Goal: Task Accomplishment & Management: Manage account settings

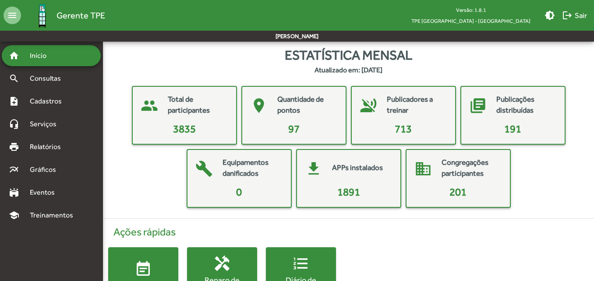
click at [141, 175] on div "people Total de participantes 3835 place Quantidade de pontos 97 voice_over_off…" at bounding box center [348, 147] width 477 height 122
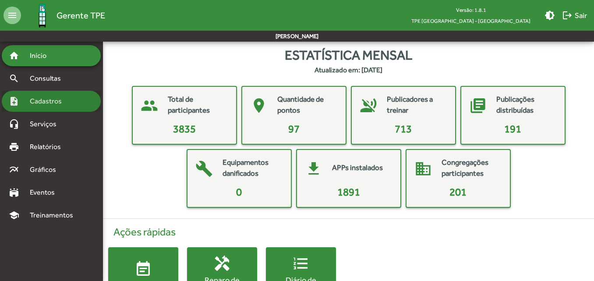
click at [48, 104] on span "Cadastros" at bounding box center [49, 101] width 49 height 11
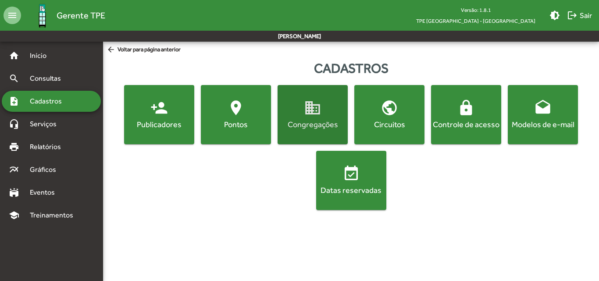
click at [338, 133] on button "domain Congregações" at bounding box center [313, 114] width 70 height 59
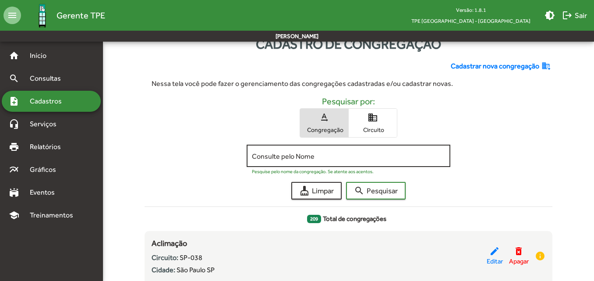
scroll to position [44, 0]
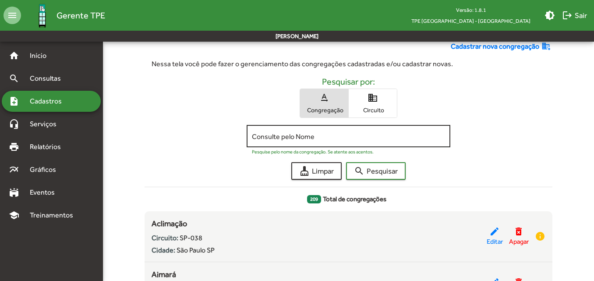
click at [336, 133] on input "Consulte pelo Nome" at bounding box center [348, 136] width 193 height 8
click at [346, 162] on button "search Pesquisar" at bounding box center [376, 171] width 60 height 18
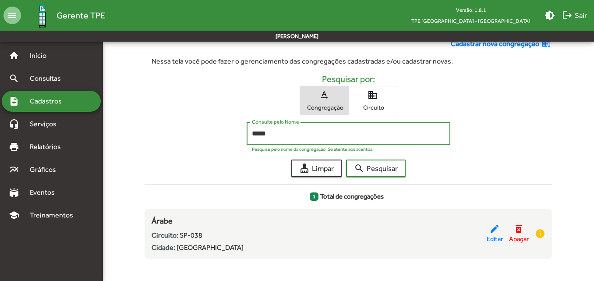
scroll to position [53, 0]
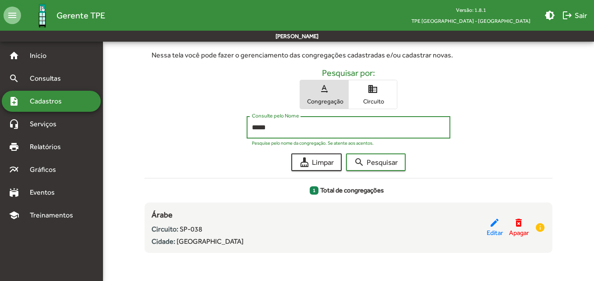
click at [290, 129] on input "*****" at bounding box center [348, 128] width 193 height 8
type input "*"
click at [346, 153] on button "search Pesquisar" at bounding box center [376, 162] width 60 height 18
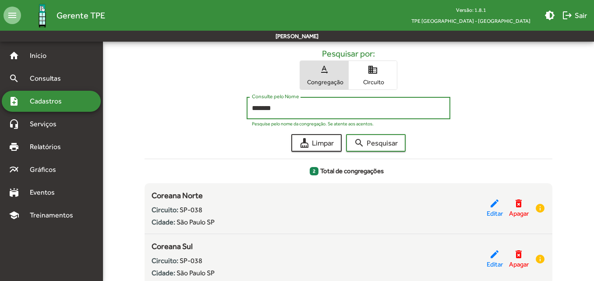
scroll to position [88, 0]
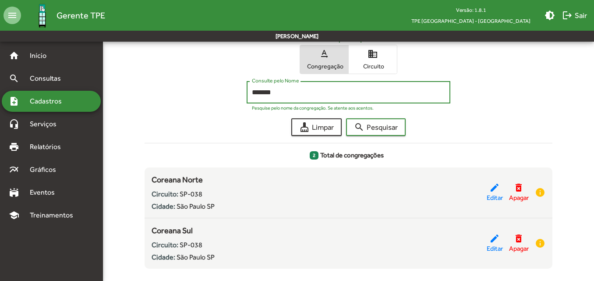
type input "*******"
click at [346, 118] on button "search Pesquisar" at bounding box center [376, 127] width 60 height 18
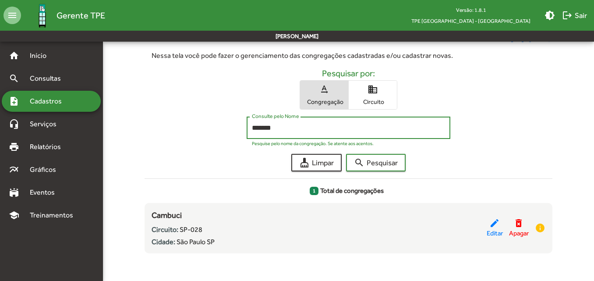
scroll to position [53, 0]
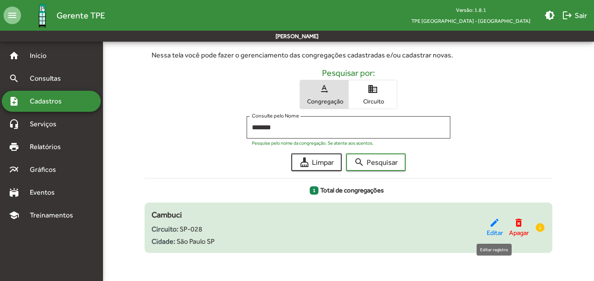
click at [491, 222] on mat-icon "edit" at bounding box center [495, 222] width 11 height 11
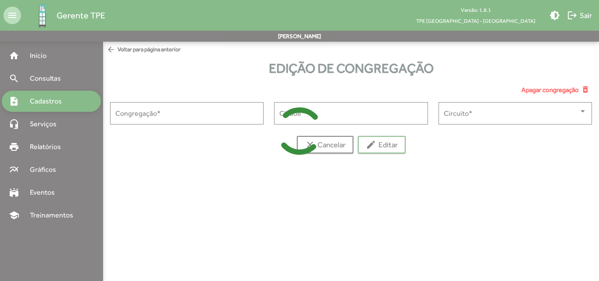
type input "*******"
type input "**********"
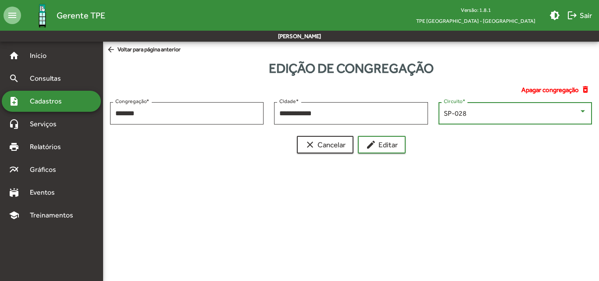
click at [584, 108] on div at bounding box center [583, 111] width 8 height 8
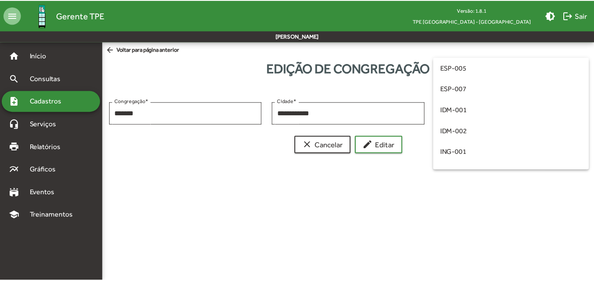
scroll to position [144, 0]
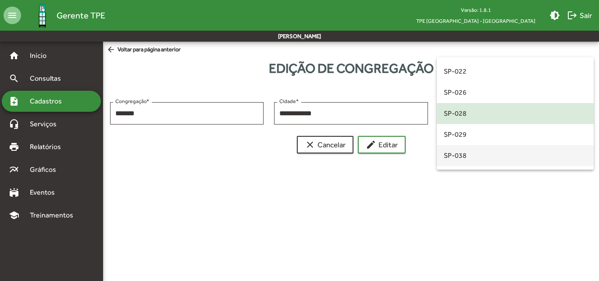
click at [477, 158] on span "SP-038" at bounding box center [515, 155] width 143 height 21
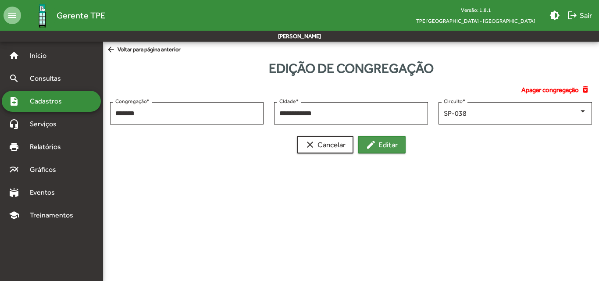
click at [397, 143] on span "edit Editar" at bounding box center [382, 145] width 32 height 16
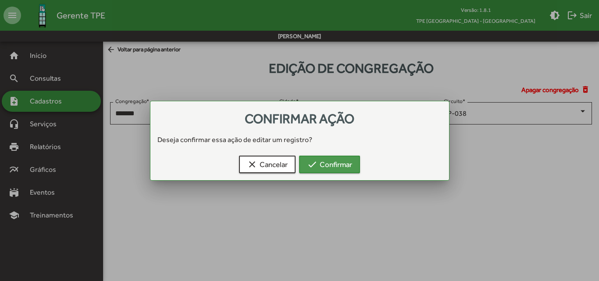
click at [323, 167] on span "check Confirmar" at bounding box center [329, 165] width 45 height 16
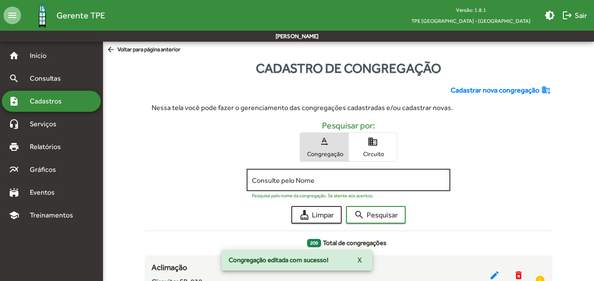
click at [309, 185] on div "Consulte pelo Nome" at bounding box center [348, 179] width 193 height 24
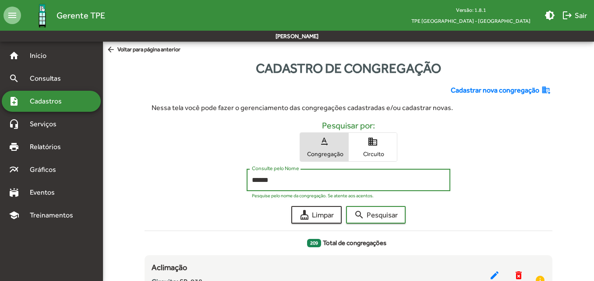
click at [346, 206] on button "search Pesquisar" at bounding box center [376, 215] width 60 height 18
type input "*"
click at [346, 206] on button "search Pesquisar" at bounding box center [376, 215] width 60 height 18
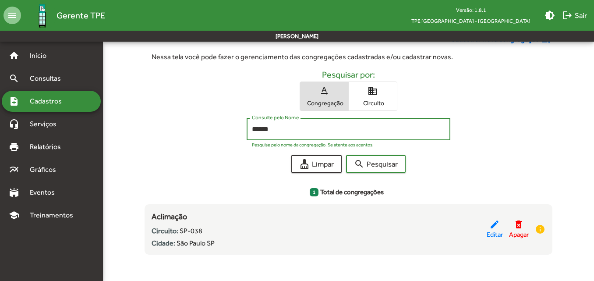
scroll to position [53, 0]
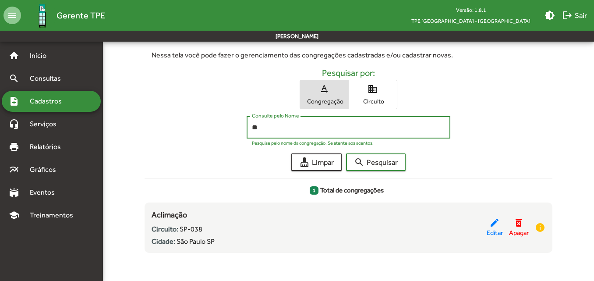
type input "*"
click at [346, 153] on button "search Pesquisar" at bounding box center [376, 162] width 60 height 18
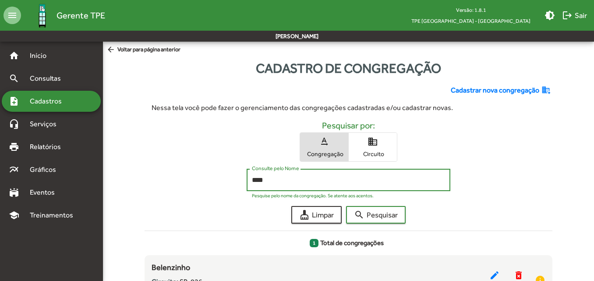
scroll to position [44, 0]
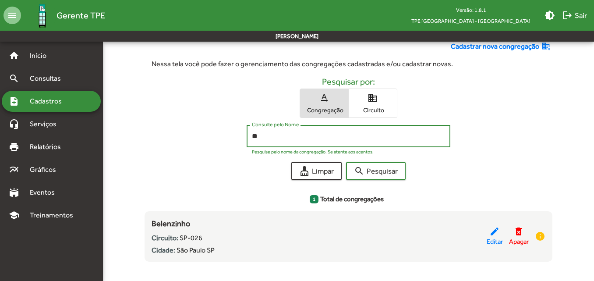
type input "*"
click at [346, 162] on button "search Pesquisar" at bounding box center [376, 171] width 60 height 18
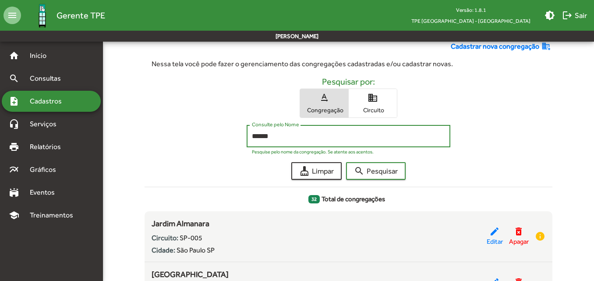
click at [296, 132] on div "****** Consulte pelo Nome" at bounding box center [348, 135] width 193 height 24
type input "*"
click at [346, 162] on button "search Pesquisar" at bounding box center [376, 171] width 60 height 18
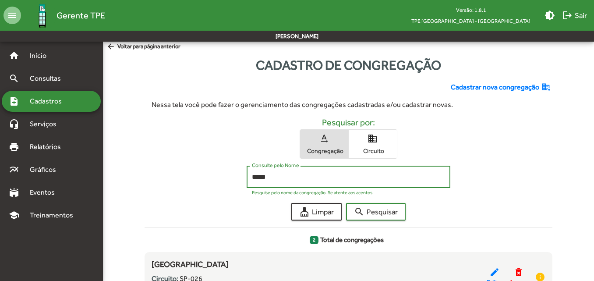
scroll to position [0, 0]
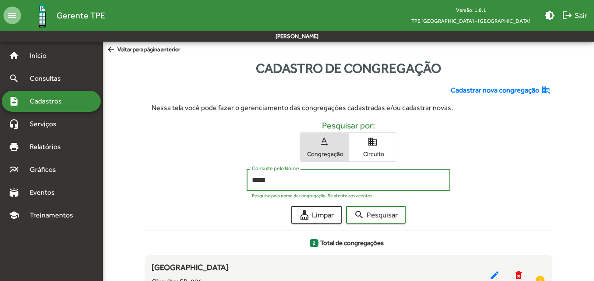
click at [285, 178] on input "*****" at bounding box center [348, 180] width 193 height 8
type input "*"
click at [346, 206] on button "search Pesquisar" at bounding box center [376, 215] width 60 height 18
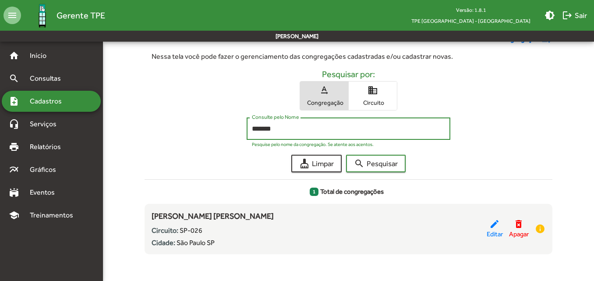
scroll to position [53, 0]
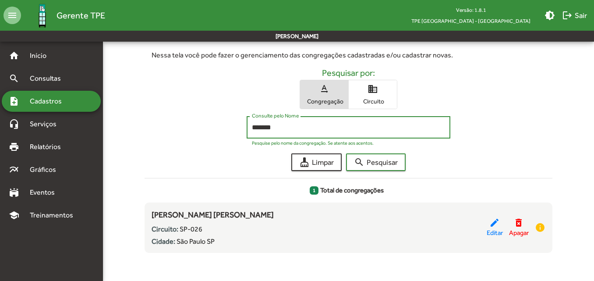
click at [284, 129] on input "*******" at bounding box center [348, 128] width 193 height 8
type input "*"
click at [346, 153] on button "search Pesquisar" at bounding box center [376, 162] width 60 height 18
type input "*"
click at [346, 153] on button "search Pesquisar" at bounding box center [376, 162] width 60 height 18
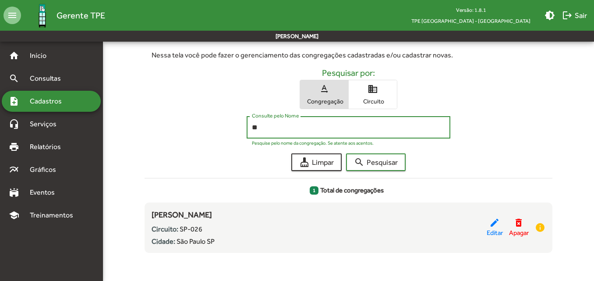
type input "*"
click at [346, 153] on button "search Pesquisar" at bounding box center [376, 162] width 60 height 18
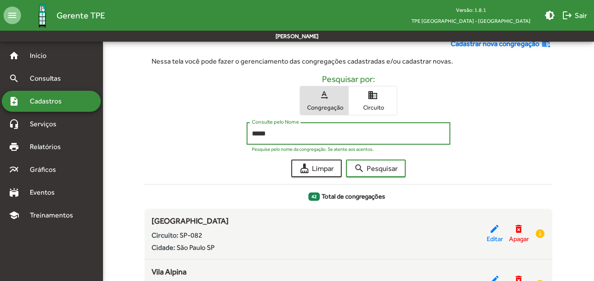
scroll to position [0, 0]
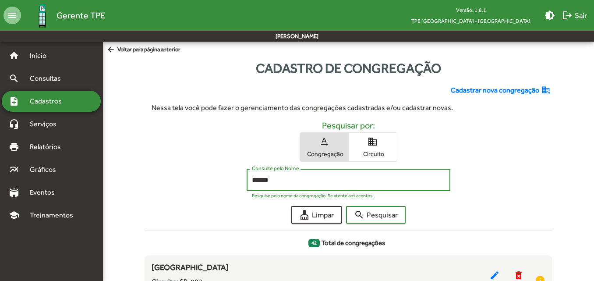
click at [346, 206] on button "search Pesquisar" at bounding box center [376, 215] width 60 height 18
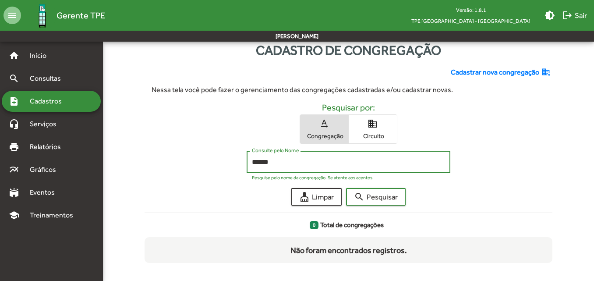
scroll to position [28, 0]
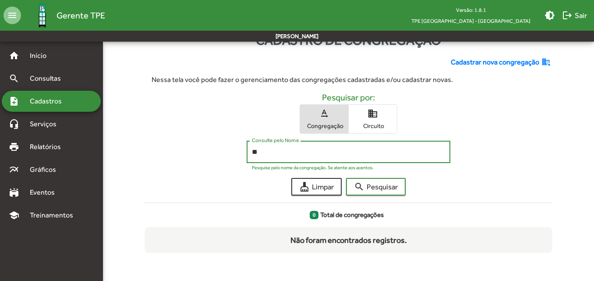
type input "*"
click at [346, 178] on button "search Pesquisar" at bounding box center [376, 187] width 60 height 18
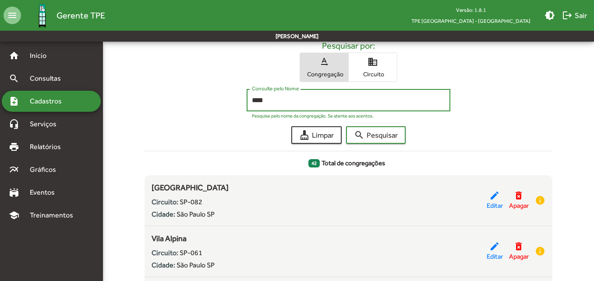
scroll to position [77, 0]
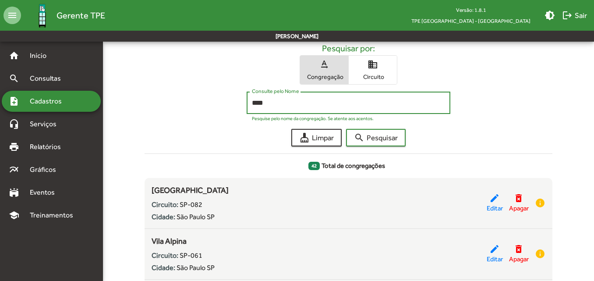
click at [274, 103] on input "****" at bounding box center [348, 103] width 193 height 8
type input "*"
click at [346, 129] on button "search Pesquisar" at bounding box center [376, 138] width 60 height 18
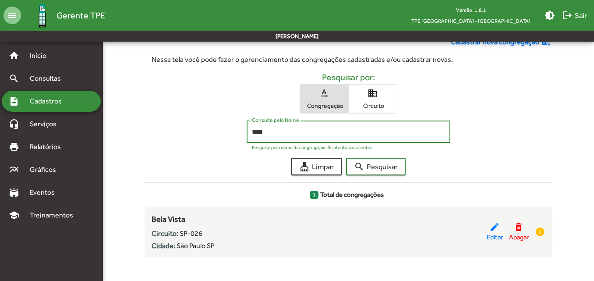
scroll to position [53, 0]
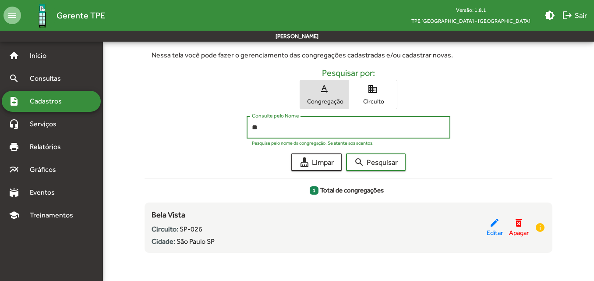
type input "*"
click at [346, 153] on button "search Pesquisar" at bounding box center [376, 162] width 60 height 18
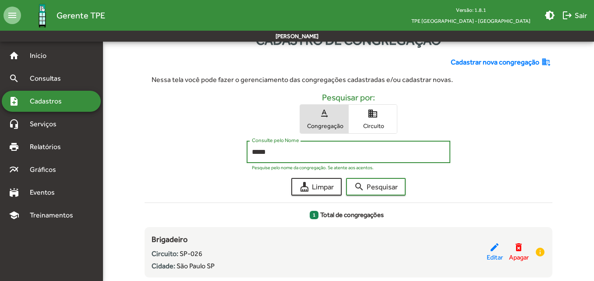
scroll to position [44, 0]
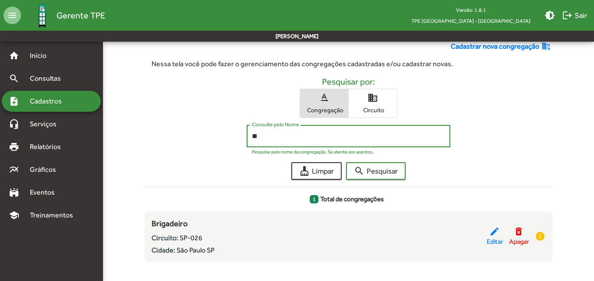
type input "*"
click at [346, 162] on button "search Pesquisar" at bounding box center [376, 171] width 60 height 18
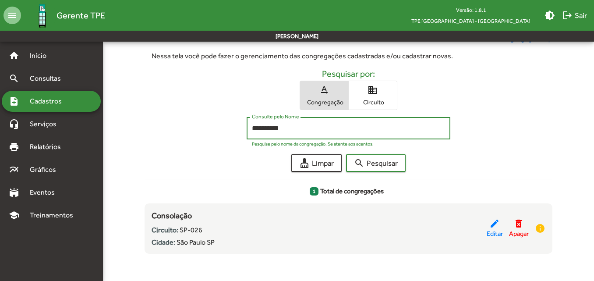
scroll to position [53, 0]
type input "*"
click at [346, 153] on button "search Pesquisar" at bounding box center [376, 162] width 60 height 18
type input "*"
click at [346, 153] on button "search Pesquisar" at bounding box center [376, 162] width 60 height 18
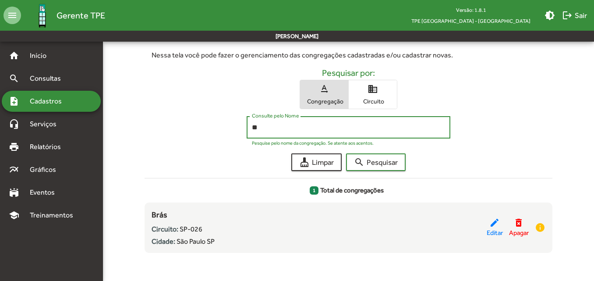
type input "*"
click at [346, 153] on button "search Pesquisar" at bounding box center [376, 162] width 60 height 18
type input "*"
click at [346, 153] on button "search Pesquisar" at bounding box center [376, 162] width 60 height 18
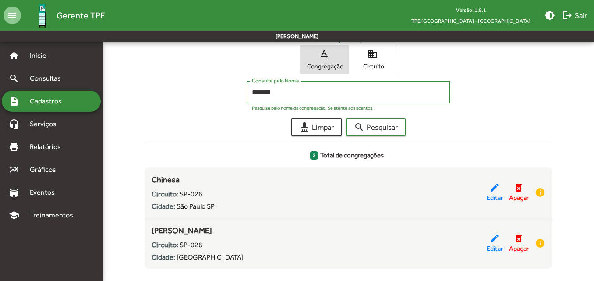
scroll to position [103, 0]
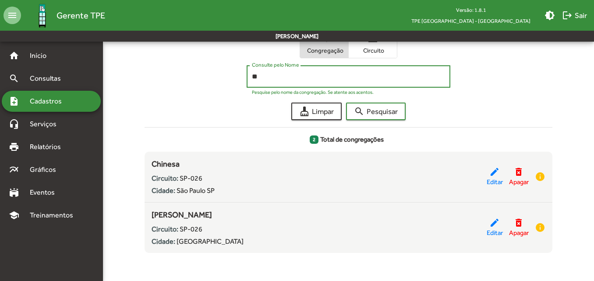
type input "*"
click at [346, 103] on button "search Pesquisar" at bounding box center [376, 112] width 60 height 18
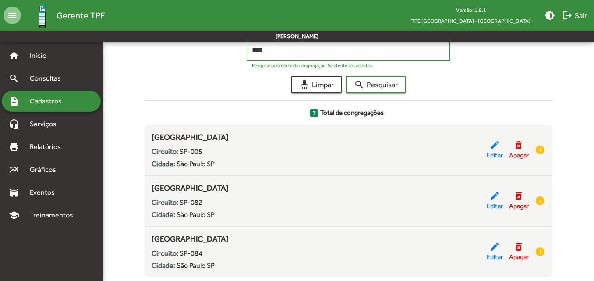
scroll to position [132, 0]
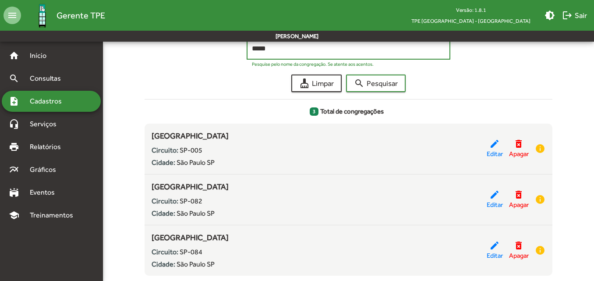
click at [346, 75] on button "search Pesquisar" at bounding box center [376, 84] width 60 height 18
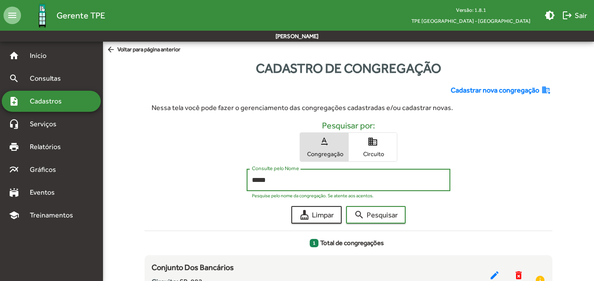
scroll to position [44, 0]
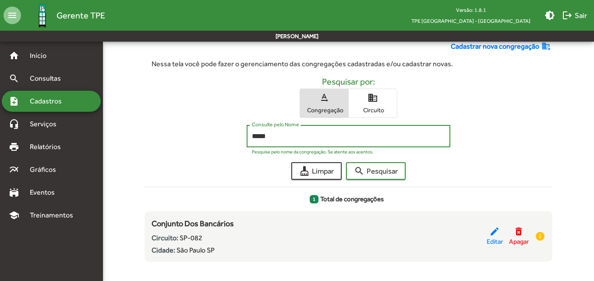
click at [346, 162] on button "search Pesquisar" at bounding box center [376, 171] width 60 height 18
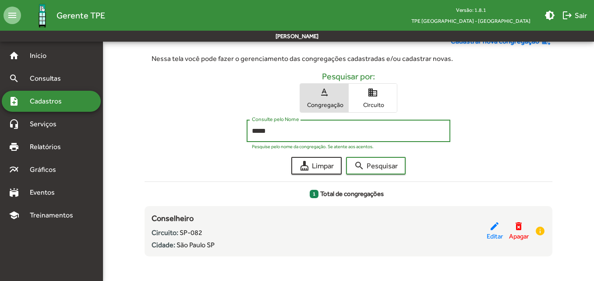
scroll to position [53, 0]
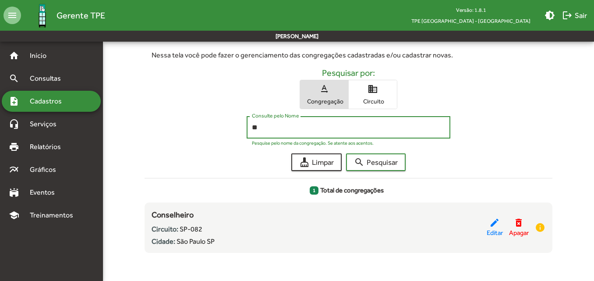
type input "*"
click at [346, 153] on button "search Pesquisar" at bounding box center [376, 162] width 60 height 18
type input "*"
click at [346, 153] on button "search Pesquisar" at bounding box center [376, 162] width 60 height 18
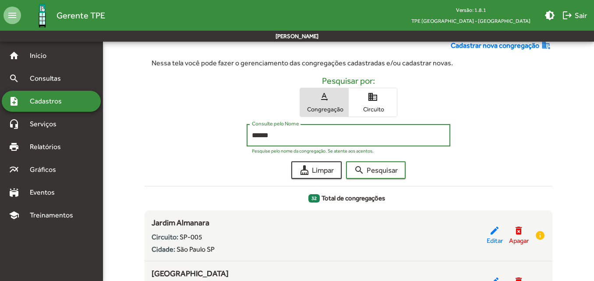
scroll to position [44, 0]
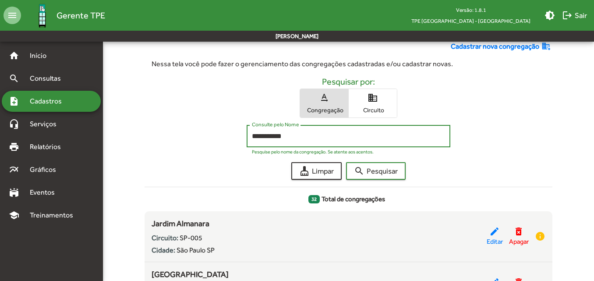
click at [346, 162] on button "search Pesquisar" at bounding box center [376, 171] width 60 height 18
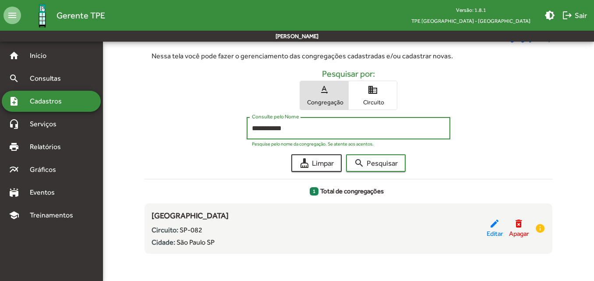
scroll to position [53, 0]
click at [346, 153] on button "search Pesquisar" at bounding box center [376, 162] width 60 height 18
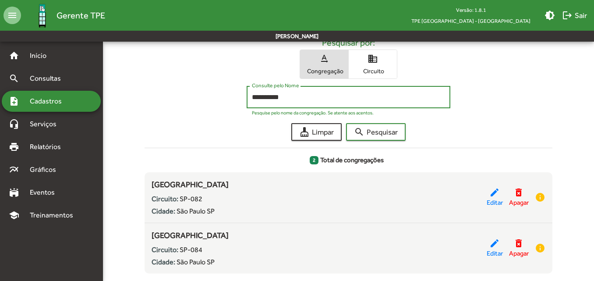
scroll to position [103, 0]
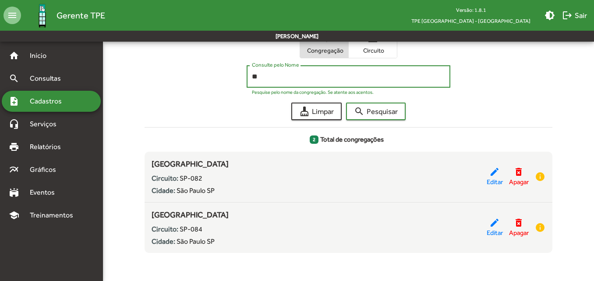
type input "*"
click at [346, 103] on button "search Pesquisar" at bounding box center [376, 112] width 60 height 18
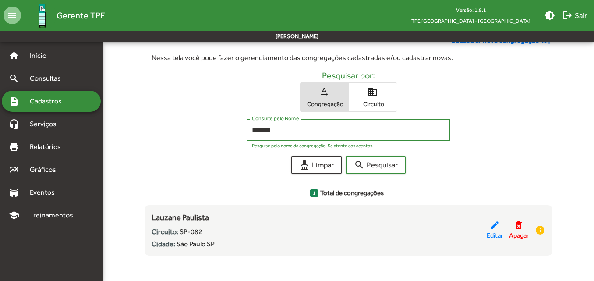
scroll to position [53, 0]
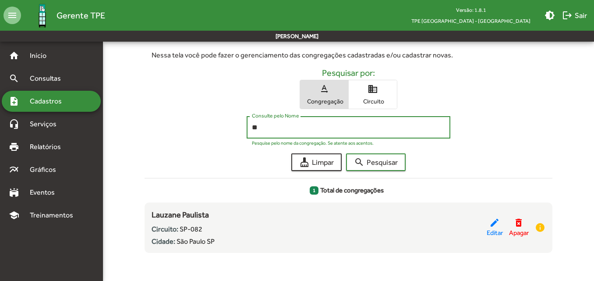
type input "*"
click at [346, 153] on button "search Pesquisar" at bounding box center [376, 162] width 60 height 18
type input "*"
click at [346, 153] on button "search Pesquisar" at bounding box center [376, 162] width 60 height 18
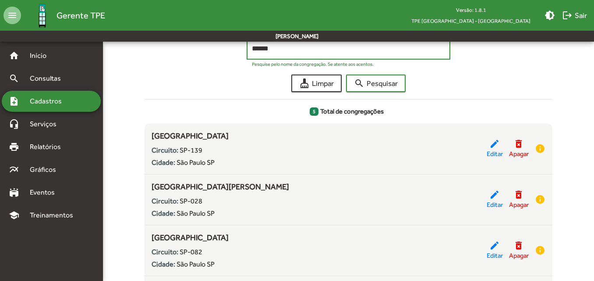
scroll to position [88, 0]
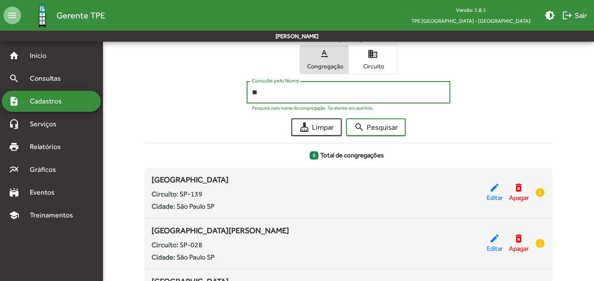
type input "*"
click at [346, 118] on button "search Pesquisar" at bounding box center [376, 127] width 60 height 18
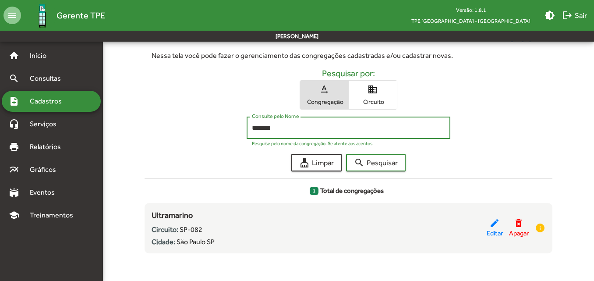
scroll to position [53, 0]
type input "*"
click at [346, 153] on button "search Pesquisar" at bounding box center [376, 162] width 60 height 18
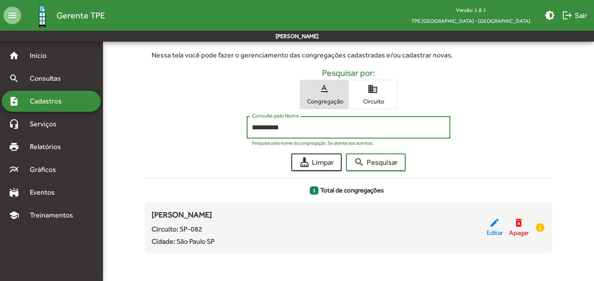
click at [346, 153] on button "search Pesquisar" at bounding box center [376, 162] width 60 height 18
type input "*"
click at [346, 153] on button "search Pesquisar" at bounding box center [376, 162] width 60 height 18
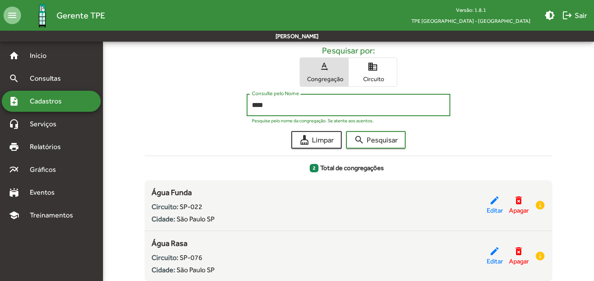
scroll to position [60, 0]
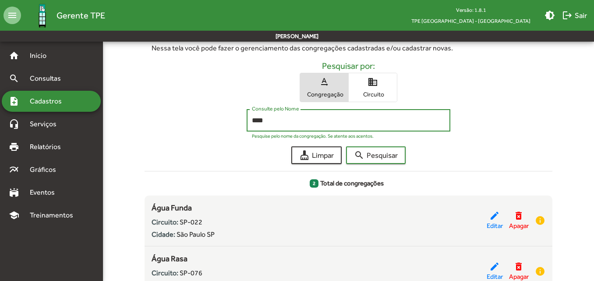
click at [288, 118] on input "****" at bounding box center [348, 121] width 193 height 8
type input "*"
click at [346, 146] on button "search Pesquisar" at bounding box center [376, 155] width 60 height 18
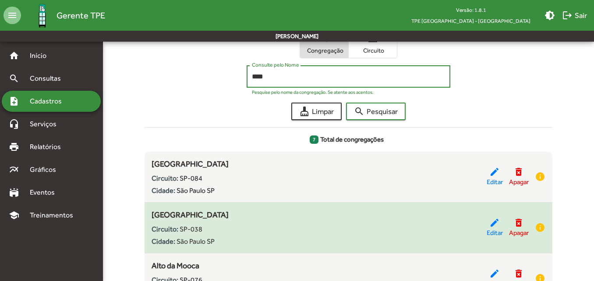
scroll to position [88, 0]
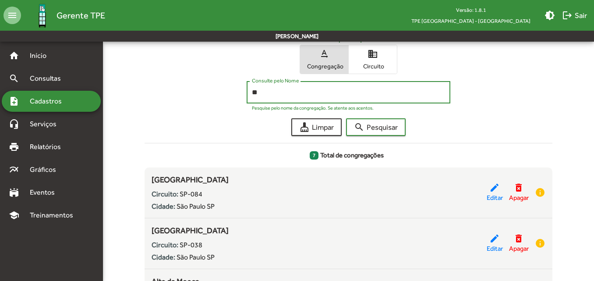
type input "*"
click at [346, 118] on button "search Pesquisar" at bounding box center [376, 127] width 60 height 18
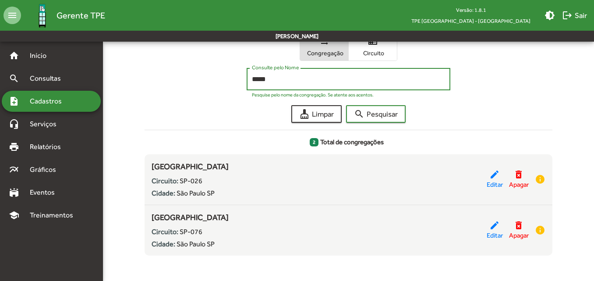
scroll to position [103, 0]
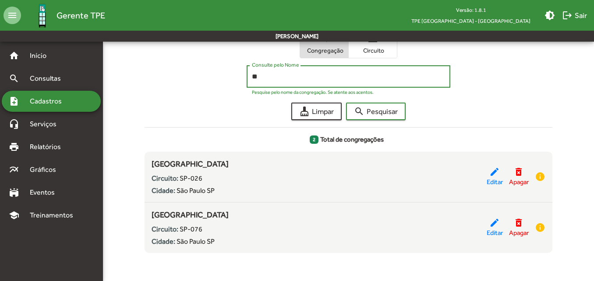
type input "*"
click at [346, 103] on button "search Pesquisar" at bounding box center [376, 112] width 60 height 18
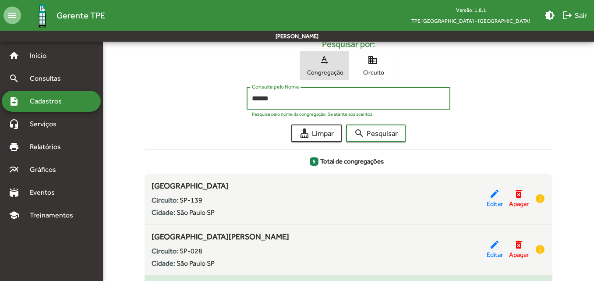
scroll to position [81, 0]
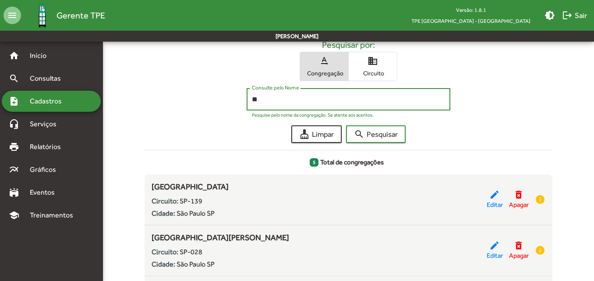
type input "*"
click at [346, 125] on button "search Pesquisar" at bounding box center [376, 134] width 60 height 18
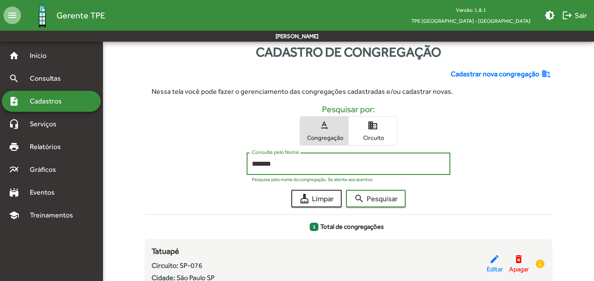
scroll to position [0, 0]
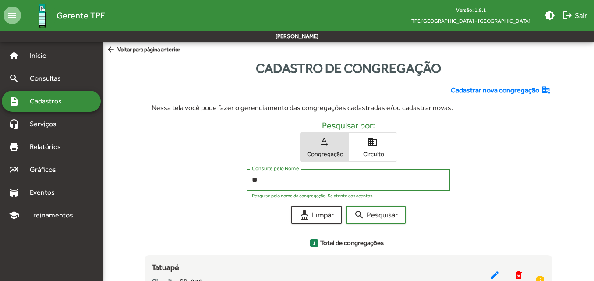
type input "*"
click at [346, 206] on button "search Pesquisar" at bounding box center [376, 215] width 60 height 18
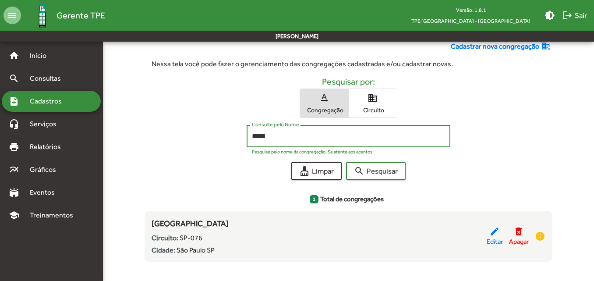
scroll to position [53, 0]
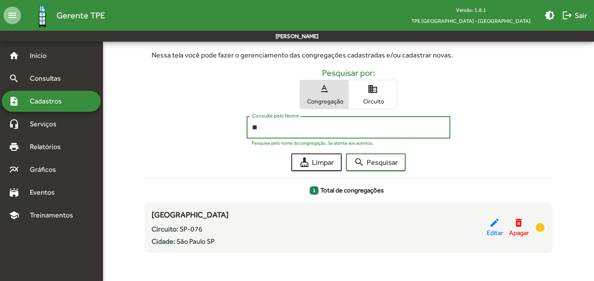
type input "*"
click at [346, 153] on button "search Pesquisar" at bounding box center [376, 162] width 60 height 18
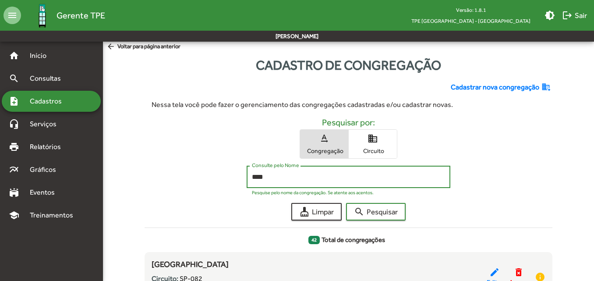
scroll to position [0, 0]
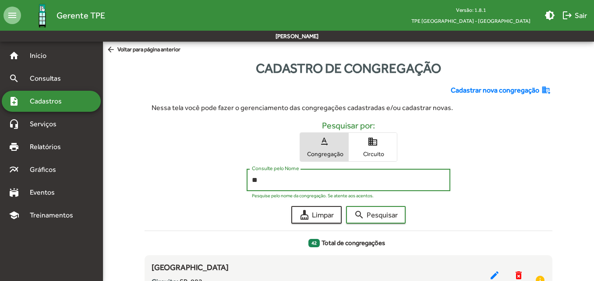
type input "*"
click at [346, 206] on button "search Pesquisar" at bounding box center [376, 215] width 60 height 18
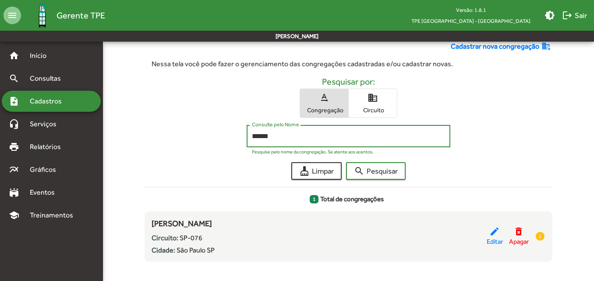
scroll to position [53, 0]
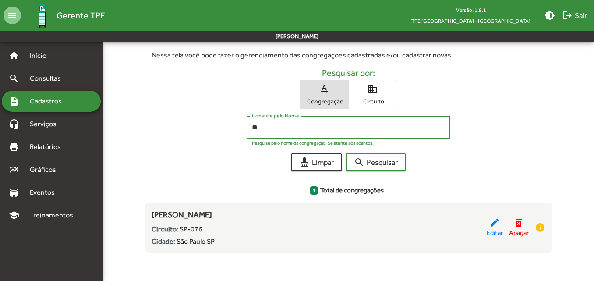
type input "*"
click at [346, 153] on button "search Pesquisar" at bounding box center [376, 162] width 60 height 18
type input "*"
click at [346, 153] on button "search Pesquisar" at bounding box center [376, 162] width 60 height 18
type input "*"
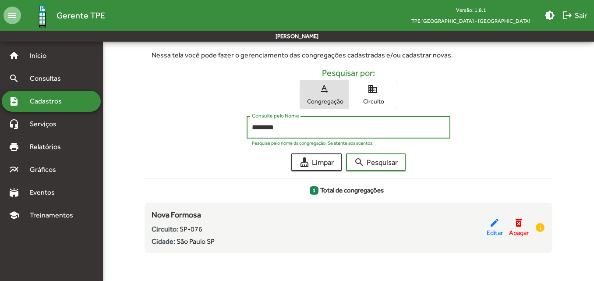
click at [346, 153] on button "search Pesquisar" at bounding box center [376, 162] width 60 height 18
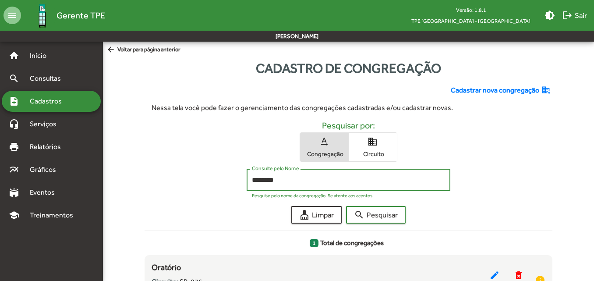
scroll to position [44, 0]
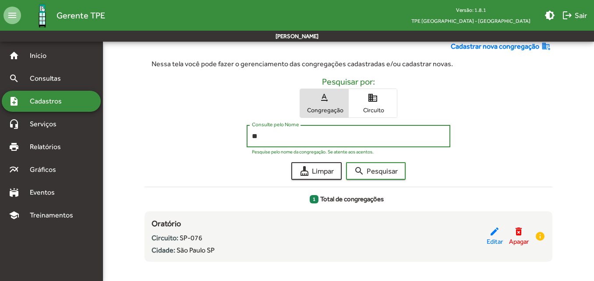
type input "*"
click at [346, 162] on button "search Pesquisar" at bounding box center [376, 171] width 60 height 18
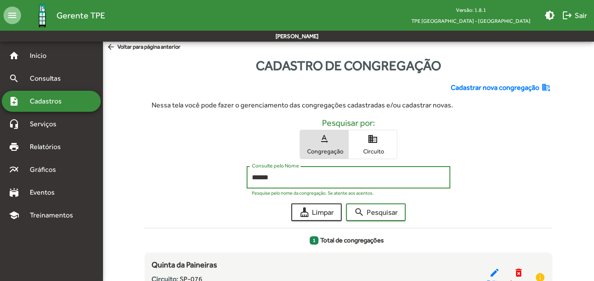
scroll to position [0, 0]
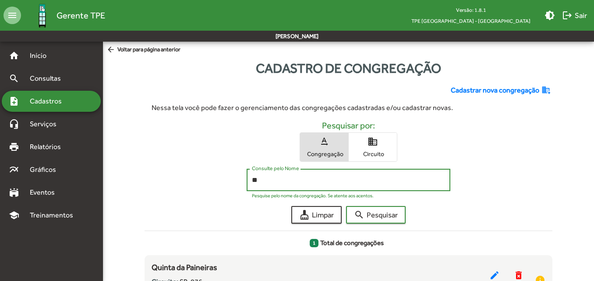
type input "*"
click at [346, 206] on button "search Pesquisar" at bounding box center [376, 215] width 60 height 18
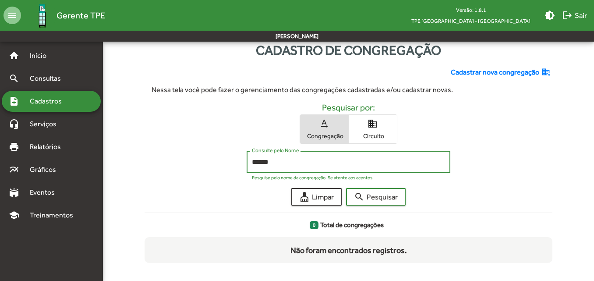
scroll to position [28, 0]
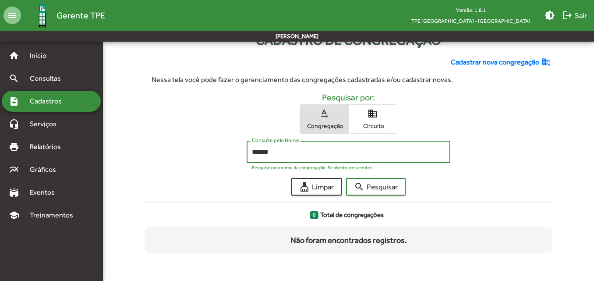
click at [346, 178] on button "search Pesquisar" at bounding box center [376, 187] width 60 height 18
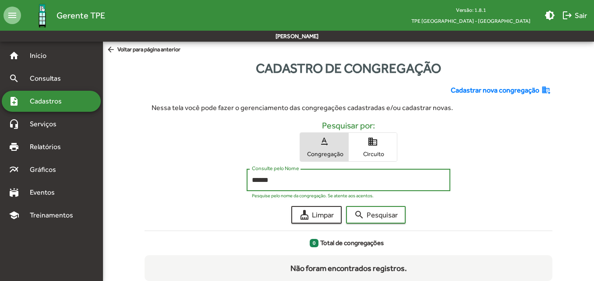
click at [346, 206] on button "search Pesquisar" at bounding box center [376, 215] width 60 height 18
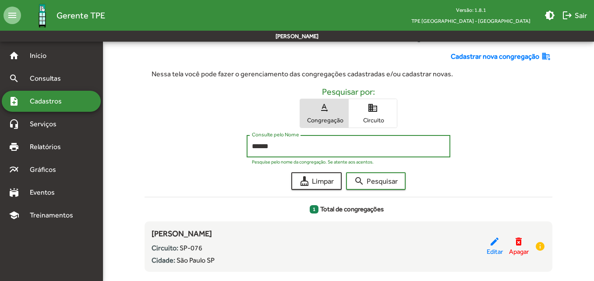
scroll to position [53, 0]
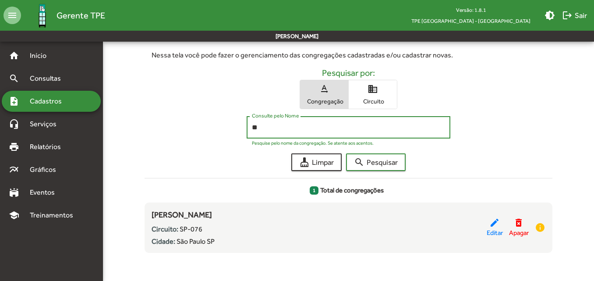
type input "*"
click at [346, 153] on button "search Pesquisar" at bounding box center [376, 162] width 60 height 18
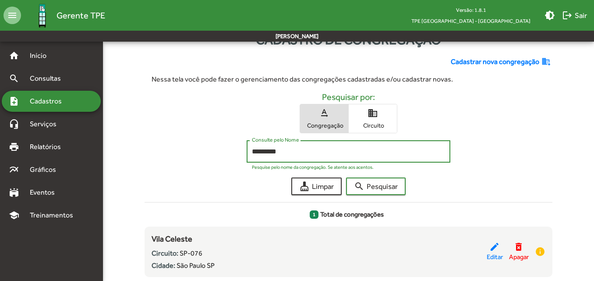
scroll to position [44, 0]
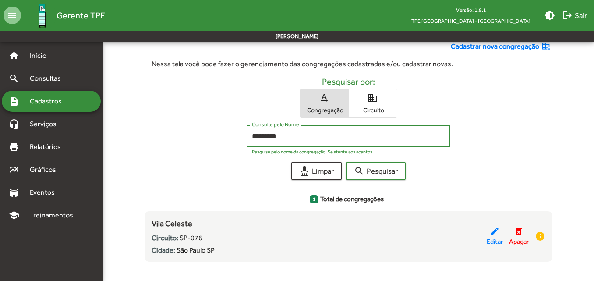
click at [346, 162] on button "search Pesquisar" at bounding box center [376, 171] width 60 height 18
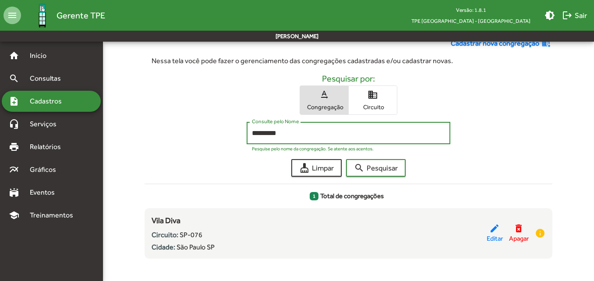
scroll to position [53, 0]
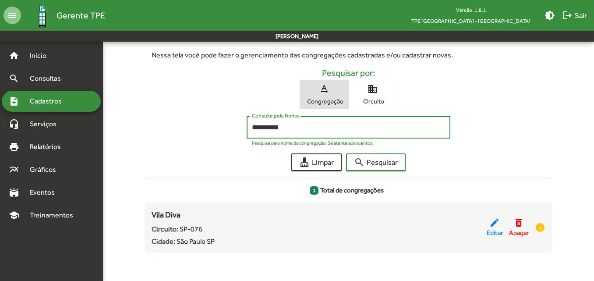
click at [346, 153] on button "search Pesquisar" at bounding box center [376, 162] width 60 height 18
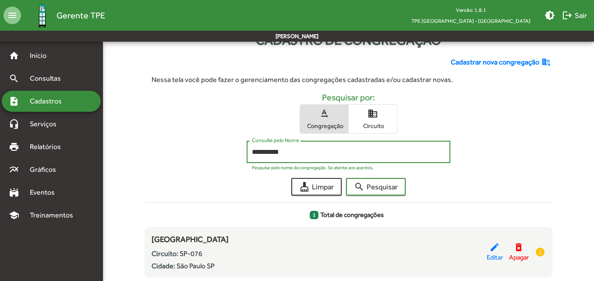
scroll to position [44, 0]
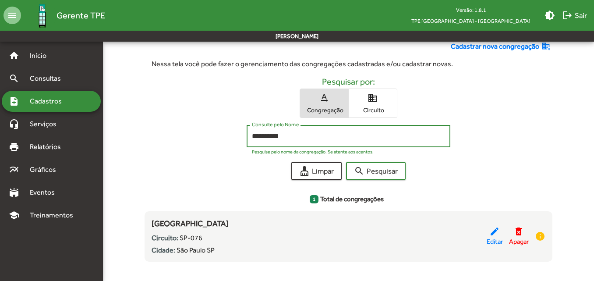
click at [346, 162] on button "search Pesquisar" at bounding box center [376, 171] width 60 height 18
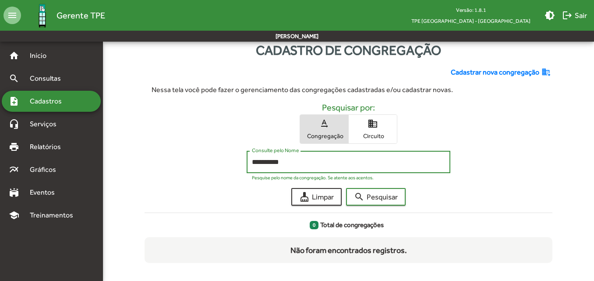
scroll to position [28, 0]
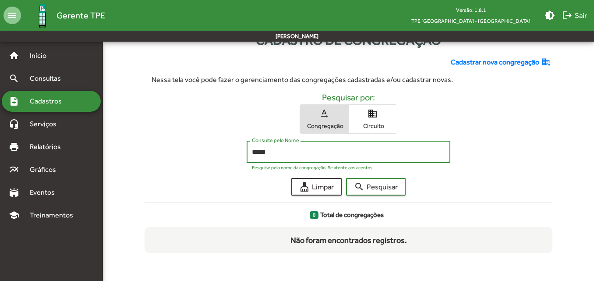
click at [346, 178] on button "search Pesquisar" at bounding box center [376, 187] width 60 height 18
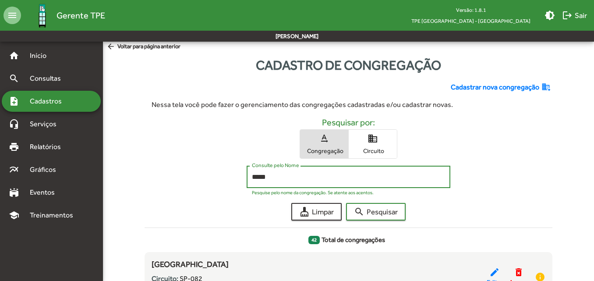
scroll to position [0, 0]
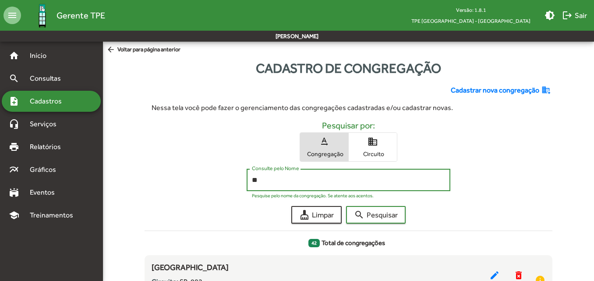
type input "*"
click at [346, 206] on button "search Pesquisar" at bounding box center [376, 215] width 60 height 18
type input "*"
click at [346, 206] on button "search Pesquisar" at bounding box center [376, 215] width 60 height 18
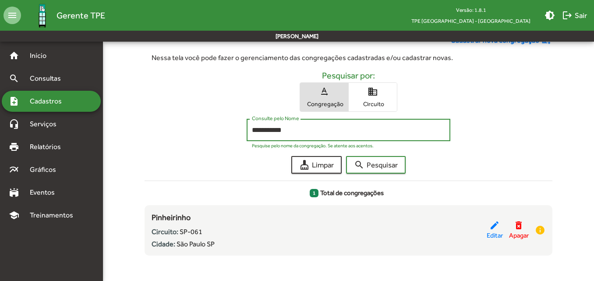
scroll to position [53, 0]
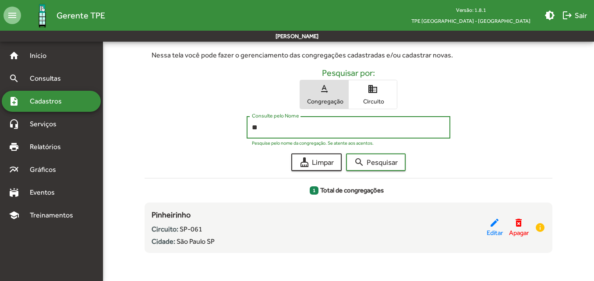
type input "*"
click at [346, 153] on button "search Pesquisar" at bounding box center [376, 162] width 60 height 18
click at [288, 131] on input "**********" at bounding box center [348, 128] width 193 height 8
click at [346, 153] on button "search Pesquisar" at bounding box center [376, 162] width 60 height 18
type input "*"
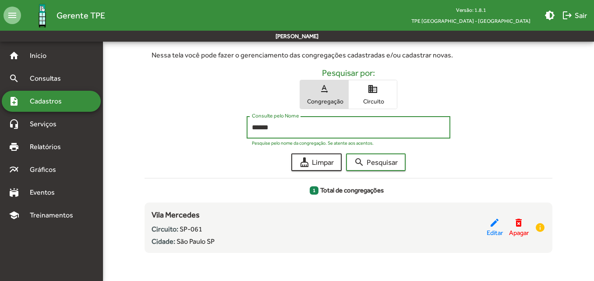
click at [346, 153] on button "search Pesquisar" at bounding box center [376, 162] width 60 height 18
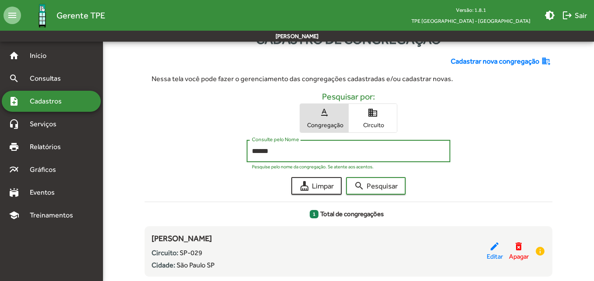
scroll to position [44, 0]
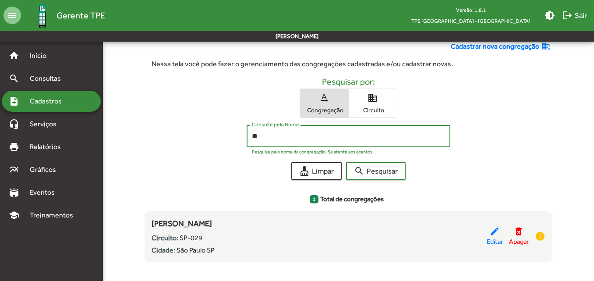
type input "*"
click at [346, 162] on button "search Pesquisar" at bounding box center [376, 171] width 60 height 18
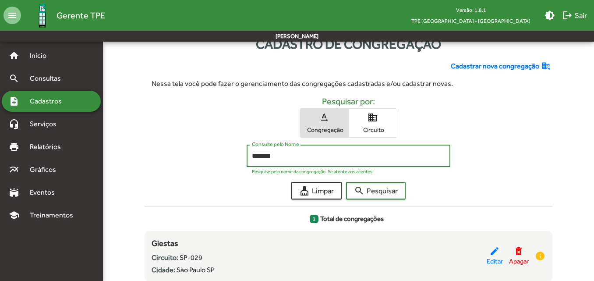
scroll to position [9, 0]
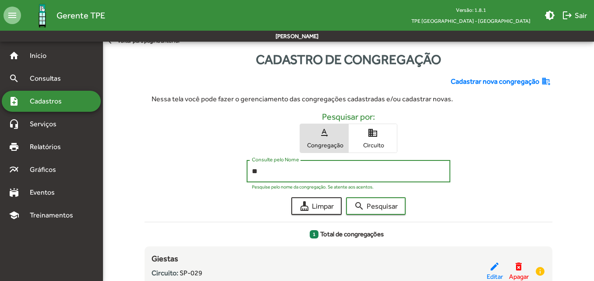
type input "*"
click at [346, 197] on button "search Pesquisar" at bounding box center [376, 206] width 60 height 18
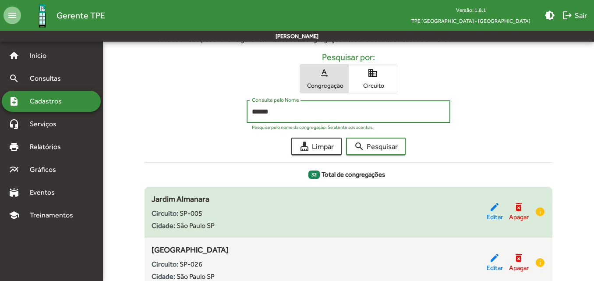
scroll to position [0, 0]
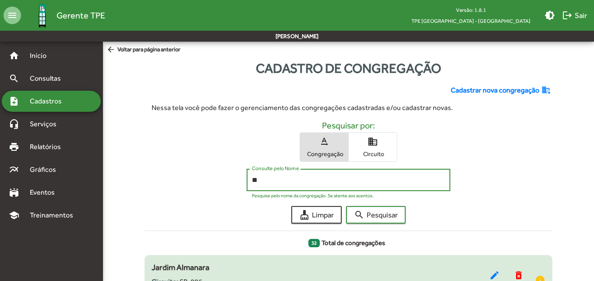
type input "*"
click at [346, 206] on button "search Pesquisar" at bounding box center [376, 215] width 60 height 18
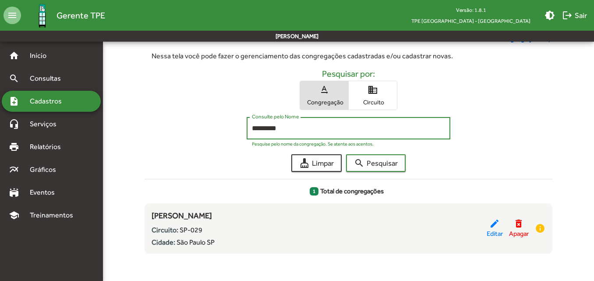
scroll to position [53, 0]
click at [289, 131] on input "*********" at bounding box center [348, 128] width 193 height 8
type input "*"
click at [346, 153] on button "search Pesquisar" at bounding box center [376, 162] width 60 height 18
type input "*"
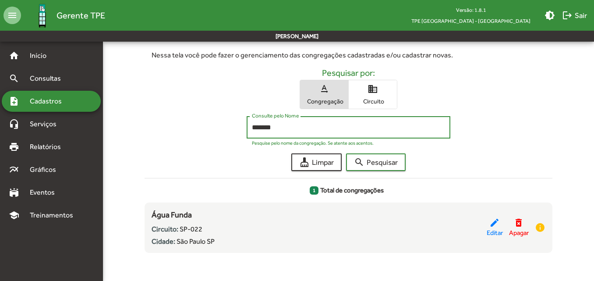
click at [346, 153] on button "search Pesquisar" at bounding box center [376, 162] width 60 height 18
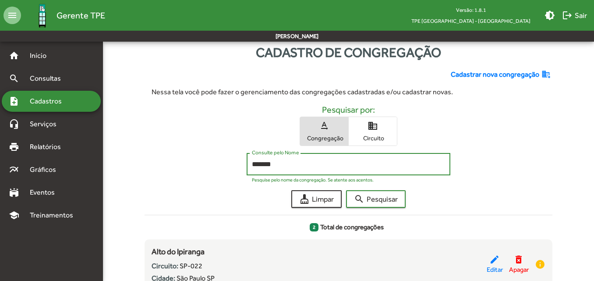
scroll to position [0, 0]
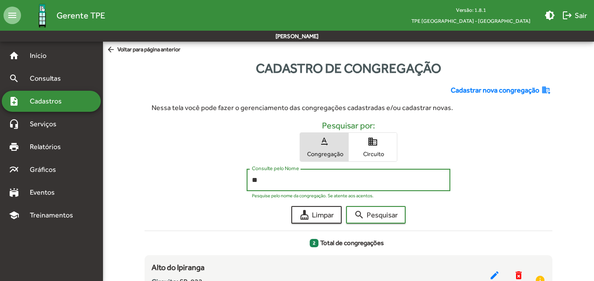
type input "*"
click at [346, 206] on button "search Pesquisar" at bounding box center [376, 215] width 60 height 18
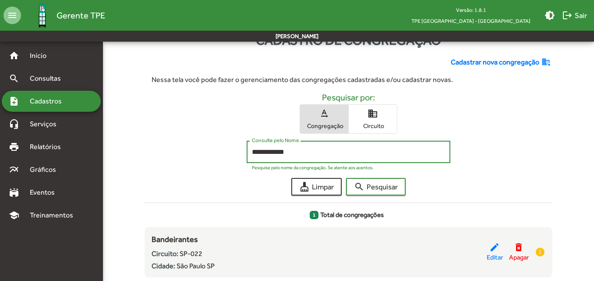
scroll to position [44, 0]
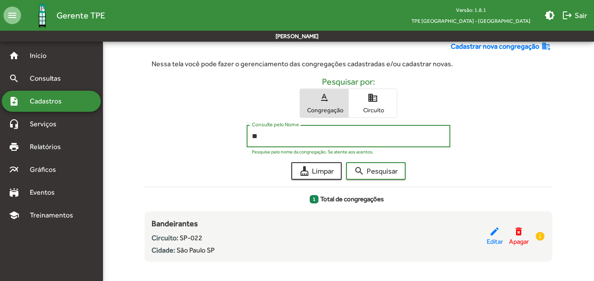
type input "*"
click at [346, 162] on button "search Pesquisar" at bounding box center [376, 171] width 60 height 18
type input "*"
click at [346, 162] on button "search Pesquisar" at bounding box center [376, 171] width 60 height 18
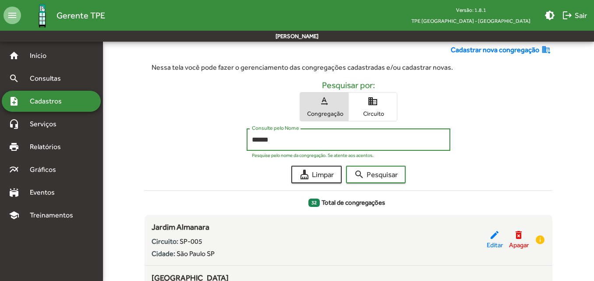
scroll to position [0, 0]
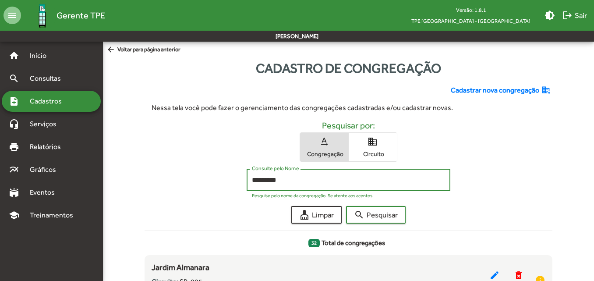
click at [346, 206] on button "search Pesquisar" at bounding box center [376, 215] width 60 height 18
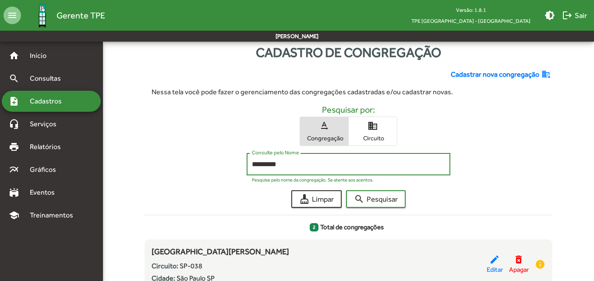
scroll to position [60, 0]
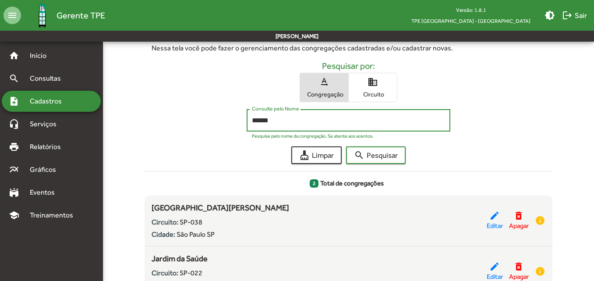
click at [346, 146] on button "search Pesquisar" at bounding box center [376, 155] width 60 height 18
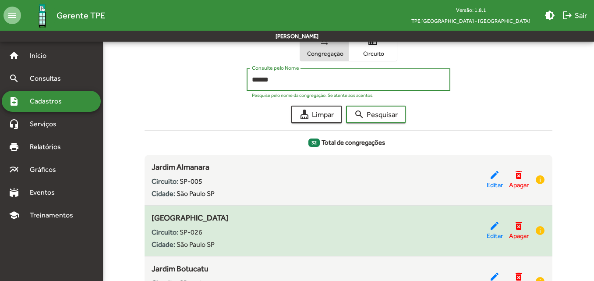
scroll to position [0, 0]
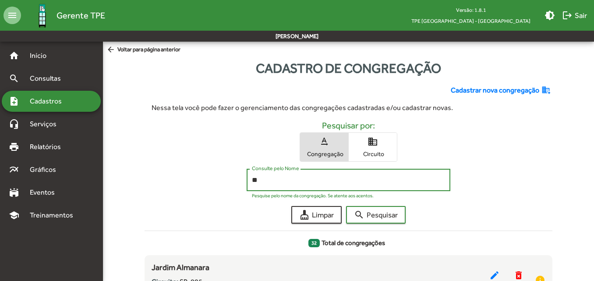
type input "*"
click at [346, 206] on button "search Pesquisar" at bounding box center [376, 215] width 60 height 18
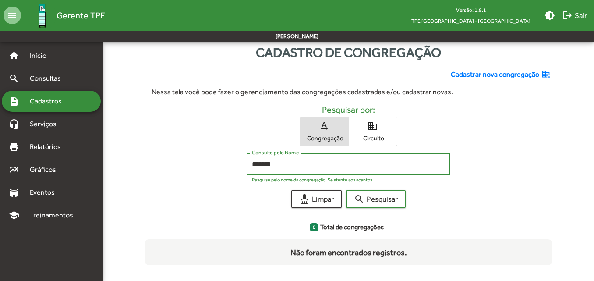
scroll to position [28, 0]
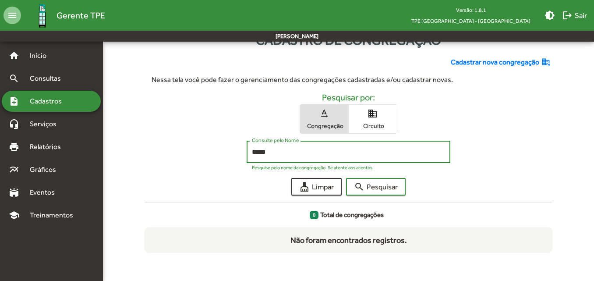
click at [346, 178] on button "search Pesquisar" at bounding box center [376, 187] width 60 height 18
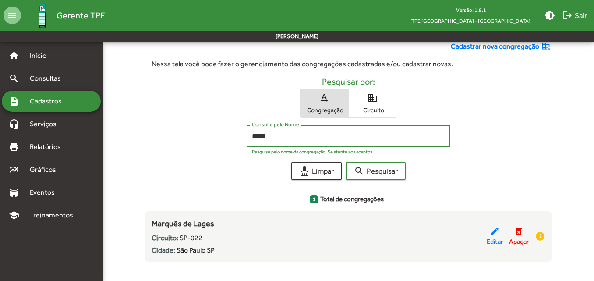
scroll to position [53, 0]
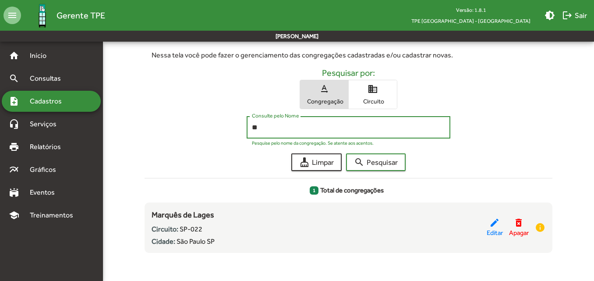
type input "*"
click at [346, 153] on button "search Pesquisar" at bounding box center [376, 162] width 60 height 18
type input "*"
click at [346, 153] on button "search Pesquisar" at bounding box center [376, 162] width 60 height 18
type input "*"
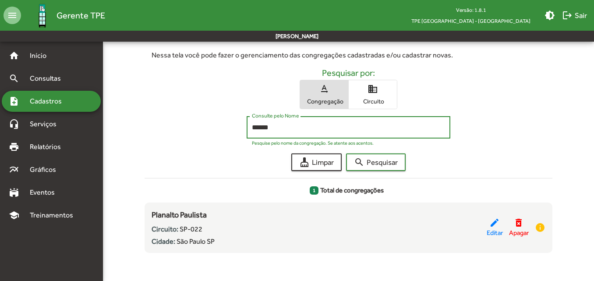
click at [346, 153] on button "search Pesquisar" at bounding box center [376, 162] width 60 height 18
type input "*"
click at [346, 153] on button "search Pesquisar" at bounding box center [376, 162] width 60 height 18
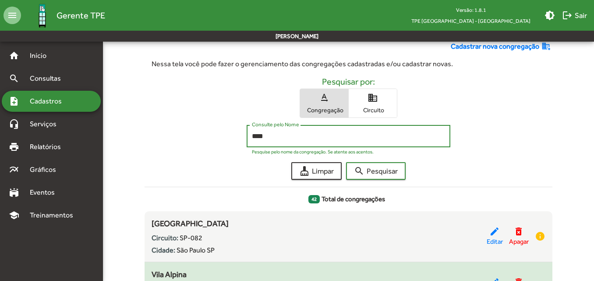
scroll to position [0, 0]
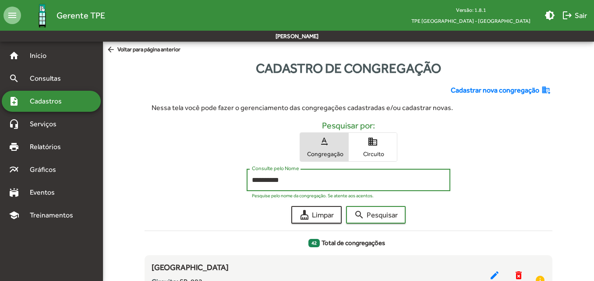
click at [346, 206] on button "search Pesquisar" at bounding box center [376, 215] width 60 height 18
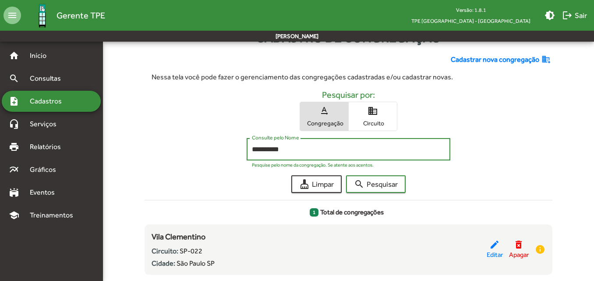
scroll to position [44, 0]
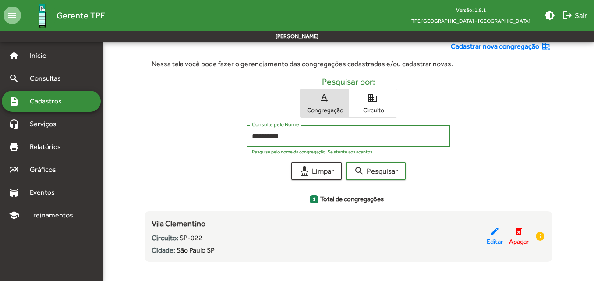
click at [346, 162] on button "search Pesquisar" at bounding box center [376, 171] width 60 height 18
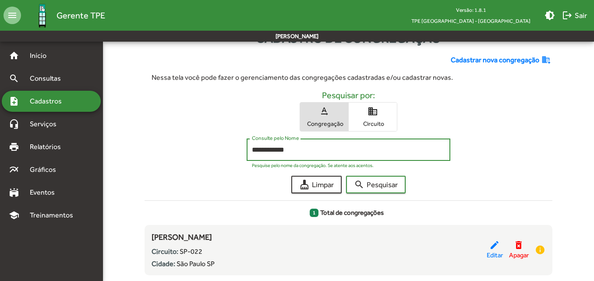
scroll to position [53, 0]
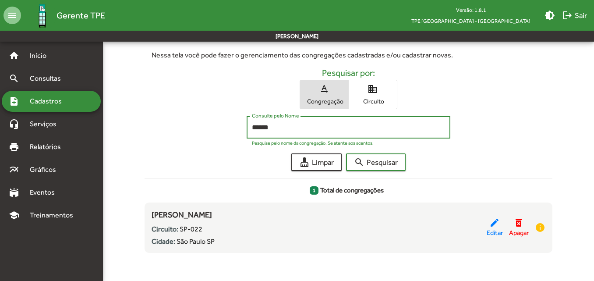
click at [346, 153] on button "search Pesquisar" at bounding box center [376, 162] width 60 height 18
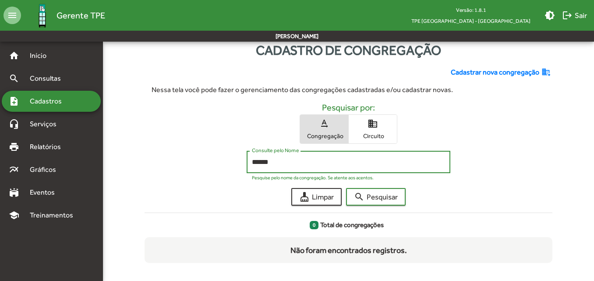
scroll to position [28, 0]
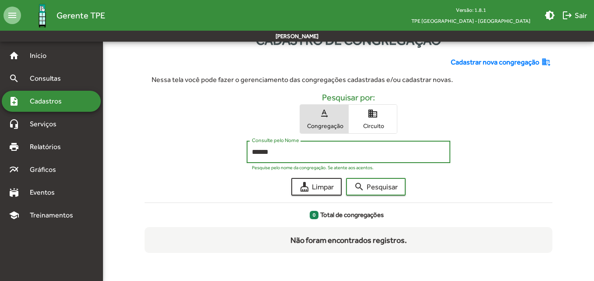
click at [286, 150] on input "******" at bounding box center [348, 152] width 193 height 8
click at [346, 178] on button "search Pesquisar" at bounding box center [376, 187] width 60 height 18
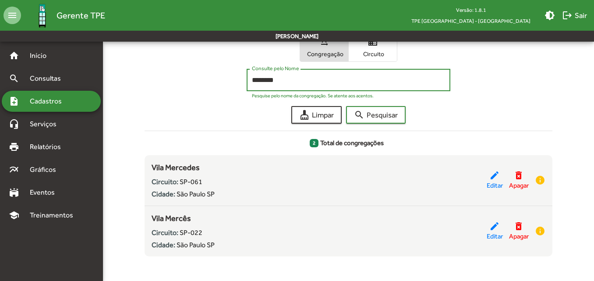
scroll to position [103, 0]
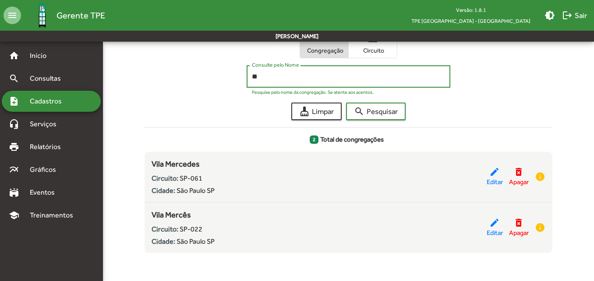
type input "*"
click at [346, 103] on button "search Pesquisar" at bounding box center [376, 112] width 60 height 18
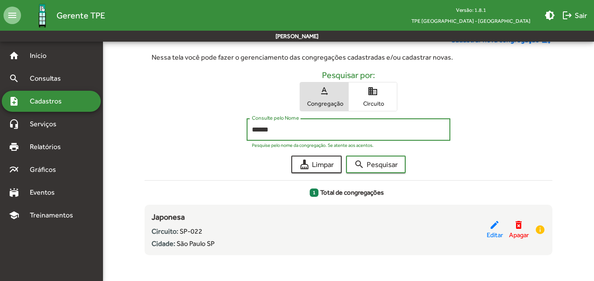
scroll to position [53, 0]
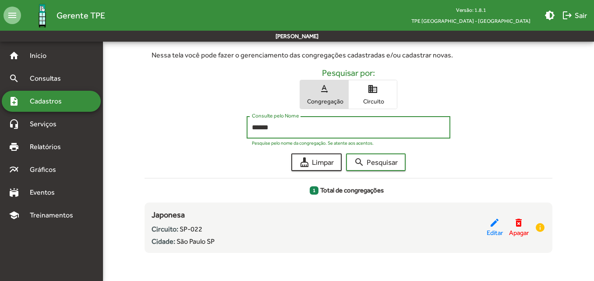
click at [346, 153] on button "search Pesquisar" at bounding box center [376, 162] width 60 height 18
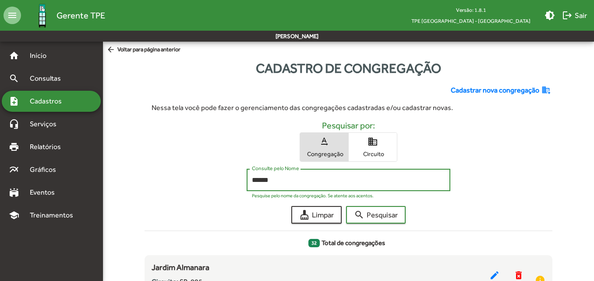
scroll to position [44, 0]
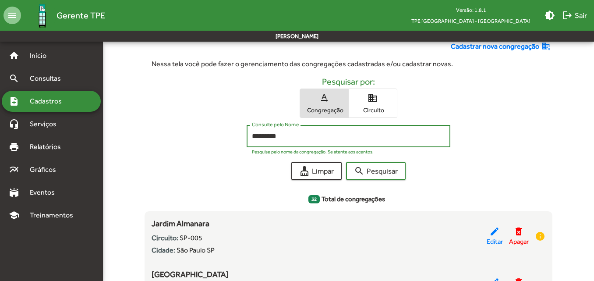
click at [346, 162] on button "search Pesquisar" at bounding box center [376, 171] width 60 height 18
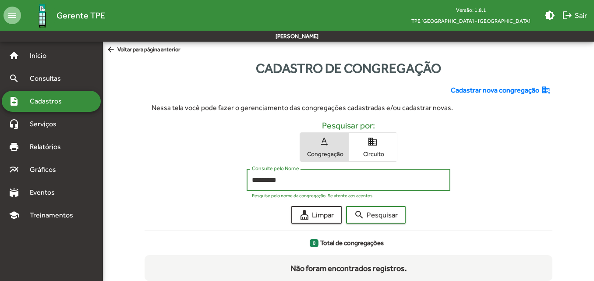
scroll to position [28, 0]
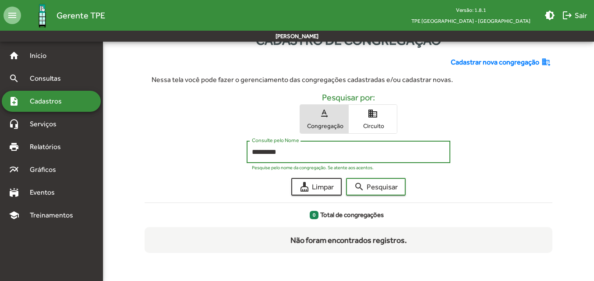
click at [288, 159] on div "********* Consulte pelo Nome" at bounding box center [348, 151] width 193 height 24
click at [291, 152] on input "*********" at bounding box center [348, 152] width 193 height 8
click at [346, 178] on button "search Pesquisar" at bounding box center [376, 187] width 60 height 18
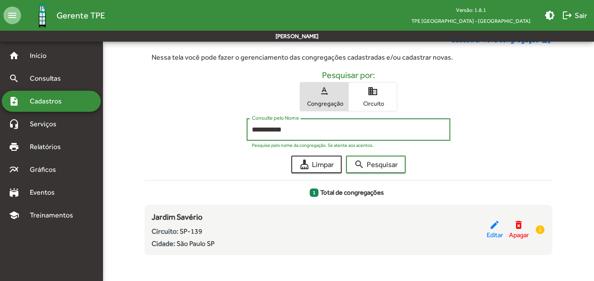
scroll to position [53, 0]
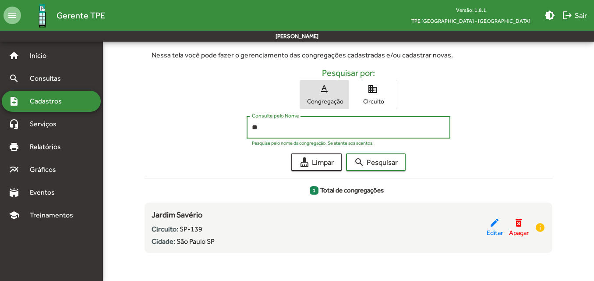
type input "*"
click at [346, 153] on button "search Pesquisar" at bounding box center [376, 162] width 60 height 18
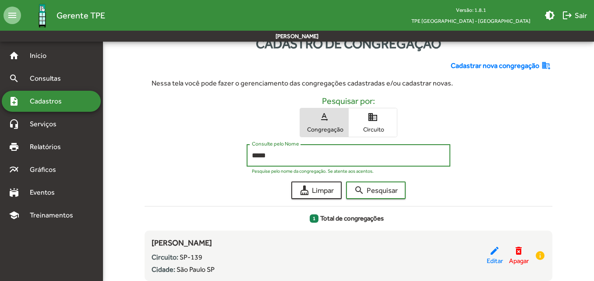
scroll to position [9, 0]
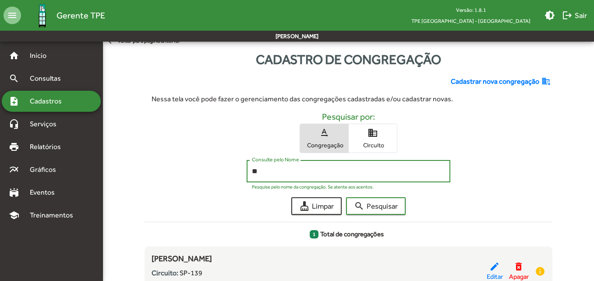
type input "*"
click at [346, 197] on button "search Pesquisar" at bounding box center [376, 206] width 60 height 18
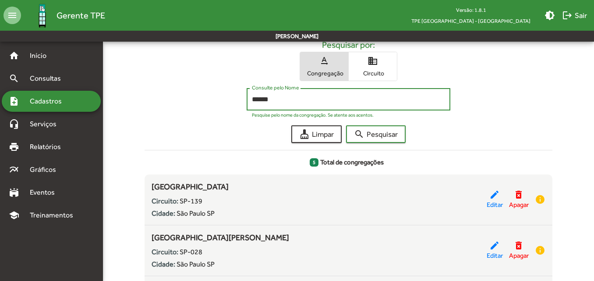
scroll to position [88, 0]
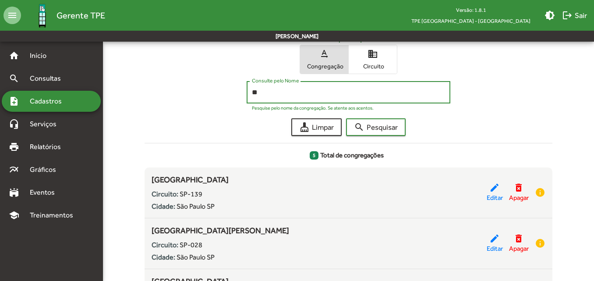
type input "*"
click at [346, 118] on button "search Pesquisar" at bounding box center [376, 127] width 60 height 18
type input "*"
click at [346, 118] on button "search Pesquisar" at bounding box center [376, 127] width 60 height 18
click at [280, 90] on input "******" at bounding box center [348, 93] width 193 height 8
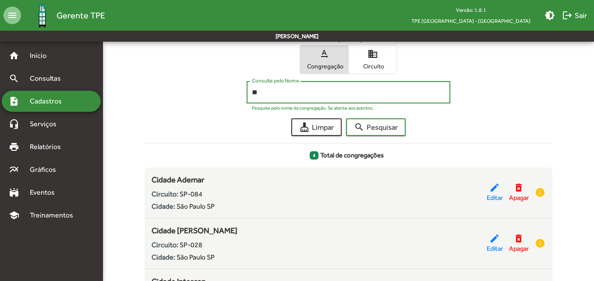
type input "*"
click at [346, 118] on button "search Pesquisar" at bounding box center [376, 127] width 60 height 18
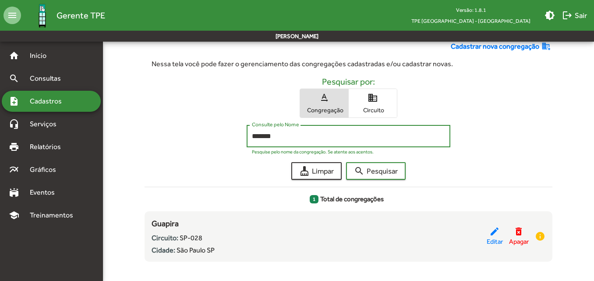
scroll to position [53, 0]
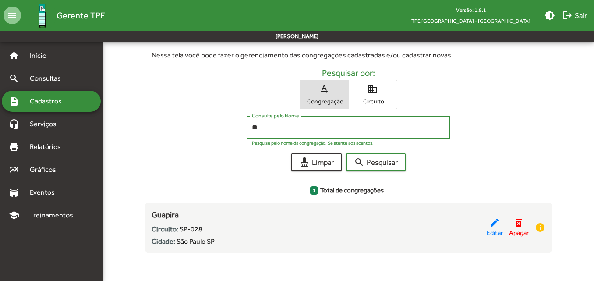
type input "*"
click at [346, 153] on button "search Pesquisar" at bounding box center [376, 162] width 60 height 18
type input "*"
click at [346, 153] on button "search Pesquisar" at bounding box center [376, 162] width 60 height 18
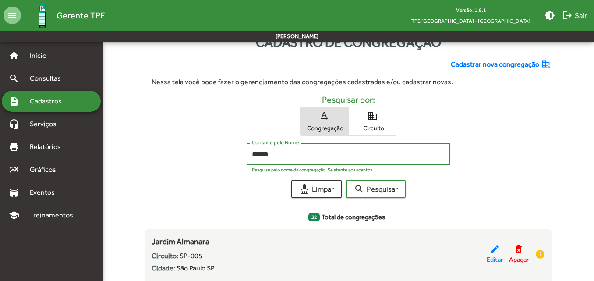
scroll to position [0, 0]
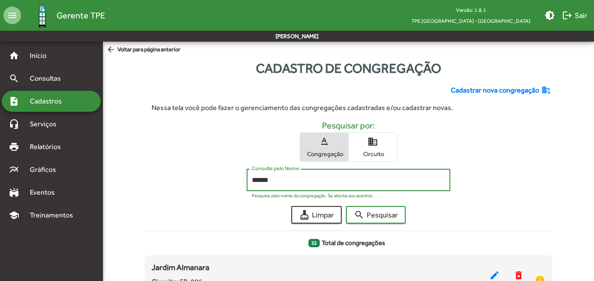
click at [346, 206] on button "search Pesquisar" at bounding box center [376, 215] width 60 height 18
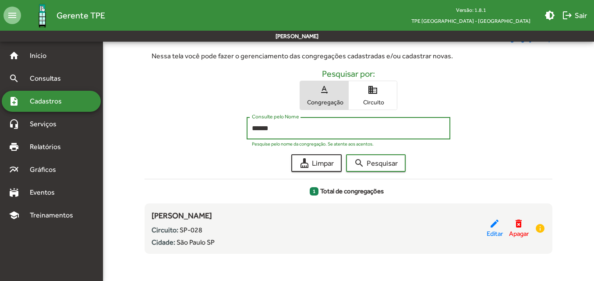
scroll to position [53, 0]
click at [346, 153] on button "search Pesquisar" at bounding box center [376, 162] width 60 height 18
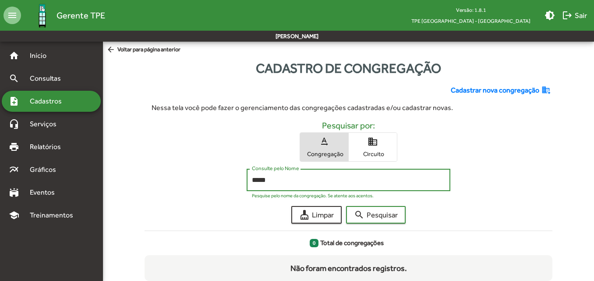
scroll to position [28, 0]
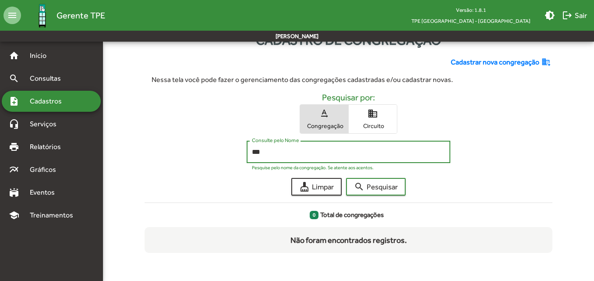
click at [346, 178] on button "search Pesquisar" at bounding box center [376, 187] width 60 height 18
type input "*"
click at [346, 178] on button "search Pesquisar" at bounding box center [376, 187] width 60 height 18
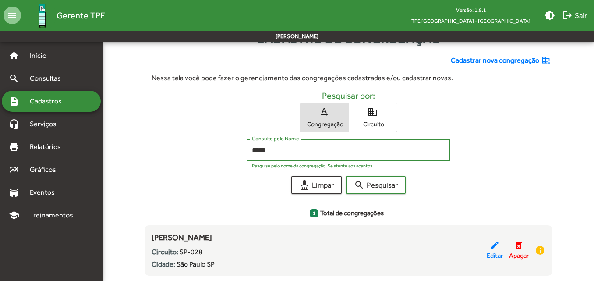
scroll to position [44, 0]
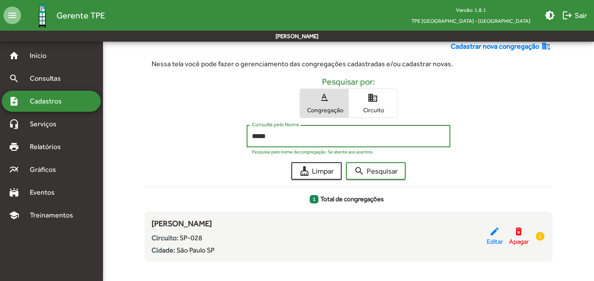
click at [274, 138] on input "*****" at bounding box center [348, 136] width 193 height 8
type input "*"
click at [346, 162] on button "search Pesquisar" at bounding box center [376, 171] width 60 height 18
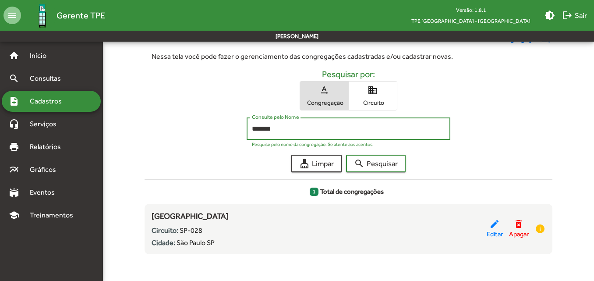
scroll to position [53, 0]
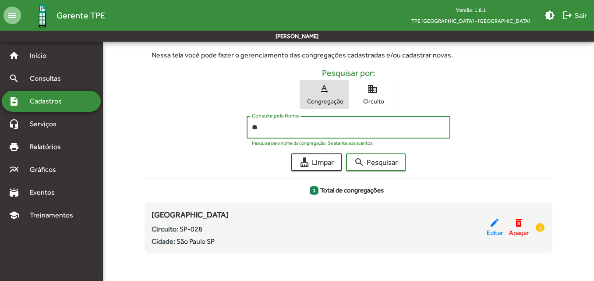
type input "*"
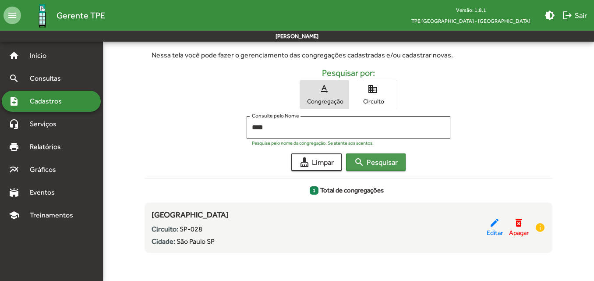
click at [402, 164] on button "search Pesquisar" at bounding box center [376, 162] width 60 height 18
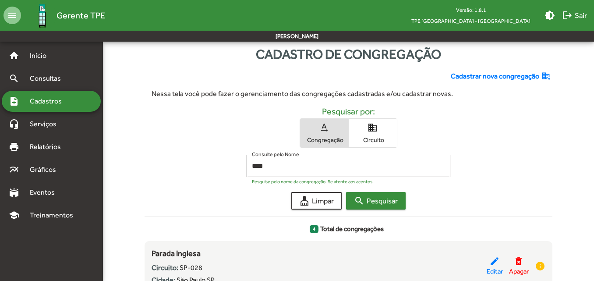
scroll to position [0, 0]
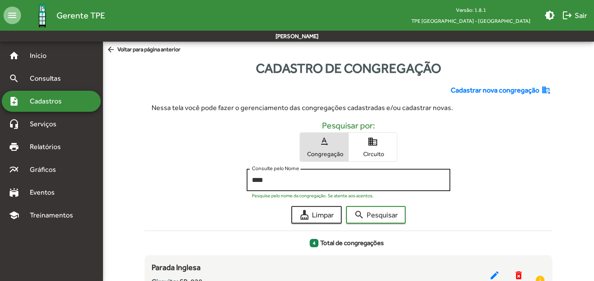
click at [360, 173] on div "**** Consulte pelo Nome" at bounding box center [348, 179] width 193 height 24
click at [346, 206] on button "search Pesquisar" at bounding box center [376, 215] width 60 height 18
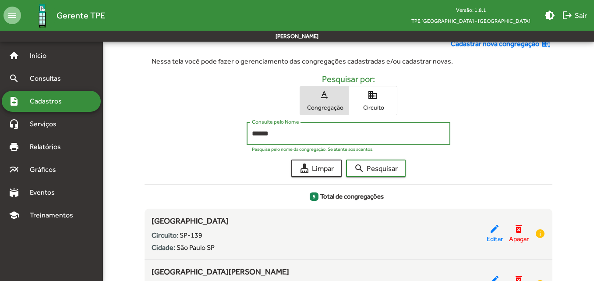
scroll to position [37, 0]
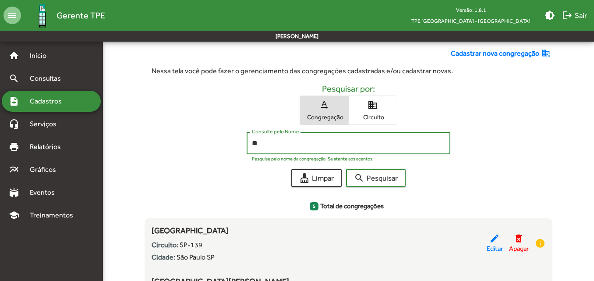
type input "*"
click at [346, 169] on button "search Pesquisar" at bounding box center [376, 178] width 60 height 18
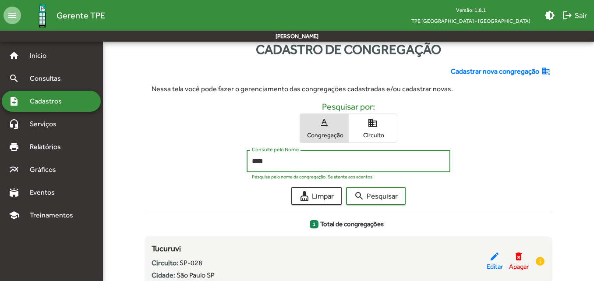
scroll to position [9, 0]
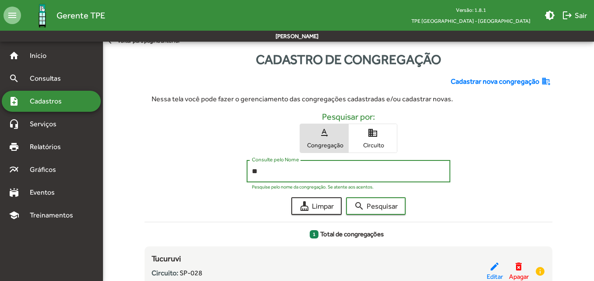
type input "*"
click at [346, 197] on button "search Pesquisar" at bounding box center [376, 206] width 60 height 18
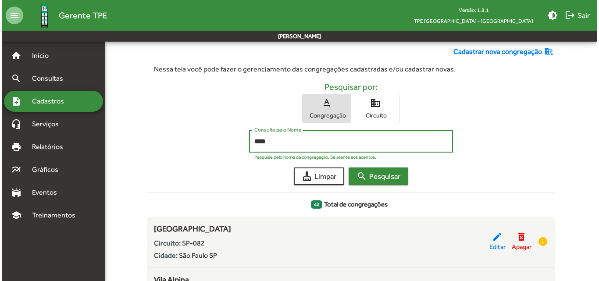
scroll to position [0, 0]
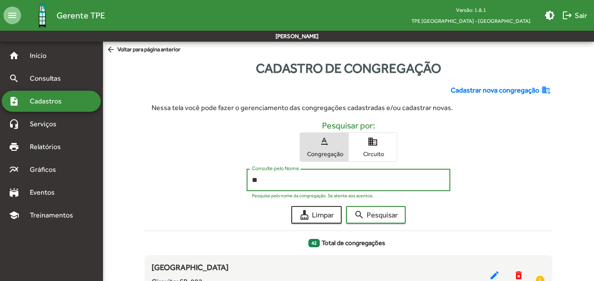
type input "*"
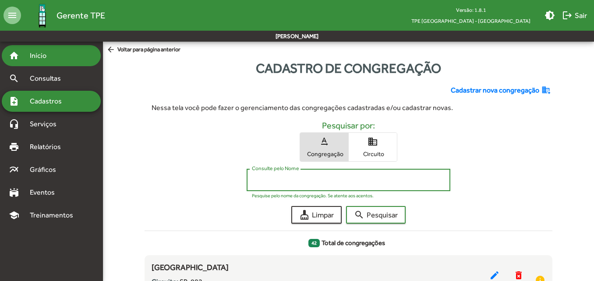
click at [47, 58] on span "Início" at bounding box center [42, 55] width 35 height 11
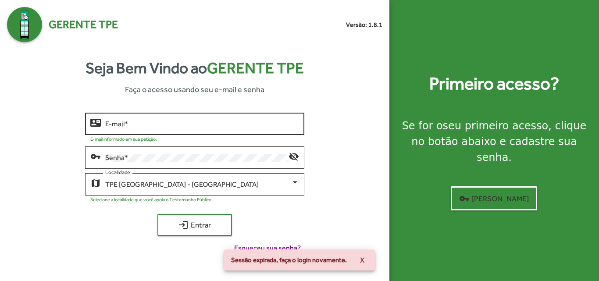
click at [160, 127] on input "E-mail *" at bounding box center [201, 124] width 193 height 8
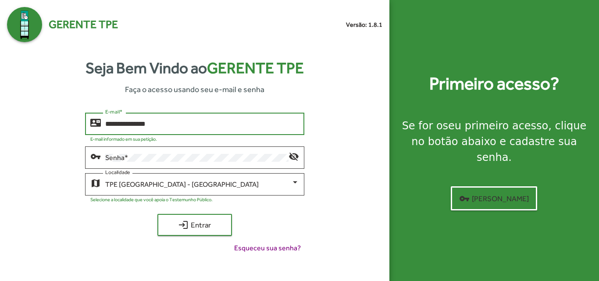
click at [171, 125] on input "**********" at bounding box center [201, 124] width 193 height 8
click at [125, 123] on input "**********" at bounding box center [201, 124] width 193 height 8
click at [165, 121] on input "**********" at bounding box center [201, 124] width 193 height 8
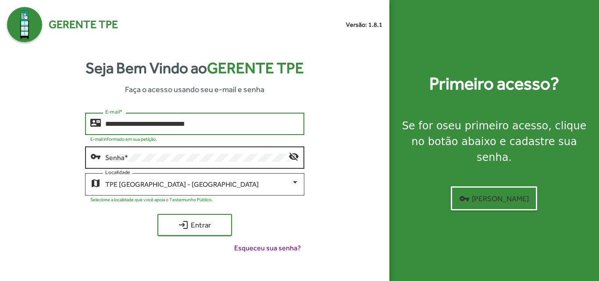
type input "**********"
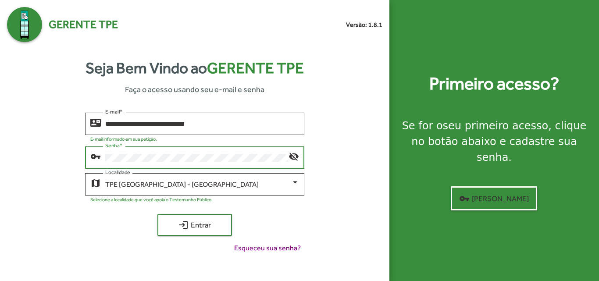
click at [206, 236] on div "**********" at bounding box center [194, 187] width 375 height 148
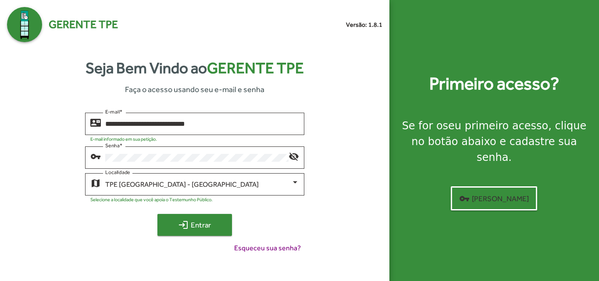
click at [207, 230] on span "login Entrar" at bounding box center [194, 225] width 59 height 16
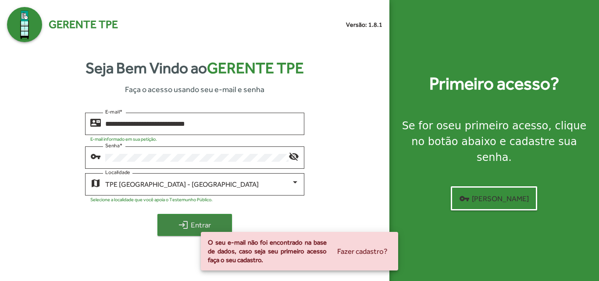
click at [196, 217] on span "login Entrar" at bounding box center [194, 225] width 59 height 16
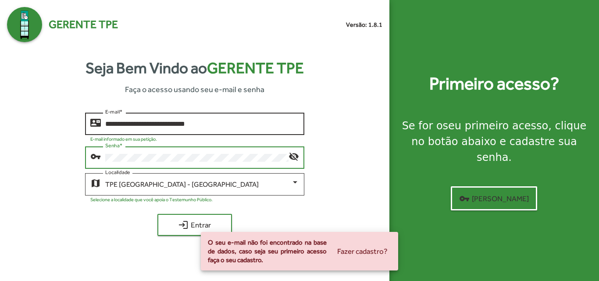
click at [197, 124] on input "**********" at bounding box center [201, 124] width 193 height 8
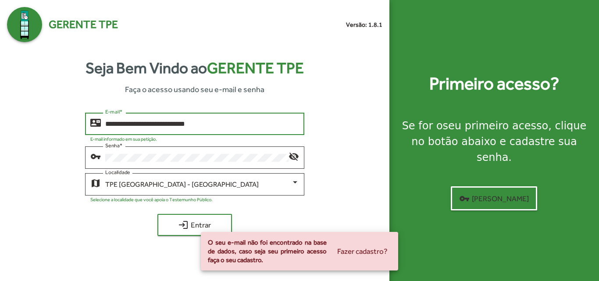
click at [139, 124] on input "**********" at bounding box center [201, 124] width 193 height 8
click at [122, 124] on input "**********" at bounding box center [201, 124] width 193 height 8
click at [125, 125] on input "**********" at bounding box center [201, 124] width 193 height 8
click at [152, 125] on input "**********" at bounding box center [201, 124] width 193 height 8
click at [160, 124] on input "**********" at bounding box center [201, 124] width 193 height 8
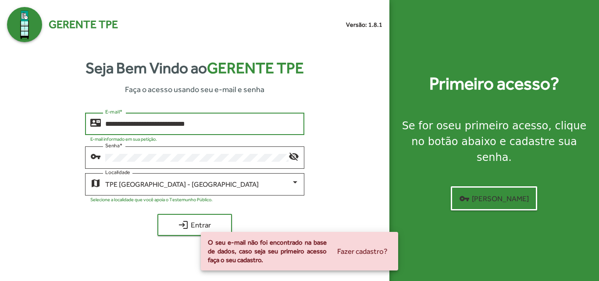
click at [167, 124] on input "**********" at bounding box center [201, 124] width 193 height 8
click at [178, 125] on input "**********" at bounding box center [201, 124] width 193 height 8
click at [206, 126] on input "**********" at bounding box center [201, 124] width 193 height 8
click at [244, 126] on input "**********" at bounding box center [201, 124] width 193 height 8
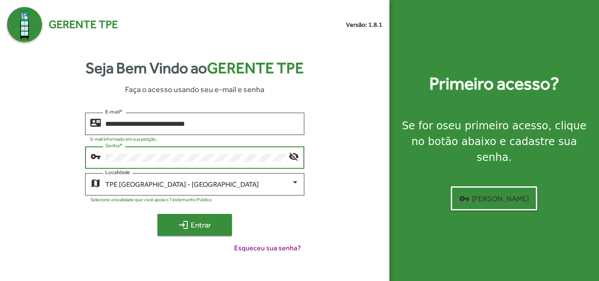
click at [212, 222] on span "login Entrar" at bounding box center [194, 225] width 59 height 16
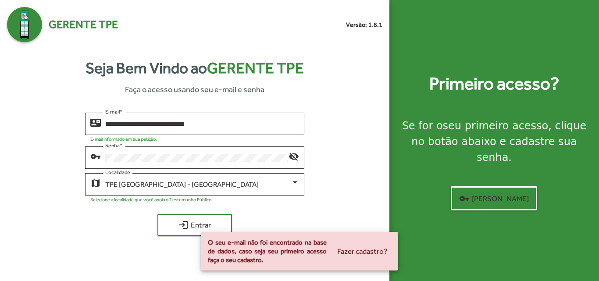
click at [36, 28] on img at bounding box center [24, 24] width 35 height 35
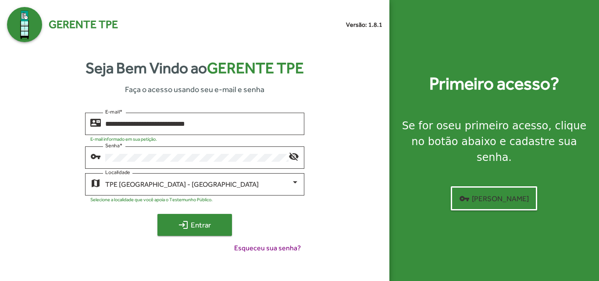
click at [210, 228] on span "login Entrar" at bounding box center [194, 225] width 59 height 16
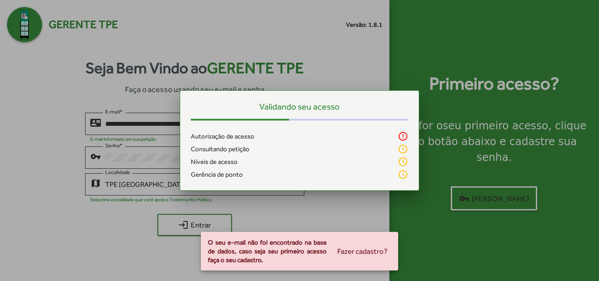
click at [143, 149] on div at bounding box center [299, 140] width 599 height 281
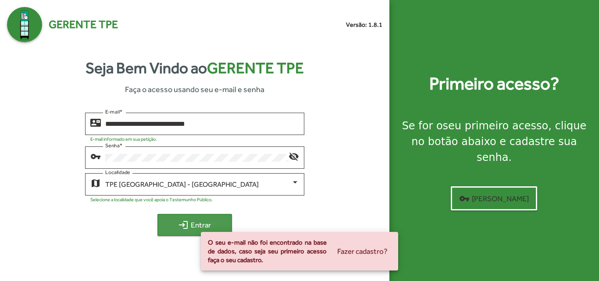
click at [205, 218] on span "login Entrar" at bounding box center [194, 225] width 59 height 16
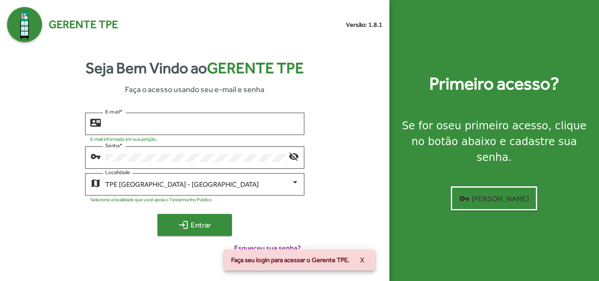
type input "**********"
click at [198, 232] on span "login Entrar" at bounding box center [194, 225] width 59 height 16
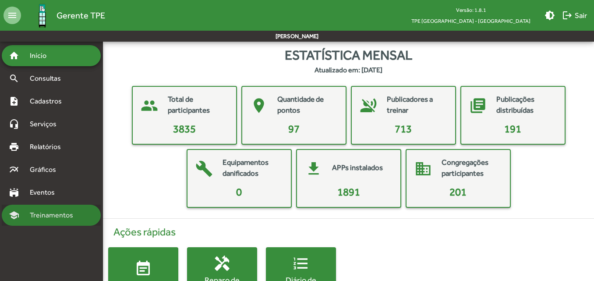
click at [53, 210] on span "Treinamentos" at bounding box center [54, 215] width 59 height 11
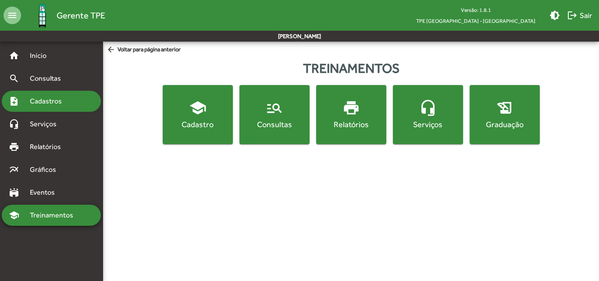
click at [44, 104] on span "Cadastros" at bounding box center [49, 101] width 49 height 11
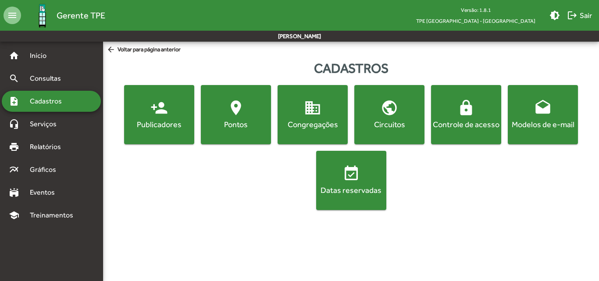
click at [299, 131] on button "domain Congregações" at bounding box center [313, 114] width 70 height 59
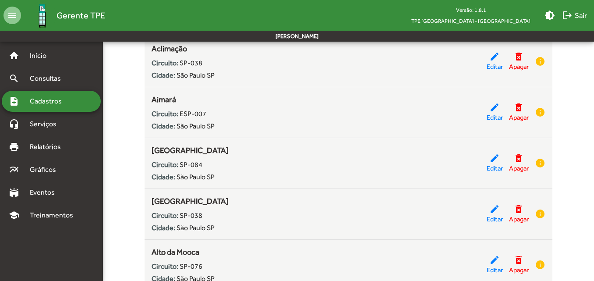
scroll to position [219, 0]
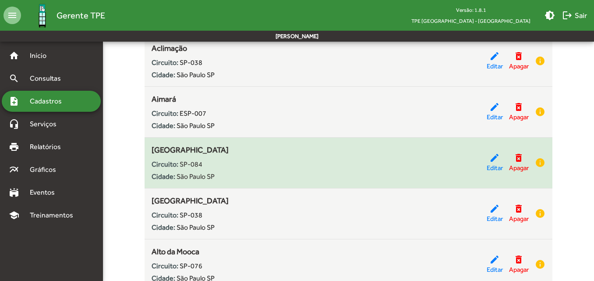
drag, startPoint x: 225, startPoint y: 149, endPoint x: 149, endPoint y: 147, distance: 75.4
click at [149, 147] on div "[GEOGRAPHIC_DATA] Circuito: SP-084 Cidade: [GEOGRAPHIC_DATA] edit Editar delete…" at bounding box center [349, 163] width 408 height 38
copy span "[GEOGRAPHIC_DATA]"
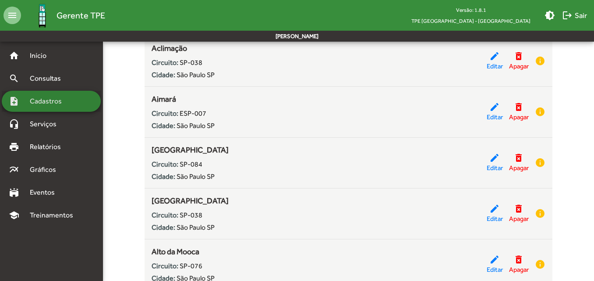
click at [50, 107] on div "note_add Cadastros" at bounding box center [51, 101] width 99 height 21
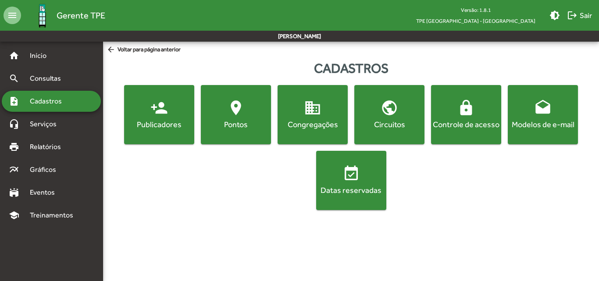
click at [172, 113] on span "person_add Publicadores" at bounding box center [159, 114] width 67 height 31
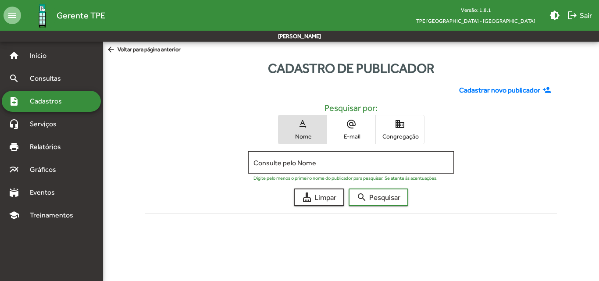
click at [406, 125] on span "domain Congregação" at bounding box center [400, 129] width 48 height 28
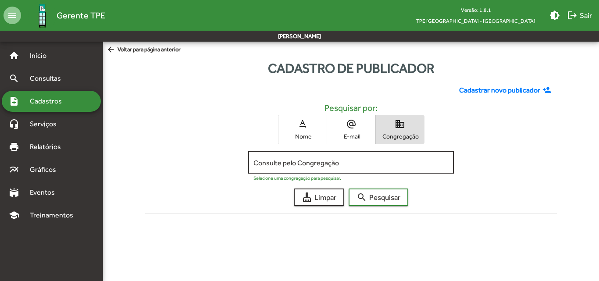
click at [292, 163] on input "Consulte pelo Congregação" at bounding box center [350, 163] width 195 height 8
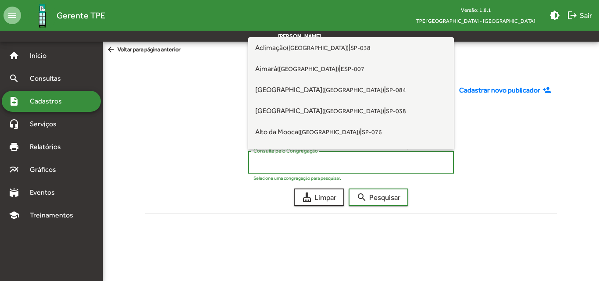
paste input "**********"
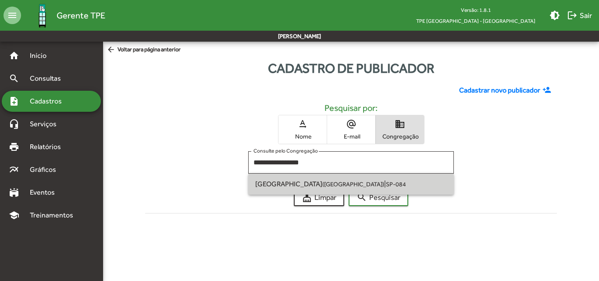
click at [386, 182] on small "SP-084" at bounding box center [396, 184] width 20 height 7
type input "**********"
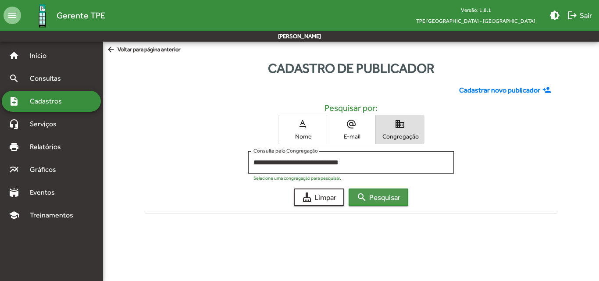
click at [375, 192] on span "search Pesquisar" at bounding box center [378, 197] width 44 height 16
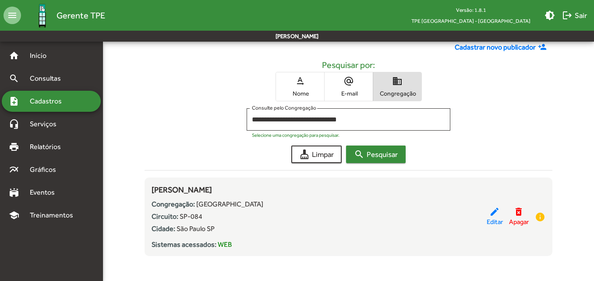
scroll to position [46, 0]
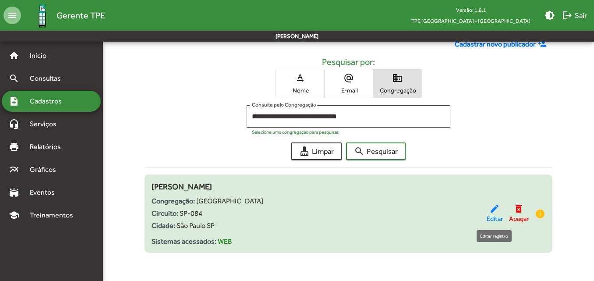
click at [494, 211] on mat-icon "edit" at bounding box center [495, 208] width 11 height 11
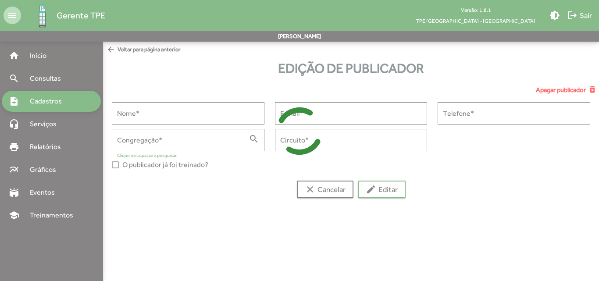
type input "**********"
type input "******"
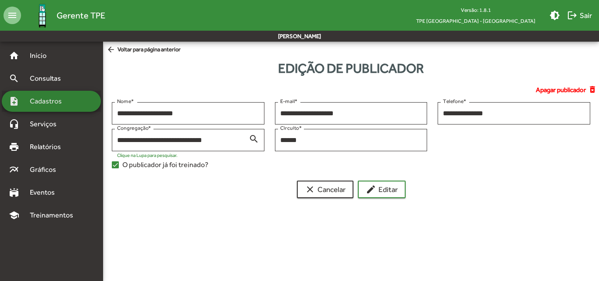
click at [65, 107] on div "note_add Cadastros" at bounding box center [51, 101] width 99 height 21
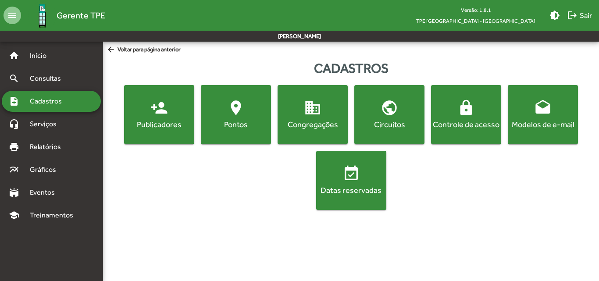
click at [65, 107] on div "note_add Cadastros" at bounding box center [51, 101] width 99 height 21
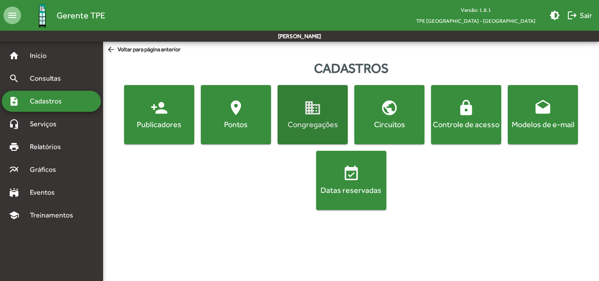
click at [296, 127] on div "Congregações" at bounding box center [312, 124] width 67 height 11
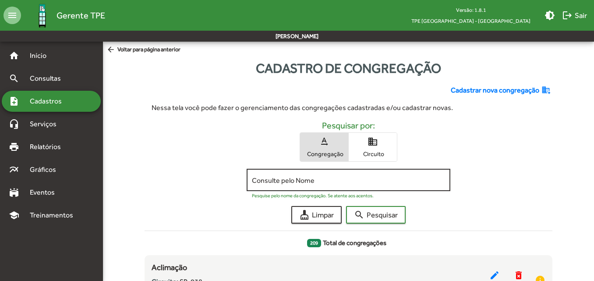
scroll to position [2, 0]
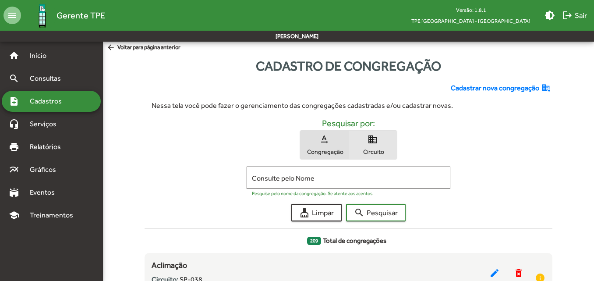
click at [382, 155] on span "Circuito" at bounding box center [373, 152] width 44 height 8
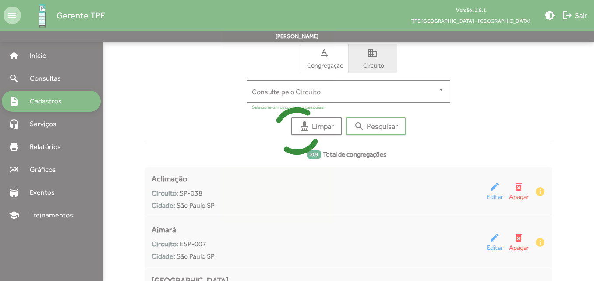
scroll to position [90, 0]
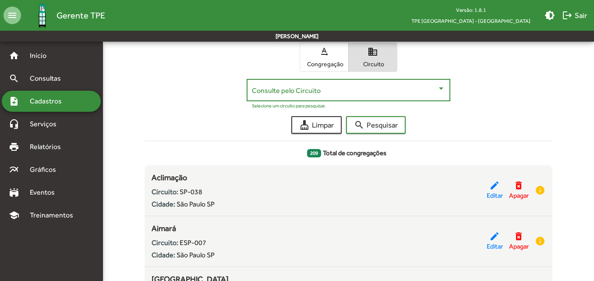
click at [328, 92] on span at bounding box center [344, 90] width 185 height 8
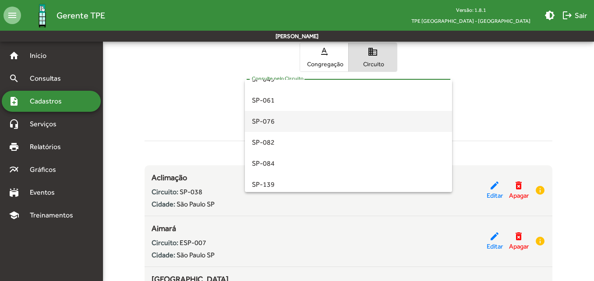
scroll to position [267, 0]
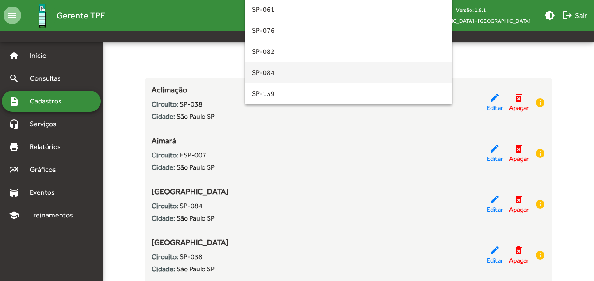
click at [291, 78] on span "SP-084" at bounding box center [348, 72] width 193 height 21
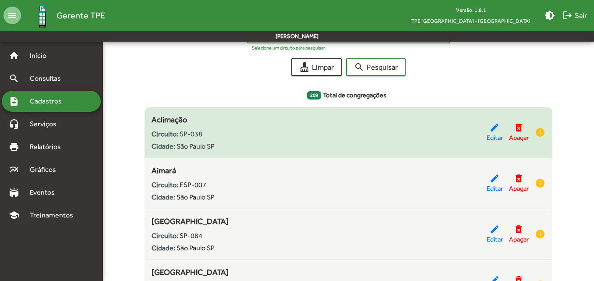
scroll to position [132, 0]
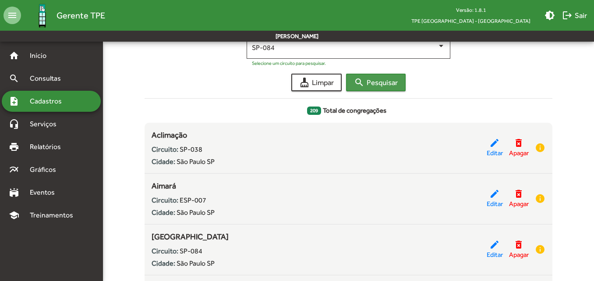
click at [384, 76] on span "search Pesquisar" at bounding box center [376, 83] width 44 height 16
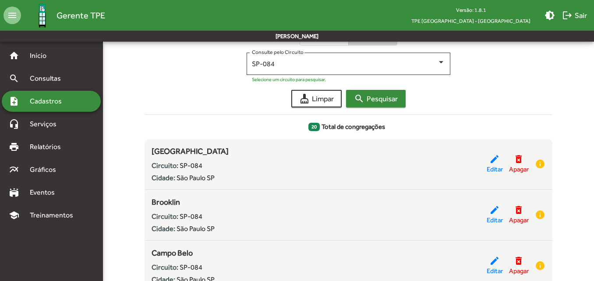
scroll to position [132, 0]
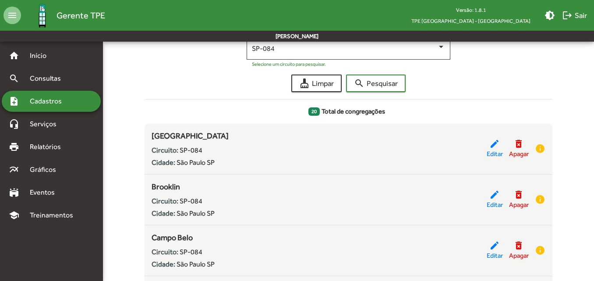
drag, startPoint x: 217, startPoint y: 136, endPoint x: 144, endPoint y: 132, distance: 72.4
copy span "[GEOGRAPHIC_DATA]"
drag, startPoint x: 187, startPoint y: 187, endPoint x: 134, endPoint y: 185, distance: 53.1
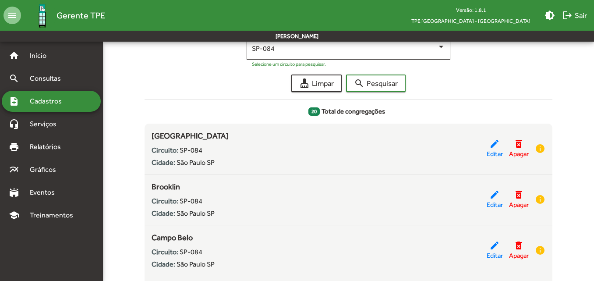
copy span "Brooklin"
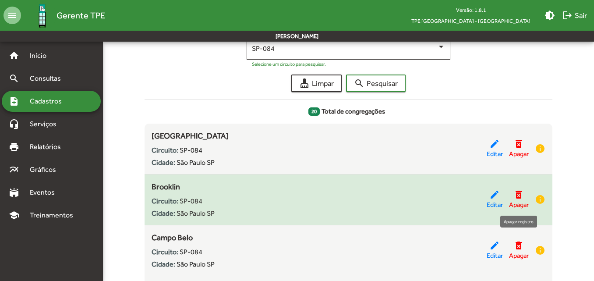
click at [516, 198] on mat-icon "delete_forever" at bounding box center [519, 194] width 11 height 11
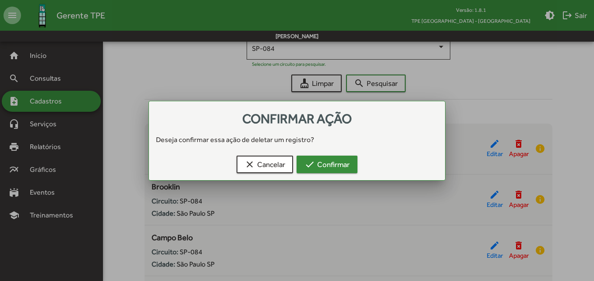
click at [342, 167] on span "check Confirmar" at bounding box center [327, 165] width 45 height 16
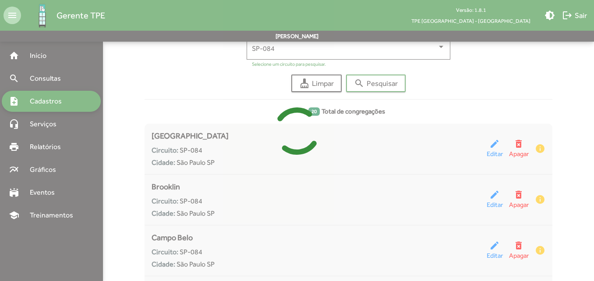
scroll to position [2, 0]
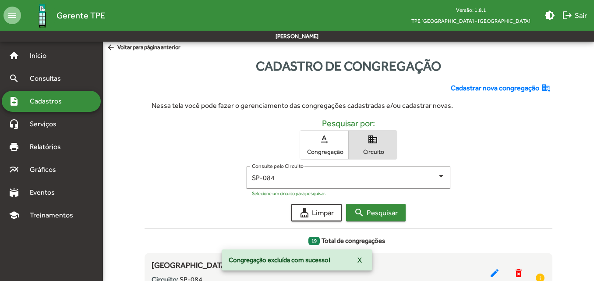
click at [393, 211] on span "search Pesquisar" at bounding box center [376, 213] width 44 height 16
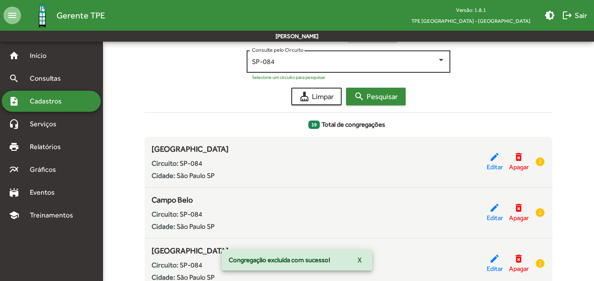
scroll to position [132, 0]
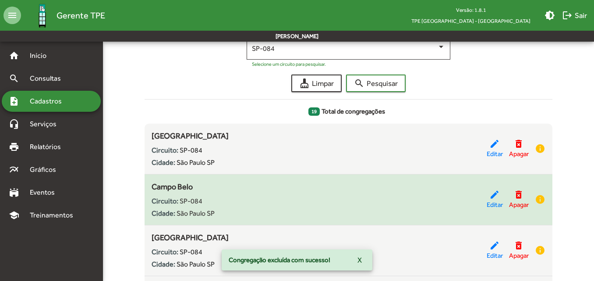
drag, startPoint x: 199, startPoint y: 184, endPoint x: 147, endPoint y: 185, distance: 51.3
click at [147, 185] on div "Campo Belo Circuito: SP-084 Cidade: [GEOGRAPHIC_DATA] edit Editar delete_foreve…" at bounding box center [349, 200] width 408 height 38
copy span "Campo Belo"
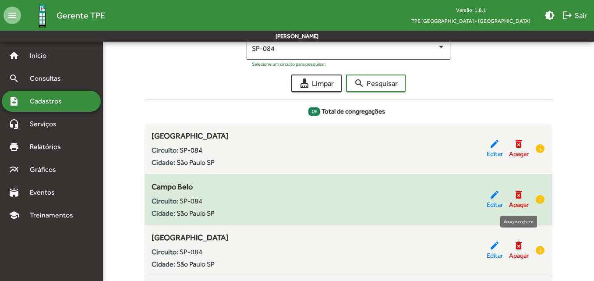
click at [520, 191] on mat-icon "delete_forever" at bounding box center [519, 194] width 11 height 11
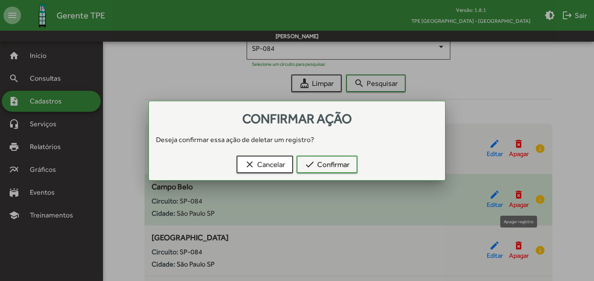
scroll to position [0, 0]
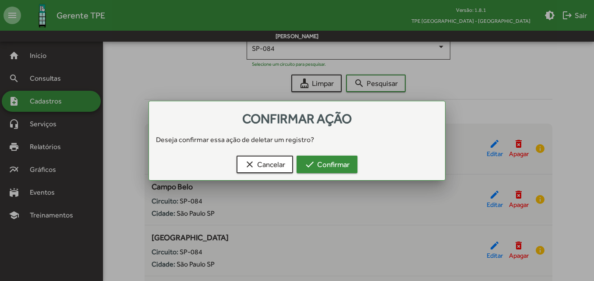
click at [350, 164] on span "check Confirmar" at bounding box center [327, 165] width 45 height 16
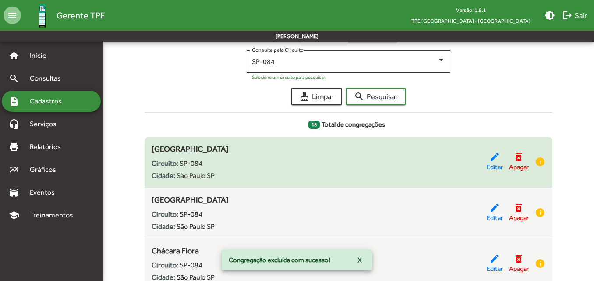
scroll to position [134, 0]
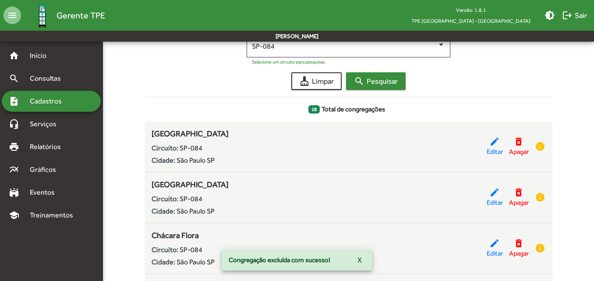
click at [376, 84] on span "search Pesquisar" at bounding box center [376, 81] width 44 height 16
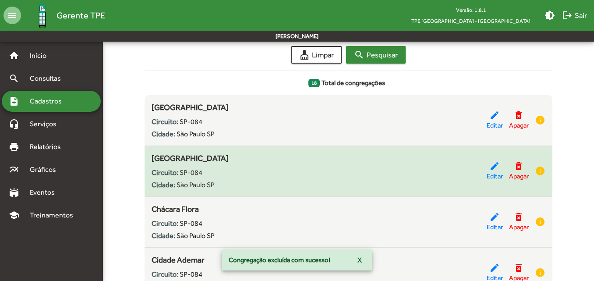
scroll to position [175, 0]
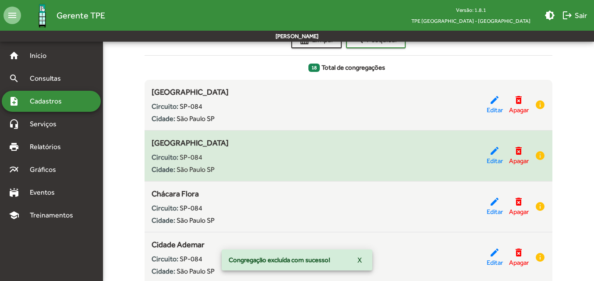
drag, startPoint x: 197, startPoint y: 144, endPoint x: 150, endPoint y: 144, distance: 46.5
click at [150, 144] on div "[GEOGRAPHIC_DATA] Circuito: SP-084 Cidade: [GEOGRAPHIC_DATA] edit Editar delete…" at bounding box center [349, 156] width 408 height 38
copy span "[GEOGRAPHIC_DATA]"
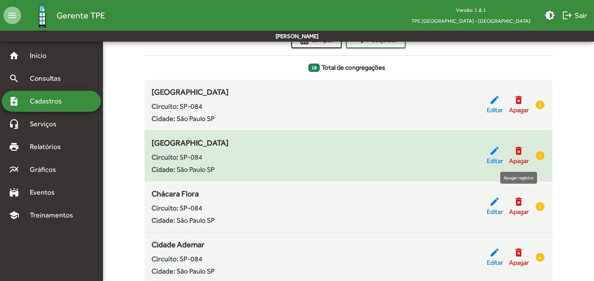
click at [517, 152] on mat-icon "delete_forever" at bounding box center [519, 151] width 11 height 11
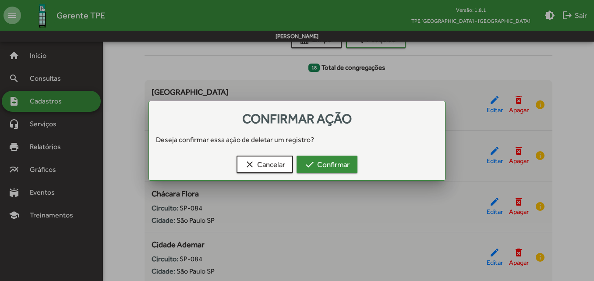
click at [350, 168] on span "check Confirmar" at bounding box center [327, 165] width 45 height 16
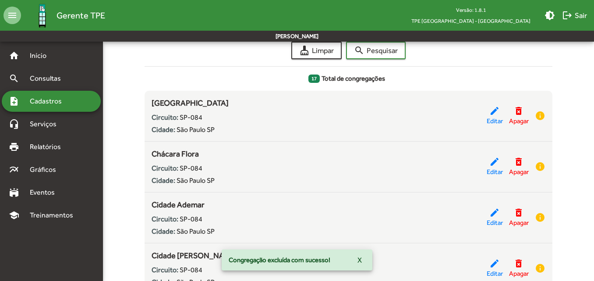
scroll to position [178, 0]
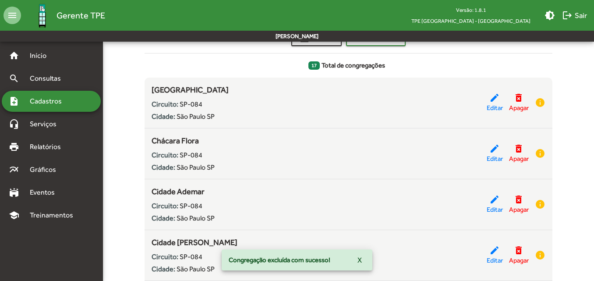
drag, startPoint x: 209, startPoint y: 142, endPoint x: 130, endPoint y: 140, distance: 78.5
copy span "Chácara Flora"
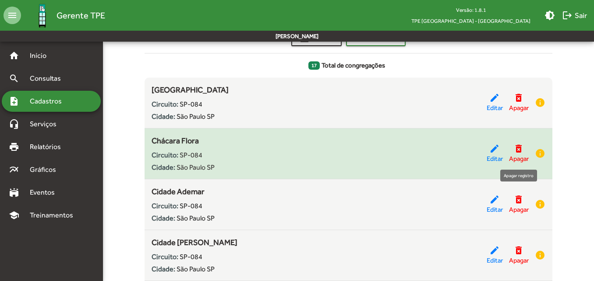
click at [518, 153] on mat-icon "delete_forever" at bounding box center [519, 148] width 11 height 11
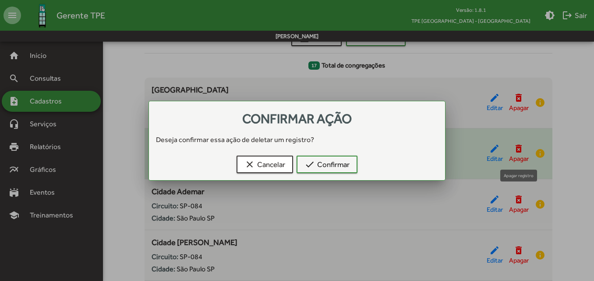
scroll to position [0, 0]
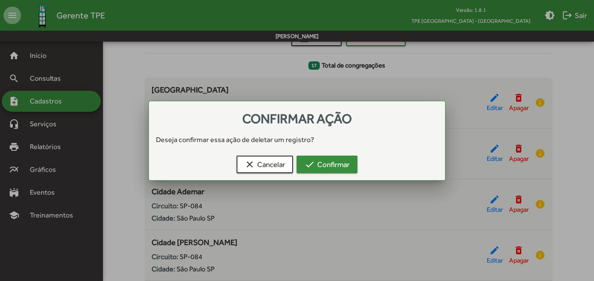
click at [341, 160] on span "check Confirmar" at bounding box center [327, 165] width 45 height 16
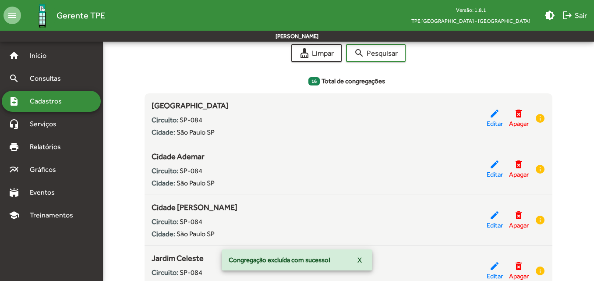
scroll to position [178, 0]
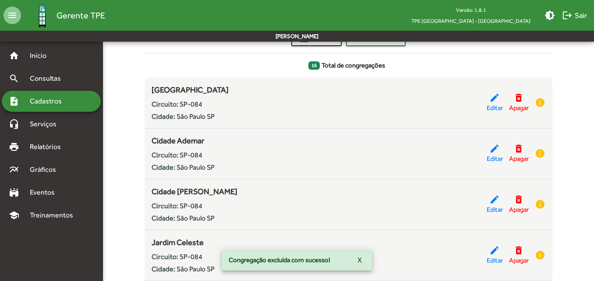
drag, startPoint x: 211, startPoint y: 142, endPoint x: 143, endPoint y: 142, distance: 68.0
copy span "Cidade Ademar"
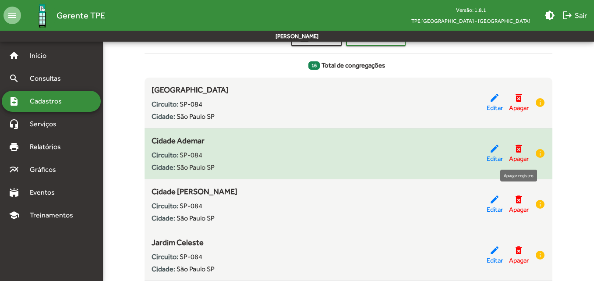
click at [516, 152] on mat-icon "delete_forever" at bounding box center [519, 148] width 11 height 11
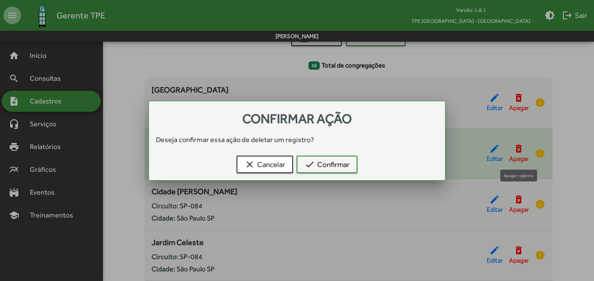
scroll to position [0, 0]
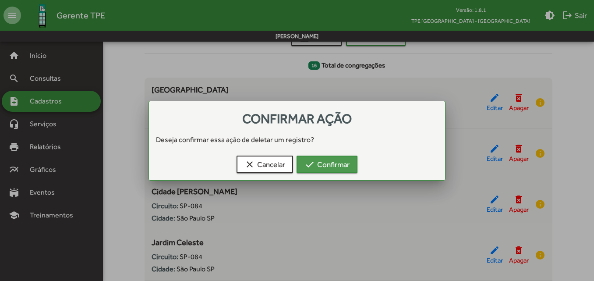
click at [323, 164] on span "check Confirmar" at bounding box center [327, 165] width 45 height 16
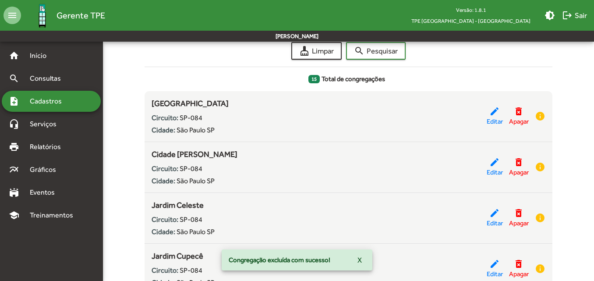
scroll to position [178, 0]
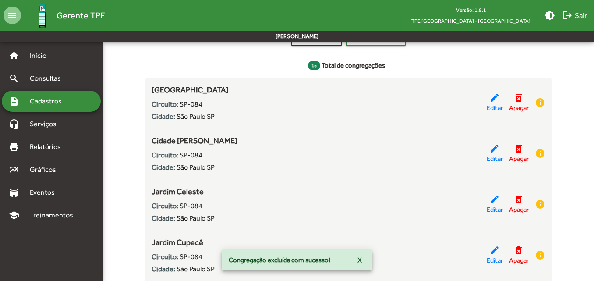
drag, startPoint x: 208, startPoint y: 143, endPoint x: 138, endPoint y: 139, distance: 70.3
copy span "Cidade [PERSON_NAME]"
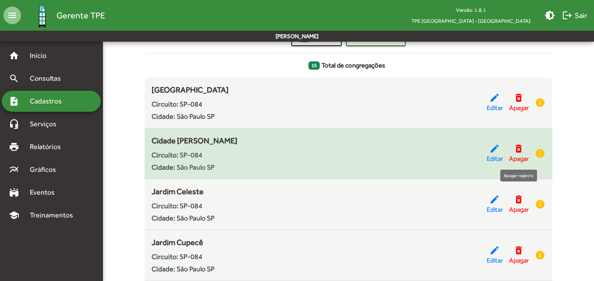
click at [520, 149] on mat-icon "delete_forever" at bounding box center [519, 148] width 11 height 11
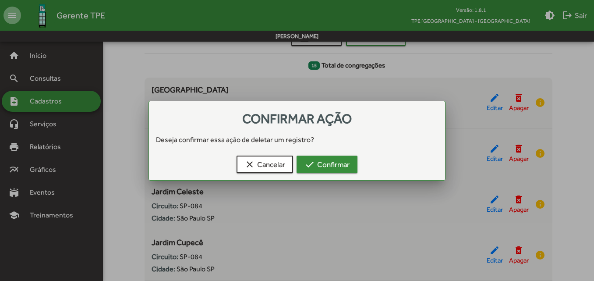
click at [338, 167] on span "check Confirmar" at bounding box center [327, 165] width 45 height 16
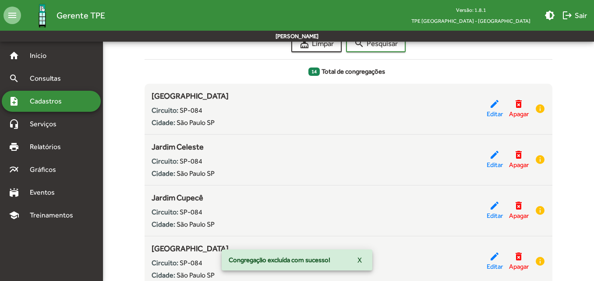
scroll to position [178, 0]
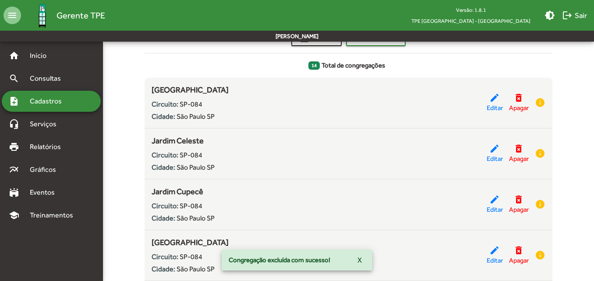
drag, startPoint x: 212, startPoint y: 141, endPoint x: 140, endPoint y: 139, distance: 71.5
copy span "Jardim Celeste"
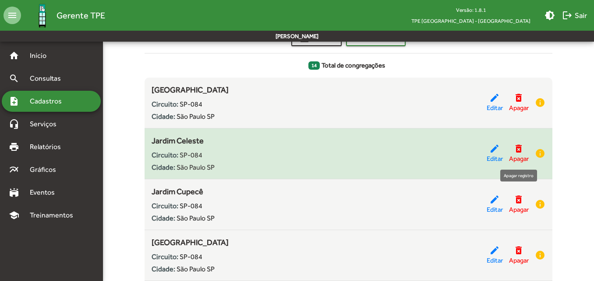
click at [518, 146] on mat-icon "delete_forever" at bounding box center [519, 148] width 11 height 11
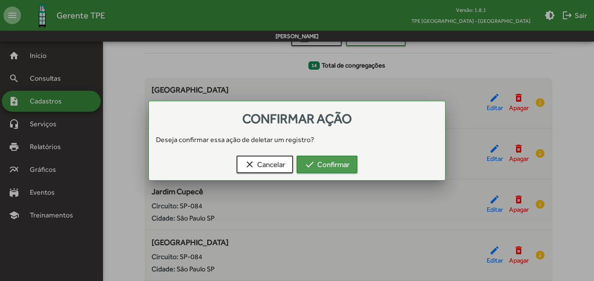
click at [346, 164] on span "check Confirmar" at bounding box center [327, 165] width 45 height 16
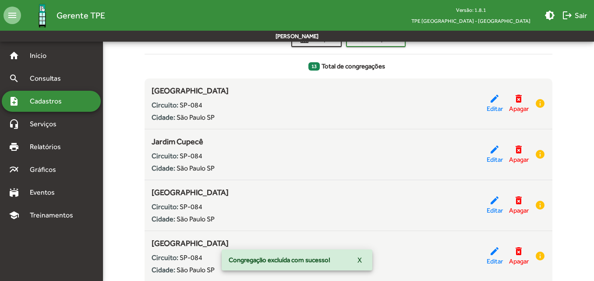
scroll to position [178, 0]
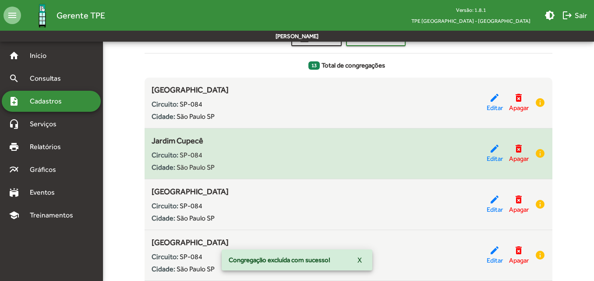
drag, startPoint x: 215, startPoint y: 141, endPoint x: 146, endPoint y: 139, distance: 69.3
click at [146, 139] on div "Jardim Cupecê Circuito: SP-084 Cidade: [GEOGRAPHIC_DATA] edit Editar delete_for…" at bounding box center [349, 154] width 408 height 38
copy span "Jardim Cupecê"
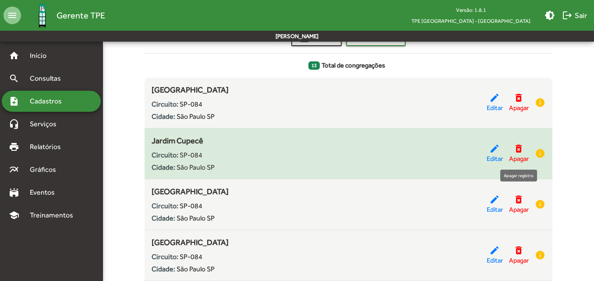
click at [517, 148] on mat-icon "delete_forever" at bounding box center [519, 148] width 11 height 11
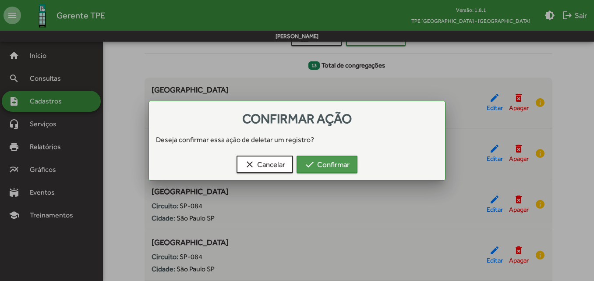
click at [320, 160] on span "check Confirmar" at bounding box center [327, 165] width 45 height 16
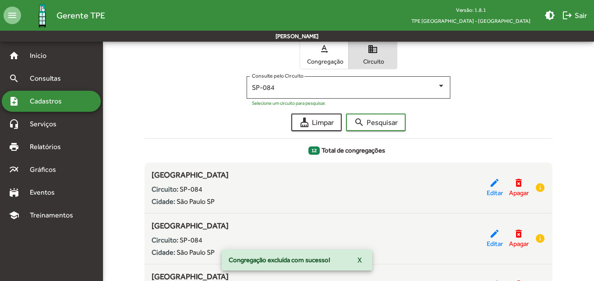
scroll to position [134, 0]
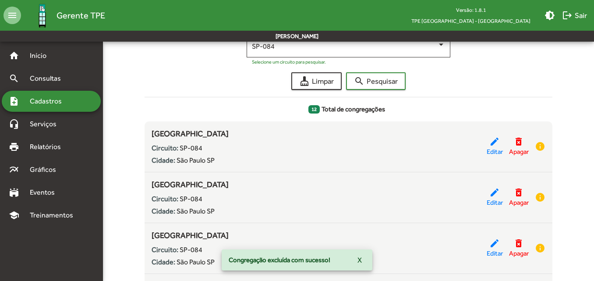
drag, startPoint x: 216, startPoint y: 183, endPoint x: 128, endPoint y: 187, distance: 88.2
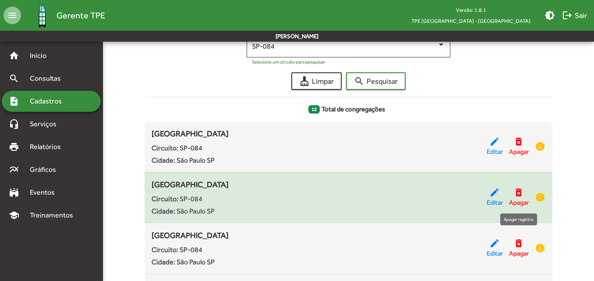
click at [518, 193] on mat-icon "delete_forever" at bounding box center [519, 192] width 11 height 11
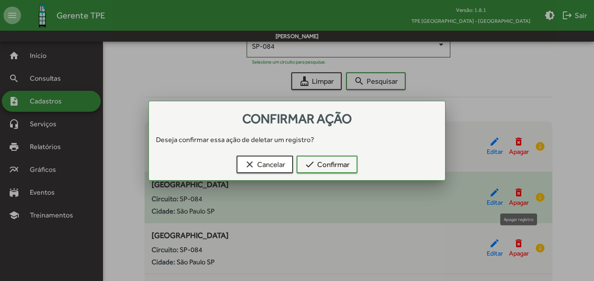
scroll to position [0, 0]
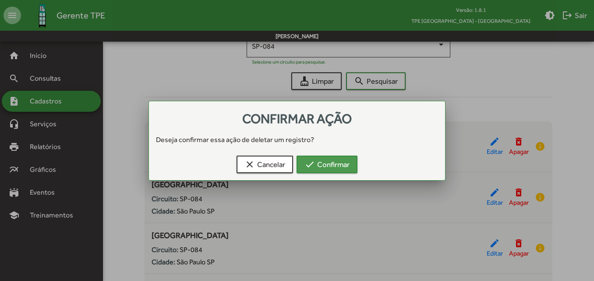
click at [342, 169] on span "check Confirmar" at bounding box center [327, 165] width 45 height 16
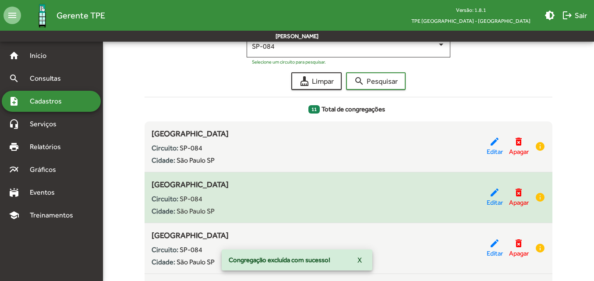
scroll to position [178, 0]
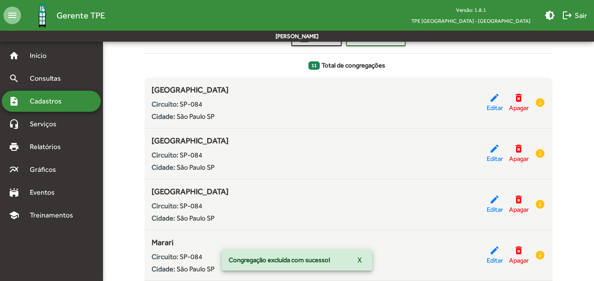
drag, startPoint x: 228, startPoint y: 144, endPoint x: 143, endPoint y: 140, distance: 85.1
click at [143, 140] on div "Cadastrar nova congregação domain_add Nessa tela você pode fazer o gerenciament…" at bounding box center [348, 271] width 418 height 743
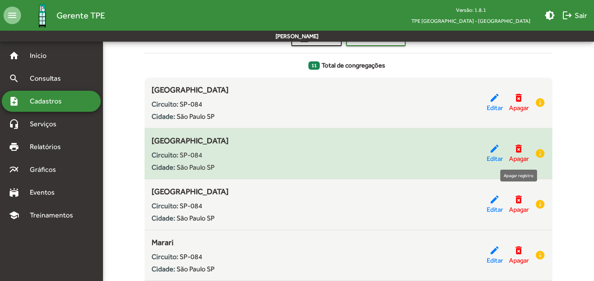
click at [520, 149] on mat-icon "delete_forever" at bounding box center [519, 148] width 11 height 11
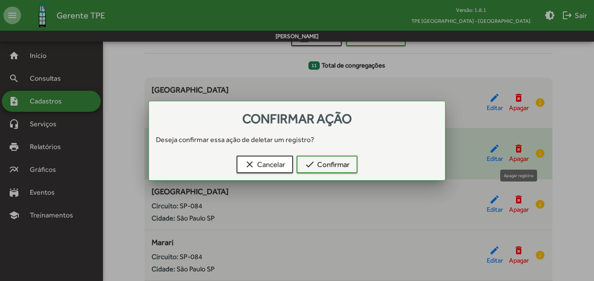
scroll to position [0, 0]
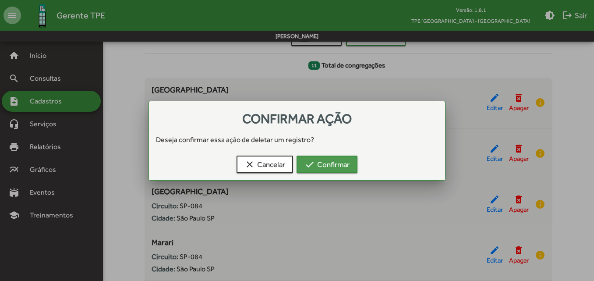
click at [344, 167] on span "check Confirmar" at bounding box center [327, 165] width 45 height 16
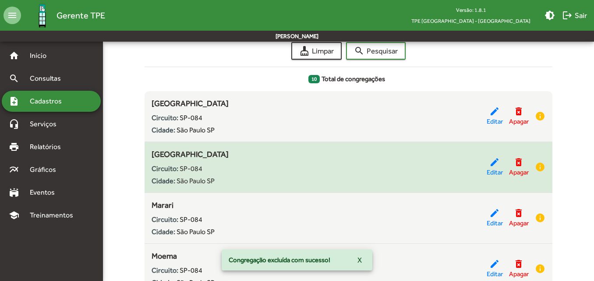
scroll to position [178, 0]
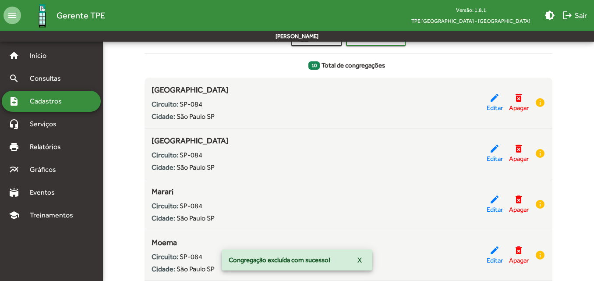
drag, startPoint x: 223, startPoint y: 138, endPoint x: 132, endPoint y: 139, distance: 90.8
click at [132, 139] on form "Cadastrar nova congregação domain_add Nessa tela você pode fazer o gerenciament…" at bounding box center [349, 246] width 502 height 692
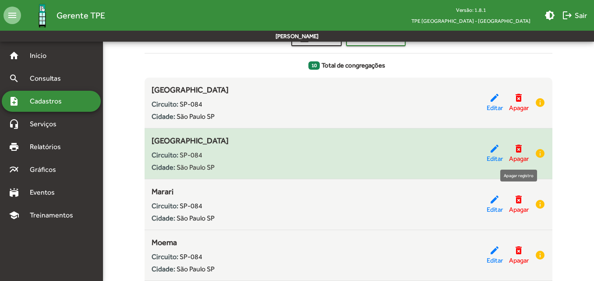
click at [517, 147] on mat-icon "delete_forever" at bounding box center [519, 148] width 11 height 11
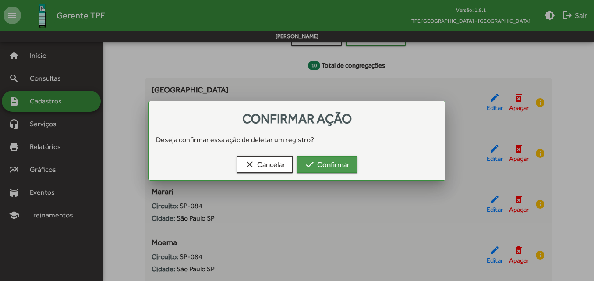
click at [343, 167] on span "check Confirmar" at bounding box center [327, 165] width 45 height 16
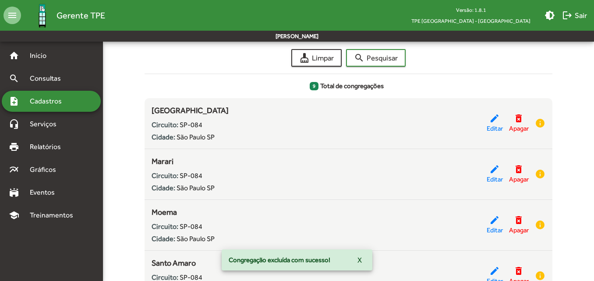
scroll to position [178, 0]
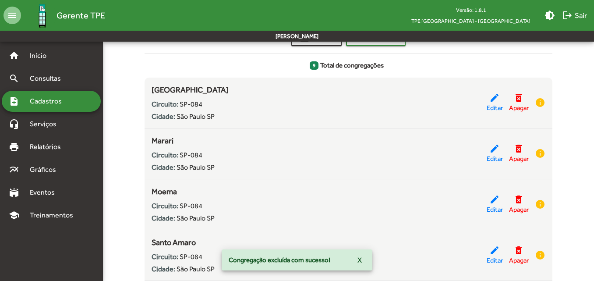
drag, startPoint x: 177, startPoint y: 138, endPoint x: 138, endPoint y: 139, distance: 39.0
click at [138, 139] on form "Cadastrar nova congregação domain_add Nessa tela você pode fazer o gerenciament…" at bounding box center [349, 220] width 502 height 641
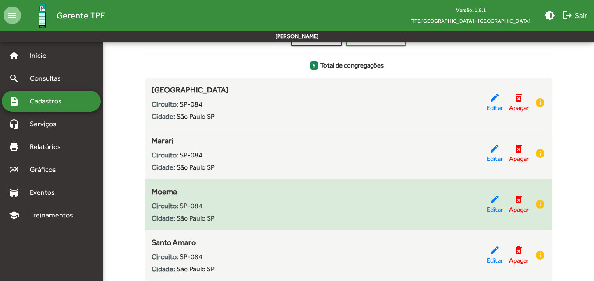
click at [185, 192] on div "Moema Circuito: SP-084 Cidade: [GEOGRAPHIC_DATA]" at bounding box center [319, 204] width 335 height 38
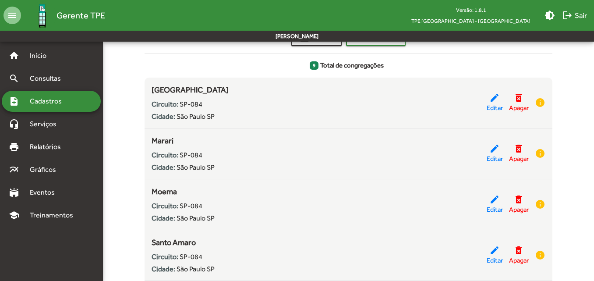
drag, startPoint x: 186, startPoint y: 190, endPoint x: 116, endPoint y: 187, distance: 70.7
click at [116, 187] on form "Cadastrar nova congregação domain_add Nessa tela você pode fazer o gerenciament…" at bounding box center [349, 220] width 502 height 641
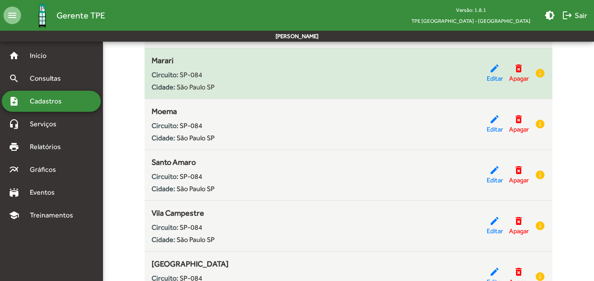
scroll to position [265, 0]
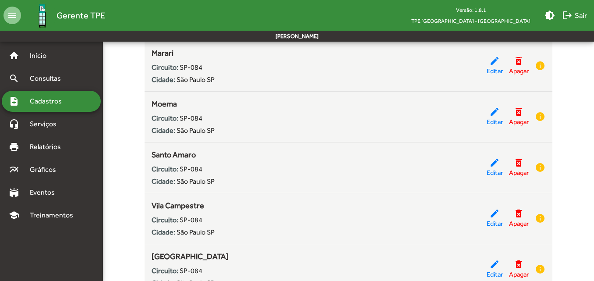
drag, startPoint x: 206, startPoint y: 152, endPoint x: 140, endPoint y: 157, distance: 66.8
click at [140, 157] on div "Cadastrar nova congregação domain_add Nessa tela você pode fazer o gerenciament…" at bounding box center [348, 133] width 418 height 641
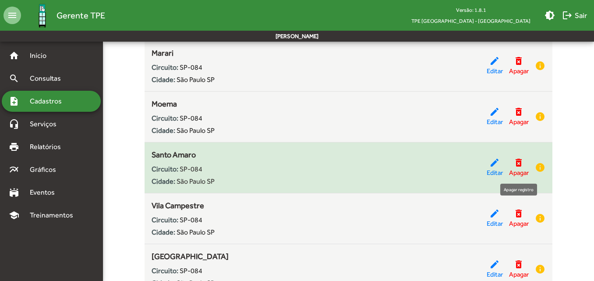
click at [517, 166] on mat-icon "delete_forever" at bounding box center [519, 162] width 11 height 11
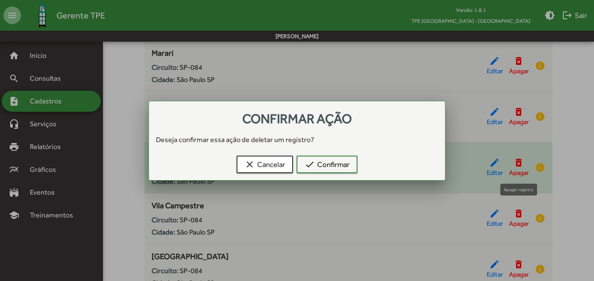
scroll to position [0, 0]
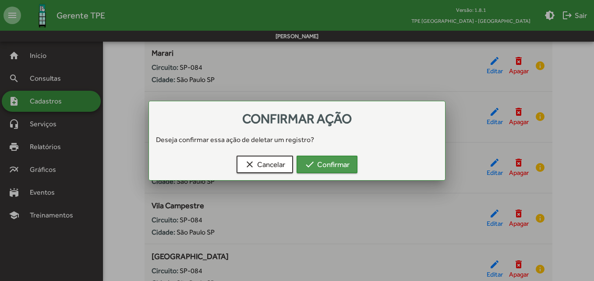
click at [318, 161] on span "check Confirmar" at bounding box center [327, 165] width 45 height 16
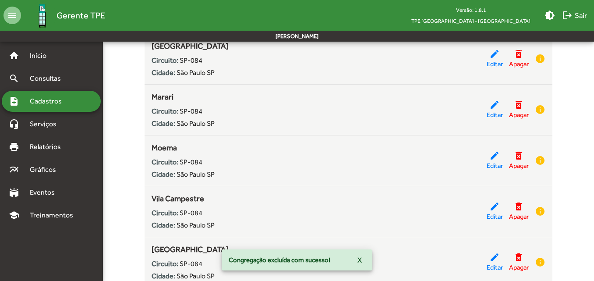
scroll to position [265, 0]
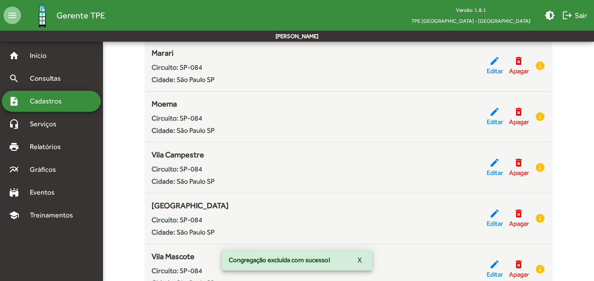
drag, startPoint x: 219, startPoint y: 157, endPoint x: 143, endPoint y: 157, distance: 75.8
click at [143, 157] on div "Cadastrar nova congregação domain_add Nessa tela você pode fazer o gerenciament…" at bounding box center [348, 108] width 418 height 591
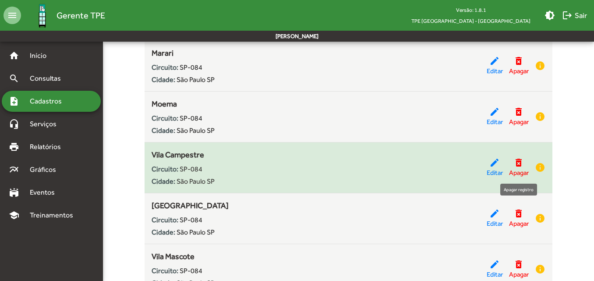
click at [519, 164] on mat-icon "delete_forever" at bounding box center [519, 162] width 11 height 11
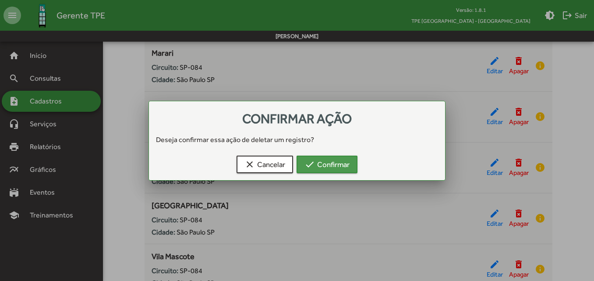
click at [326, 164] on span "check Confirmar" at bounding box center [327, 165] width 45 height 16
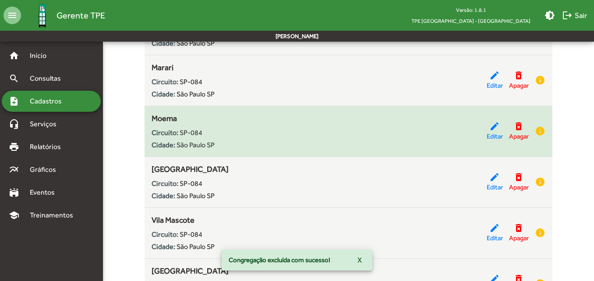
scroll to position [265, 0]
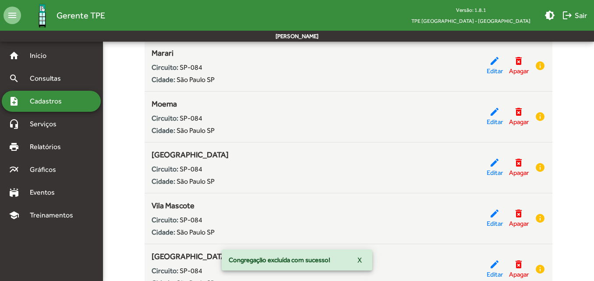
drag, startPoint x: 197, startPoint y: 154, endPoint x: 144, endPoint y: 158, distance: 53.2
click at [144, 158] on div "Cadastrar nova congregação domain_add Nessa tela você pode fazer o gerenciament…" at bounding box center [348, 83] width 418 height 540
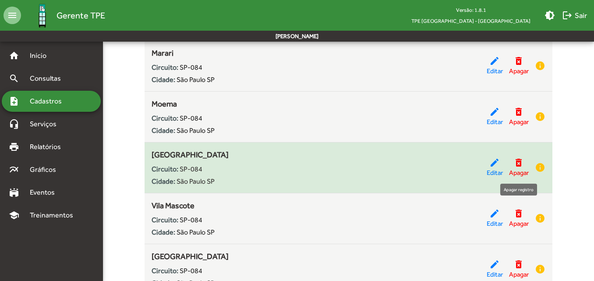
click at [518, 163] on mat-icon "delete_forever" at bounding box center [519, 162] width 11 height 11
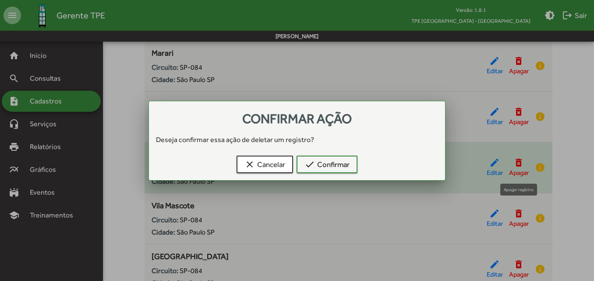
scroll to position [0, 0]
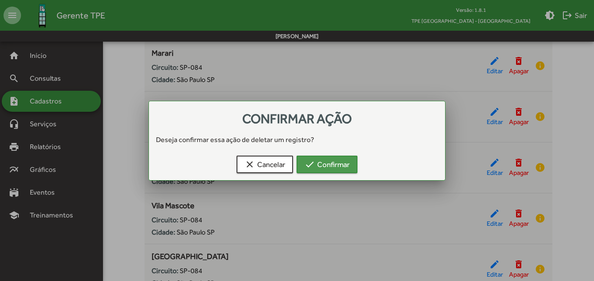
click at [324, 168] on span "check Confirmar" at bounding box center [327, 165] width 45 height 16
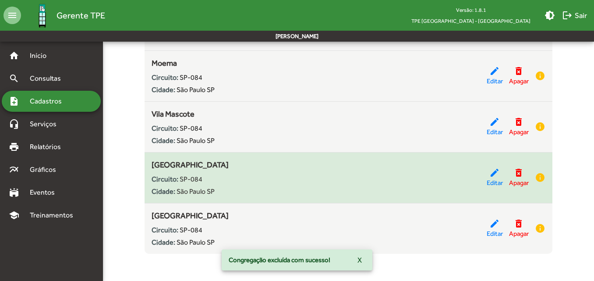
scroll to position [307, 0]
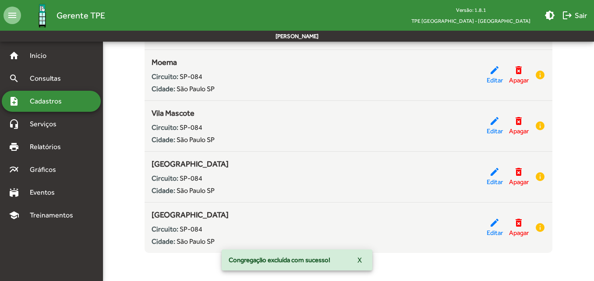
drag, startPoint x: 198, startPoint y: 117, endPoint x: 143, endPoint y: 115, distance: 54.8
click at [143, 115] on div "Cadastrar nova congregação domain_add Nessa tela você pode fazer o gerenciament…" at bounding box center [348, 15] width 418 height 489
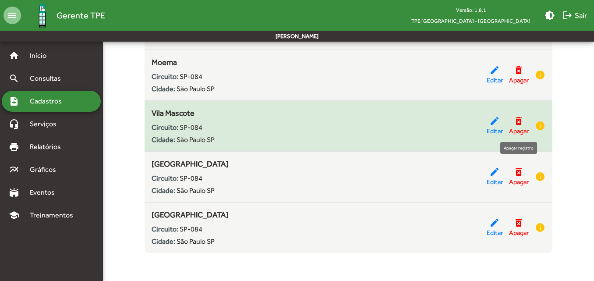
click at [516, 121] on mat-icon "delete_forever" at bounding box center [519, 121] width 11 height 11
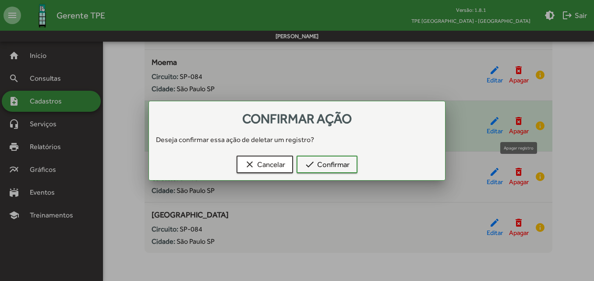
scroll to position [0, 0]
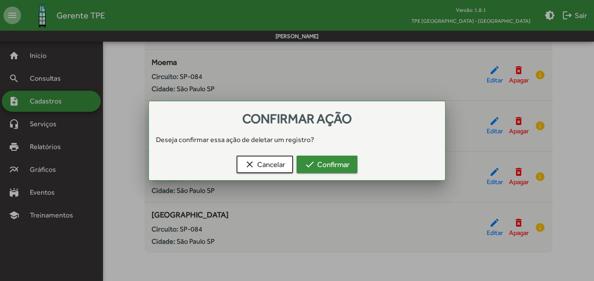
click at [338, 169] on span "check Confirmar" at bounding box center [327, 165] width 45 height 16
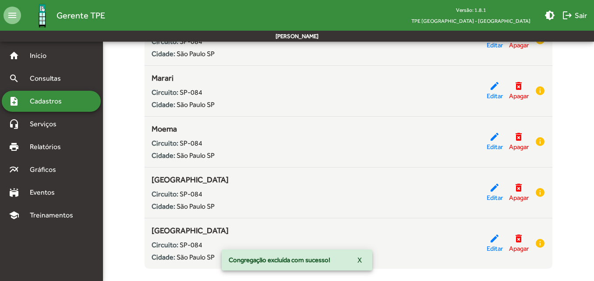
scroll to position [256, 0]
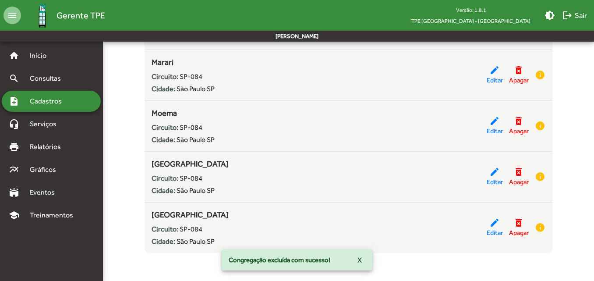
drag, startPoint x: 197, startPoint y: 164, endPoint x: 122, endPoint y: 164, distance: 75.4
click at [122, 164] on form "Cadastrar nova congregação domain_add Nessa tela você pode fazer o gerenciament…" at bounding box center [349, 41] width 502 height 438
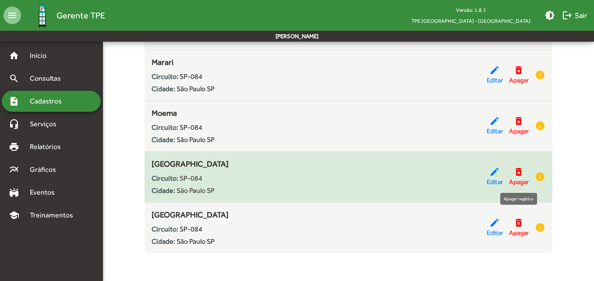
click at [522, 174] on mat-icon "delete_forever" at bounding box center [519, 172] width 11 height 11
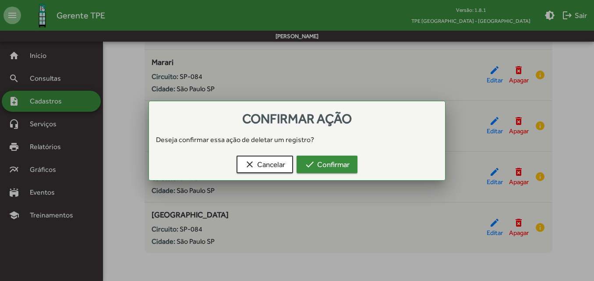
click at [342, 172] on button "check Confirmar" at bounding box center [327, 165] width 61 height 18
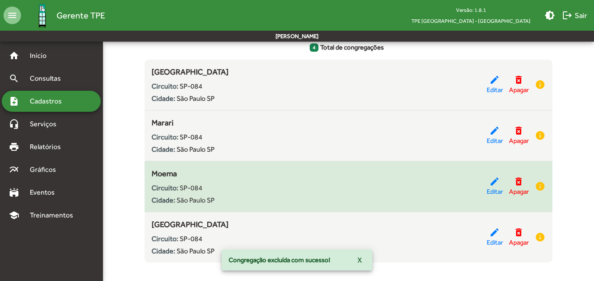
scroll to position [205, 0]
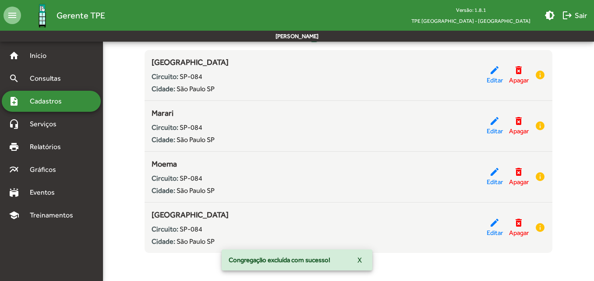
drag, startPoint x: 221, startPoint y: 215, endPoint x: 122, endPoint y: 213, distance: 98.7
click at [122, 213] on form "Cadastrar nova congregação domain_add Nessa tela você pode fazer o gerenciament…" at bounding box center [349, 66] width 502 height 387
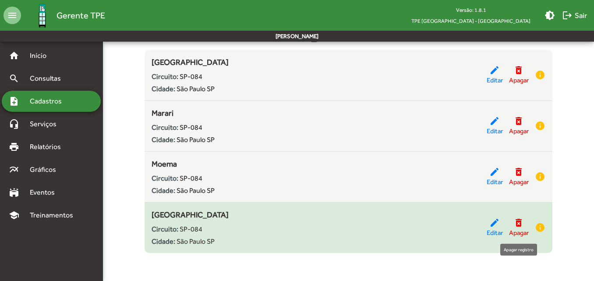
click at [520, 220] on mat-icon "delete_forever" at bounding box center [519, 222] width 11 height 11
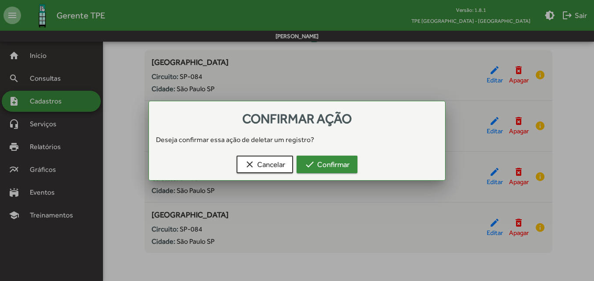
click at [325, 163] on span "check Confirmar" at bounding box center [327, 165] width 45 height 16
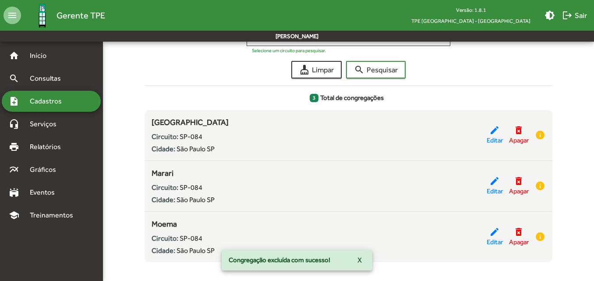
scroll to position [154, 0]
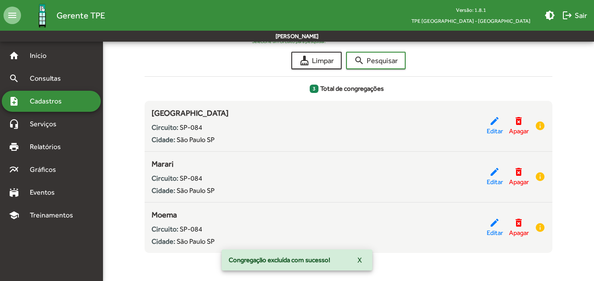
click at [174, 60] on div "cleaning_services Limpar search Pesquisar" at bounding box center [349, 61] width 408 height 18
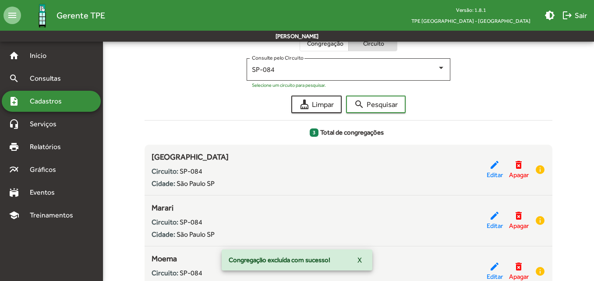
scroll to position [67, 0]
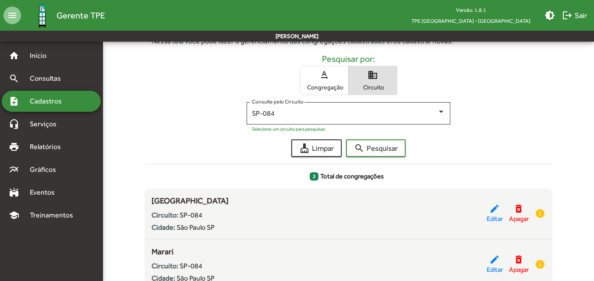
click at [367, 86] on span "Circuito" at bounding box center [373, 87] width 44 height 8
click at [352, 119] on div "SP-084 Consulte pelo Circuito" at bounding box center [348, 112] width 193 height 24
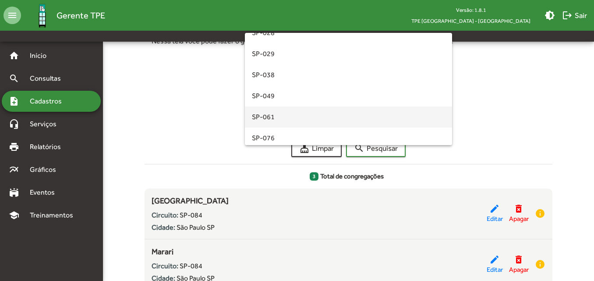
scroll to position [179, 0]
click at [302, 114] on span "SP-049" at bounding box center [348, 117] width 193 height 21
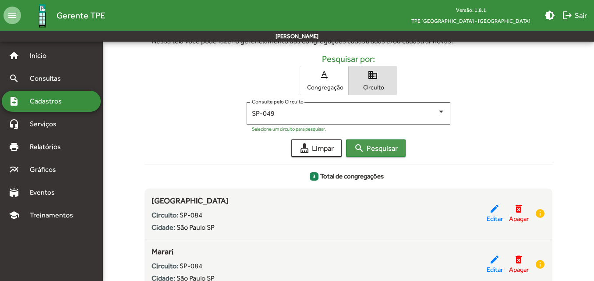
click at [380, 143] on span "search Pesquisar" at bounding box center [376, 148] width 44 height 16
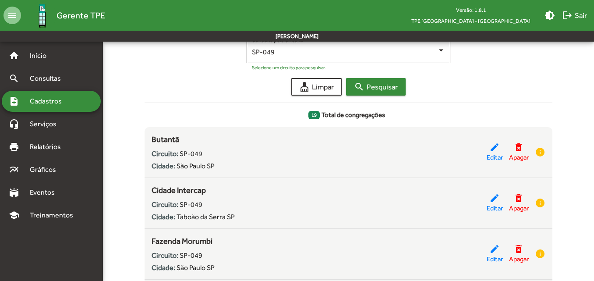
scroll to position [132, 0]
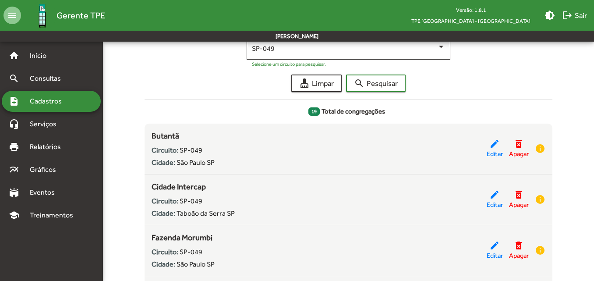
drag, startPoint x: 187, startPoint y: 132, endPoint x: 144, endPoint y: 133, distance: 43.0
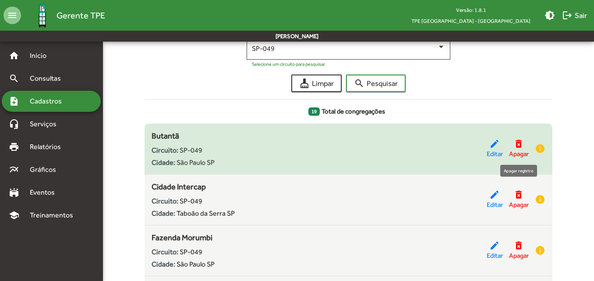
click at [520, 143] on mat-icon "delete_forever" at bounding box center [519, 144] width 11 height 11
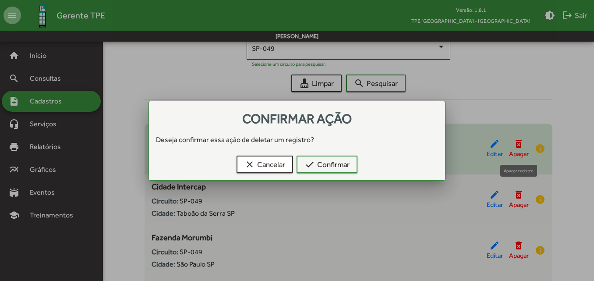
scroll to position [0, 0]
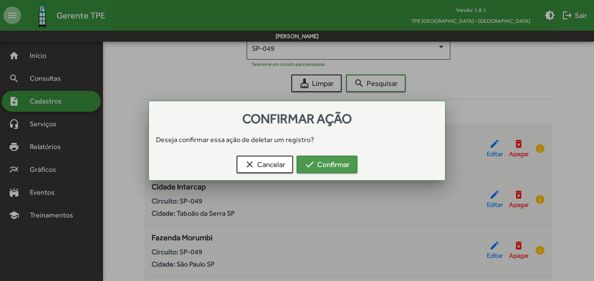
click at [348, 167] on span "check Confirmar" at bounding box center [327, 165] width 45 height 16
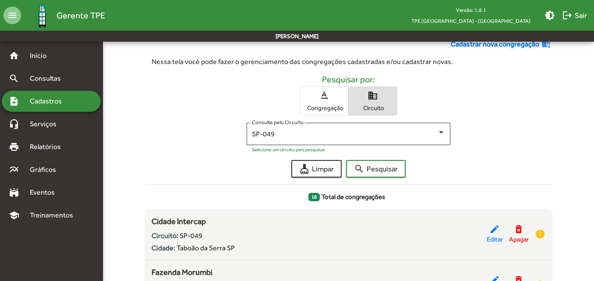
scroll to position [90, 0]
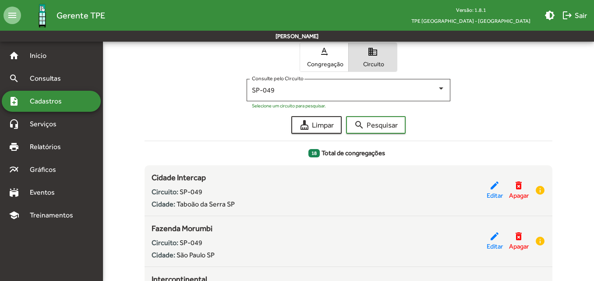
drag, startPoint x: 219, startPoint y: 174, endPoint x: 123, endPoint y: 178, distance: 96.1
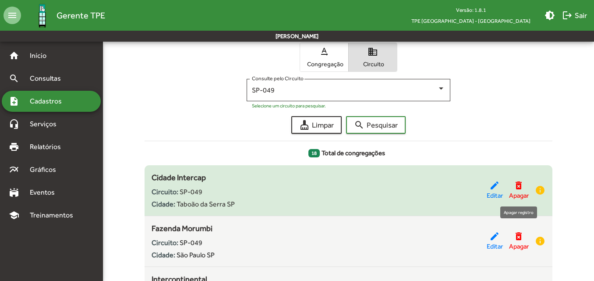
click at [517, 183] on mat-icon "delete_forever" at bounding box center [519, 185] width 11 height 11
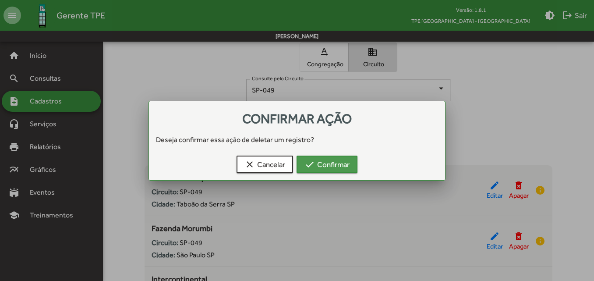
click at [354, 167] on button "check Confirmar" at bounding box center [327, 165] width 61 height 18
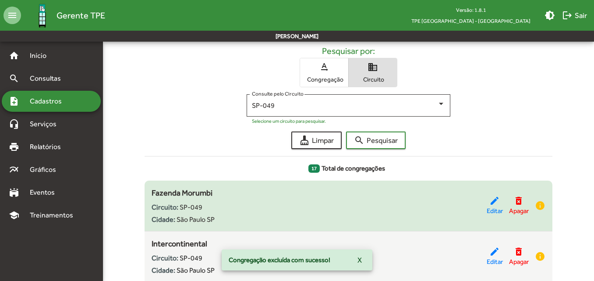
scroll to position [90, 0]
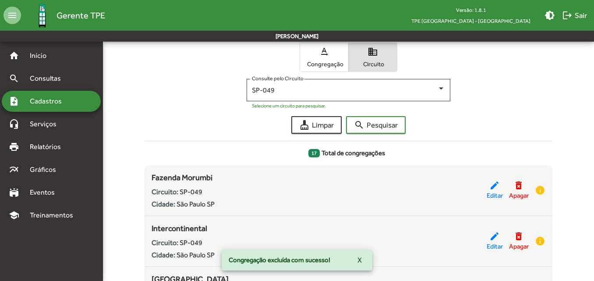
drag, startPoint x: 230, startPoint y: 174, endPoint x: 117, endPoint y: 174, distance: 113.1
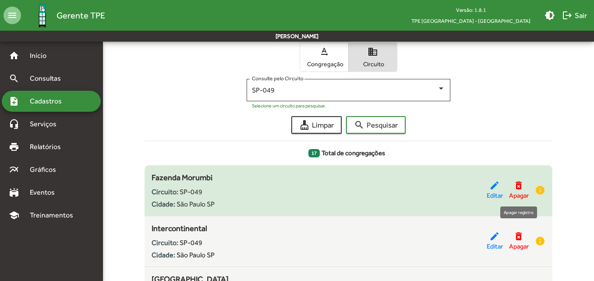
click at [520, 187] on mat-icon "delete_forever" at bounding box center [519, 185] width 11 height 11
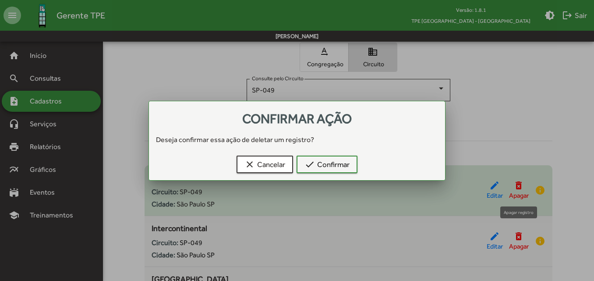
scroll to position [0, 0]
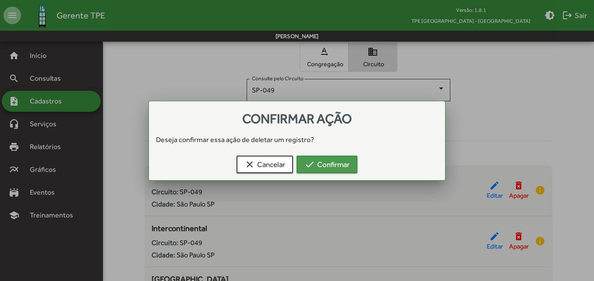
click at [330, 166] on span "check Confirmar" at bounding box center [327, 165] width 45 height 16
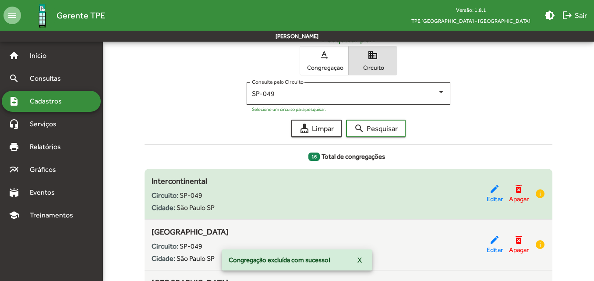
scroll to position [90, 0]
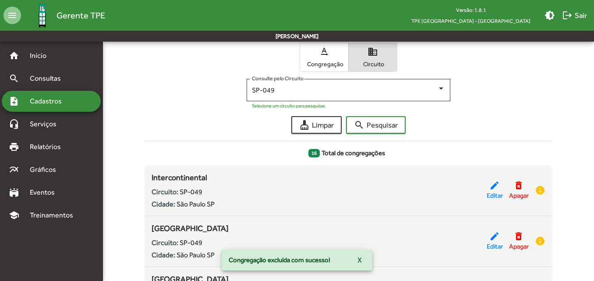
drag, startPoint x: 217, startPoint y: 178, endPoint x: 140, endPoint y: 178, distance: 76.7
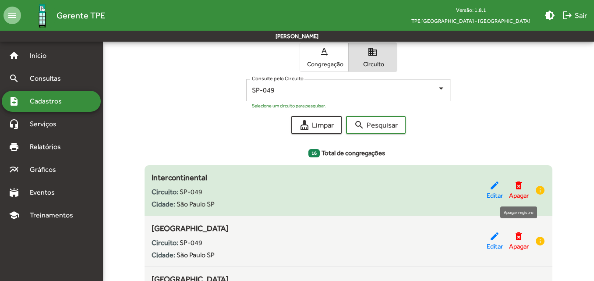
click at [516, 183] on mat-icon "delete_forever" at bounding box center [519, 185] width 11 height 11
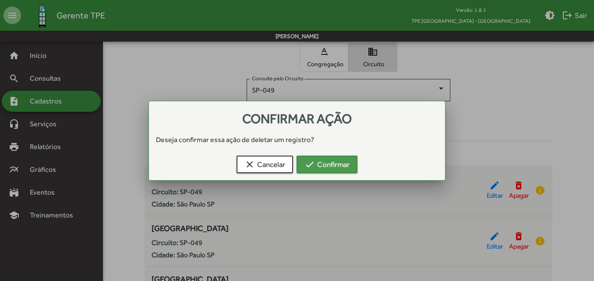
click at [346, 163] on span "check Confirmar" at bounding box center [327, 165] width 45 height 16
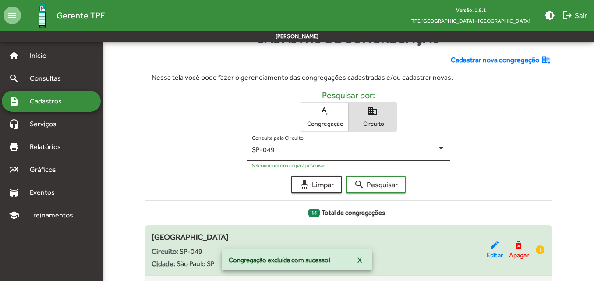
scroll to position [46, 0]
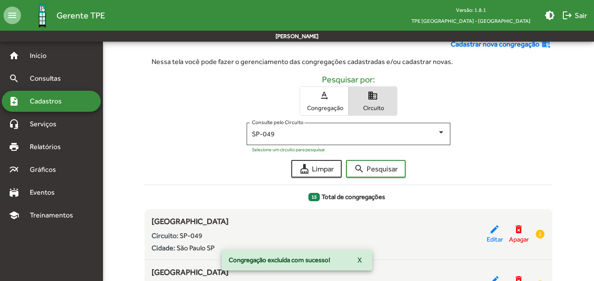
drag, startPoint x: 217, startPoint y: 221, endPoint x: 125, endPoint y: 218, distance: 92.1
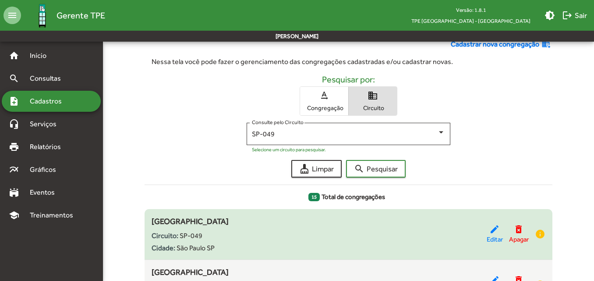
scroll to position [90, 0]
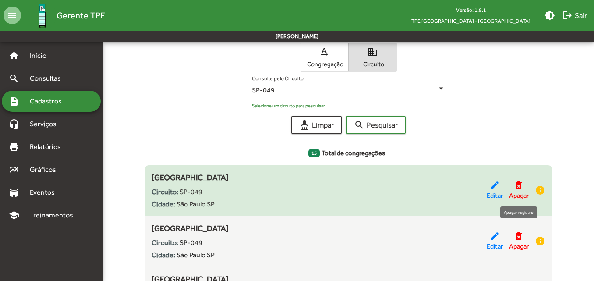
click at [518, 185] on mat-icon "delete_forever" at bounding box center [519, 185] width 11 height 11
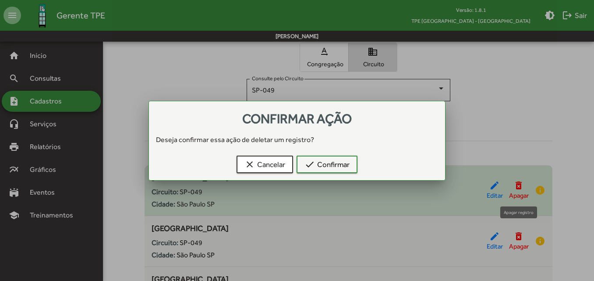
scroll to position [0, 0]
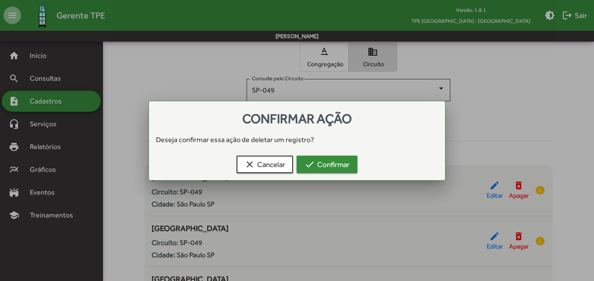
click at [339, 166] on span "check Confirmar" at bounding box center [327, 165] width 45 height 16
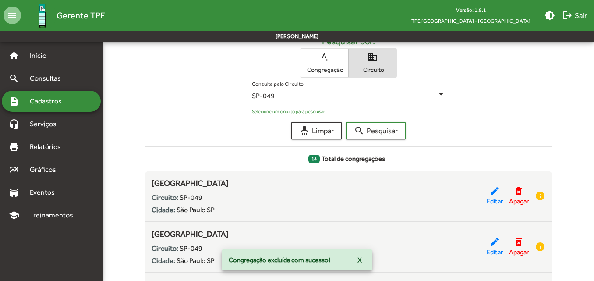
scroll to position [90, 0]
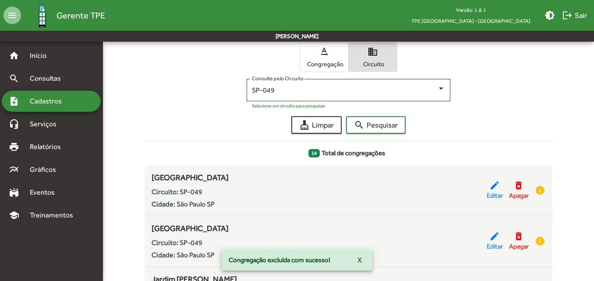
drag, startPoint x: 217, startPoint y: 173, endPoint x: 114, endPoint y: 169, distance: 103.5
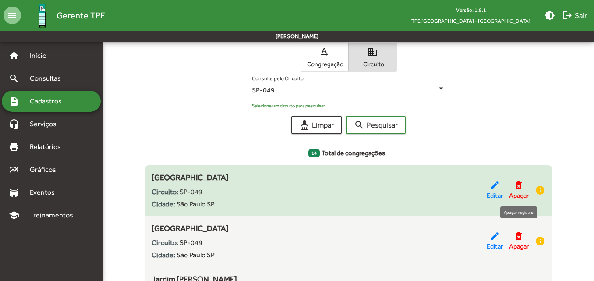
click at [521, 183] on mat-icon "delete_forever" at bounding box center [519, 185] width 11 height 11
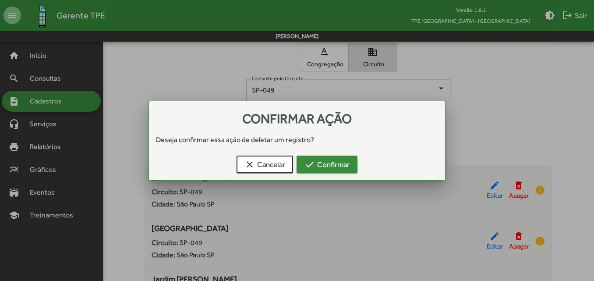
click at [305, 167] on mat-icon "check" at bounding box center [310, 164] width 11 height 11
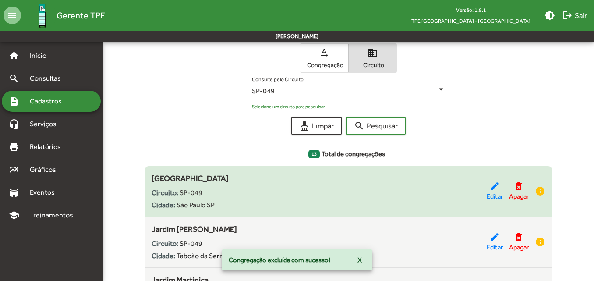
scroll to position [90, 0]
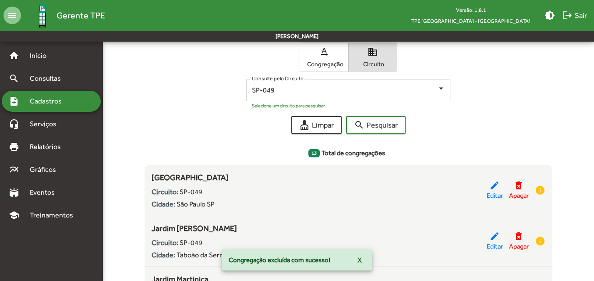
drag, startPoint x: 222, startPoint y: 177, endPoint x: 127, endPoint y: 174, distance: 94.7
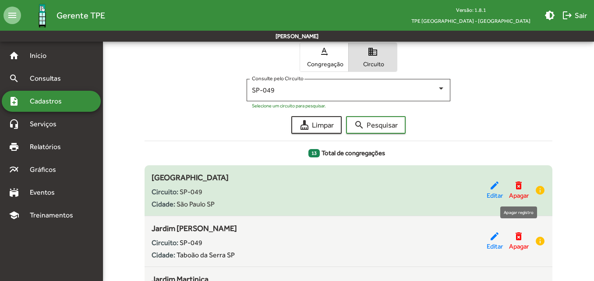
click at [519, 185] on mat-icon "delete_forever" at bounding box center [519, 185] width 11 height 11
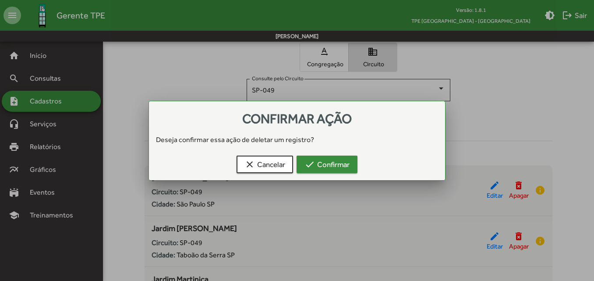
click at [345, 164] on span "check Confirmar" at bounding box center [327, 165] width 45 height 16
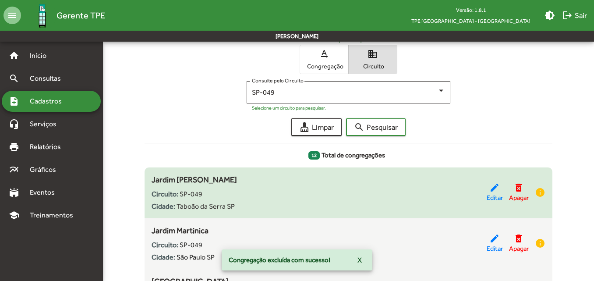
scroll to position [90, 0]
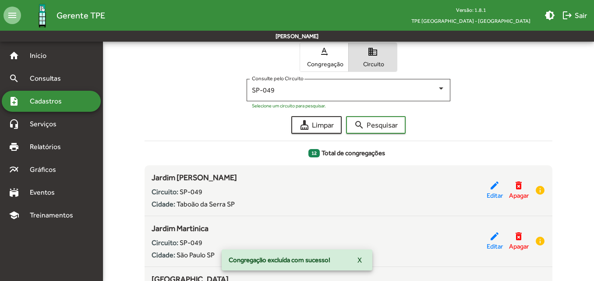
drag, startPoint x: 225, startPoint y: 178, endPoint x: 119, endPoint y: 173, distance: 105.8
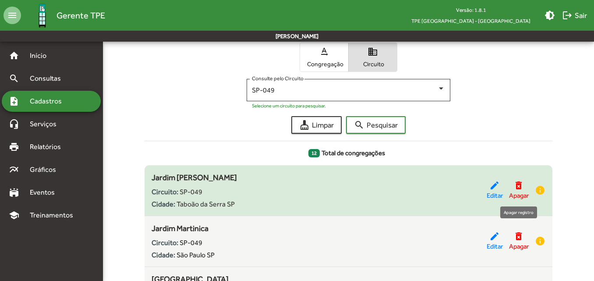
click at [518, 184] on mat-icon "delete_forever" at bounding box center [519, 185] width 11 height 11
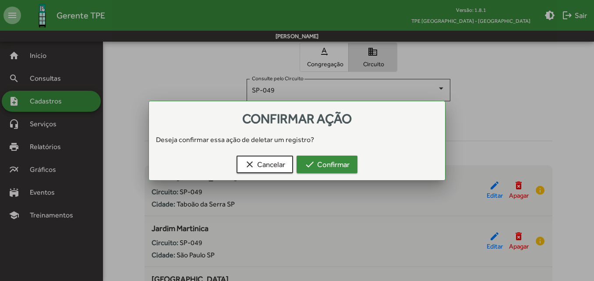
click at [344, 167] on span "check Confirmar" at bounding box center [327, 165] width 45 height 16
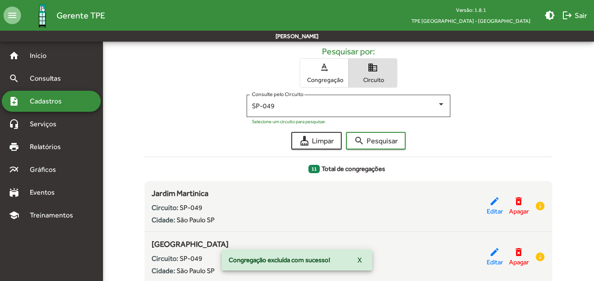
scroll to position [90, 0]
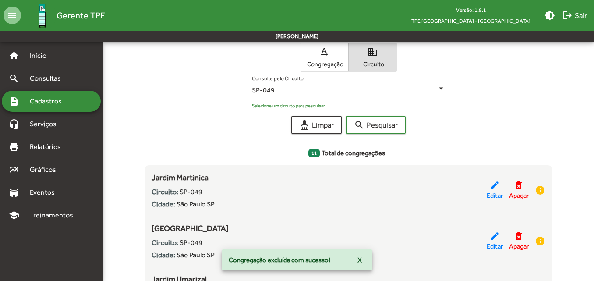
drag, startPoint x: 216, startPoint y: 179, endPoint x: 128, endPoint y: 177, distance: 88.1
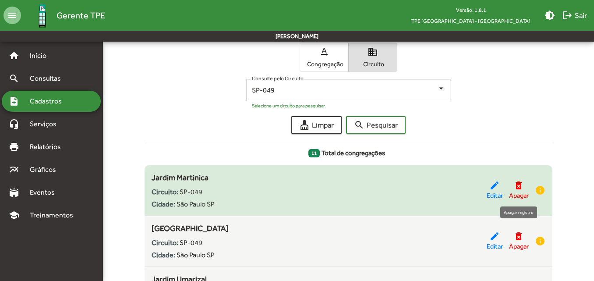
click at [523, 185] on mat-icon "delete_forever" at bounding box center [519, 185] width 11 height 11
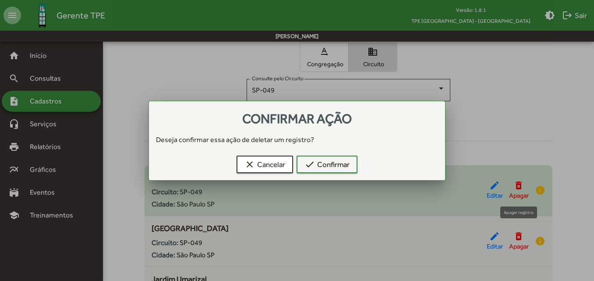
scroll to position [0, 0]
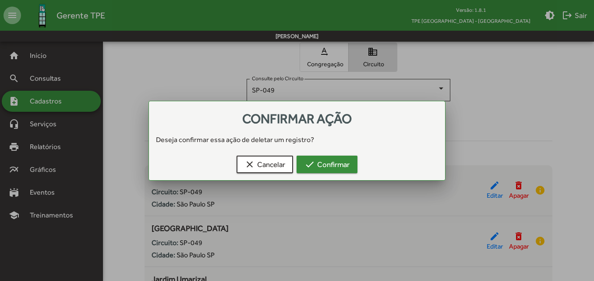
click at [357, 169] on button "check Confirmar" at bounding box center [327, 165] width 61 height 18
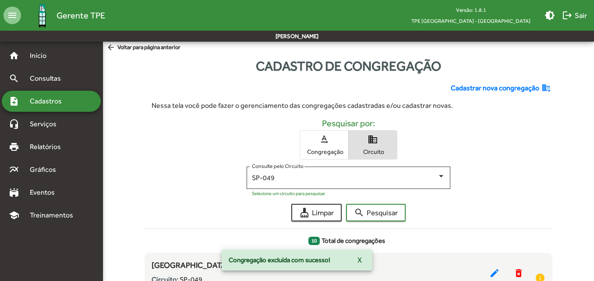
scroll to position [46, 0]
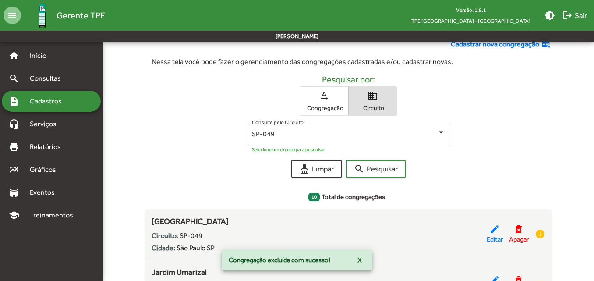
drag, startPoint x: 232, startPoint y: 223, endPoint x: 135, endPoint y: 221, distance: 97.8
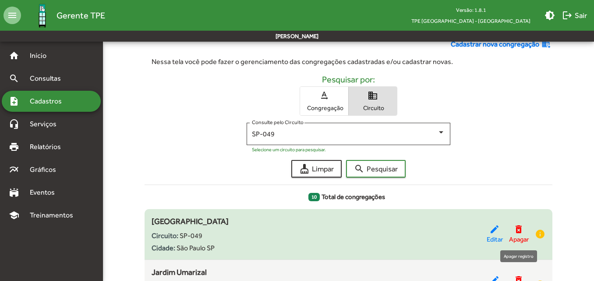
click at [517, 229] on mat-icon "delete_forever" at bounding box center [519, 229] width 11 height 11
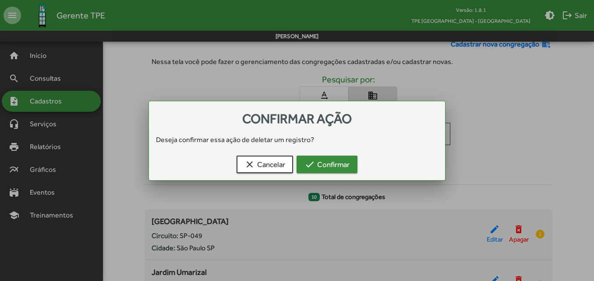
click at [342, 171] on span "check Confirmar" at bounding box center [327, 165] width 45 height 16
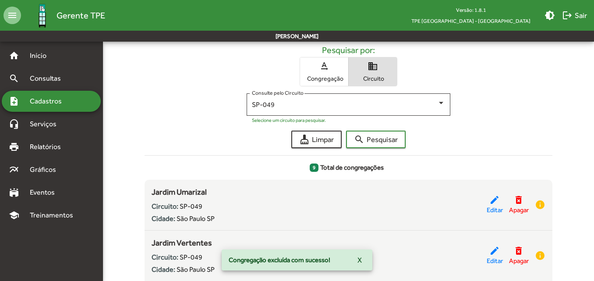
scroll to position [90, 0]
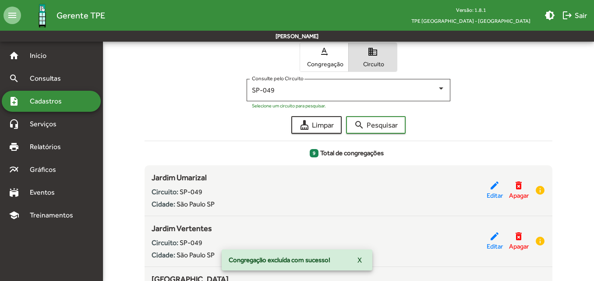
drag, startPoint x: 236, startPoint y: 172, endPoint x: 138, endPoint y: 179, distance: 98.5
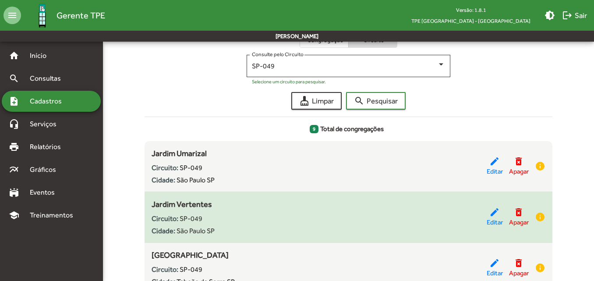
scroll to position [134, 0]
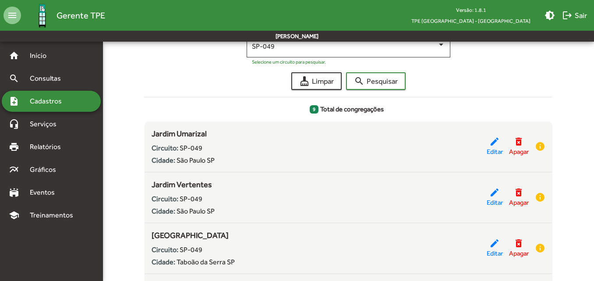
drag, startPoint x: 220, startPoint y: 183, endPoint x: 131, endPoint y: 180, distance: 89.1
click at [131, 180] on form "Cadastrar nova congregação domain_add Nessa tela você pode fazer o gerenciament…" at bounding box center [349, 264] width 502 height 641
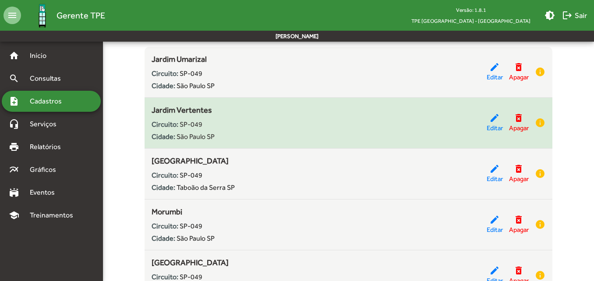
scroll to position [221, 0]
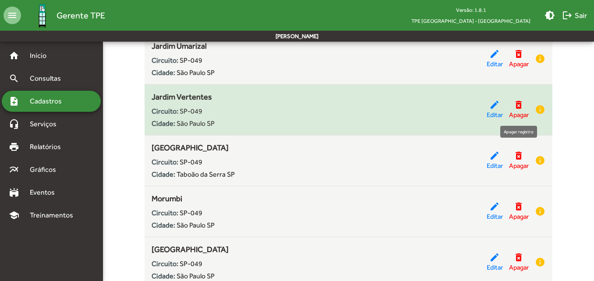
click at [518, 103] on mat-icon "delete_forever" at bounding box center [519, 105] width 11 height 11
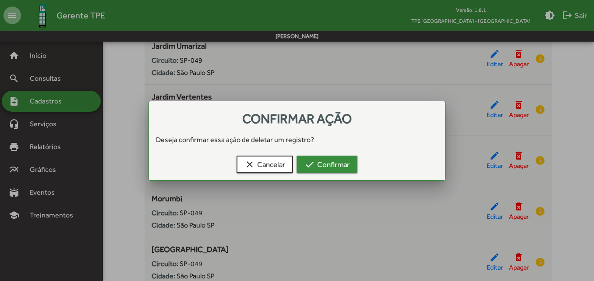
click at [328, 165] on span "check Confirmar" at bounding box center [327, 165] width 45 height 16
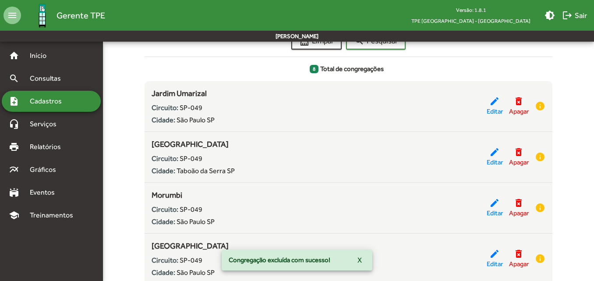
scroll to position [178, 0]
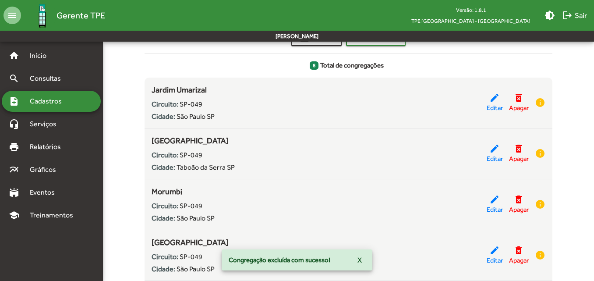
drag, startPoint x: 205, startPoint y: 142, endPoint x: 130, endPoint y: 138, distance: 75.5
click at [130, 138] on form "Cadastrar nova congregação domain_add Nessa tela você pode fazer o gerenciament…" at bounding box center [349, 195] width 502 height 591
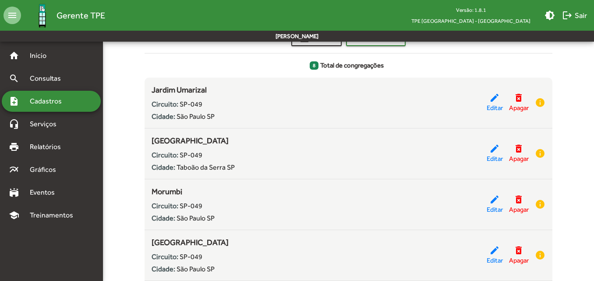
drag, startPoint x: 192, startPoint y: 190, endPoint x: 112, endPoint y: 191, distance: 80.2
click at [112, 191] on form "Cadastrar nova congregação domain_add Nessa tela você pode fazer o gerenciament…" at bounding box center [349, 195] width 502 height 591
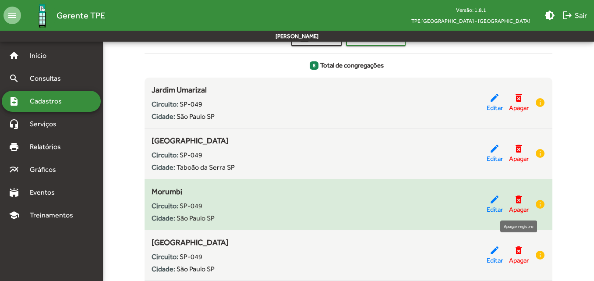
click at [518, 199] on mat-icon "delete_forever" at bounding box center [519, 199] width 11 height 11
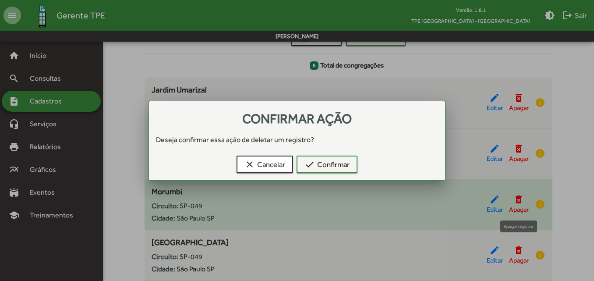
scroll to position [0, 0]
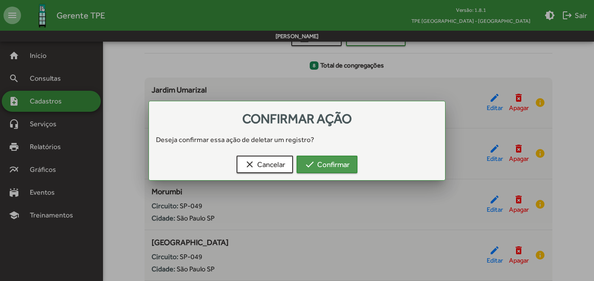
click at [337, 161] on span "check Confirmar" at bounding box center [327, 165] width 45 height 16
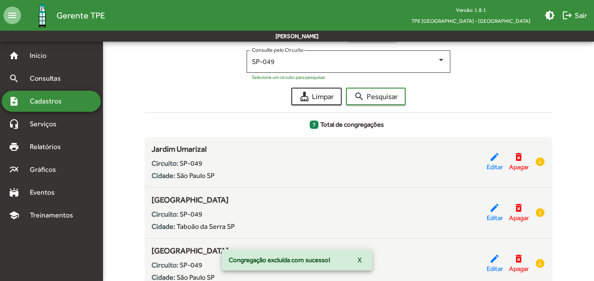
scroll to position [134, 0]
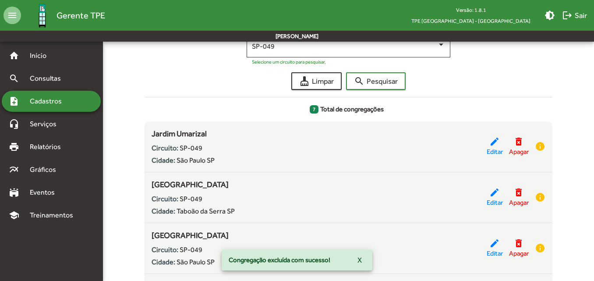
drag, startPoint x: 219, startPoint y: 189, endPoint x: 130, endPoint y: 182, distance: 88.8
click at [130, 182] on form "Cadastrar nova congregação domain_add Nessa tela você pode fazer o gerenciament…" at bounding box center [349, 214] width 502 height 540
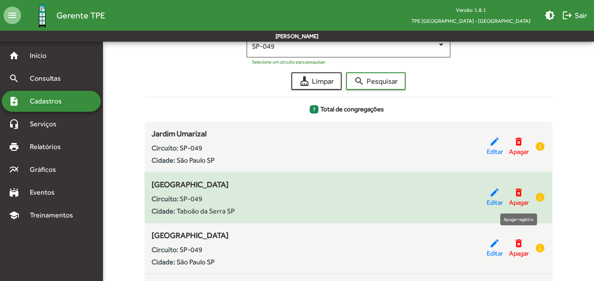
click at [521, 190] on mat-icon "delete_forever" at bounding box center [519, 192] width 11 height 11
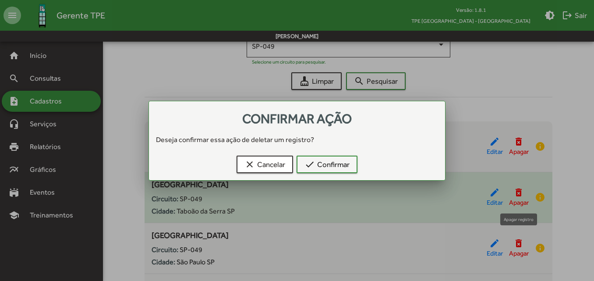
scroll to position [0, 0]
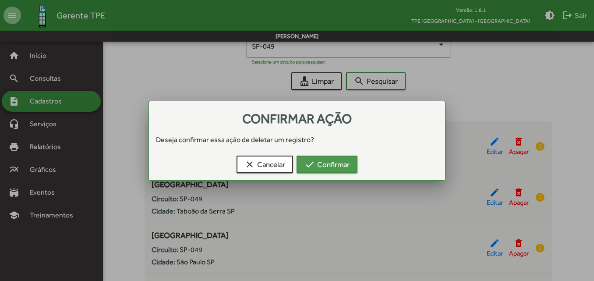
click at [356, 162] on button "check Confirmar" at bounding box center [327, 165] width 61 height 18
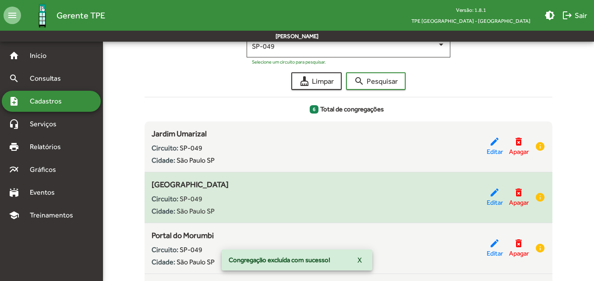
scroll to position [178, 0]
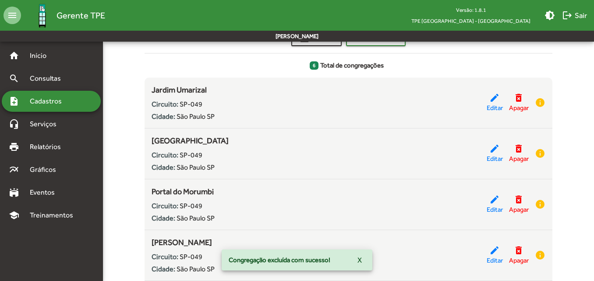
drag, startPoint x: 203, startPoint y: 139, endPoint x: 135, endPoint y: 138, distance: 68.0
click at [135, 138] on form "Cadastrar nova congregação domain_add Nessa tela você pode fazer o gerenciament…" at bounding box center [349, 144] width 502 height 489
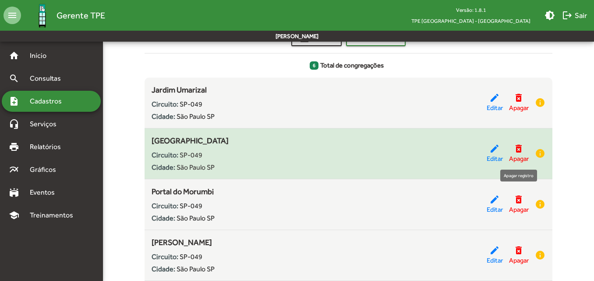
click at [520, 150] on mat-icon "delete_forever" at bounding box center [519, 148] width 11 height 11
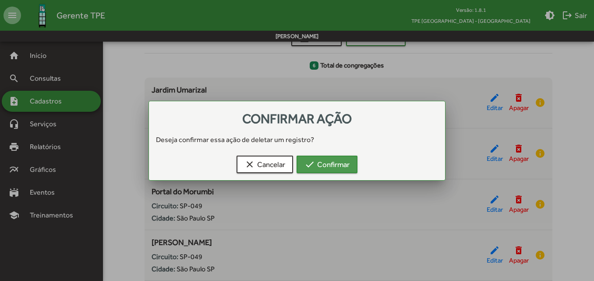
click at [352, 163] on button "check Confirmar" at bounding box center [327, 165] width 61 height 18
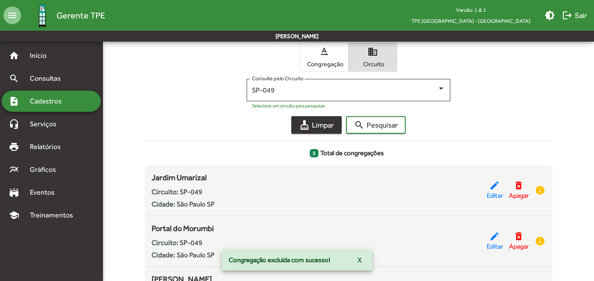
scroll to position [134, 0]
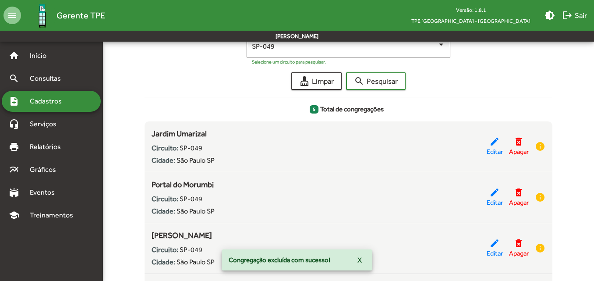
drag, startPoint x: 221, startPoint y: 185, endPoint x: 122, endPoint y: 183, distance: 99.1
click at [122, 183] on form "Cadastrar nova congregação domain_add Nessa tela você pode fazer o gerenciament…" at bounding box center [349, 163] width 502 height 438
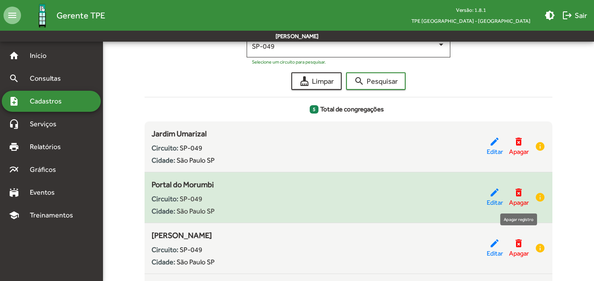
click at [517, 190] on mat-icon "delete_forever" at bounding box center [519, 192] width 11 height 11
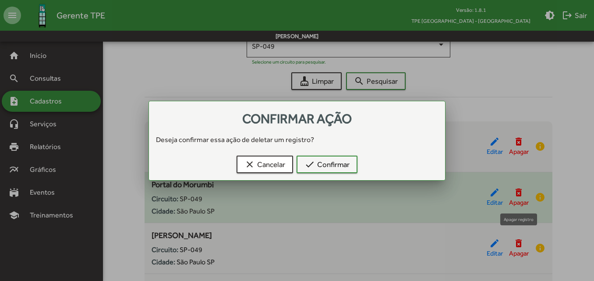
scroll to position [0, 0]
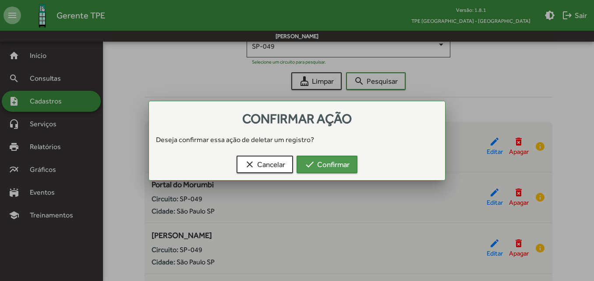
click at [338, 160] on span "check Confirmar" at bounding box center [327, 165] width 45 height 16
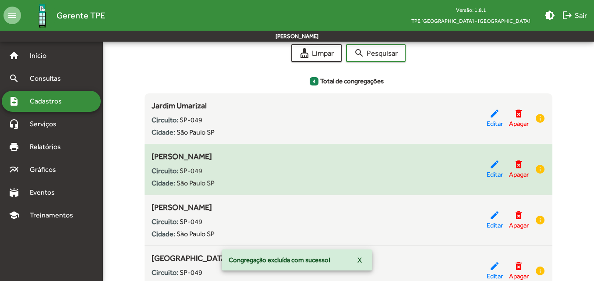
scroll to position [178, 0]
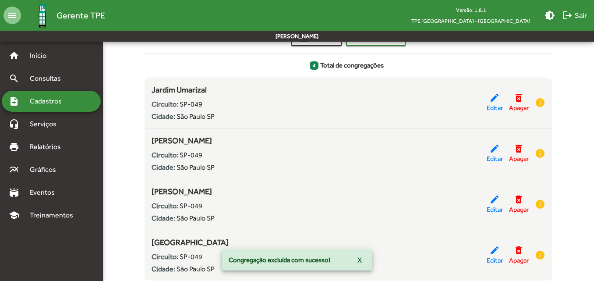
drag, startPoint x: 212, startPoint y: 141, endPoint x: 132, endPoint y: 140, distance: 79.8
click at [132, 140] on form "Cadastrar nova congregação domain_add Nessa tela você pode fazer o gerenciament…" at bounding box center [349, 93] width 502 height 387
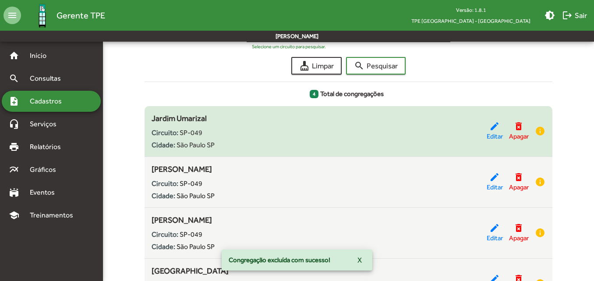
scroll to position [134, 0]
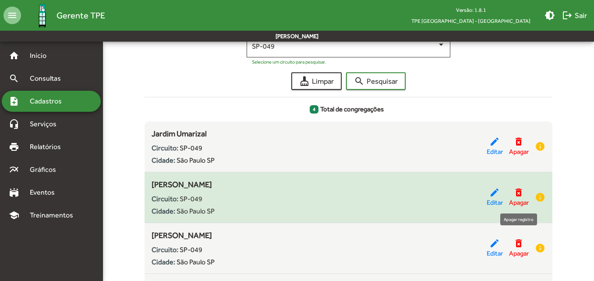
click at [523, 198] on span "Apagar" at bounding box center [519, 203] width 20 height 10
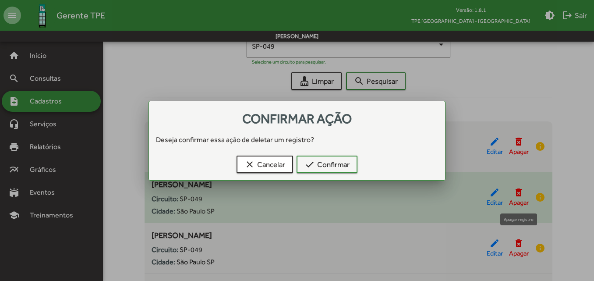
scroll to position [0, 0]
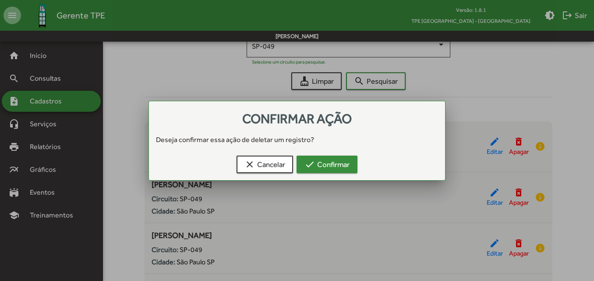
click at [335, 161] on span "check Confirmar" at bounding box center [327, 165] width 45 height 16
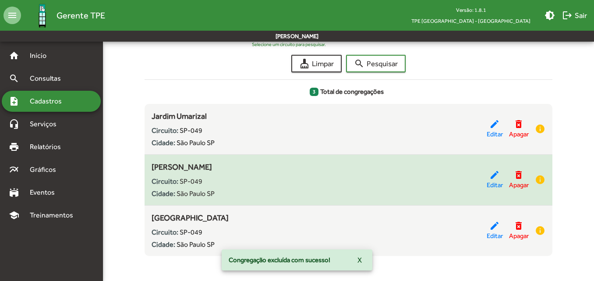
scroll to position [154, 0]
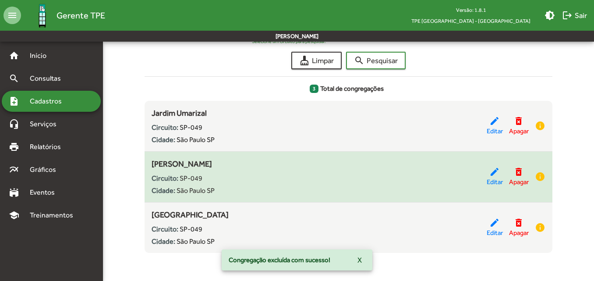
drag, startPoint x: 217, startPoint y: 165, endPoint x: 149, endPoint y: 163, distance: 68.0
click at [149, 163] on div "[PERSON_NAME] Circuito: SP-049 Cidade: [GEOGRAPHIC_DATA] edit Editar delete_for…" at bounding box center [349, 177] width 408 height 38
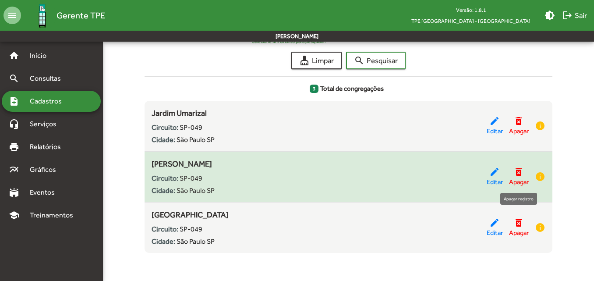
click at [517, 173] on mat-icon "delete_forever" at bounding box center [519, 172] width 11 height 11
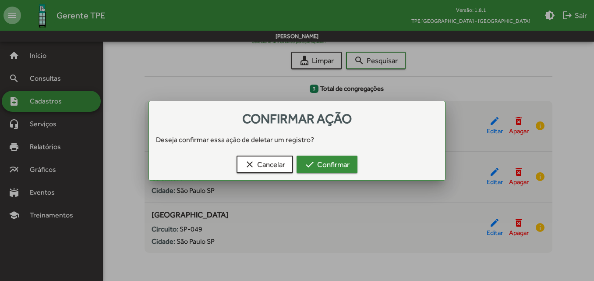
click at [336, 167] on span "check Confirmar" at bounding box center [327, 165] width 45 height 16
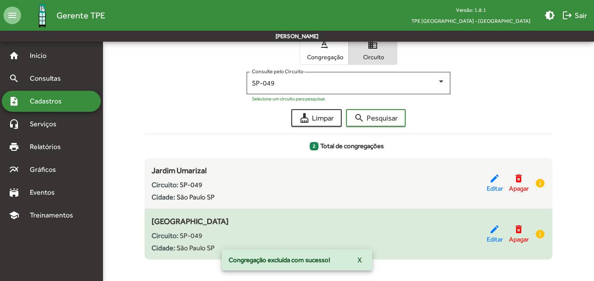
scroll to position [103, 0]
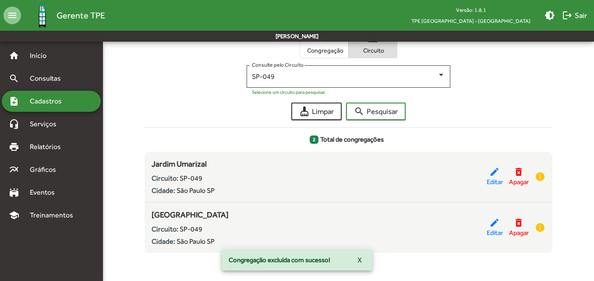
drag, startPoint x: 190, startPoint y: 213, endPoint x: 142, endPoint y: 214, distance: 48.2
click at [142, 214] on div "Cadastrar nova congregação domain_add Nessa tela você pode fazer o gerenciament…" at bounding box center [348, 117] width 418 height 285
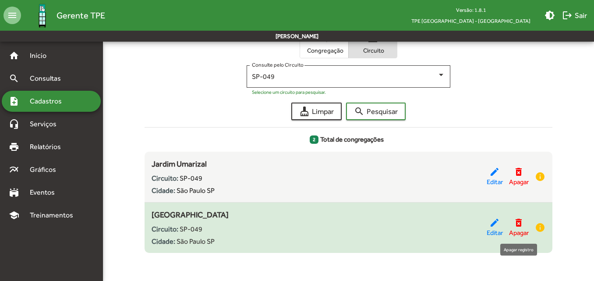
click at [516, 225] on mat-icon "delete_forever" at bounding box center [519, 222] width 11 height 11
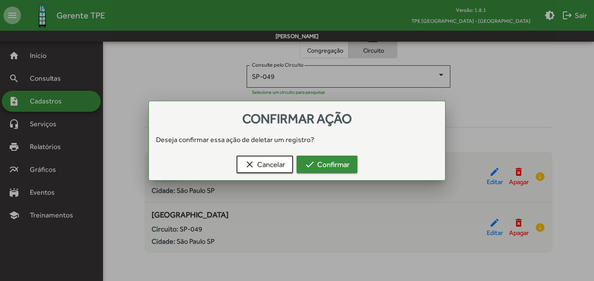
click at [334, 164] on span "check Confirmar" at bounding box center [327, 165] width 45 height 16
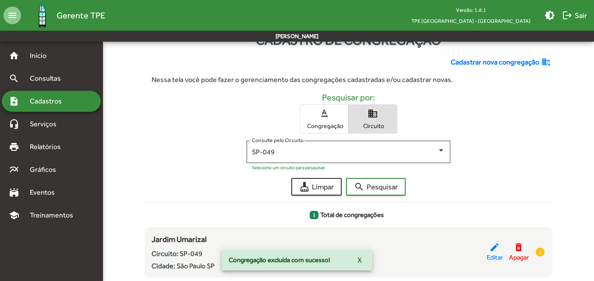
scroll to position [53, 0]
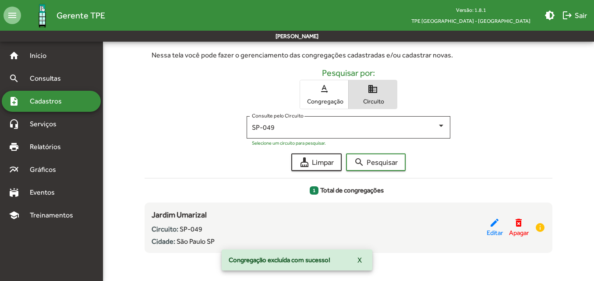
click at [165, 139] on div "SP-049 Consulte pelo Circuito Selecione um circuito para pesquisar." at bounding box center [349, 129] width 408 height 27
drag, startPoint x: 212, startPoint y: 217, endPoint x: 142, endPoint y: 211, distance: 69.9
click at [142, 211] on div "Cadastrar nova congregação domain_add Nessa tela você pode fazer o gerenciament…" at bounding box center [348, 142] width 418 height 235
click at [41, 103] on span "Cadastros" at bounding box center [49, 101] width 49 height 11
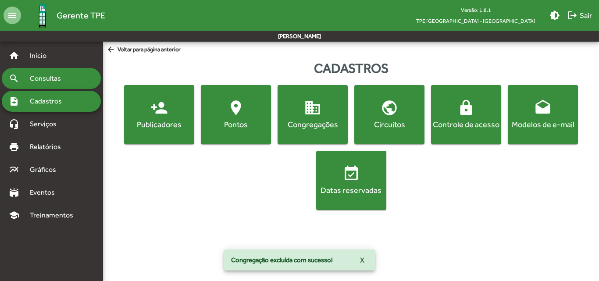
click at [48, 82] on span "Consultas" at bounding box center [49, 78] width 48 height 11
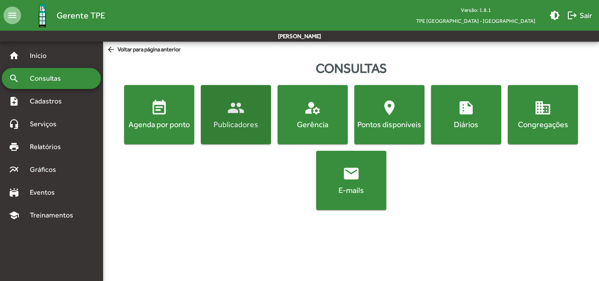
click at [242, 132] on button "people Publicadores" at bounding box center [236, 114] width 70 height 59
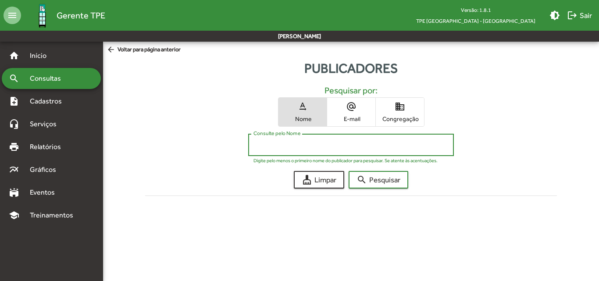
click at [274, 142] on input "Consulte pelo Nome" at bounding box center [350, 145] width 195 height 8
paste input "**********"
type input "**********"
click at [416, 123] on span "domain Congregação" at bounding box center [400, 112] width 48 height 28
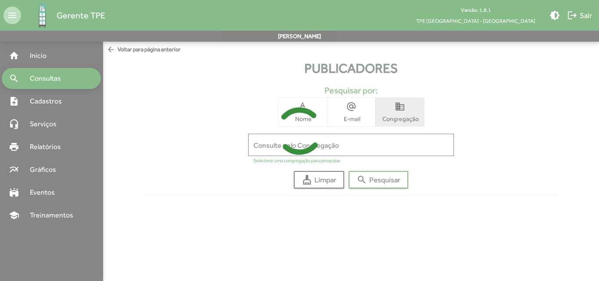
click at [381, 142] on icon at bounding box center [299, 131] width 599 height 66
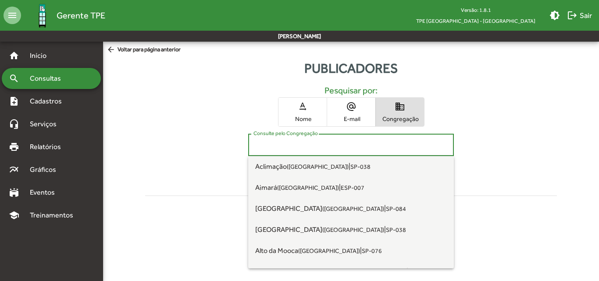
click at [322, 146] on input "Consulte pelo Congregação" at bounding box center [350, 145] width 195 height 8
paste input "**********"
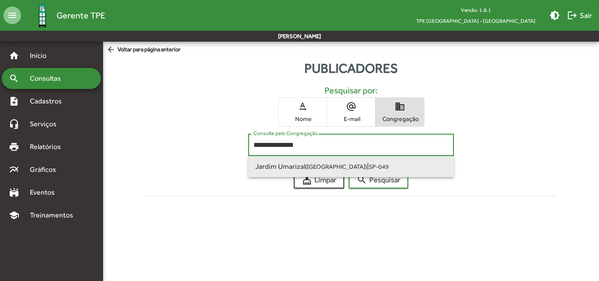
click at [326, 164] on small "([GEOGRAPHIC_DATA])" at bounding box center [336, 166] width 62 height 7
type input "**********"
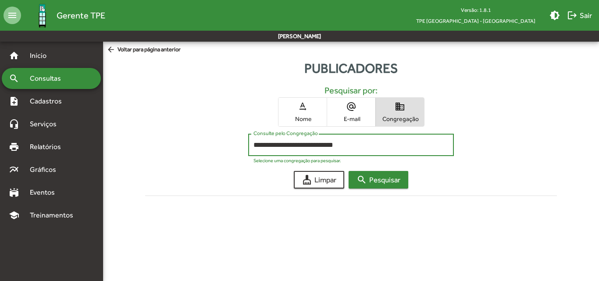
click at [370, 174] on span "search Pesquisar" at bounding box center [378, 180] width 44 height 16
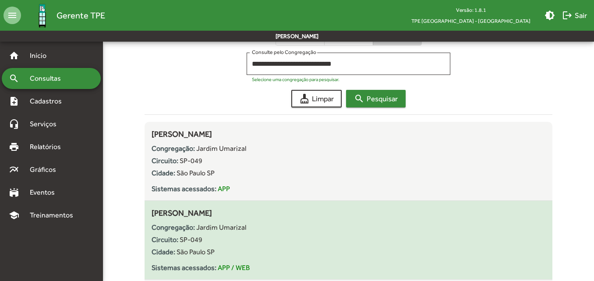
scroll to position [88, 0]
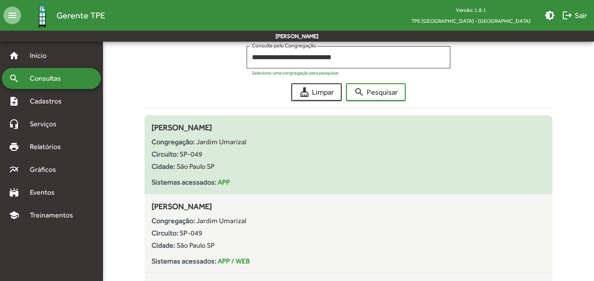
click at [235, 167] on div "Cidade: [GEOGRAPHIC_DATA] [GEOGRAPHIC_DATA]" at bounding box center [349, 166] width 394 height 11
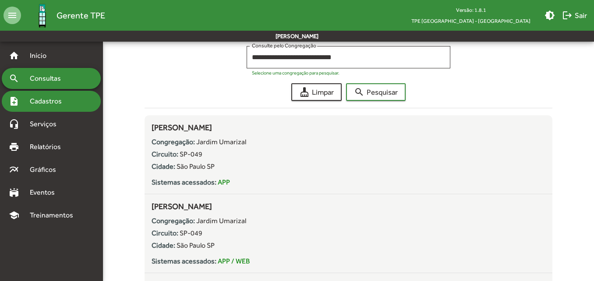
click at [53, 100] on span "Cadastros" at bounding box center [49, 101] width 49 height 11
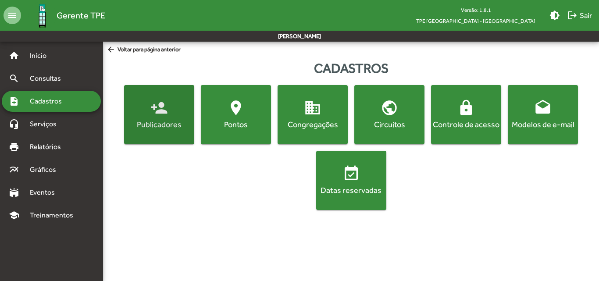
click at [169, 114] on span "person_add Publicadores" at bounding box center [159, 114] width 67 height 31
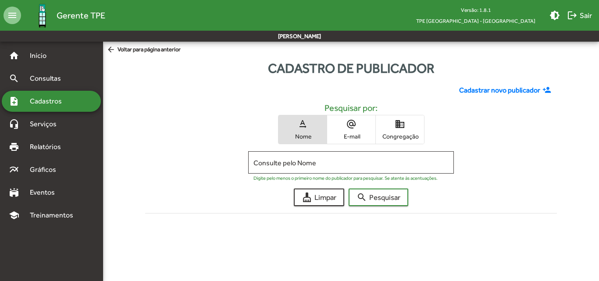
click at [416, 135] on span "Congregação" at bounding box center [400, 136] width 44 height 8
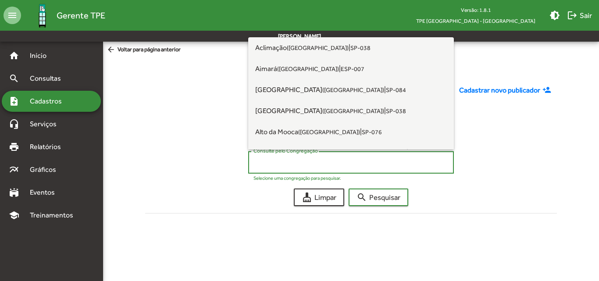
click at [340, 160] on input "Consulte pelo Congregação" at bounding box center [350, 163] width 195 height 8
paste input "**********"
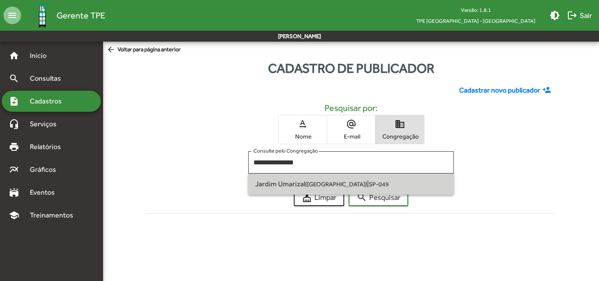
click at [341, 181] on small "([GEOGRAPHIC_DATA])" at bounding box center [336, 184] width 62 height 7
type input "**********"
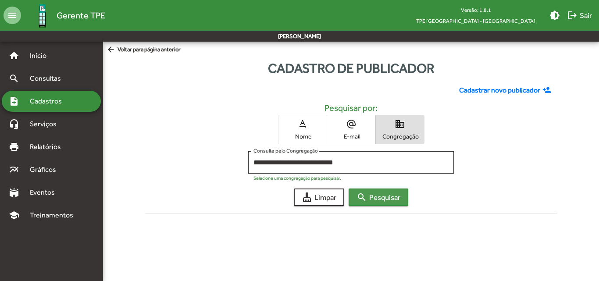
click at [379, 191] on span "search Pesquisar" at bounding box center [378, 197] width 44 height 16
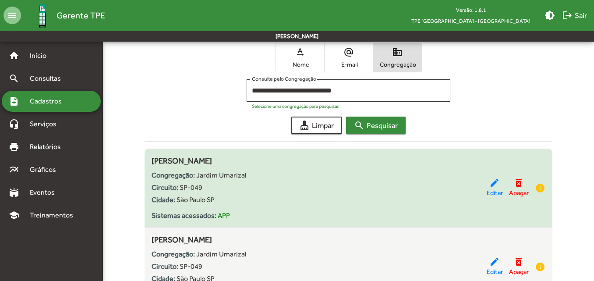
scroll to position [88, 0]
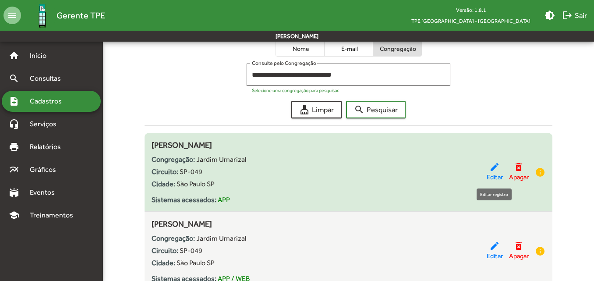
click at [490, 167] on mat-icon "edit" at bounding box center [495, 167] width 11 height 11
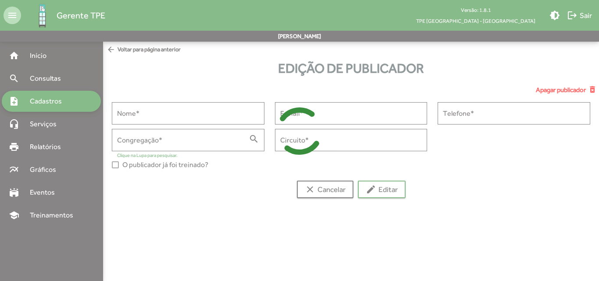
type input "**********"
type input "******"
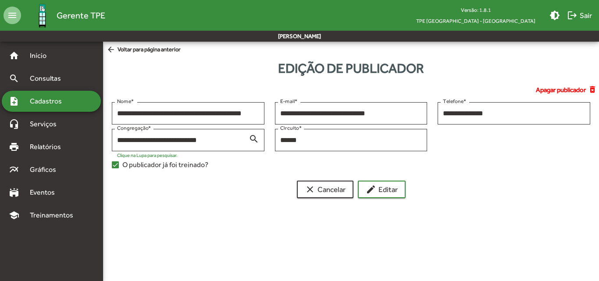
click at [50, 103] on span "Cadastros" at bounding box center [49, 101] width 49 height 11
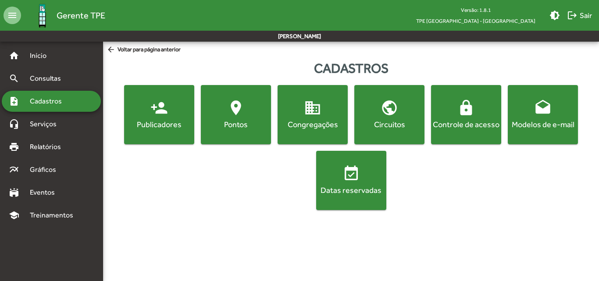
click at [170, 127] on div "Publicadores" at bounding box center [159, 124] width 67 height 11
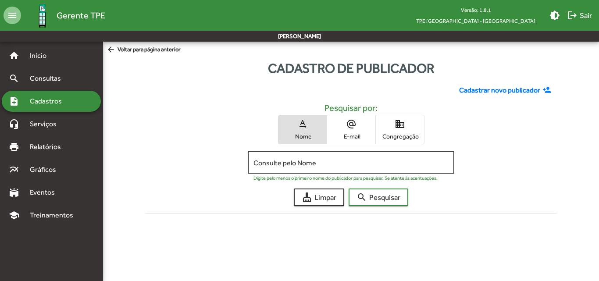
click at [396, 129] on mat-icon "domain" at bounding box center [400, 124] width 11 height 11
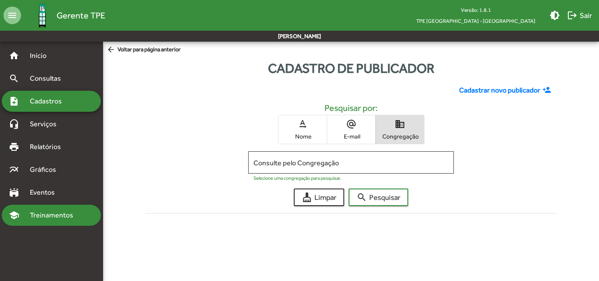
click at [53, 211] on span "Treinamentos" at bounding box center [54, 215] width 59 height 11
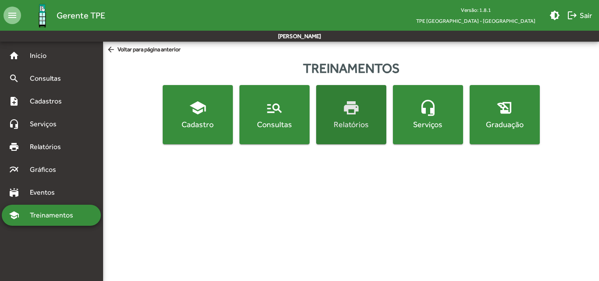
click at [331, 133] on button "print Relatórios" at bounding box center [351, 114] width 70 height 59
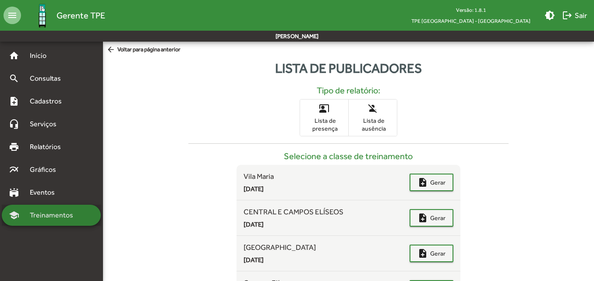
click at [60, 215] on span "Treinamentos" at bounding box center [54, 215] width 59 height 11
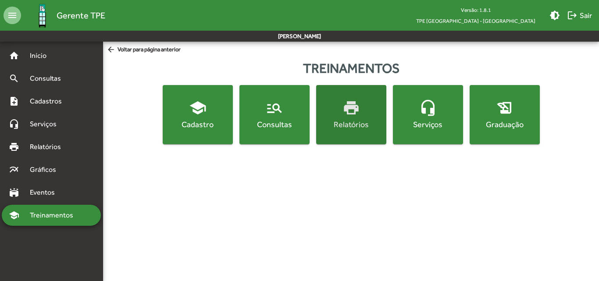
click at [351, 137] on button "print Relatórios" at bounding box center [351, 114] width 70 height 59
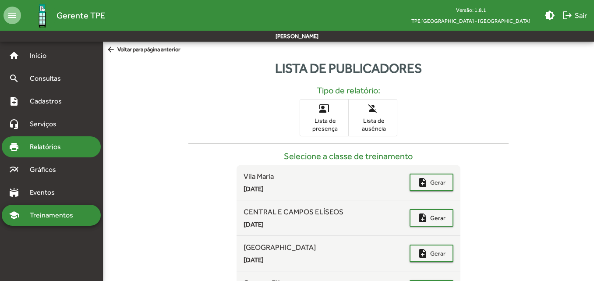
click at [37, 148] on span "Relatórios" at bounding box center [49, 147] width 48 height 11
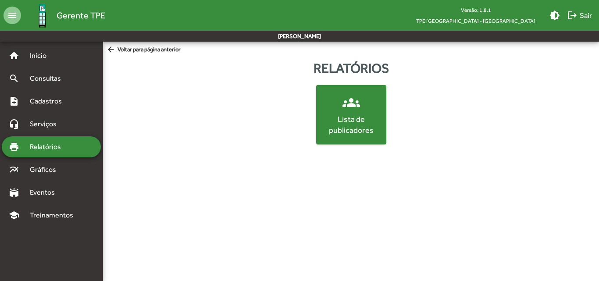
click at [389, 128] on div "groups Lista de publicadores" at bounding box center [351, 114] width 492 height 59
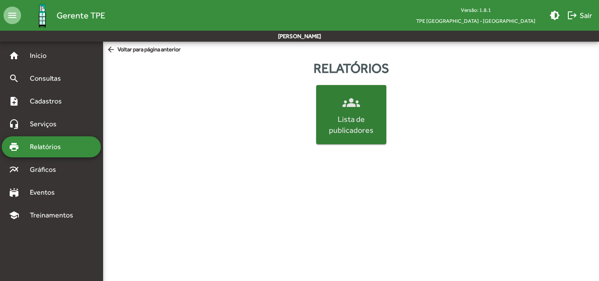
click at [376, 128] on div "Lista de publicadores" at bounding box center [351, 125] width 67 height 22
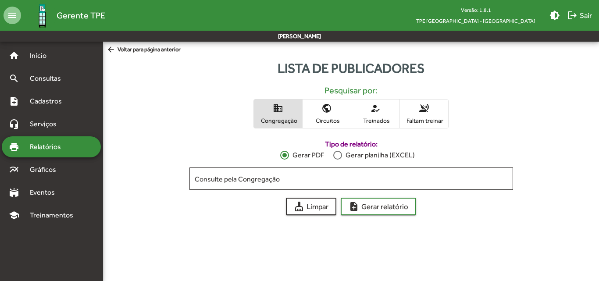
click at [415, 124] on span "Faltam treinar" at bounding box center [424, 121] width 44 height 8
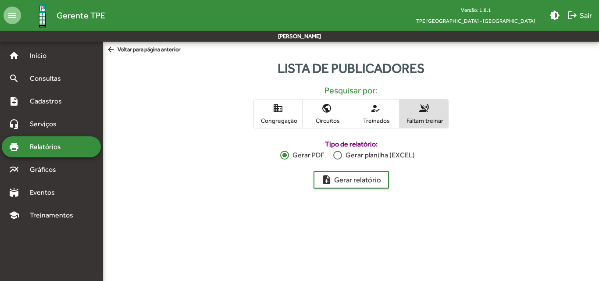
click at [66, 112] on mat-accordion "home Início search Consultas note_add Cadastros headset_mic Serviços print Rela…" at bounding box center [51, 135] width 99 height 181
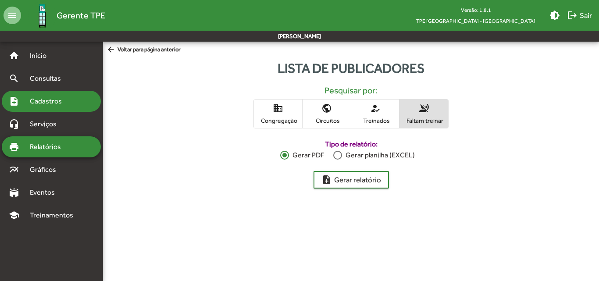
click at [66, 102] on span "Cadastros" at bounding box center [49, 101] width 49 height 11
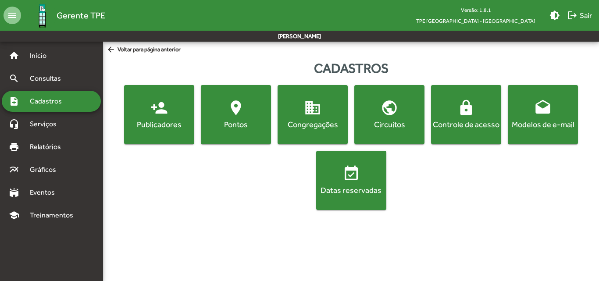
click at [176, 135] on button "person_add Publicadores" at bounding box center [159, 114] width 70 height 59
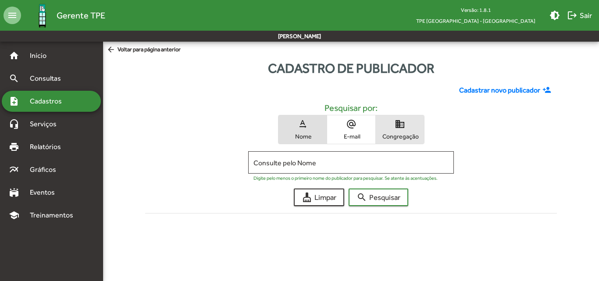
click at [417, 135] on span "Congregação" at bounding box center [400, 136] width 44 height 8
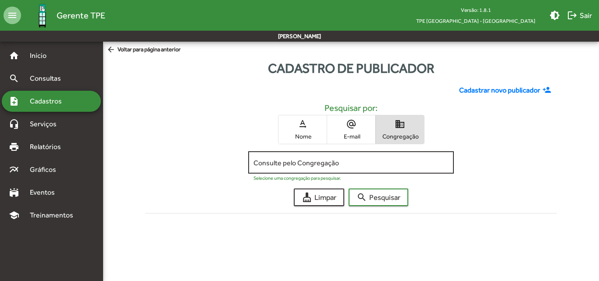
click at [287, 167] on div "Consulte pelo Congregação" at bounding box center [350, 161] width 195 height 24
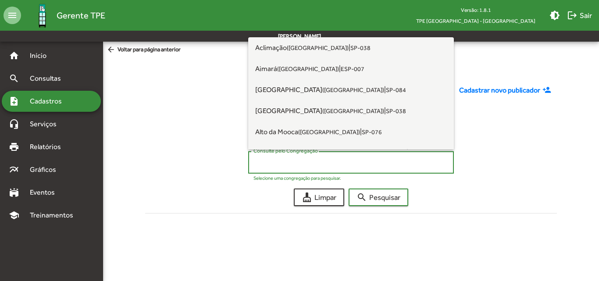
paste input "**********"
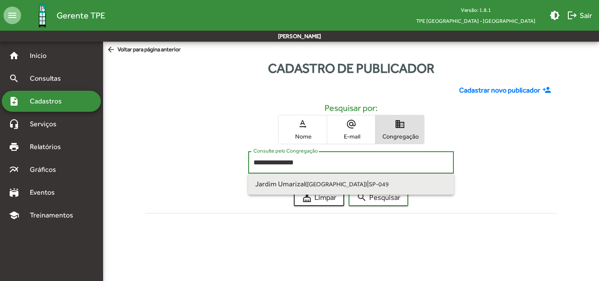
click at [300, 176] on span "Jardim Umarizal ([GEOGRAPHIC_DATA]) | SP-049" at bounding box center [351, 184] width 192 height 21
type input "**********"
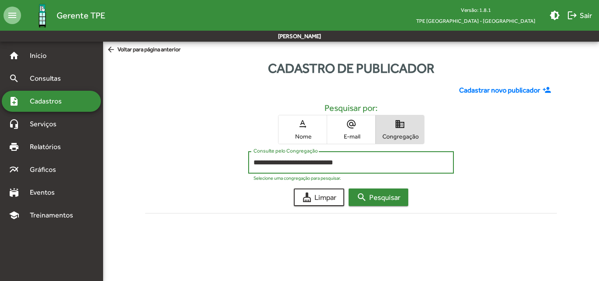
click at [372, 199] on span "search Pesquisar" at bounding box center [378, 197] width 44 height 16
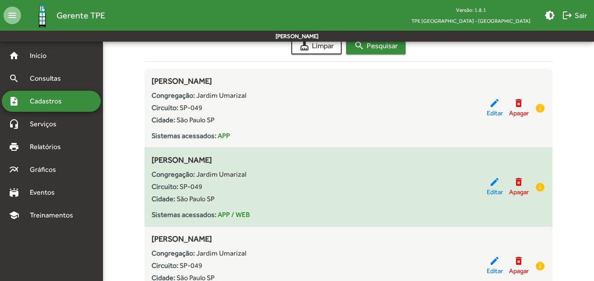
scroll to position [175, 0]
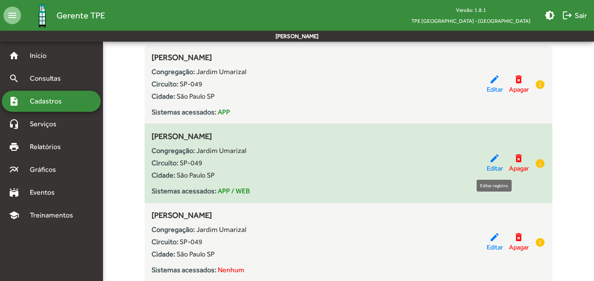
click at [490, 161] on mat-icon "edit" at bounding box center [495, 158] width 11 height 11
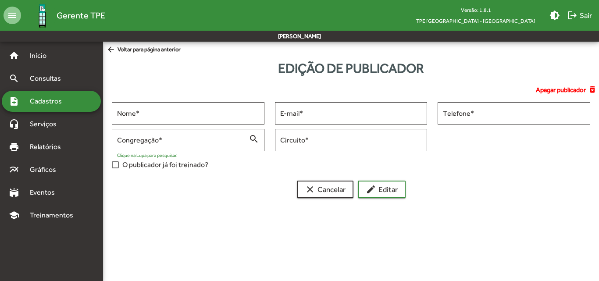
type input "**********"
type input "******"
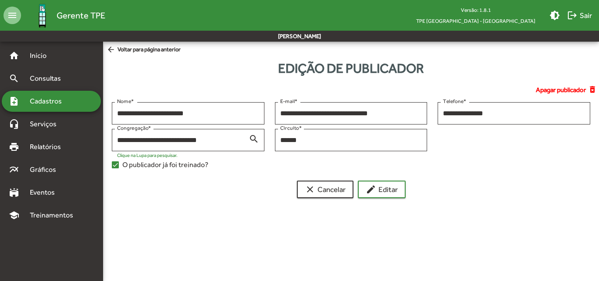
click at [115, 52] on mat-icon "arrow_back" at bounding box center [112, 50] width 11 height 10
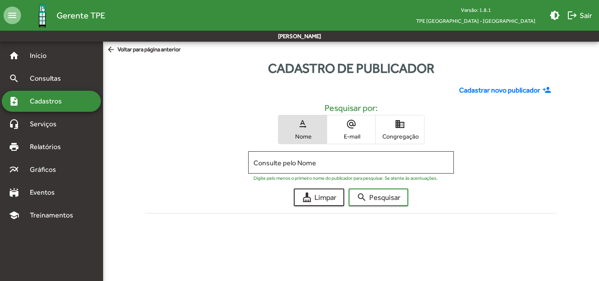
click at [410, 132] on span "Congregação" at bounding box center [400, 136] width 44 height 8
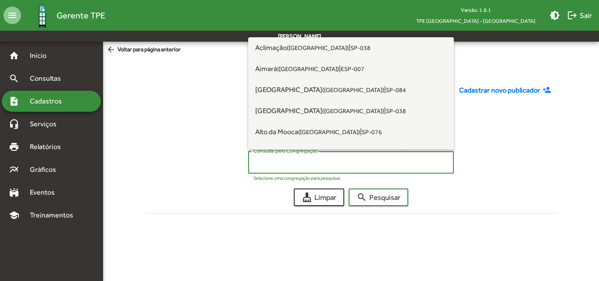
click at [365, 159] on input "Consulte pelo Congregação" at bounding box center [350, 163] width 195 height 8
paste input "**********"
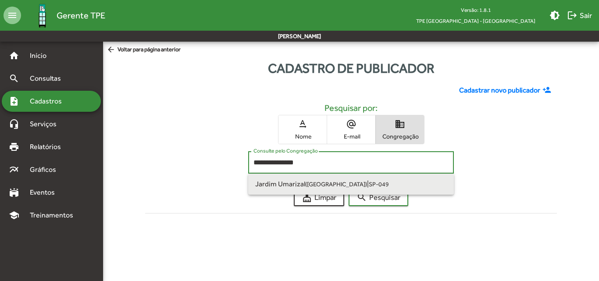
click at [381, 181] on span "Jardim Umarizal ([GEOGRAPHIC_DATA]) | SP-049" at bounding box center [351, 184] width 192 height 21
type input "**********"
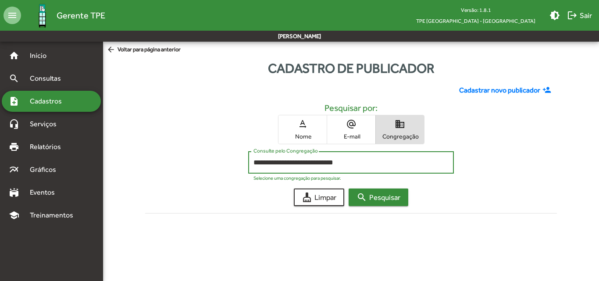
click at [381, 200] on span "search Pesquisar" at bounding box center [378, 197] width 44 height 16
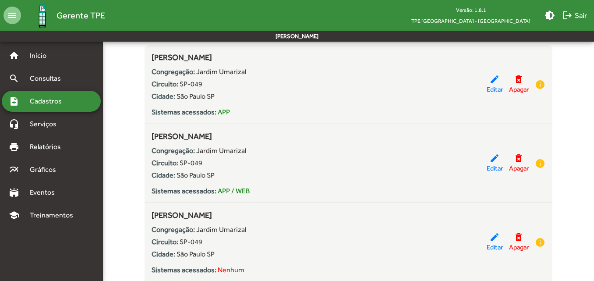
scroll to position [219, 0]
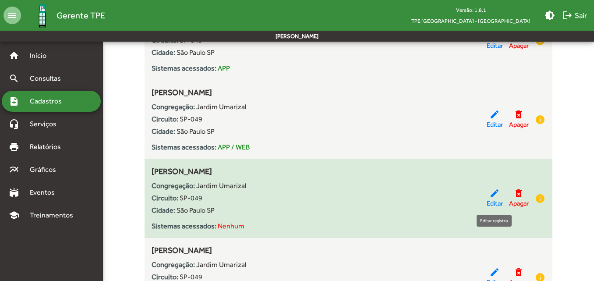
click at [491, 195] on mat-icon "edit" at bounding box center [495, 193] width 11 height 11
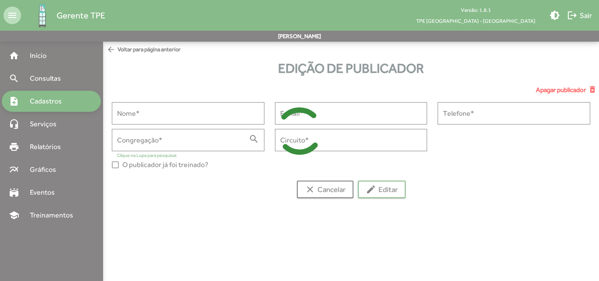
type input "**********"
type input "******"
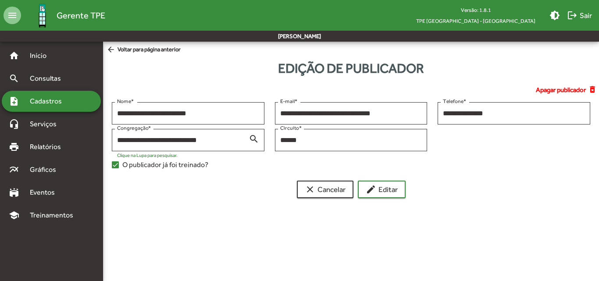
click at [131, 52] on span "arrow_back Voltar para página anterior" at bounding box center [144, 50] width 74 height 10
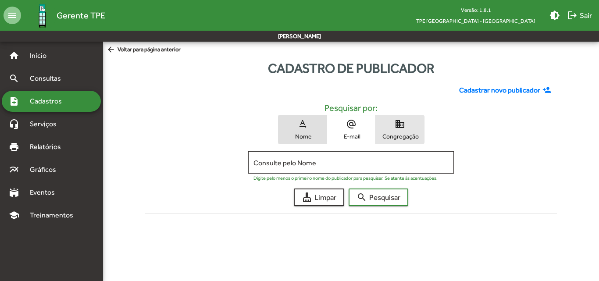
click at [399, 136] on span "Congregação" at bounding box center [400, 136] width 44 height 8
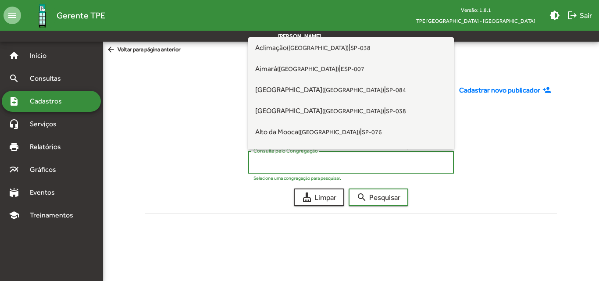
click at [378, 160] on input "Consulte pelo Congregação" at bounding box center [350, 163] width 195 height 8
paste input "**********"
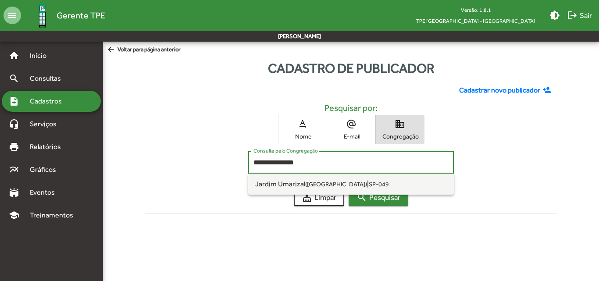
type input "**********"
click at [398, 202] on span "search Pesquisar" at bounding box center [378, 197] width 44 height 16
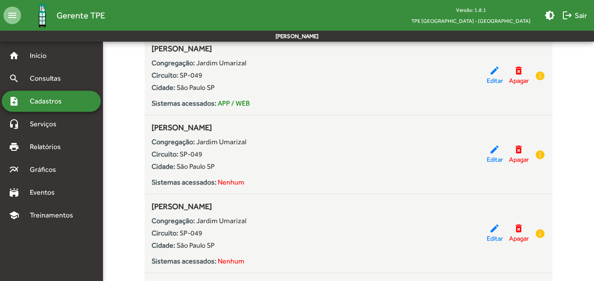
scroll to position [307, 0]
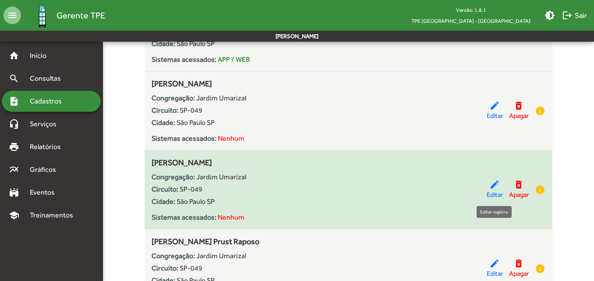
click at [487, 188] on div "edit Editar" at bounding box center [495, 189] width 16 height 21
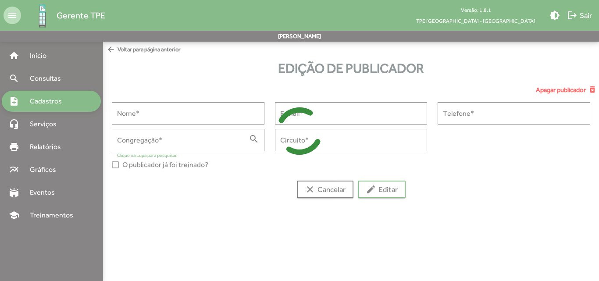
type input "**********"
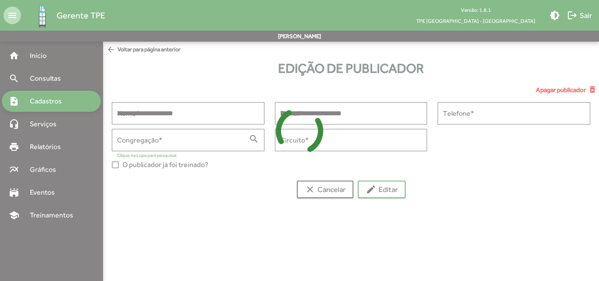
type input "**********"
type input "******"
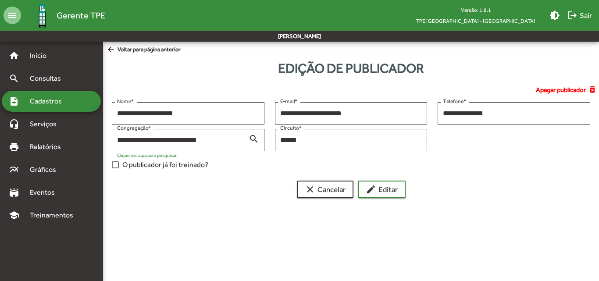
click at [117, 49] on mat-icon "arrow_back" at bounding box center [112, 50] width 11 height 10
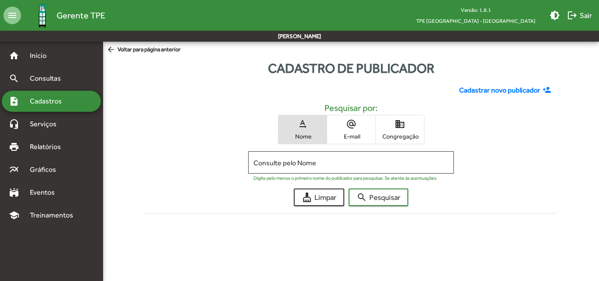
click at [396, 128] on mat-icon "domain" at bounding box center [400, 124] width 11 height 11
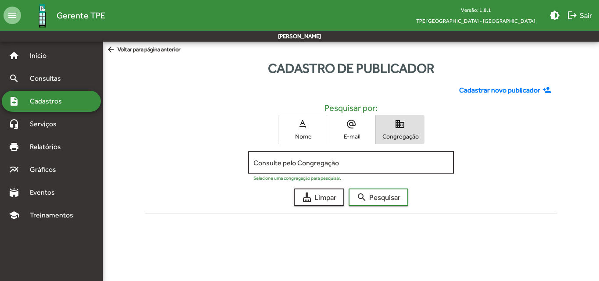
click at [332, 157] on div "Consulte pelo Congregação" at bounding box center [350, 161] width 195 height 24
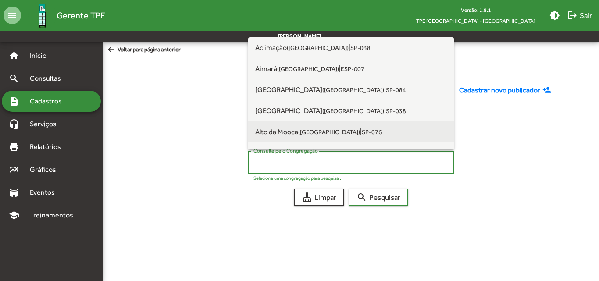
paste input "**********"
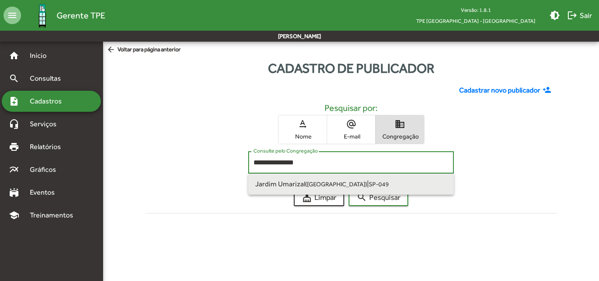
click at [369, 182] on small "SP-049" at bounding box center [379, 184] width 20 height 7
type input "**********"
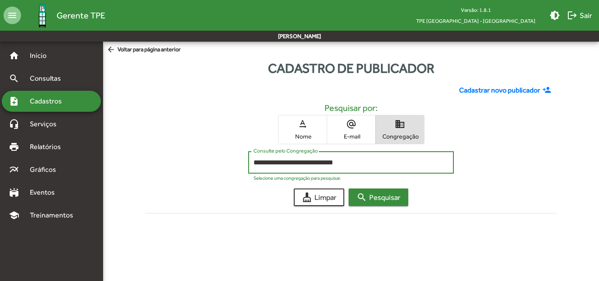
click at [368, 193] on span "search Pesquisar" at bounding box center [378, 197] width 44 height 16
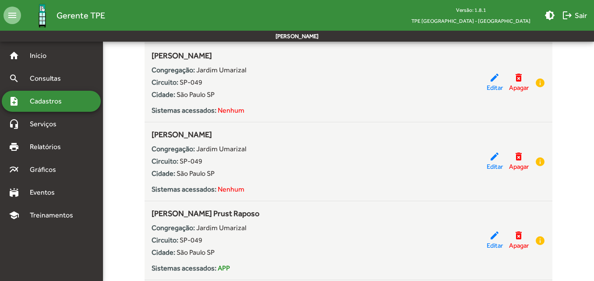
scroll to position [351, 0]
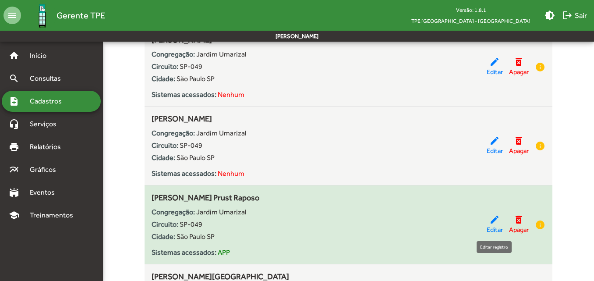
click at [490, 224] on mat-icon "edit" at bounding box center [495, 219] width 11 height 11
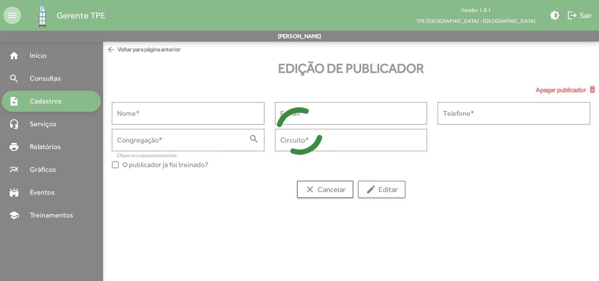
type input "**********"
type input "******"
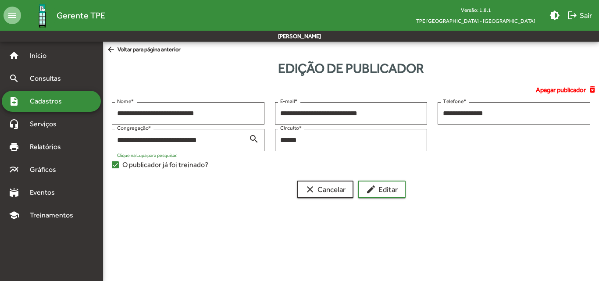
click at [117, 47] on mat-icon "arrow_back" at bounding box center [112, 50] width 11 height 10
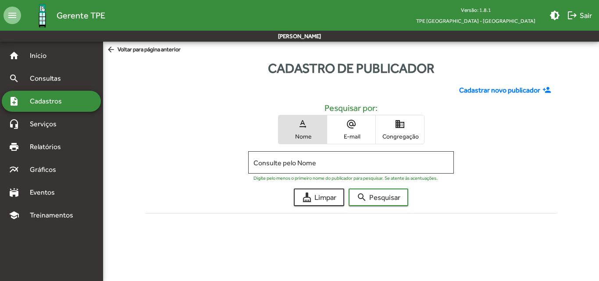
click at [413, 139] on span "Congregação" at bounding box center [400, 136] width 44 height 8
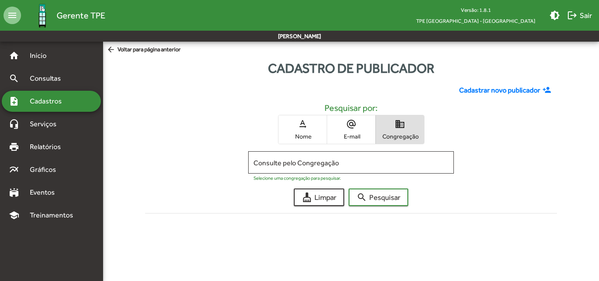
click at [376, 160] on input "Consulte pelo Congregação" at bounding box center [350, 163] width 195 height 8
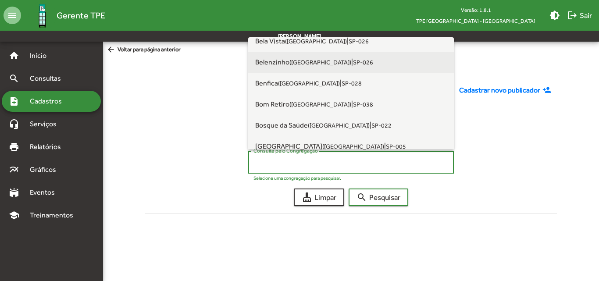
scroll to position [263, 0]
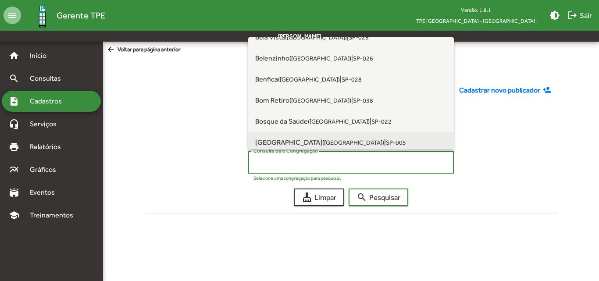
paste input "**********"
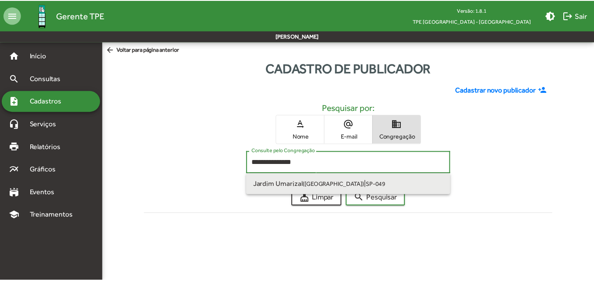
scroll to position [0, 0]
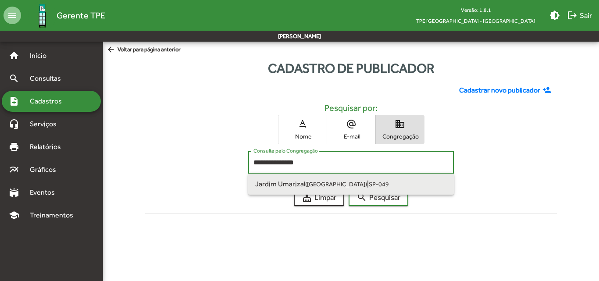
click at [382, 185] on span "Jardim Umarizal ([GEOGRAPHIC_DATA]) | SP-049" at bounding box center [351, 184] width 192 height 21
type input "**********"
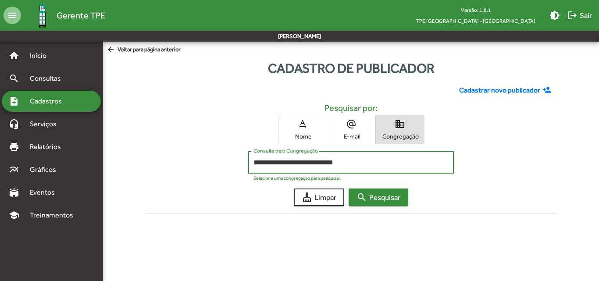
click at [383, 199] on span "search Pesquisar" at bounding box center [378, 197] width 44 height 16
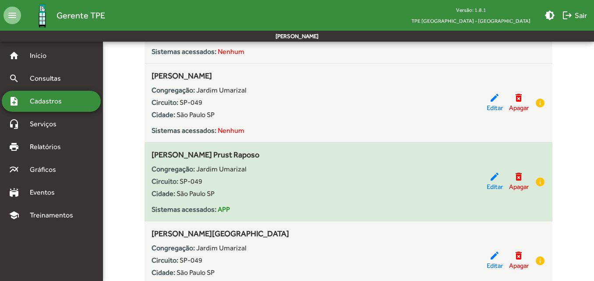
scroll to position [395, 0]
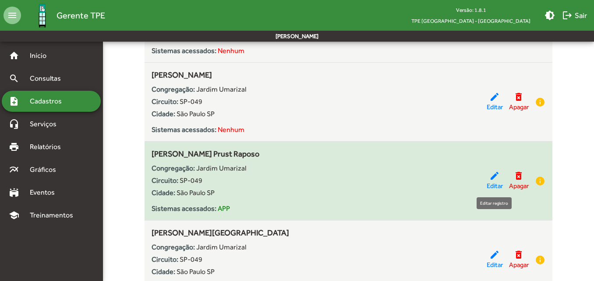
click at [490, 178] on mat-icon "edit" at bounding box center [495, 176] width 11 height 11
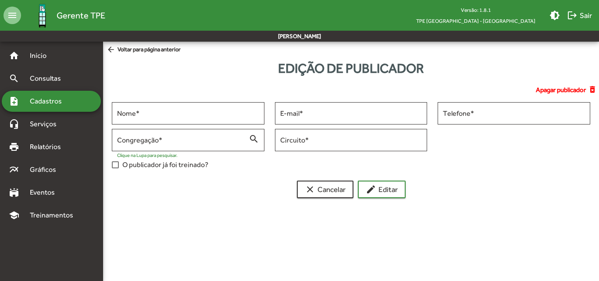
type input "**********"
type input "******"
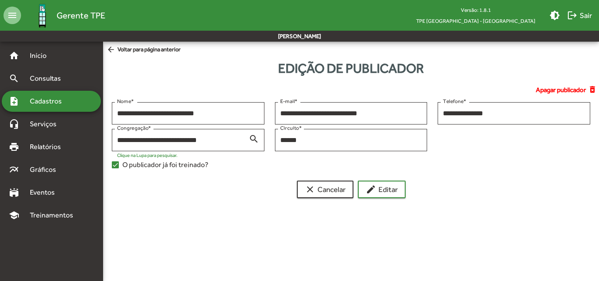
click at [118, 46] on span "arrow_back Voltar para página anterior" at bounding box center [144, 50] width 74 height 10
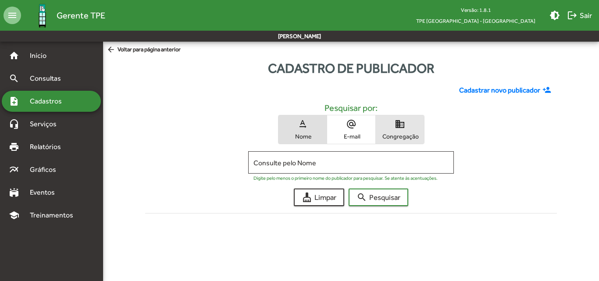
click at [403, 139] on span "Congregação" at bounding box center [400, 136] width 44 height 8
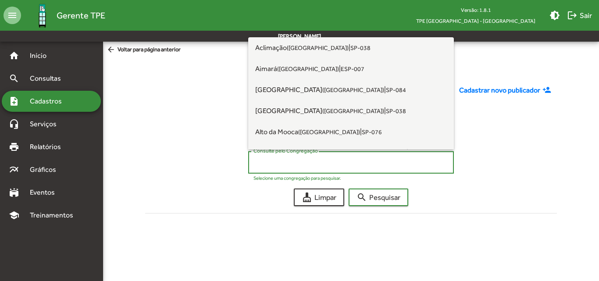
click at [377, 160] on input "Consulte pelo Congregação" at bounding box center [350, 163] width 195 height 8
paste input "**********"
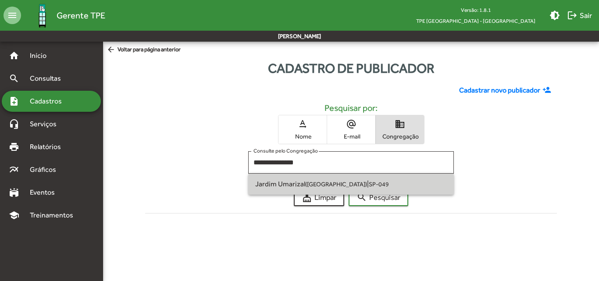
click at [379, 175] on span "Jardim Umarizal ([GEOGRAPHIC_DATA]) | SP-049" at bounding box center [351, 184] width 192 height 21
type input "**********"
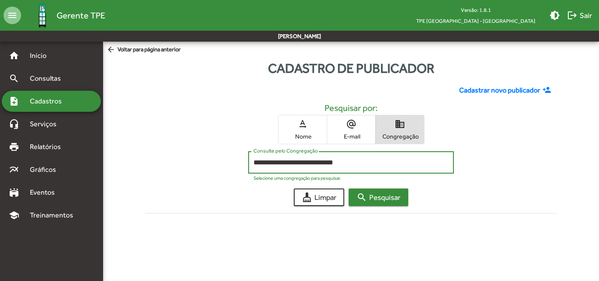
click at [383, 196] on span "search Pesquisar" at bounding box center [378, 197] width 44 height 16
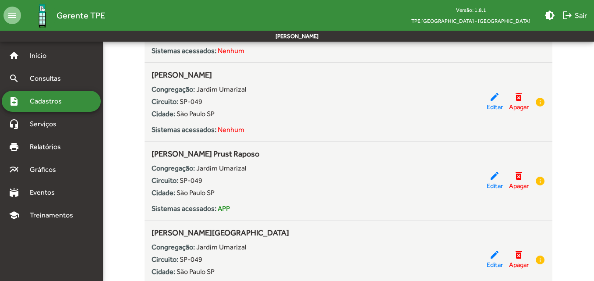
scroll to position [438, 0]
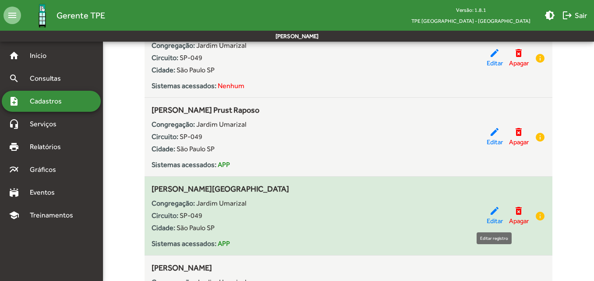
click at [491, 211] on mat-icon "edit" at bounding box center [495, 211] width 11 height 11
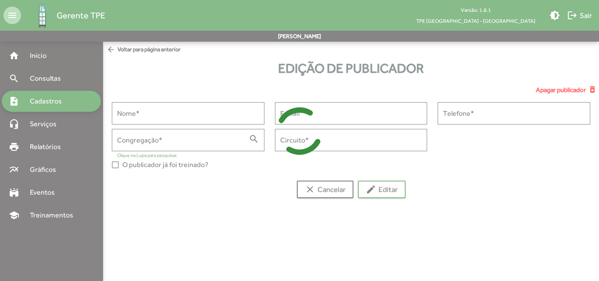
type input "**********"
type input "******"
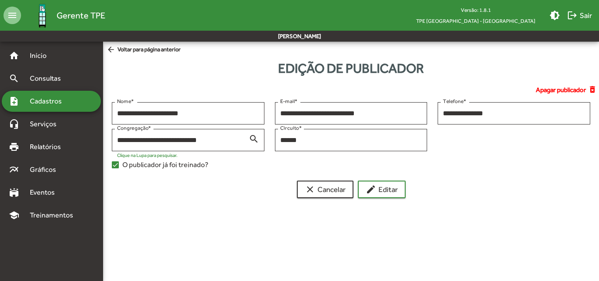
click at [113, 48] on mat-icon "arrow_back" at bounding box center [112, 50] width 11 height 10
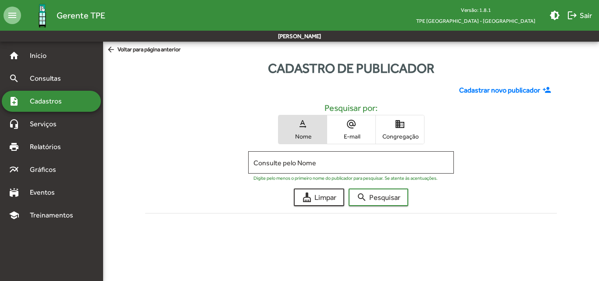
click at [388, 141] on span "domain Congregação" at bounding box center [400, 129] width 48 height 28
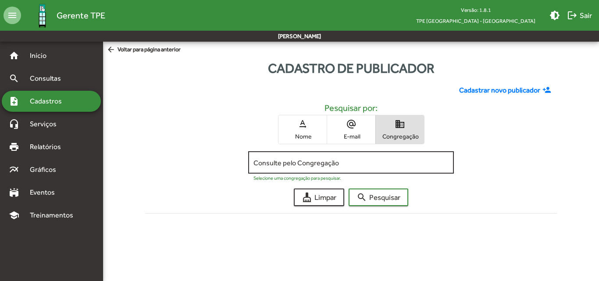
click at [378, 158] on div "Consulte pelo Congregação" at bounding box center [350, 161] width 195 height 24
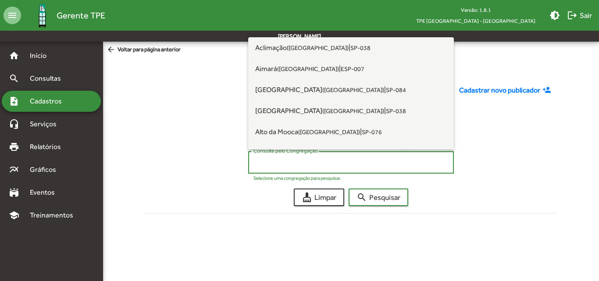
paste input "**********"
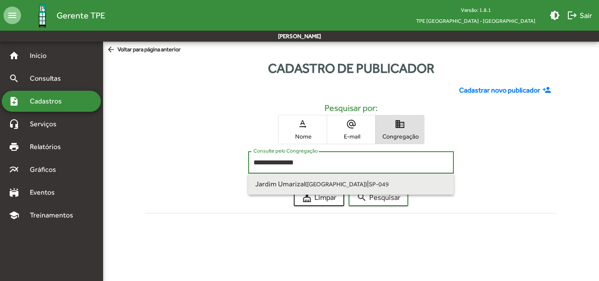
click at [388, 184] on span "Jardim Umarizal ([GEOGRAPHIC_DATA]) | SP-049" at bounding box center [351, 184] width 192 height 21
type input "**********"
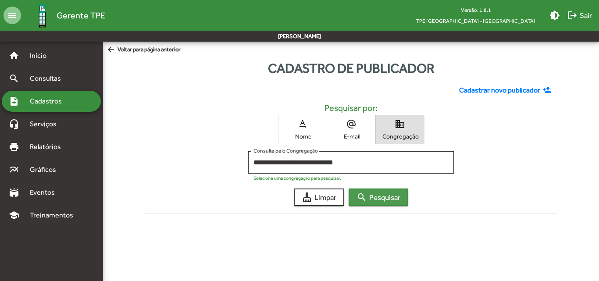
click at [388, 196] on span "search Pesquisar" at bounding box center [378, 197] width 44 height 16
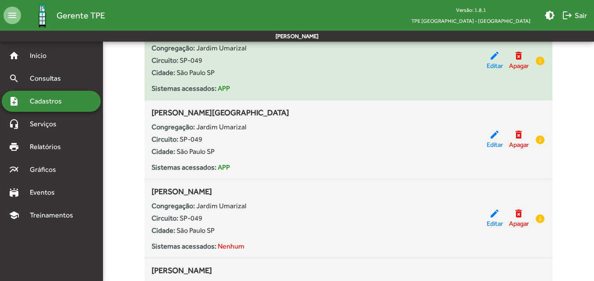
scroll to position [526, 0]
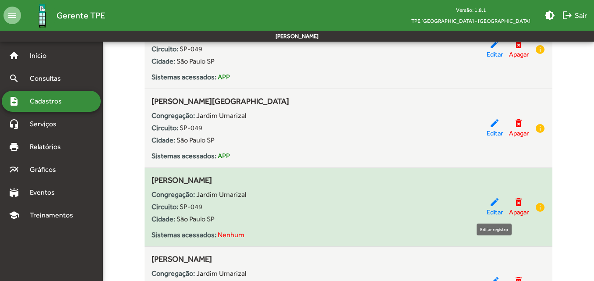
click at [495, 205] on mat-icon "edit" at bounding box center [495, 202] width 11 height 11
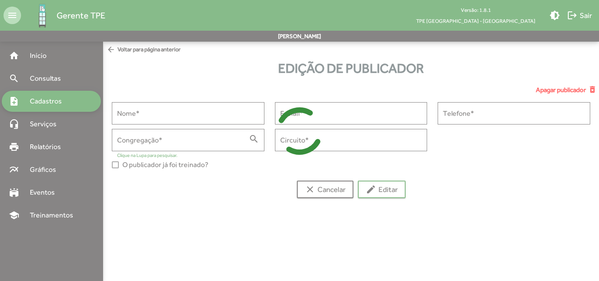
type input "**********"
type input "******"
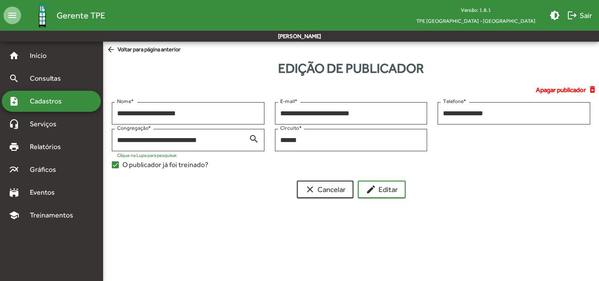
click at [32, 103] on span "Cadastros" at bounding box center [49, 101] width 49 height 11
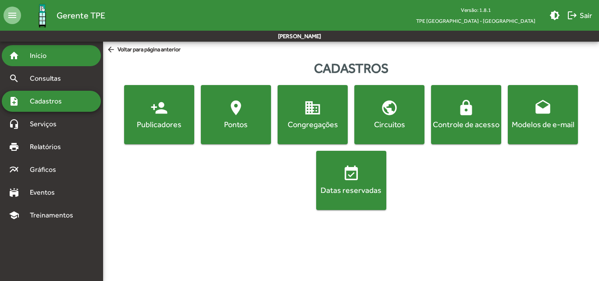
click at [39, 60] on span "Início" at bounding box center [42, 55] width 35 height 11
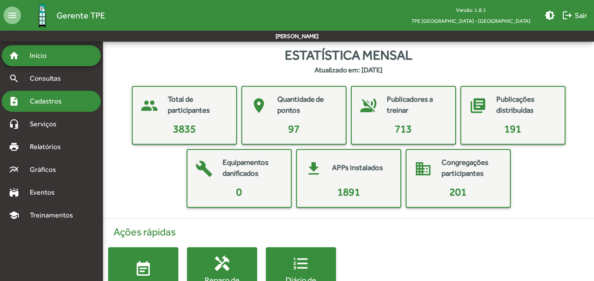
click at [54, 107] on div "note_add Cadastros" at bounding box center [51, 101] width 99 height 21
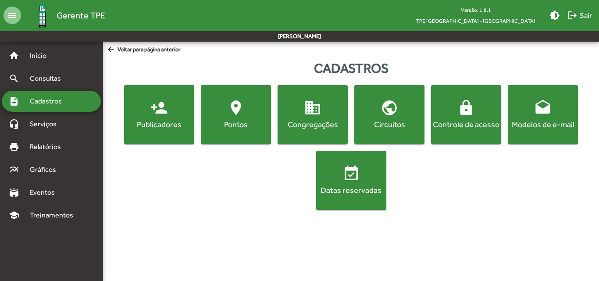
click at [149, 125] on div "Publicadores" at bounding box center [159, 124] width 67 height 11
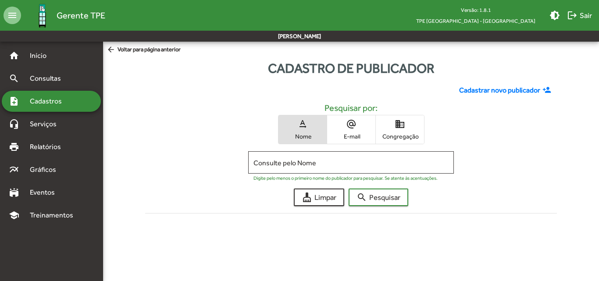
click at [392, 138] on span "Congregação" at bounding box center [400, 136] width 44 height 8
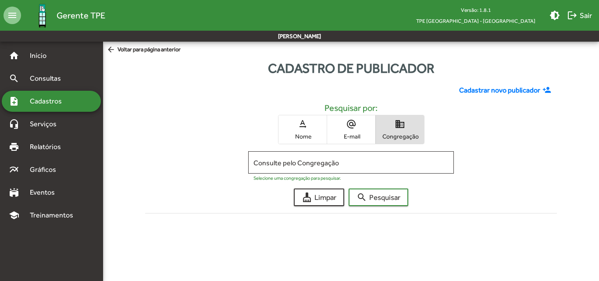
click at [345, 163] on input "Consulte pelo Congregação" at bounding box center [350, 163] width 195 height 8
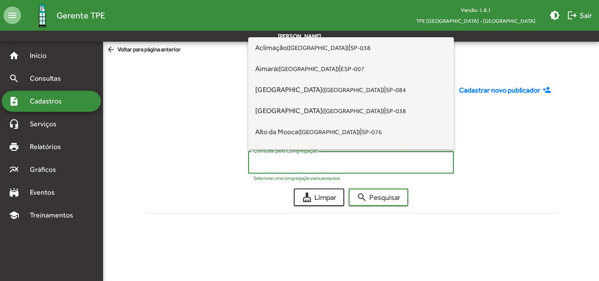
paste input "**********"
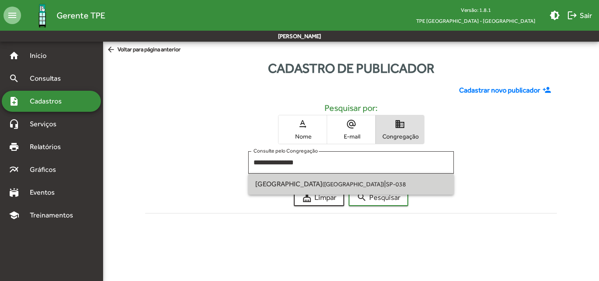
click at [386, 181] on small "SP-038" at bounding box center [396, 184] width 20 height 7
type input "**********"
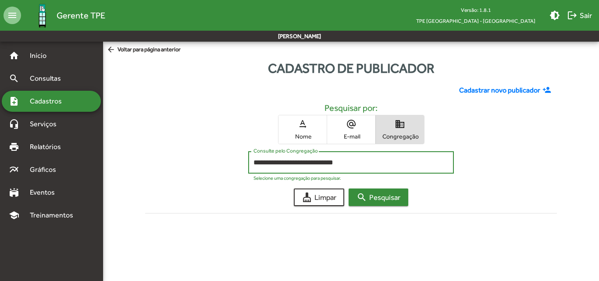
click at [367, 192] on mat-icon "search" at bounding box center [361, 197] width 11 height 11
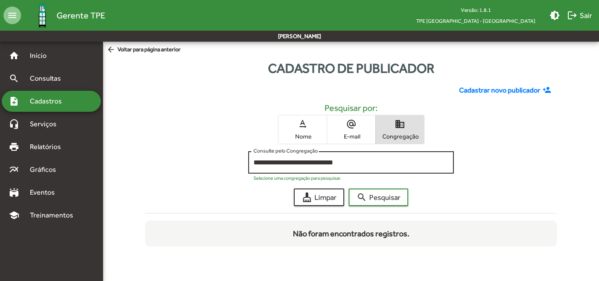
click at [324, 164] on input "**********" at bounding box center [350, 163] width 195 height 8
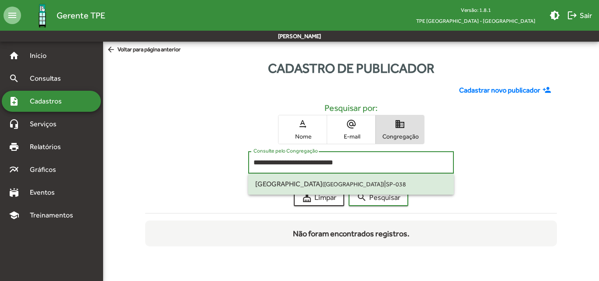
click at [420, 136] on span "Congregação" at bounding box center [400, 136] width 44 height 8
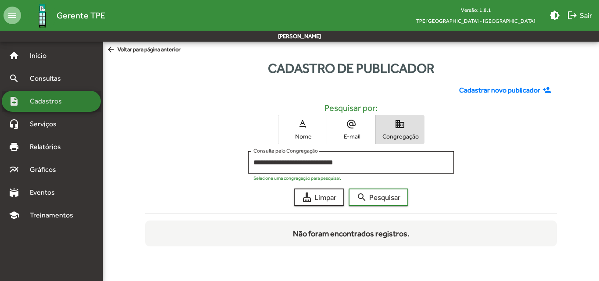
click at [65, 103] on span "Cadastros" at bounding box center [49, 101] width 49 height 11
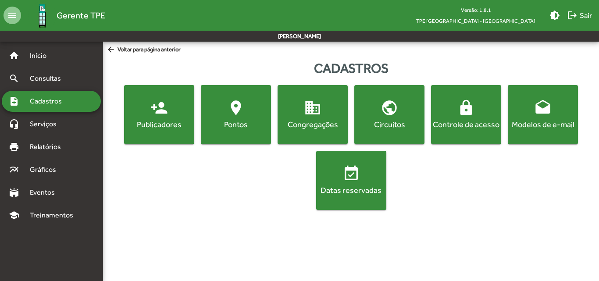
click at [311, 132] on button "domain Congregações" at bounding box center [313, 114] width 70 height 59
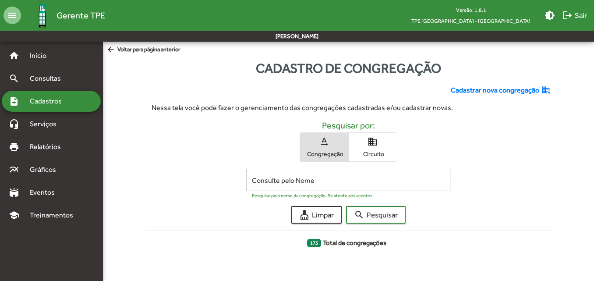
click at [384, 155] on span "Circuito" at bounding box center [373, 154] width 44 height 8
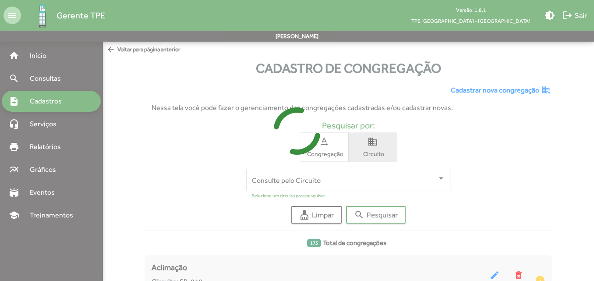
click at [356, 183] on span at bounding box center [344, 180] width 185 height 8
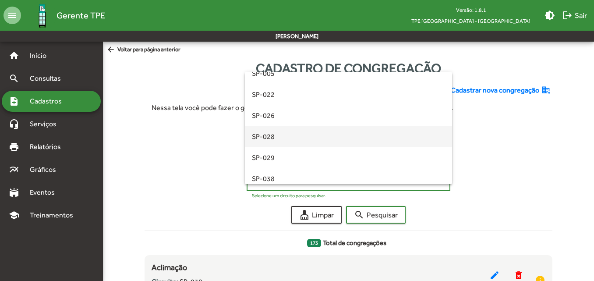
scroll to position [179, 0]
click at [271, 139] on span "SP-038" at bounding box center [348, 135] width 193 height 21
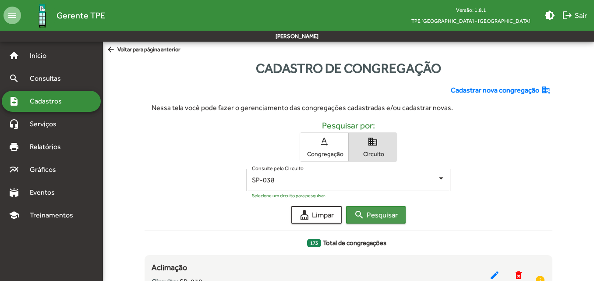
click at [371, 218] on span "search Pesquisar" at bounding box center [376, 215] width 44 height 16
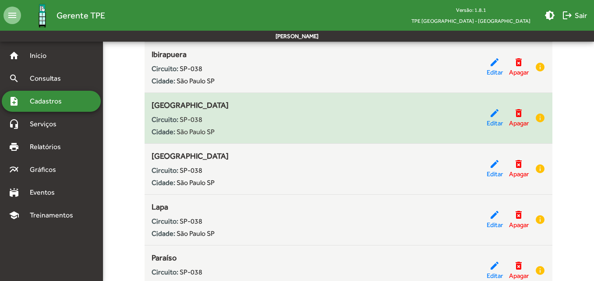
scroll to position [701, 0]
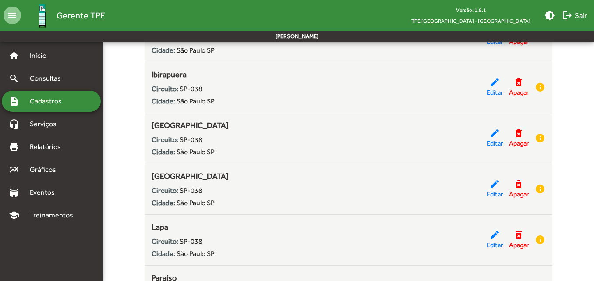
drag, startPoint x: 204, startPoint y: 123, endPoint x: 141, endPoint y: 124, distance: 63.1
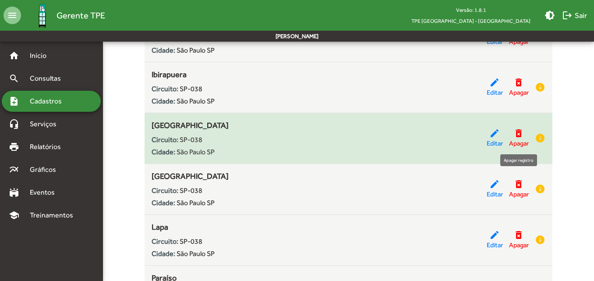
click at [517, 134] on mat-icon "delete_forever" at bounding box center [519, 133] width 11 height 11
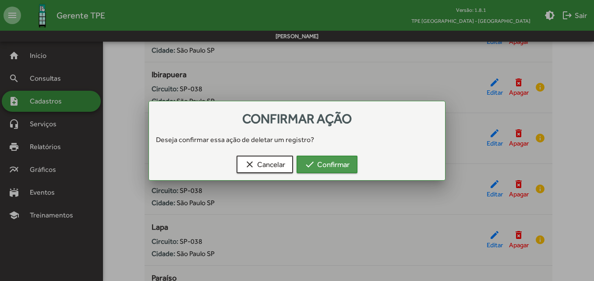
click at [345, 164] on span "check Confirmar" at bounding box center [327, 165] width 45 height 16
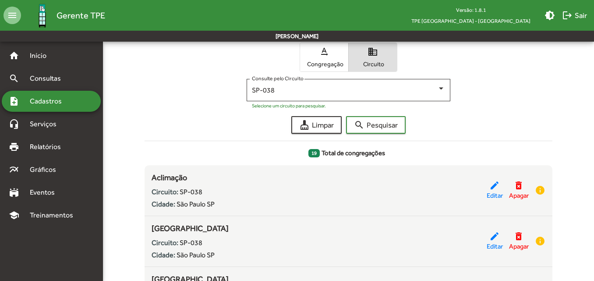
scroll to position [134, 0]
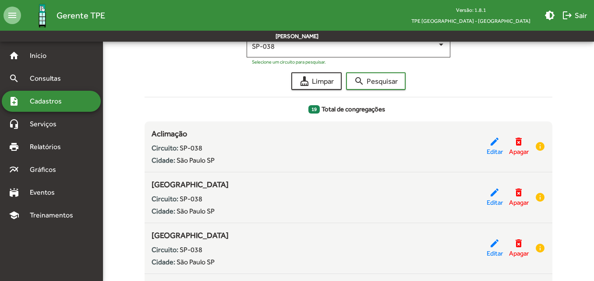
click at [341, 8] on mat-toolbar-row "menu Gerente TPE Versão: 1.8.1 TPE [GEOGRAPHIC_DATA] - Centro brightness_medium…" at bounding box center [297, 15] width 594 height 31
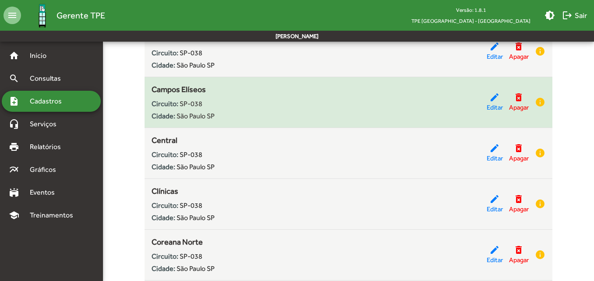
scroll to position [442, 0]
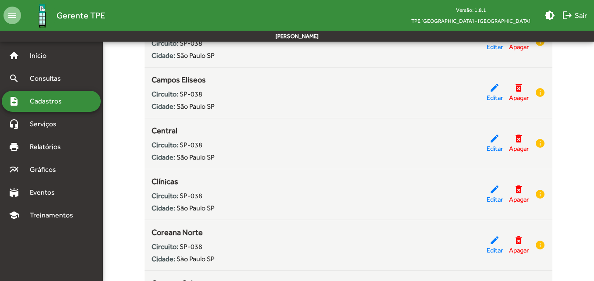
click at [44, 96] on span "Cadastros" at bounding box center [49, 101] width 49 height 11
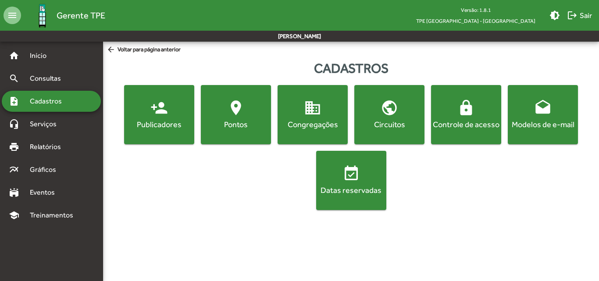
click at [242, 130] on button "location_on [GEOGRAPHIC_DATA]" at bounding box center [236, 114] width 70 height 59
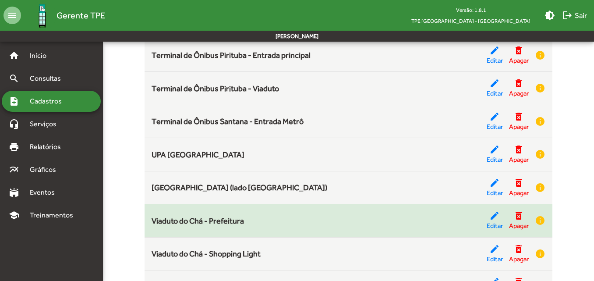
scroll to position [3105, 0]
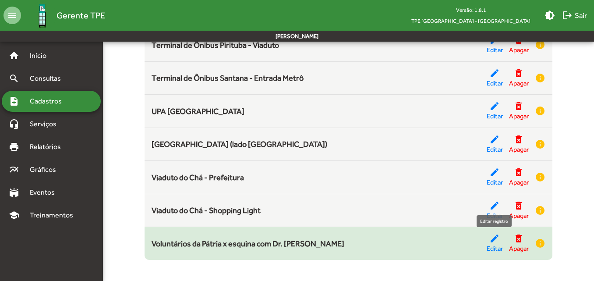
click at [493, 237] on mat-icon "edit" at bounding box center [495, 238] width 11 height 11
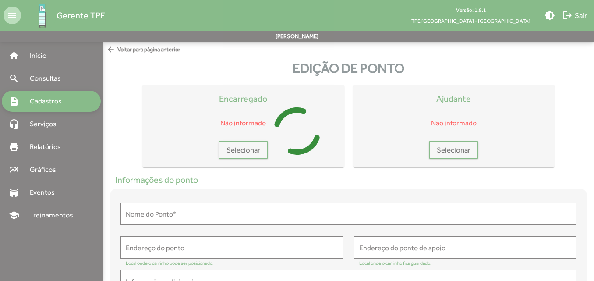
type input "**********"
type textarea "**********"
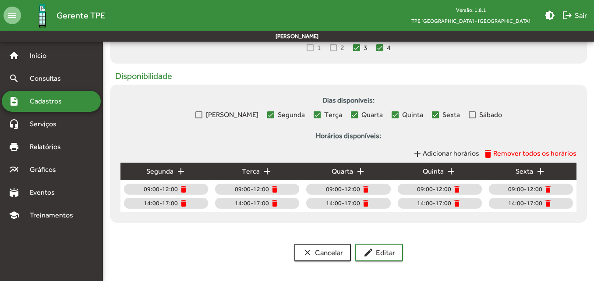
scroll to position [357, 0]
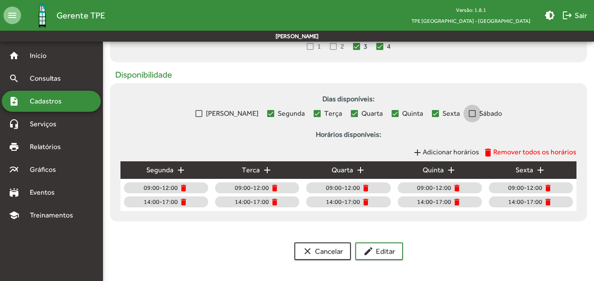
click at [469, 110] on div at bounding box center [472, 113] width 7 height 7
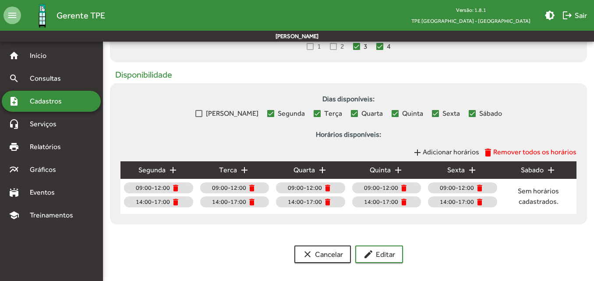
click at [555, 173] on mat-icon "add" at bounding box center [551, 170] width 11 height 11
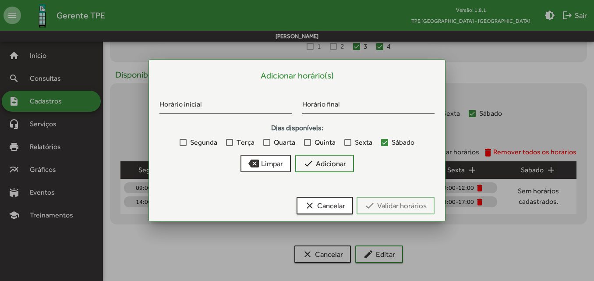
drag, startPoint x: 397, startPoint y: 82, endPoint x: 334, endPoint y: 82, distance: 63.1
click at [334, 82] on div "Adicionar horário(s) Horário inicial Horário final Dias disponíveis: Segunda Te…" at bounding box center [297, 126] width 275 height 113
click at [309, 75] on h5 "Adicionar horário(s)" at bounding box center [297, 75] width 275 height 11
click at [220, 101] on div "Horário inicial" at bounding box center [226, 103] width 132 height 21
type input "*****"
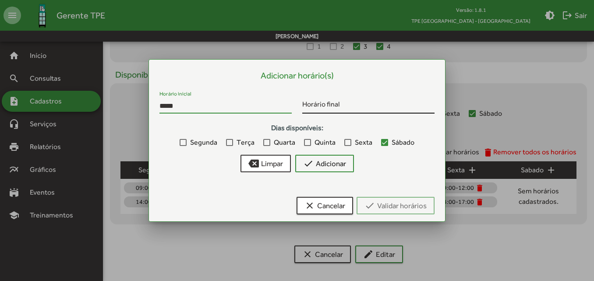
click at [360, 98] on div "Horário final" at bounding box center [369, 103] width 132 height 21
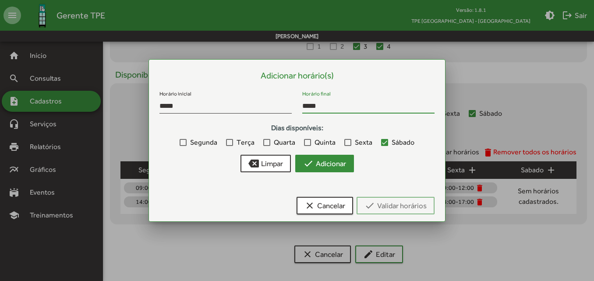
type input "*****"
click at [339, 166] on span "check Adicionar" at bounding box center [324, 164] width 43 height 16
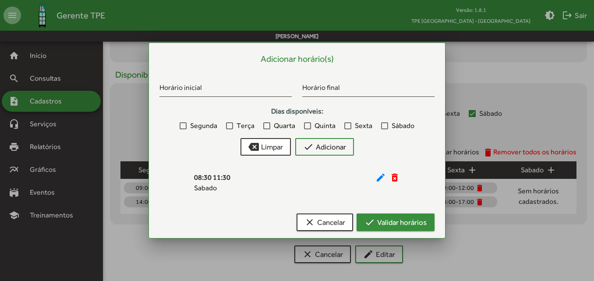
click at [379, 223] on span "check Validar horários" at bounding box center [396, 222] width 62 height 16
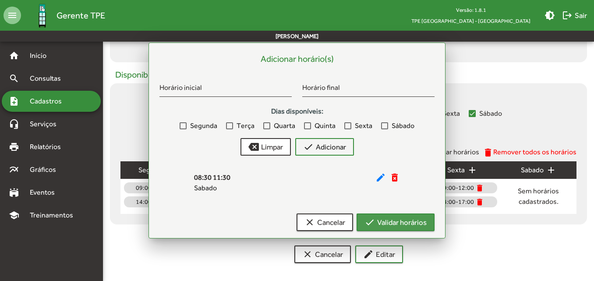
scroll to position [357, 0]
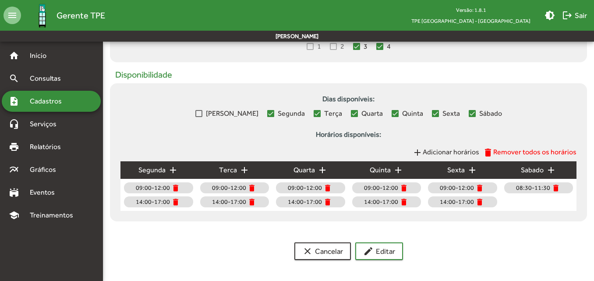
click at [552, 171] on mat-icon "add" at bounding box center [551, 170] width 11 height 11
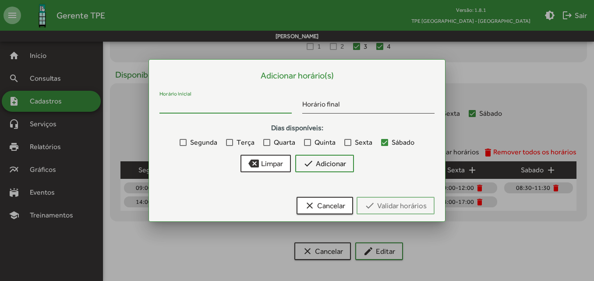
click at [212, 104] on input "Horário inicial" at bounding box center [226, 106] width 132 height 8
type input "*****"
click at [304, 105] on input "Horário final" at bounding box center [369, 106] width 132 height 8
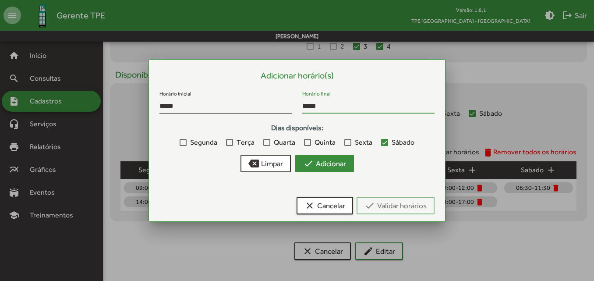
type input "*****"
click at [332, 165] on span "check Adicionar" at bounding box center [324, 164] width 43 height 16
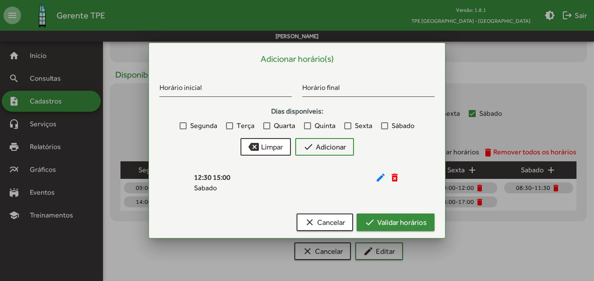
click at [418, 227] on span "check Validar horários" at bounding box center [396, 222] width 62 height 16
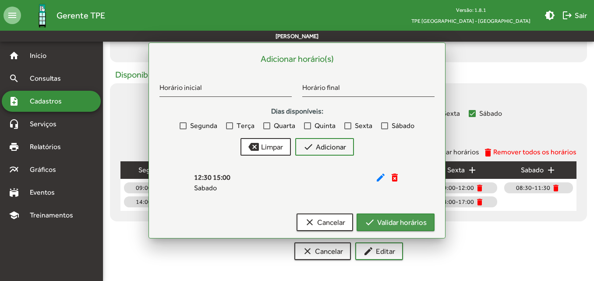
scroll to position [357, 0]
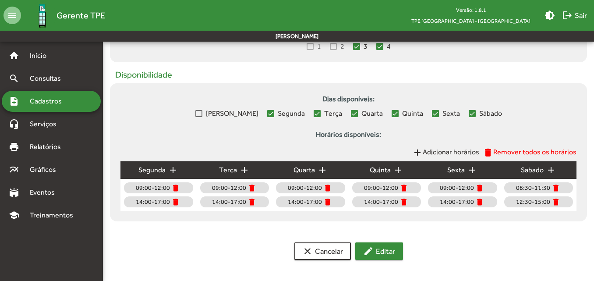
click at [400, 249] on button "edit Editar" at bounding box center [380, 251] width 48 height 18
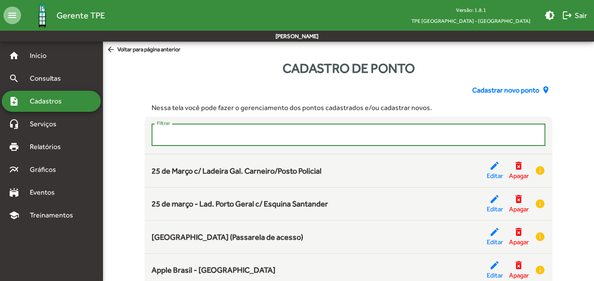
click at [263, 136] on input "Filtrar" at bounding box center [348, 135] width 383 height 8
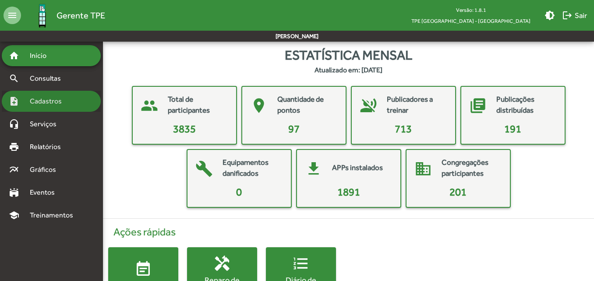
click at [63, 100] on span "Cadastros" at bounding box center [49, 101] width 49 height 11
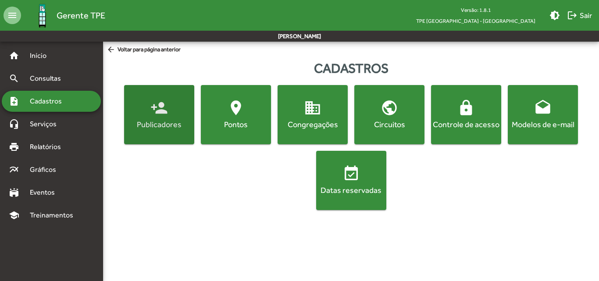
click at [140, 117] on span "person_add Publicadores" at bounding box center [159, 114] width 67 height 31
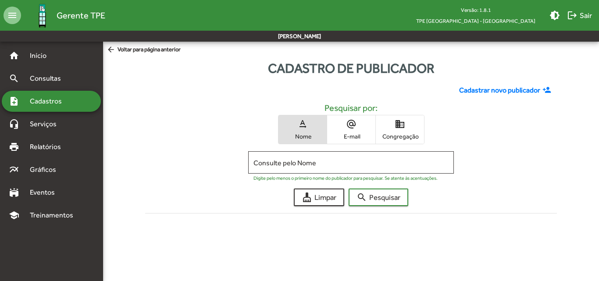
click at [395, 128] on mat-icon "domain" at bounding box center [400, 124] width 11 height 11
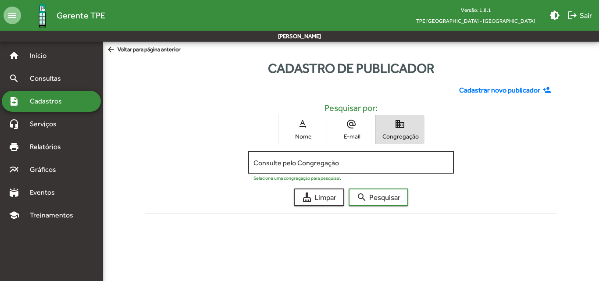
click at [264, 162] on input "Consulte pelo Congregação" at bounding box center [350, 163] width 195 height 8
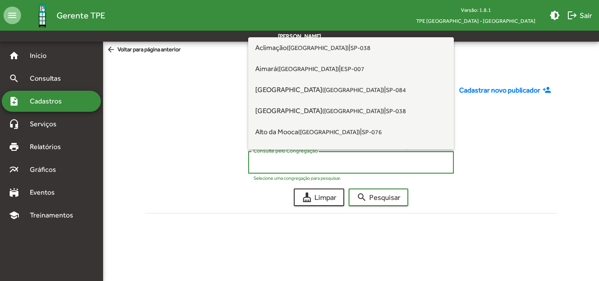
paste input "********"
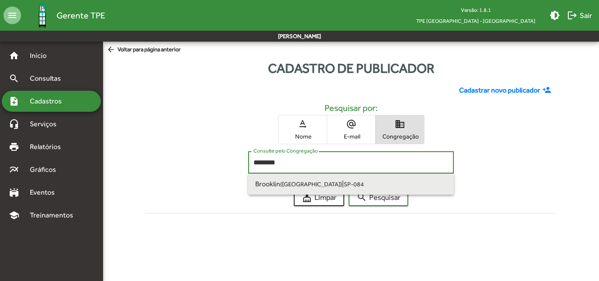
click at [384, 193] on span "Brooklin (São Paulo SP) | SP-084" at bounding box center [351, 184] width 192 height 21
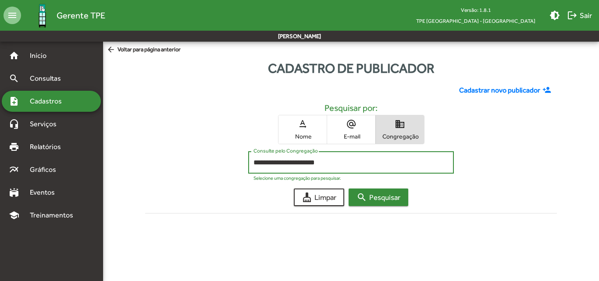
click at [372, 196] on span "search Pesquisar" at bounding box center [378, 197] width 44 height 16
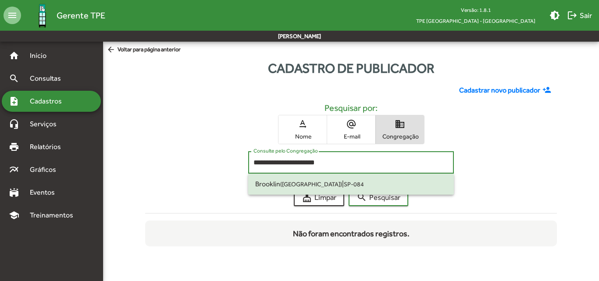
drag, startPoint x: 330, startPoint y: 159, endPoint x: 200, endPoint y: 156, distance: 129.8
click at [200, 156] on div "**********" at bounding box center [351, 164] width 412 height 27
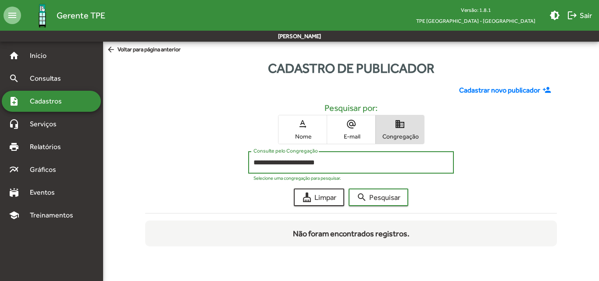
paste input
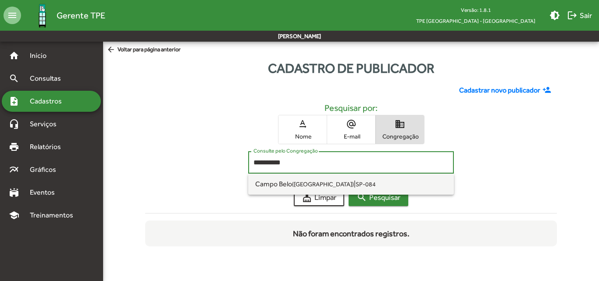
click at [380, 200] on span "search Pesquisar" at bounding box center [378, 197] width 44 height 16
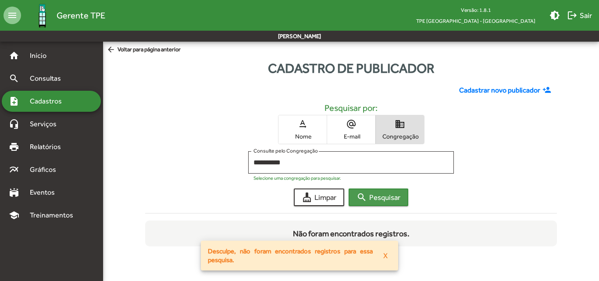
click at [380, 198] on span "search Pesquisar" at bounding box center [378, 197] width 44 height 16
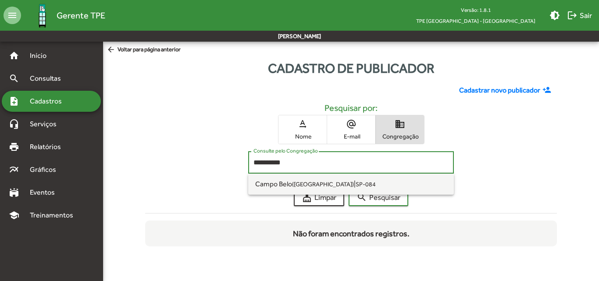
drag, startPoint x: 303, startPoint y: 162, endPoint x: 149, endPoint y: 162, distance: 153.4
click at [149, 162] on div "**********" at bounding box center [351, 164] width 412 height 27
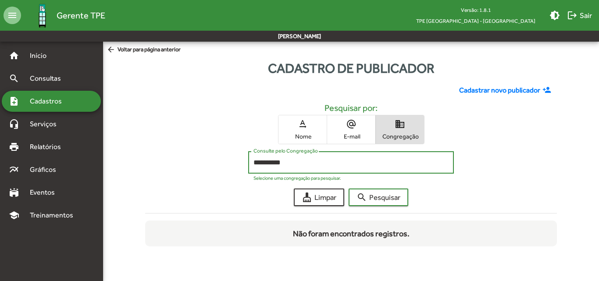
paste input
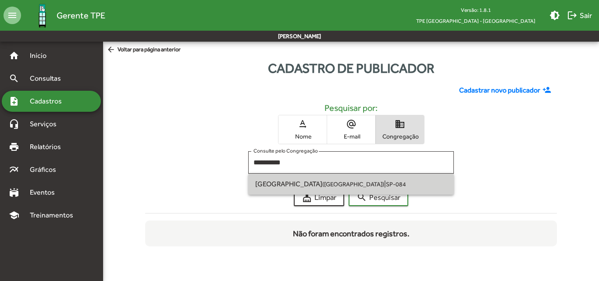
click at [375, 187] on span "Casablanca (São Paulo SP) | SP-084" at bounding box center [351, 184] width 192 height 21
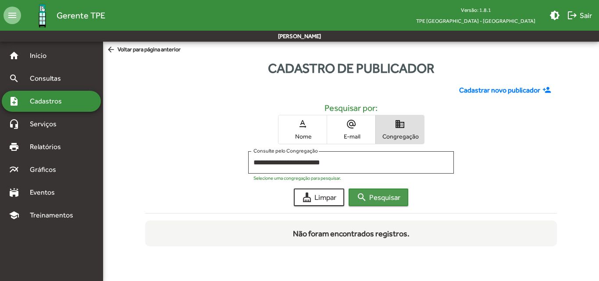
click at [378, 193] on span "search Pesquisar" at bounding box center [378, 197] width 44 height 16
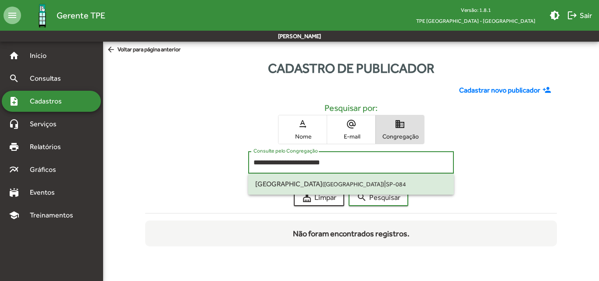
drag, startPoint x: 341, startPoint y: 162, endPoint x: 181, endPoint y: 147, distance: 160.7
click at [181, 147] on div "**********" at bounding box center [351, 162] width 422 height 168
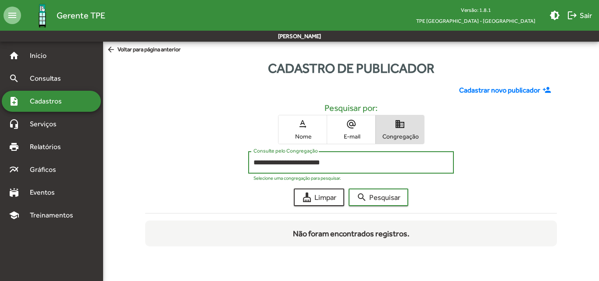
paste input
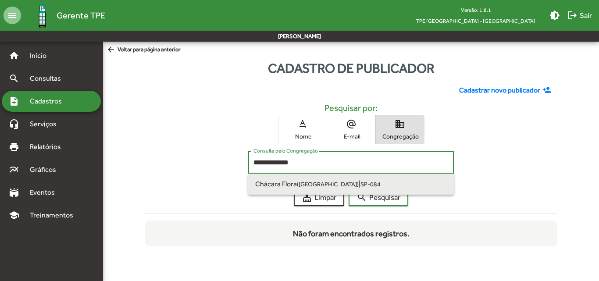
click at [370, 186] on span "Chácara Flora (São Paulo SP) | SP-084" at bounding box center [351, 184] width 192 height 21
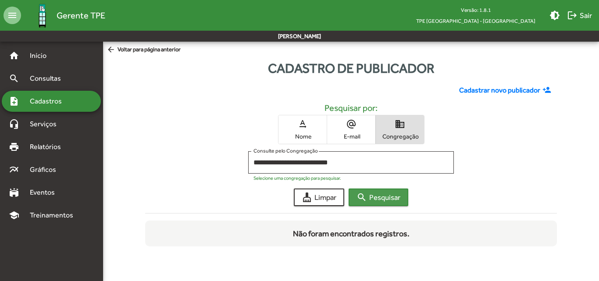
click at [376, 192] on span "search Pesquisar" at bounding box center [378, 197] width 44 height 16
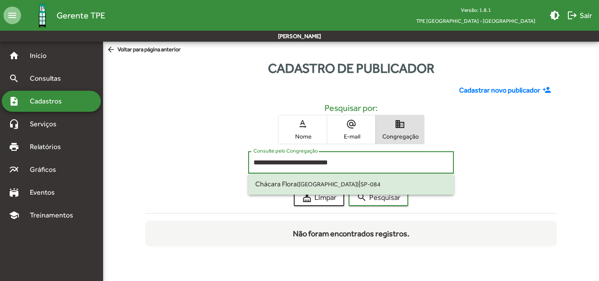
click at [339, 162] on input "**********" at bounding box center [350, 163] width 195 height 8
drag, startPoint x: 343, startPoint y: 162, endPoint x: 188, endPoint y: 160, distance: 155.2
click at [188, 160] on div "**********" at bounding box center [351, 164] width 412 height 27
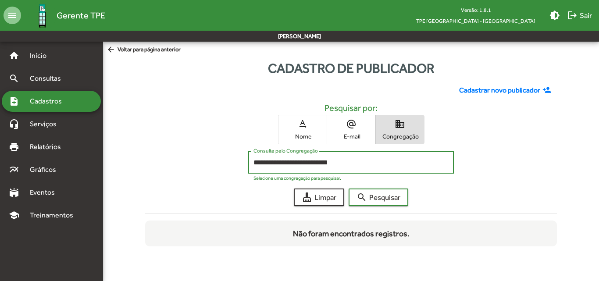
paste input
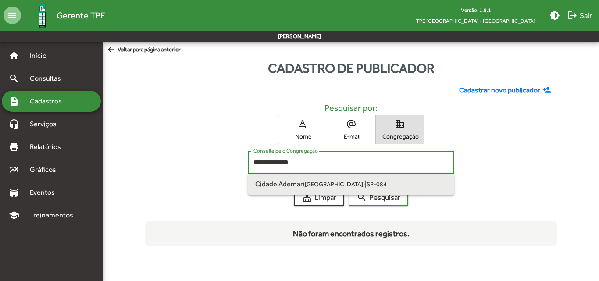
click at [377, 185] on span "Cidade Ademar (São Paulo SP) | SP-084" at bounding box center [351, 184] width 192 height 21
type input "**********"
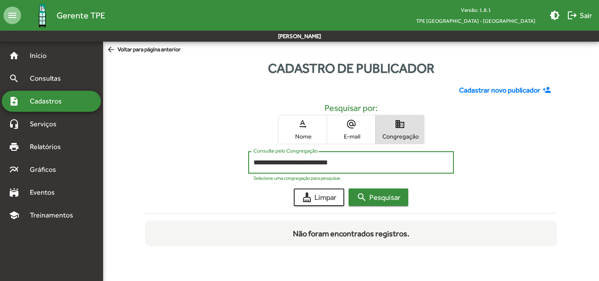
click at [387, 197] on span "search Pesquisar" at bounding box center [378, 197] width 44 height 16
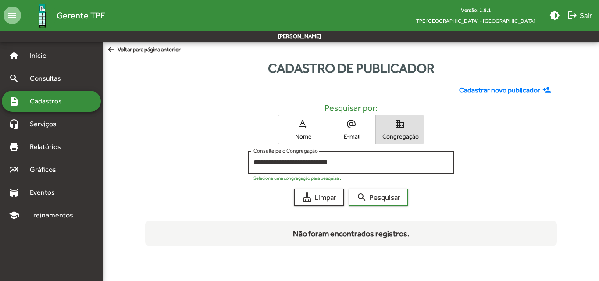
click at [296, 130] on span "text_rotation_none Nome" at bounding box center [302, 129] width 48 height 28
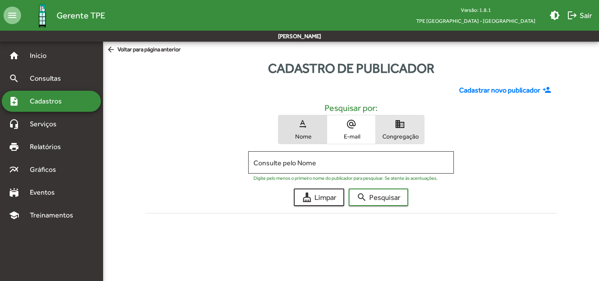
click at [392, 134] on span "Congregação" at bounding box center [400, 136] width 44 height 8
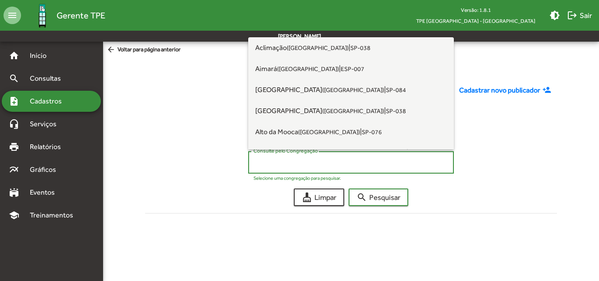
click at [335, 164] on input "Consulte pelo Congregação" at bounding box center [350, 163] width 195 height 8
paste input "**********"
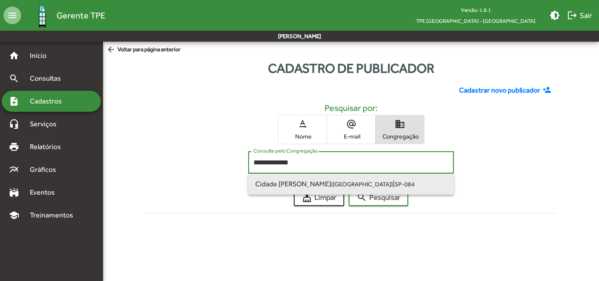
click at [341, 176] on span "Cidade Leonor (São Paulo SP) | SP-084" at bounding box center [351, 184] width 192 height 21
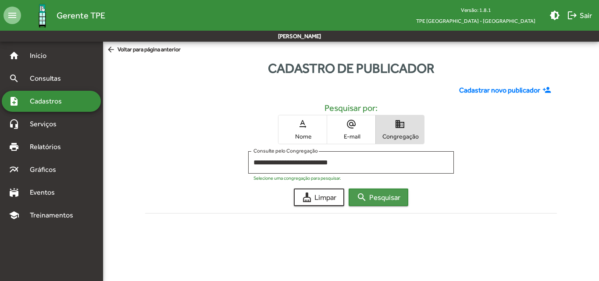
click at [388, 195] on span "search Pesquisar" at bounding box center [378, 197] width 44 height 16
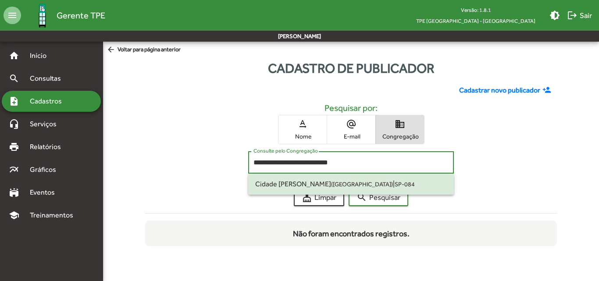
drag, startPoint x: 345, startPoint y: 159, endPoint x: 199, endPoint y: 158, distance: 146.4
click at [199, 158] on div "**********" at bounding box center [351, 164] width 412 height 27
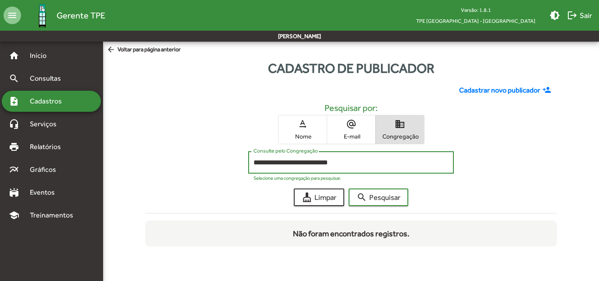
paste input
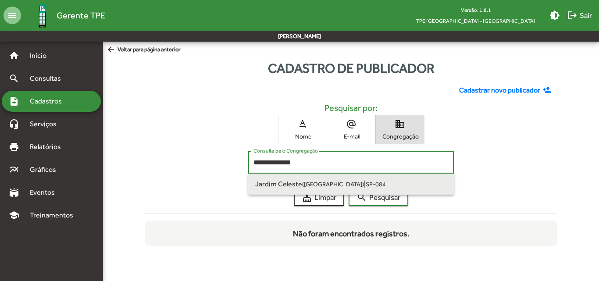
click at [371, 182] on span "Jardim Celeste (São Paulo SP) | SP-084" at bounding box center [351, 184] width 192 height 21
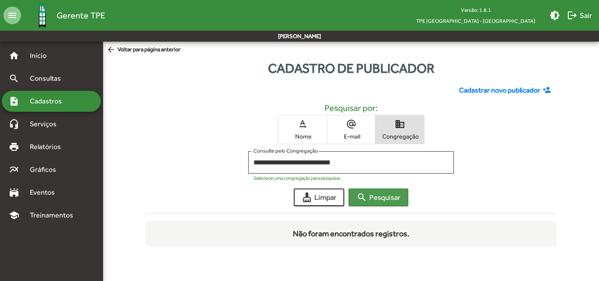
click at [384, 193] on span "search Pesquisar" at bounding box center [378, 197] width 44 height 16
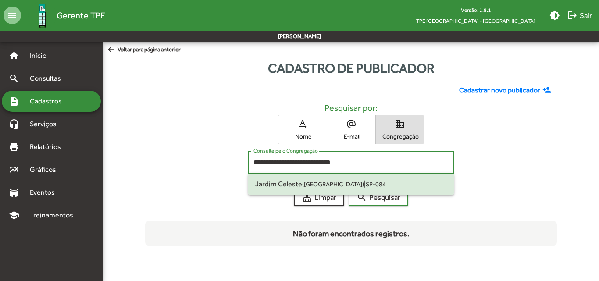
drag, startPoint x: 354, startPoint y: 163, endPoint x: 174, endPoint y: 162, distance: 180.2
click at [174, 162] on div "**********" at bounding box center [351, 164] width 412 height 27
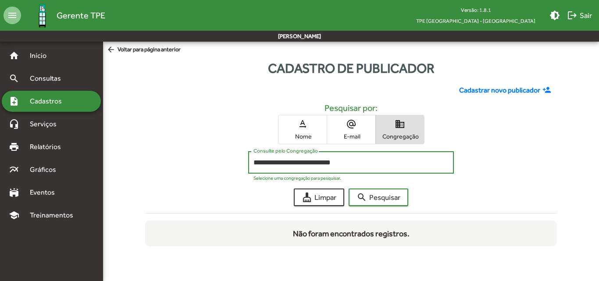
paste input
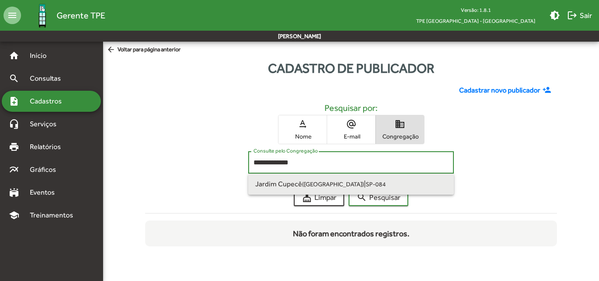
click at [321, 182] on small "([GEOGRAPHIC_DATA])" at bounding box center [333, 184] width 62 height 7
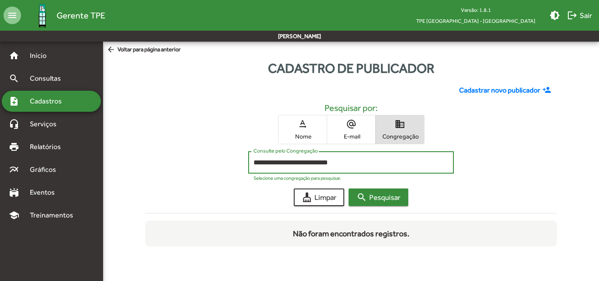
click at [381, 193] on span "search Pesquisar" at bounding box center [378, 197] width 44 height 16
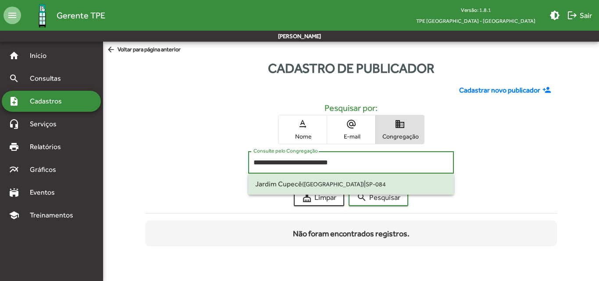
drag, startPoint x: 345, startPoint y: 160, endPoint x: 206, endPoint y: 159, distance: 139.0
click at [206, 159] on div "**********" at bounding box center [351, 164] width 412 height 27
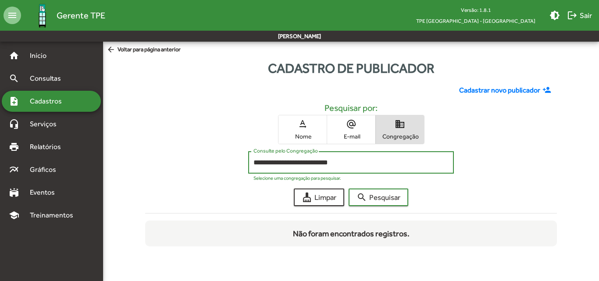
paste input
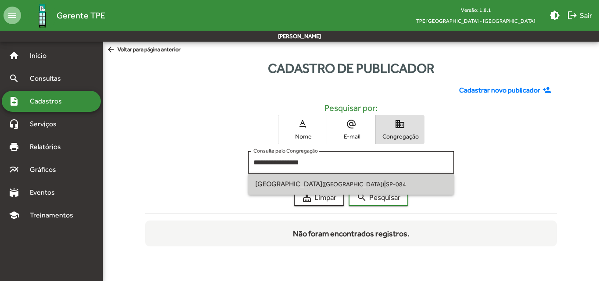
click at [376, 186] on span "Jardim Ibirapuera (São Paulo SP) | SP-084" at bounding box center [351, 184] width 192 height 21
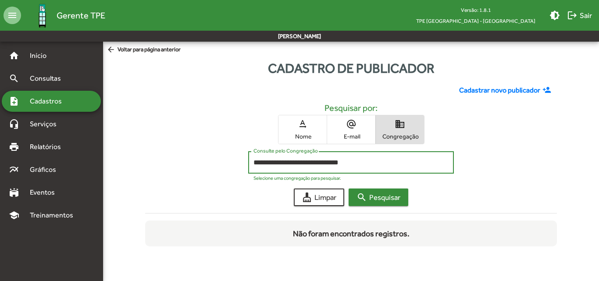
click at [390, 197] on span "search Pesquisar" at bounding box center [378, 197] width 44 height 16
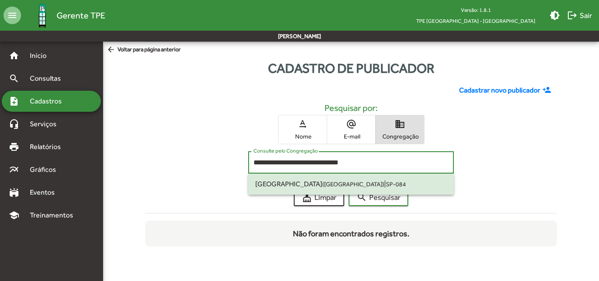
drag, startPoint x: 354, startPoint y: 161, endPoint x: 189, endPoint y: 166, distance: 165.8
click at [189, 166] on div "**********" at bounding box center [351, 164] width 412 height 27
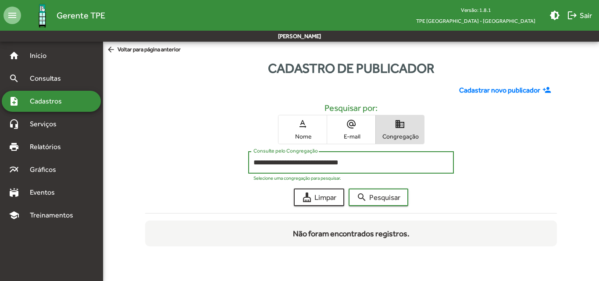
paste input
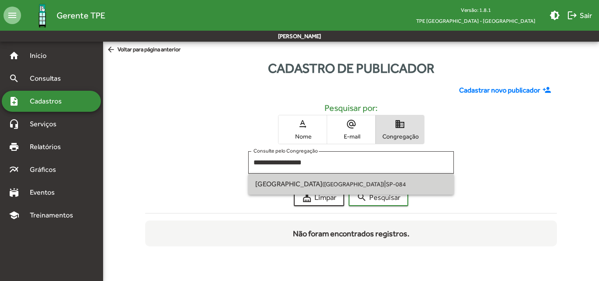
click at [356, 191] on span "Jardim Los Angeles (São Paulo SP) | SP-084" at bounding box center [351, 184] width 192 height 21
type input "**********"
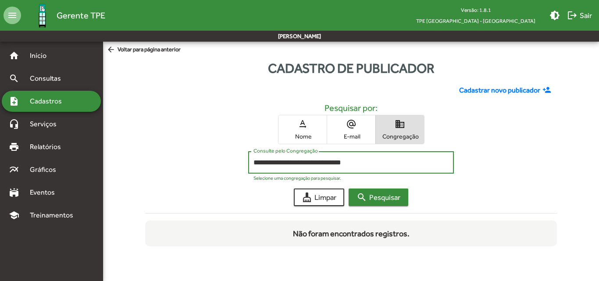
click at [374, 196] on span "search Pesquisar" at bounding box center [378, 197] width 44 height 16
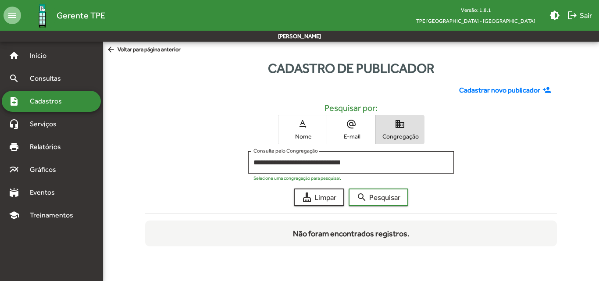
click at [313, 141] on span "text_rotation_none Nome" at bounding box center [302, 129] width 48 height 28
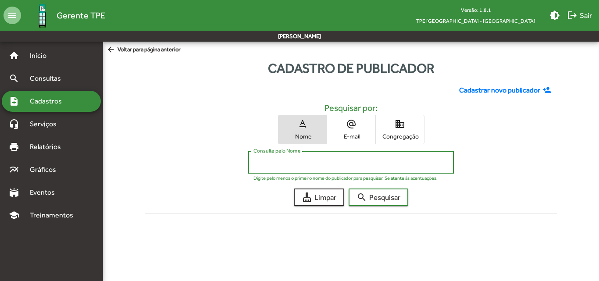
click at [312, 164] on input "Consulte pelo Nome" at bounding box center [350, 163] width 195 height 8
paste input "**********"
type input "**********"
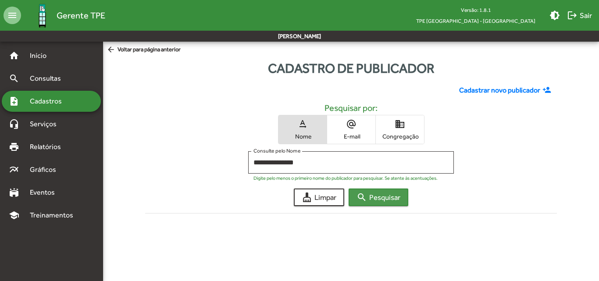
click at [395, 200] on span "search Pesquisar" at bounding box center [378, 197] width 44 height 16
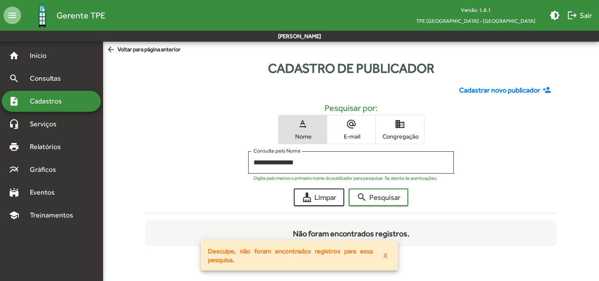
click at [402, 132] on span "domain Congregação" at bounding box center [400, 129] width 48 height 28
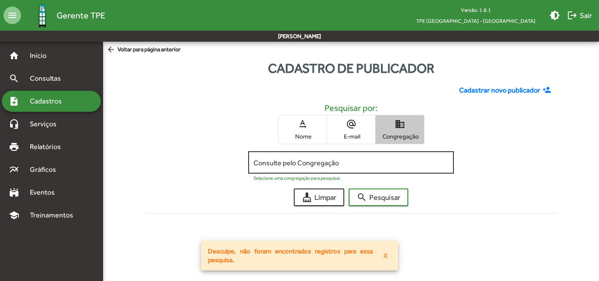
click at [344, 161] on input "Consulte pelo Congregação" at bounding box center [350, 163] width 195 height 8
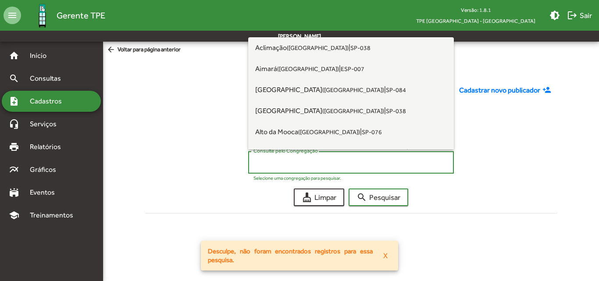
paste input "**********"
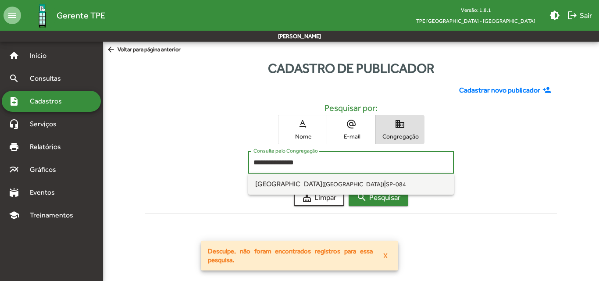
click at [372, 197] on span "search Pesquisar" at bounding box center [378, 197] width 44 height 16
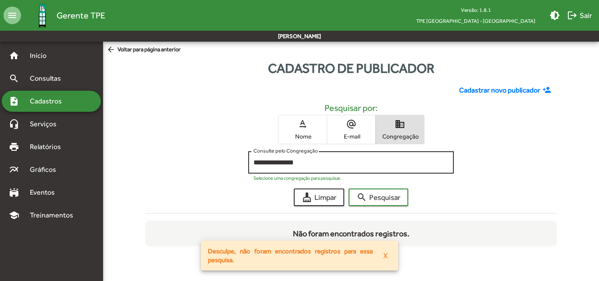
click at [363, 164] on input "**********" at bounding box center [350, 163] width 195 height 8
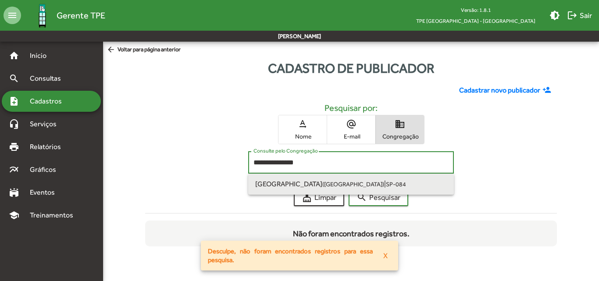
click at [358, 180] on span "Jardim São Luiz (São Paulo SP) | SP-084" at bounding box center [351, 184] width 192 height 21
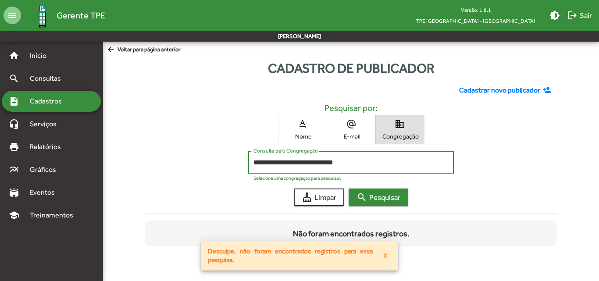
click at [377, 196] on span "search Pesquisar" at bounding box center [378, 197] width 44 height 16
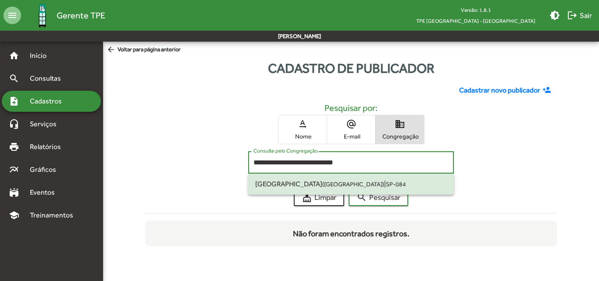
click at [336, 161] on input "**********" at bounding box center [350, 163] width 195 height 8
drag, startPoint x: 353, startPoint y: 160, endPoint x: 174, endPoint y: 164, distance: 179.8
click at [174, 164] on div "**********" at bounding box center [351, 164] width 412 height 27
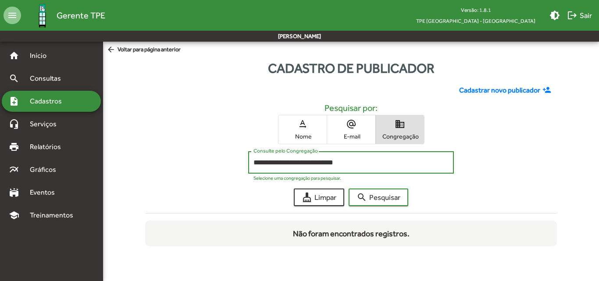
paste input
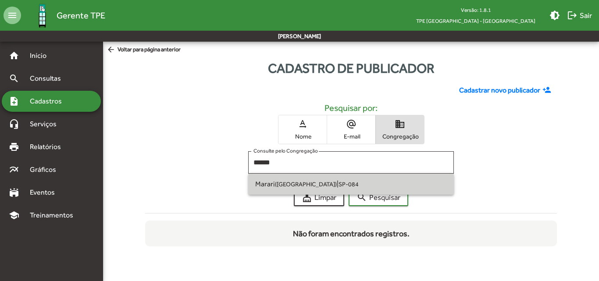
click at [348, 183] on span "Marari (São Paulo SP) | SP-084" at bounding box center [351, 184] width 192 height 21
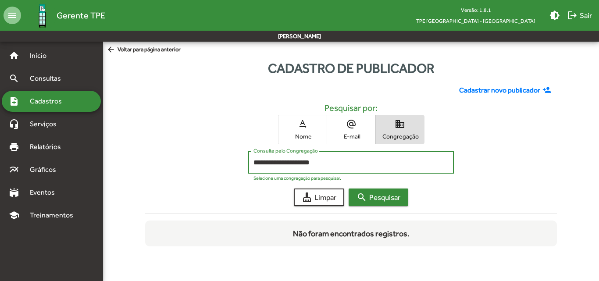
click at [374, 192] on span "search Pesquisar" at bounding box center [378, 197] width 44 height 16
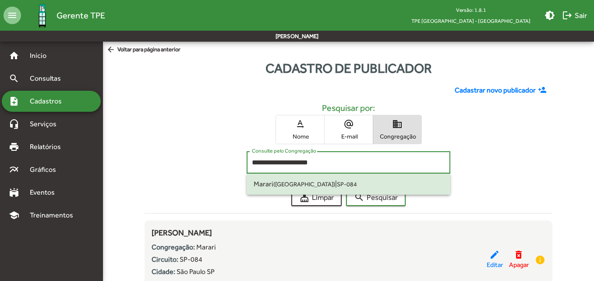
drag, startPoint x: 319, startPoint y: 161, endPoint x: 153, endPoint y: 161, distance: 166.2
click at [153, 161] on div "**********" at bounding box center [349, 164] width 408 height 27
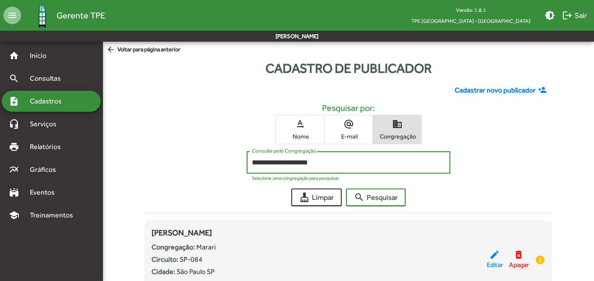
paste input
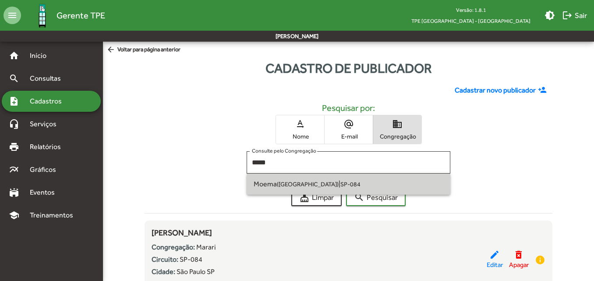
click at [305, 185] on small "([GEOGRAPHIC_DATA])" at bounding box center [308, 184] width 62 height 7
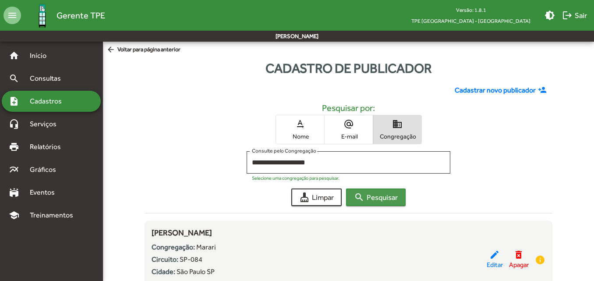
click at [377, 195] on span "search Pesquisar" at bounding box center [376, 197] width 44 height 16
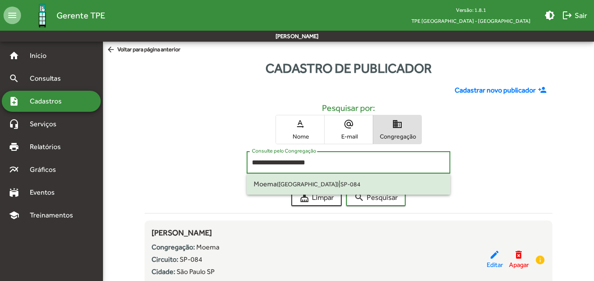
drag, startPoint x: 337, startPoint y: 163, endPoint x: 226, endPoint y: 162, distance: 110.5
click at [226, 162] on div "**********" at bounding box center [349, 164] width 408 height 27
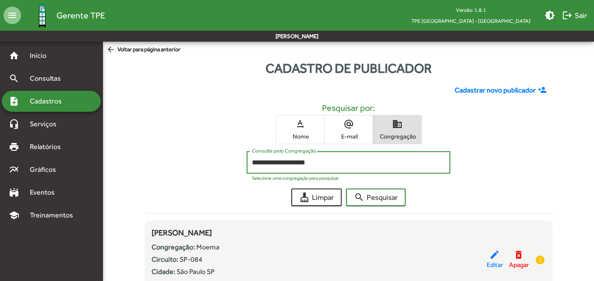
paste input
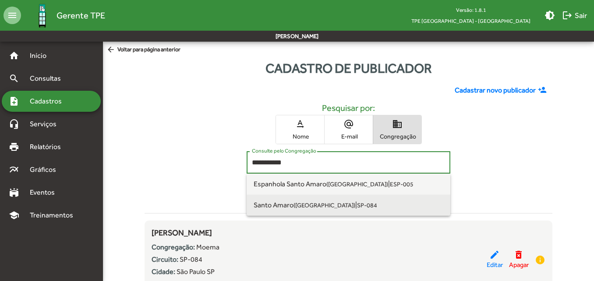
click at [297, 202] on small "([GEOGRAPHIC_DATA])" at bounding box center [325, 205] width 62 height 7
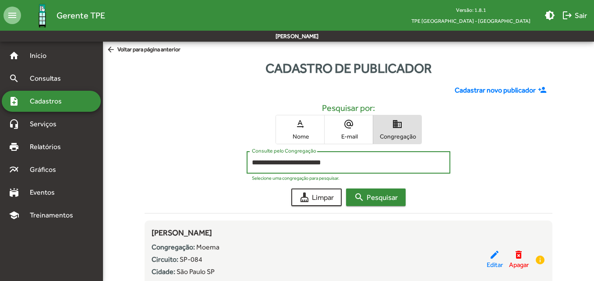
click at [378, 199] on span "search Pesquisar" at bounding box center [376, 197] width 44 height 16
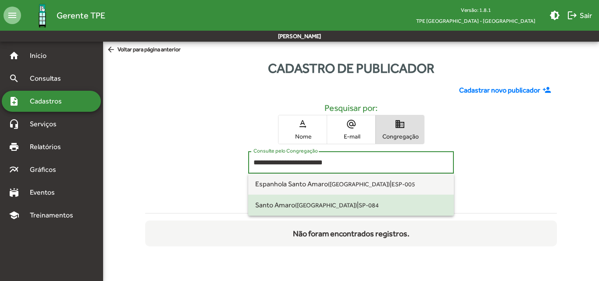
drag, startPoint x: 353, startPoint y: 160, endPoint x: 224, endPoint y: 156, distance: 129.0
click at [224, 156] on div "**********" at bounding box center [351, 164] width 412 height 27
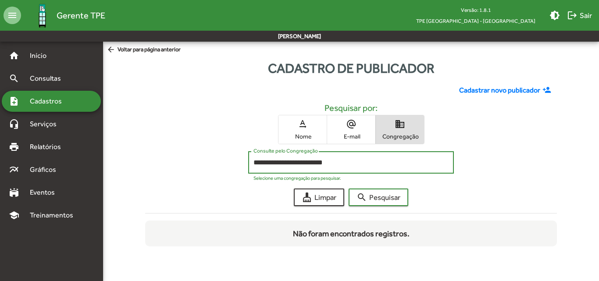
paste input
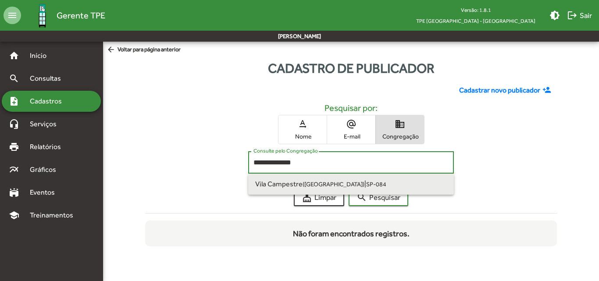
click at [318, 181] on small "([GEOGRAPHIC_DATA])" at bounding box center [334, 184] width 62 height 7
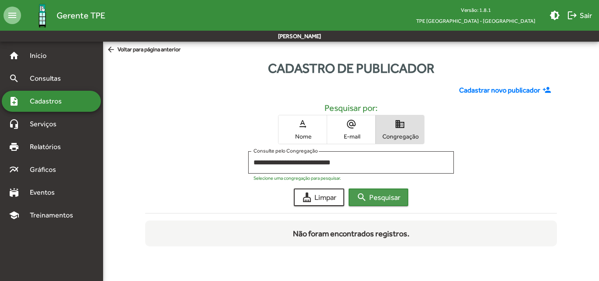
click at [373, 194] on span "search Pesquisar" at bounding box center [378, 197] width 44 height 16
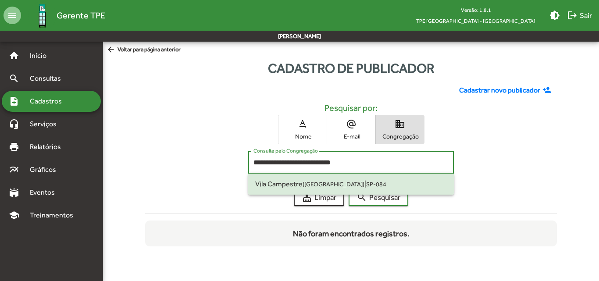
drag, startPoint x: 346, startPoint y: 162, endPoint x: 203, endPoint y: 161, distance: 143.4
click at [203, 161] on div "**********" at bounding box center [351, 164] width 412 height 27
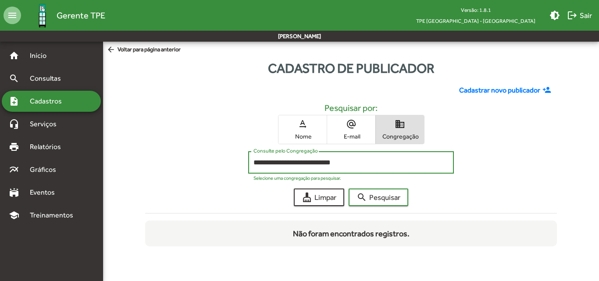
paste input
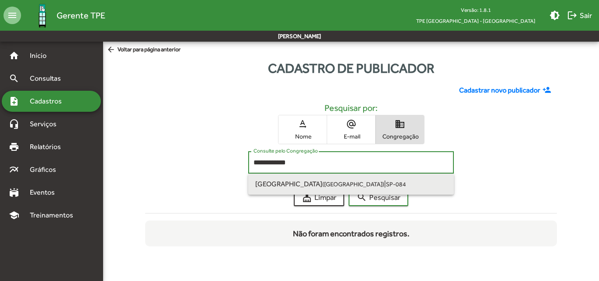
click at [322, 182] on small "([GEOGRAPHIC_DATA])" at bounding box center [353, 184] width 62 height 7
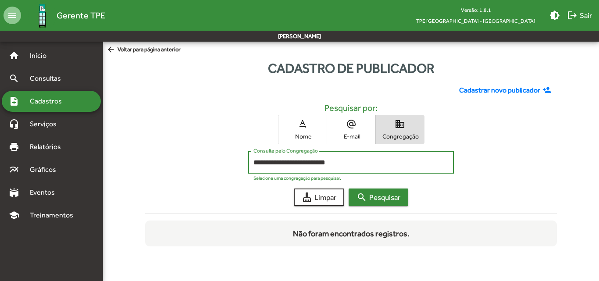
click at [367, 193] on mat-icon "search" at bounding box center [361, 197] width 11 height 11
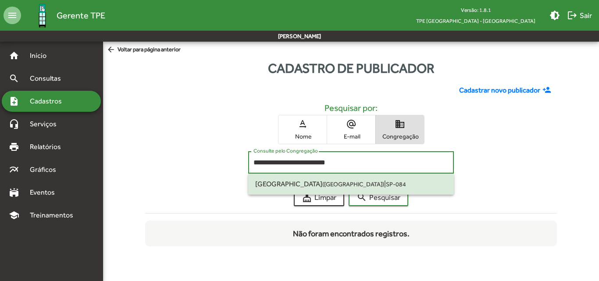
drag, startPoint x: 335, startPoint y: 160, endPoint x: 227, endPoint y: 168, distance: 108.2
click at [227, 168] on div "**********" at bounding box center [351, 164] width 412 height 27
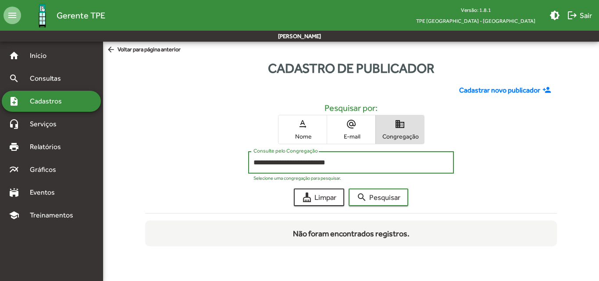
paste input
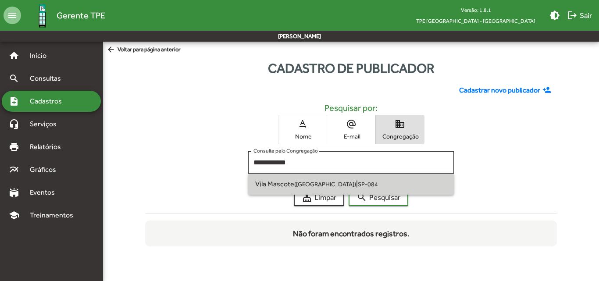
click at [348, 178] on span "Vila Mascote (São Paulo SP) | SP-084" at bounding box center [351, 184] width 192 height 21
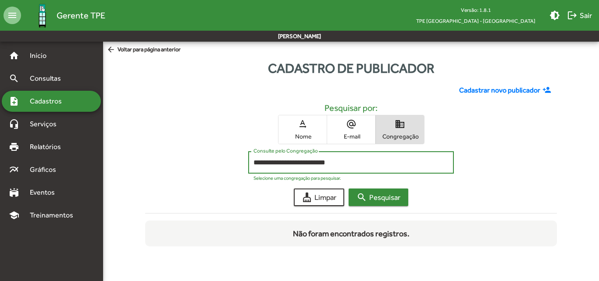
click at [377, 196] on span "search Pesquisar" at bounding box center [378, 197] width 44 height 16
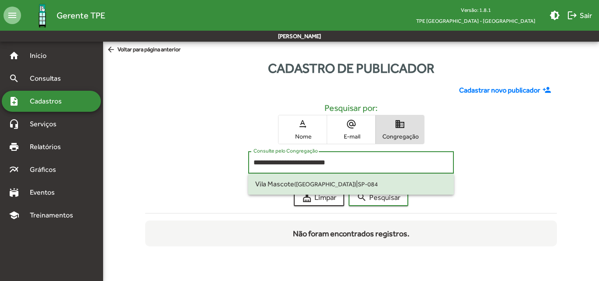
drag, startPoint x: 338, startPoint y: 160, endPoint x: 177, endPoint y: 161, distance: 160.9
click at [177, 161] on div "**********" at bounding box center [351, 164] width 412 height 27
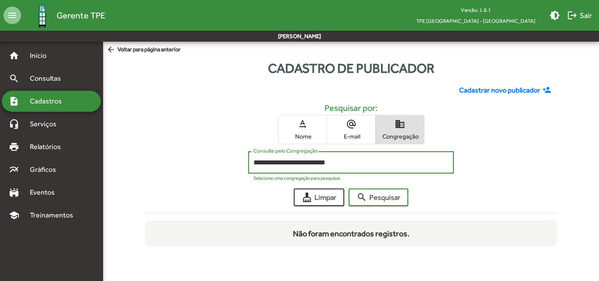
paste input
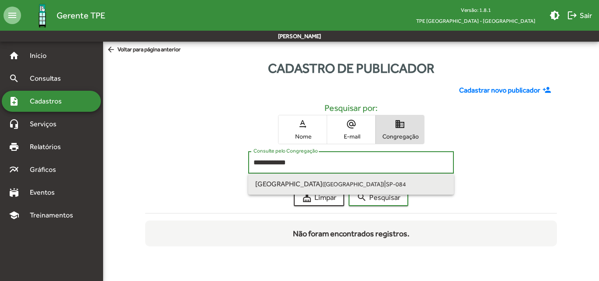
click at [376, 180] on span "Vila Palmira (São Paulo SP) | SP-084" at bounding box center [351, 184] width 192 height 21
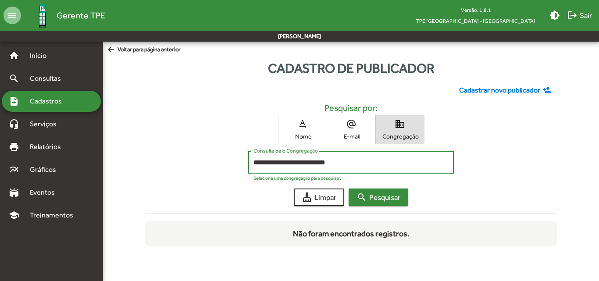
click at [374, 195] on span "search Pesquisar" at bounding box center [378, 197] width 44 height 16
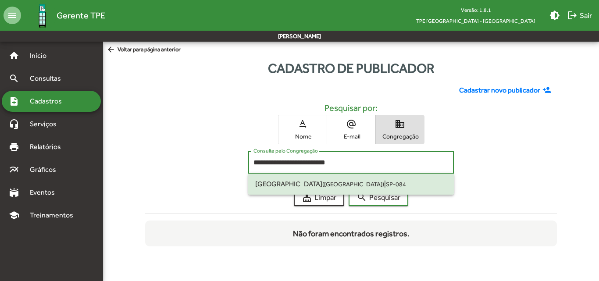
drag, startPoint x: 345, startPoint y: 163, endPoint x: 194, endPoint y: 151, distance: 152.2
click at [194, 151] on div "**********" at bounding box center [351, 164] width 412 height 27
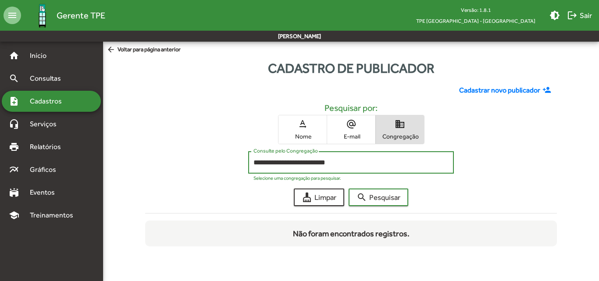
paste input
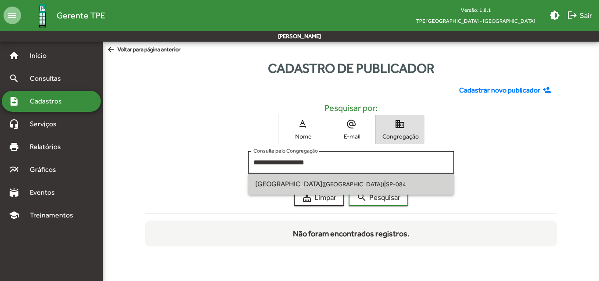
click at [349, 181] on small "([GEOGRAPHIC_DATA])" at bounding box center [353, 184] width 62 height 7
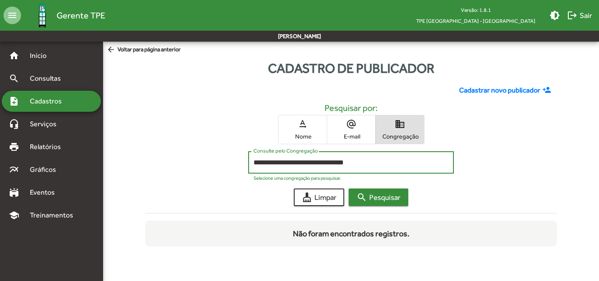
click at [387, 199] on span "search Pesquisar" at bounding box center [378, 197] width 44 height 16
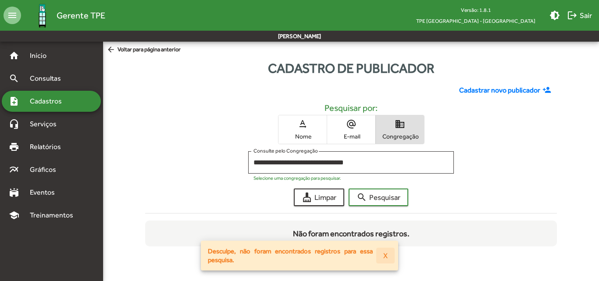
click at [388, 256] on span "X" at bounding box center [385, 256] width 4 height 16
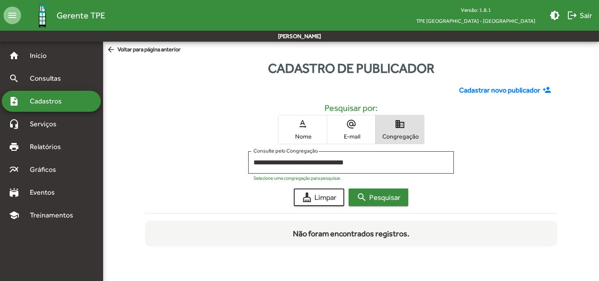
click at [378, 196] on span "search Pesquisar" at bounding box center [378, 197] width 44 height 16
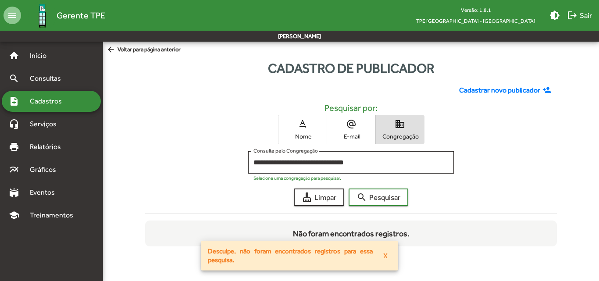
click at [385, 258] on span "X" at bounding box center [385, 256] width 4 height 16
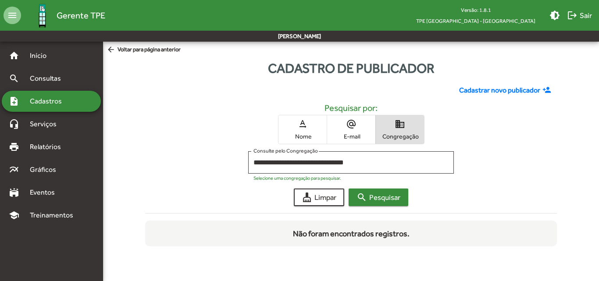
click at [379, 196] on span "search Pesquisar" at bounding box center [378, 197] width 44 height 16
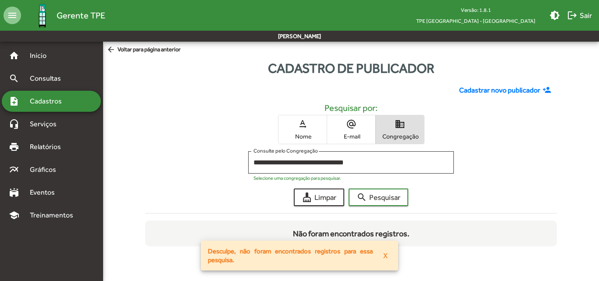
click at [384, 254] on span "X" at bounding box center [385, 256] width 4 height 16
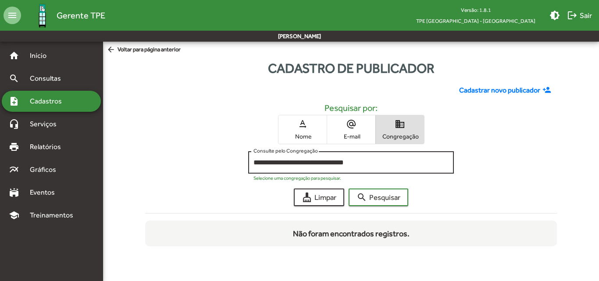
click at [310, 168] on div "**********" at bounding box center [350, 161] width 195 height 24
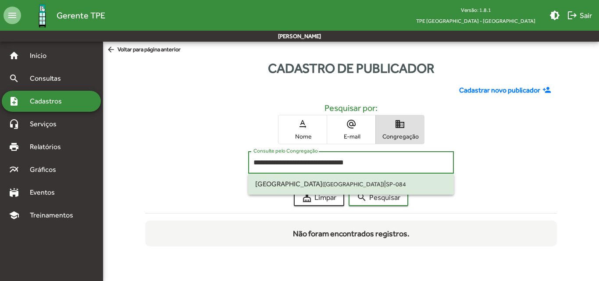
drag, startPoint x: 377, startPoint y: 161, endPoint x: 195, endPoint y: 161, distance: 182.8
click at [195, 161] on div "**********" at bounding box center [351, 164] width 412 height 27
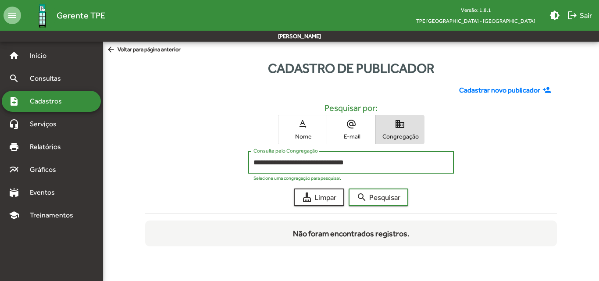
paste input
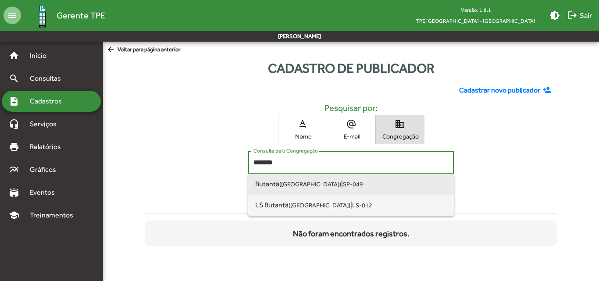
click at [343, 182] on small "SP-049" at bounding box center [353, 184] width 20 height 7
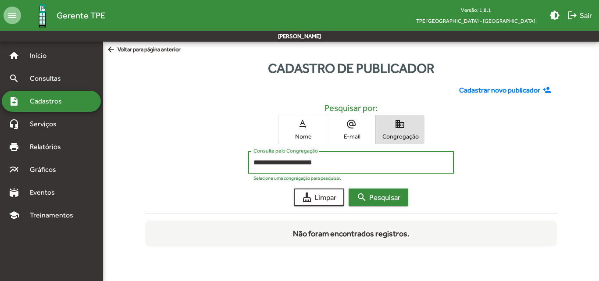
click at [388, 194] on span "search Pesquisar" at bounding box center [378, 197] width 44 height 16
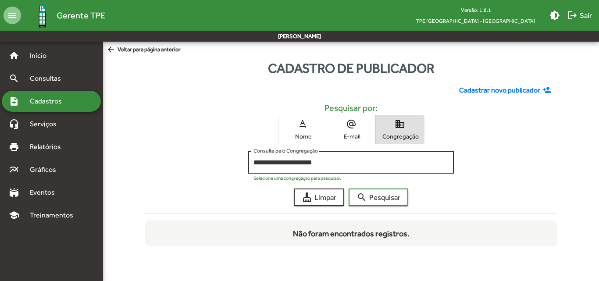
click at [321, 158] on div "**********" at bounding box center [350, 161] width 195 height 24
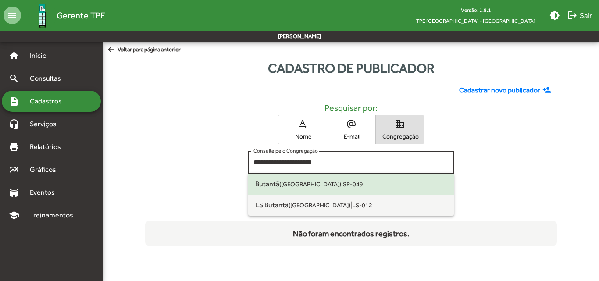
click at [222, 153] on div "**********" at bounding box center [351, 164] width 412 height 27
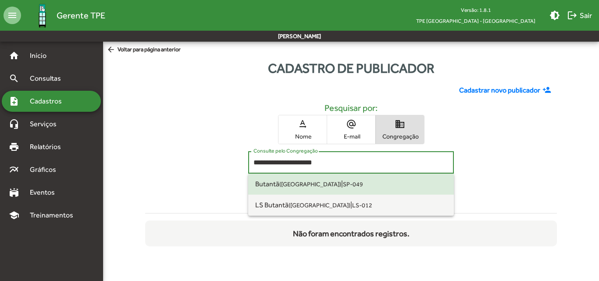
drag, startPoint x: 337, startPoint y: 164, endPoint x: 174, endPoint y: 163, distance: 163.5
click at [174, 163] on div "**********" at bounding box center [351, 164] width 412 height 27
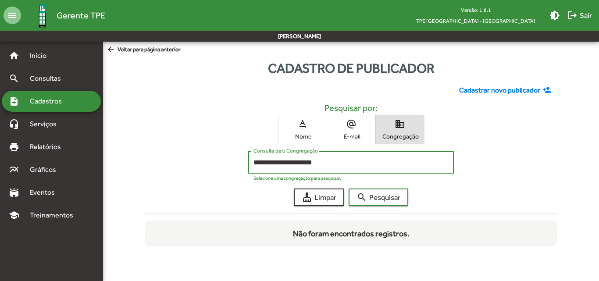
paste input
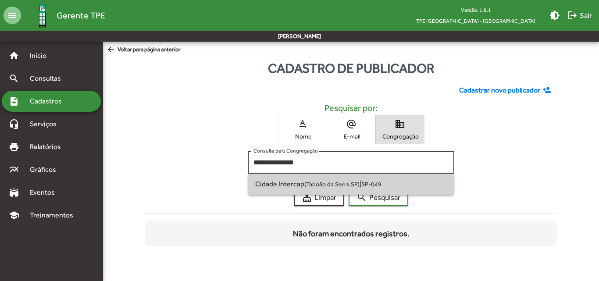
click at [306, 182] on small "(Taboão da Serra SP)" at bounding box center [331, 184] width 55 height 7
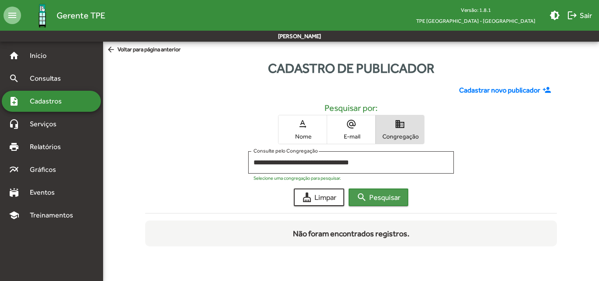
click at [385, 205] on span "search Pesquisar" at bounding box center [378, 197] width 44 height 16
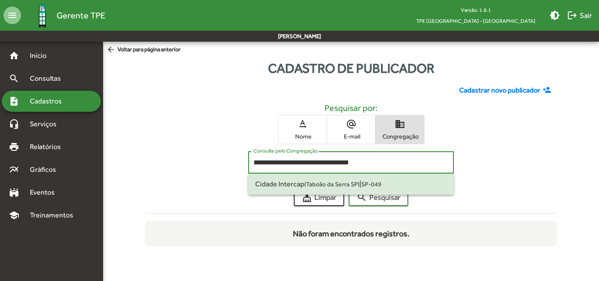
drag, startPoint x: 370, startPoint y: 163, endPoint x: 171, endPoint y: 167, distance: 199.1
click at [171, 167] on div "**********" at bounding box center [351, 164] width 412 height 27
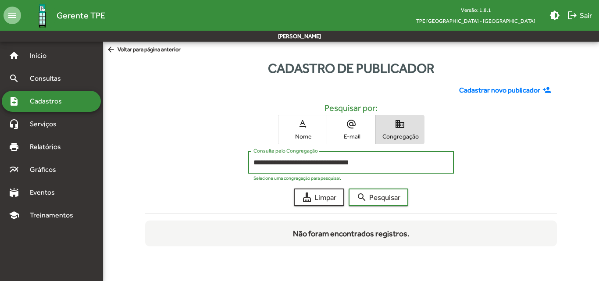
paste input
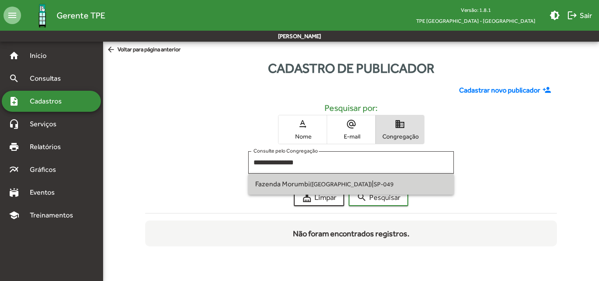
click at [374, 186] on small "SP-049" at bounding box center [384, 184] width 20 height 7
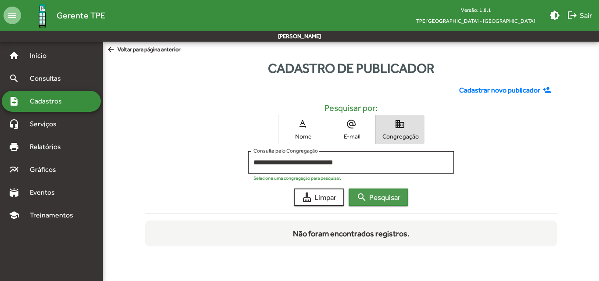
click at [375, 199] on span "search Pesquisar" at bounding box center [378, 197] width 44 height 16
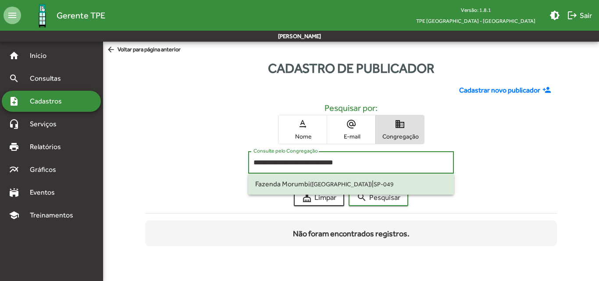
drag, startPoint x: 362, startPoint y: 159, endPoint x: 182, endPoint y: 167, distance: 179.9
click at [182, 167] on div "**********" at bounding box center [351, 164] width 412 height 27
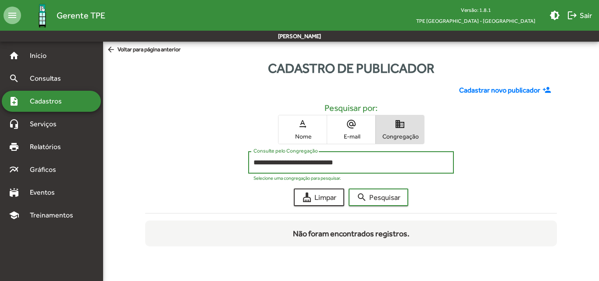
paste input
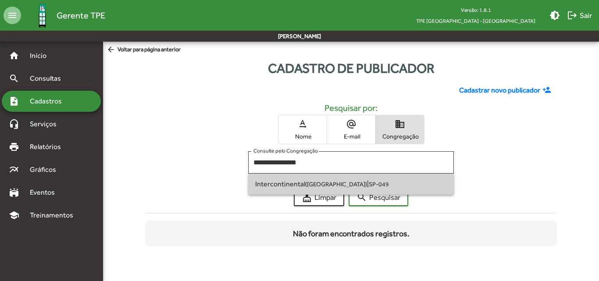
click at [369, 186] on small "SP-049" at bounding box center [379, 184] width 20 height 7
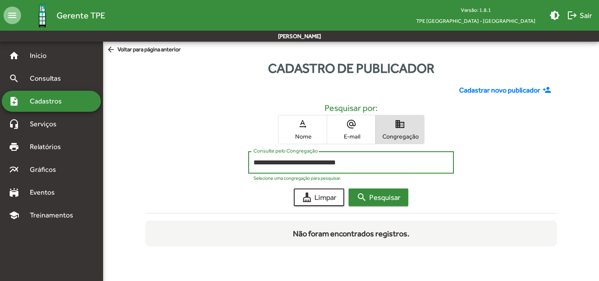
click at [391, 200] on span "search Pesquisar" at bounding box center [378, 197] width 44 height 16
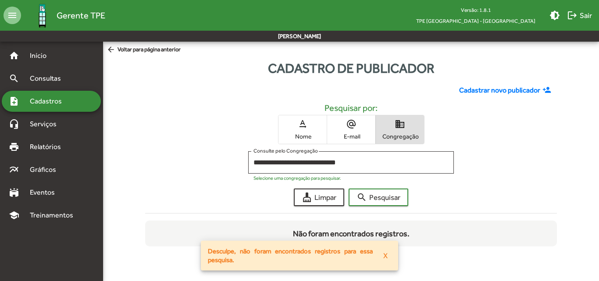
click at [387, 258] on span "X" at bounding box center [385, 256] width 4 height 16
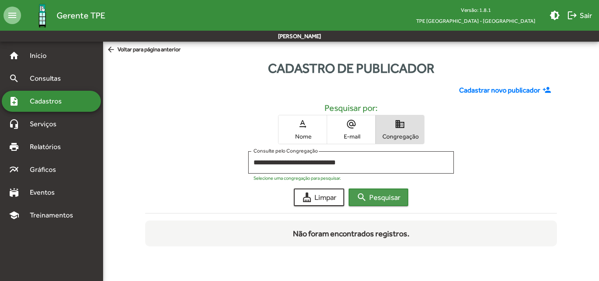
click at [384, 198] on span "search Pesquisar" at bounding box center [378, 197] width 44 height 16
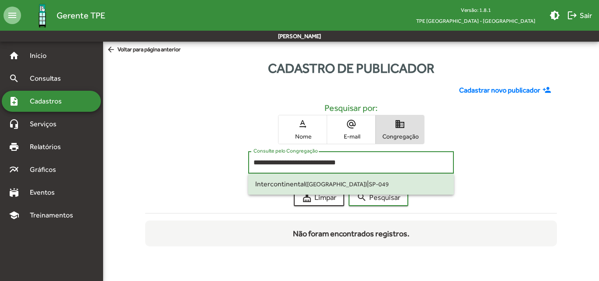
drag, startPoint x: 346, startPoint y: 163, endPoint x: 198, endPoint y: 150, distance: 148.7
click at [198, 150] on div "**********" at bounding box center [351, 162] width 422 height 168
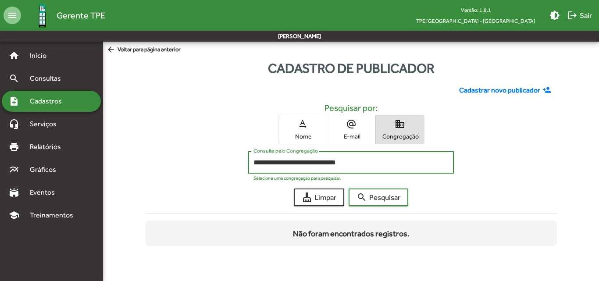
paste input
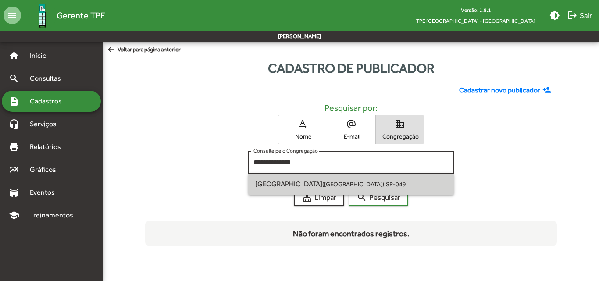
click at [326, 186] on small "([GEOGRAPHIC_DATA])" at bounding box center [353, 184] width 62 height 7
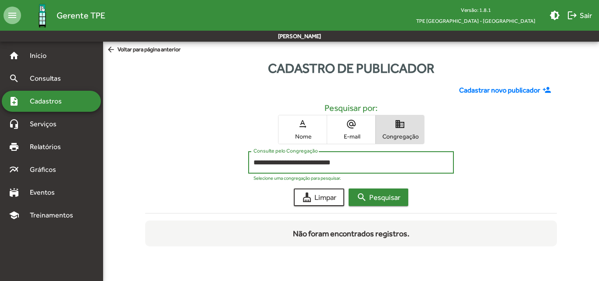
click at [377, 198] on span "search Pesquisar" at bounding box center [378, 197] width 44 height 16
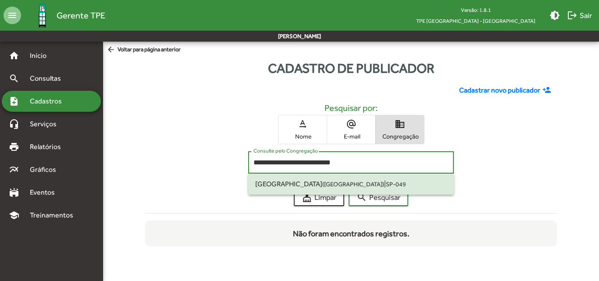
drag, startPoint x: 350, startPoint y: 164, endPoint x: 206, endPoint y: 164, distance: 143.8
click at [206, 164] on div "**********" at bounding box center [351, 164] width 412 height 27
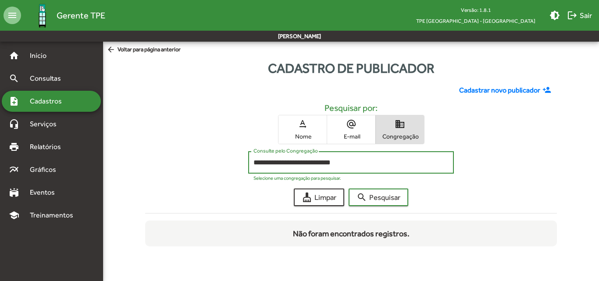
paste input
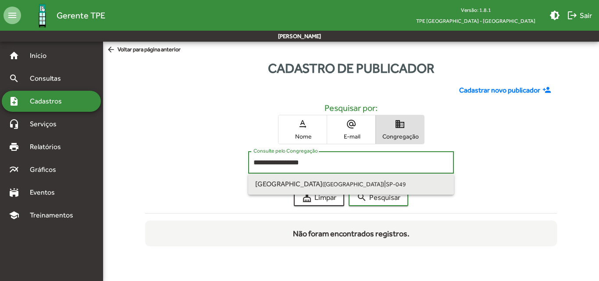
click at [360, 179] on span "Jardim Das Palmas (São Paulo SP) | SP-049" at bounding box center [351, 184] width 192 height 21
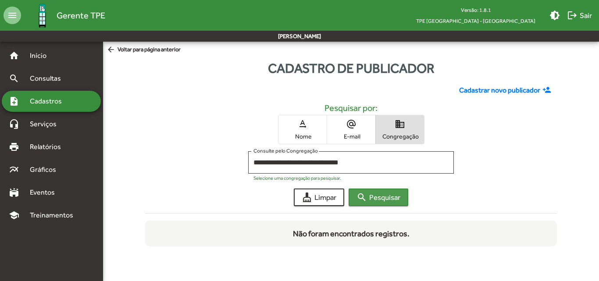
click at [380, 201] on span "search Pesquisar" at bounding box center [378, 197] width 44 height 16
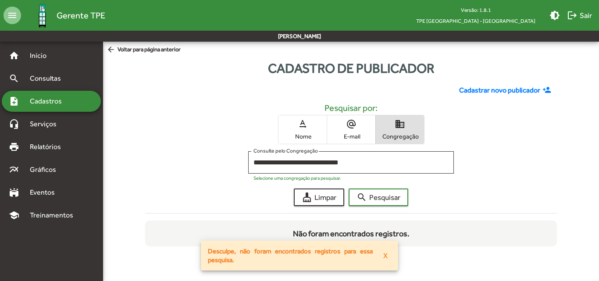
click at [386, 253] on span "X" at bounding box center [385, 256] width 4 height 16
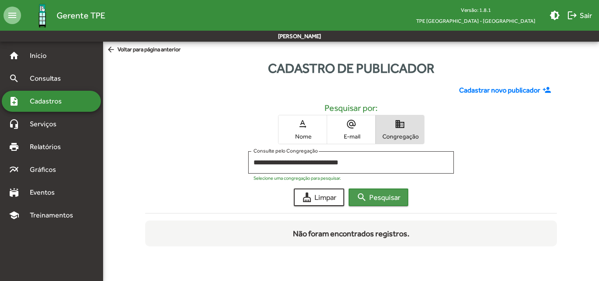
click at [374, 198] on span "search Pesquisar" at bounding box center [378, 197] width 44 height 16
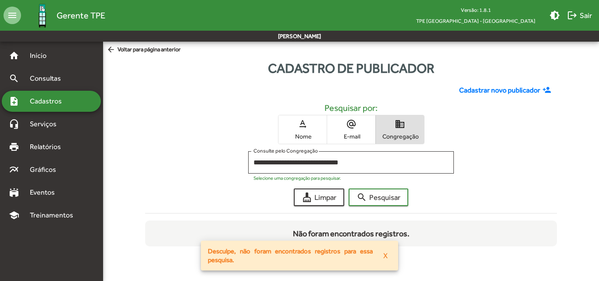
click at [388, 256] on button "X" at bounding box center [385, 256] width 18 height 16
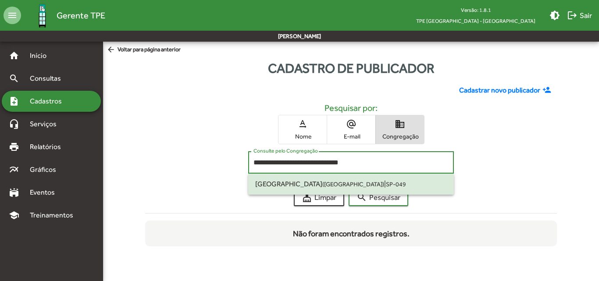
drag, startPoint x: 357, startPoint y: 163, endPoint x: 189, endPoint y: 164, distance: 167.5
click at [189, 164] on div "**********" at bounding box center [351, 164] width 412 height 27
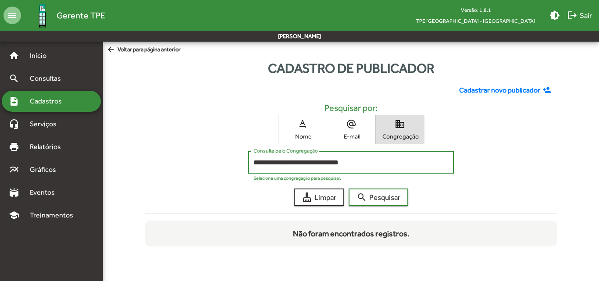
paste input
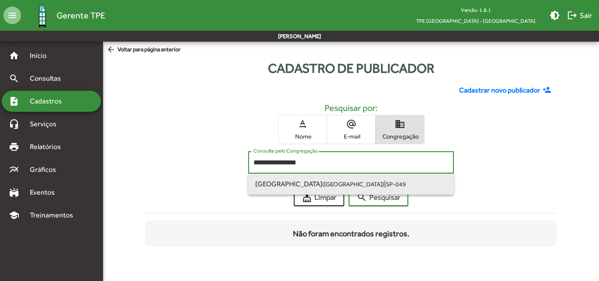
click at [335, 179] on span "Jardim Itamarati (São Paulo SP) | SP-049" at bounding box center [351, 184] width 192 height 21
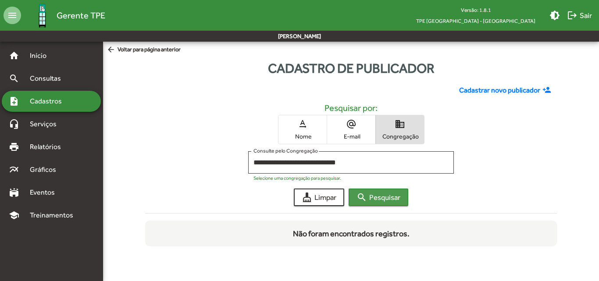
click at [383, 199] on span "search Pesquisar" at bounding box center [378, 197] width 44 height 16
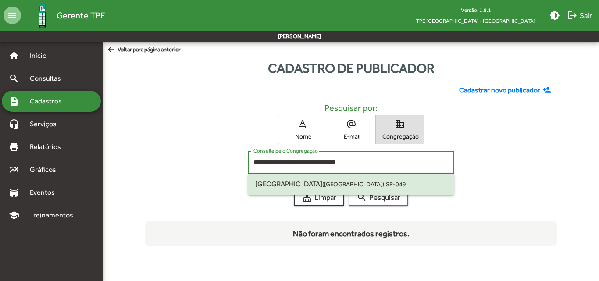
drag, startPoint x: 345, startPoint y: 161, endPoint x: 195, endPoint y: 162, distance: 150.8
click at [195, 162] on div "**********" at bounding box center [351, 164] width 412 height 27
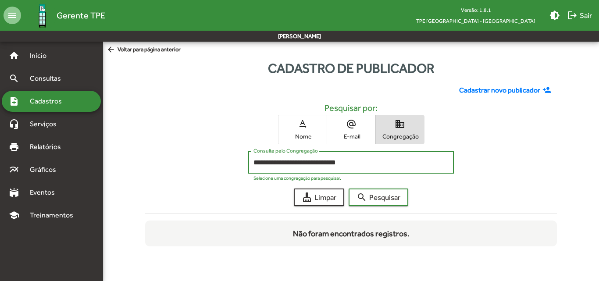
paste input
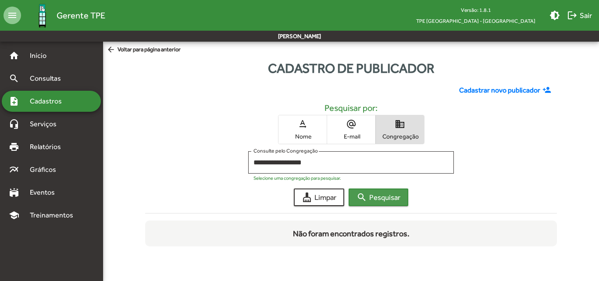
click at [405, 198] on button "search Pesquisar" at bounding box center [379, 198] width 60 height 18
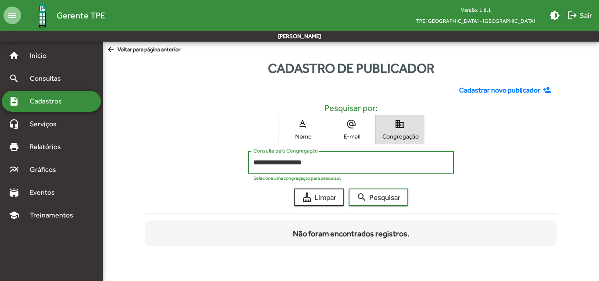
drag, startPoint x: 327, startPoint y: 167, endPoint x: 221, endPoint y: 154, distance: 106.8
click at [221, 154] on div "**********" at bounding box center [351, 164] width 412 height 27
paste input
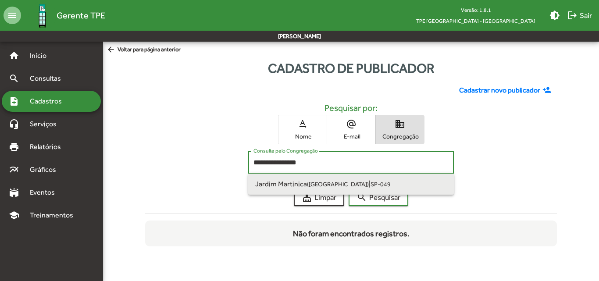
click at [370, 186] on small "SP-049" at bounding box center [380, 184] width 20 height 7
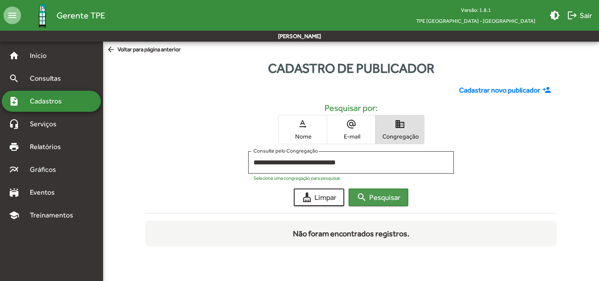
click at [376, 199] on span "search Pesquisar" at bounding box center [378, 197] width 44 height 16
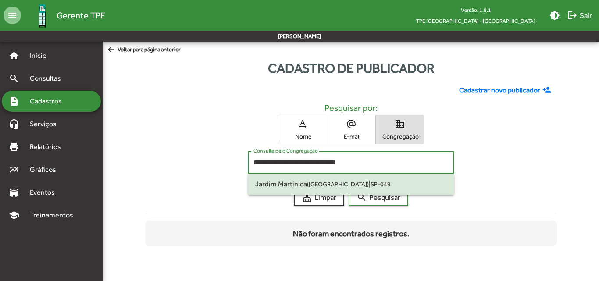
drag, startPoint x: 356, startPoint y: 166, endPoint x: 198, endPoint y: 167, distance: 157.8
click at [198, 167] on div "**********" at bounding box center [351, 164] width 412 height 27
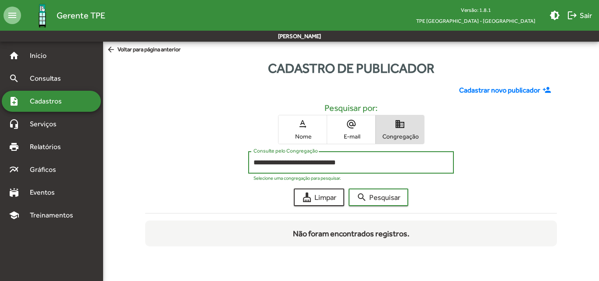
paste input
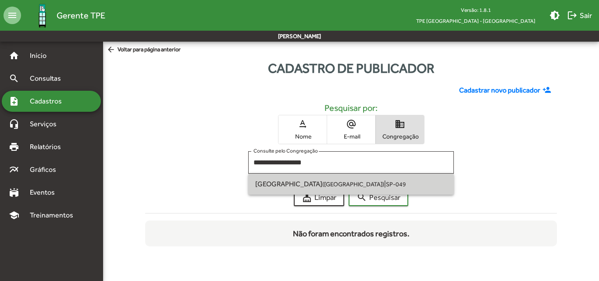
click at [301, 178] on span "Jardim Morro Verde (São Paulo SP) | SP-049" at bounding box center [351, 184] width 192 height 21
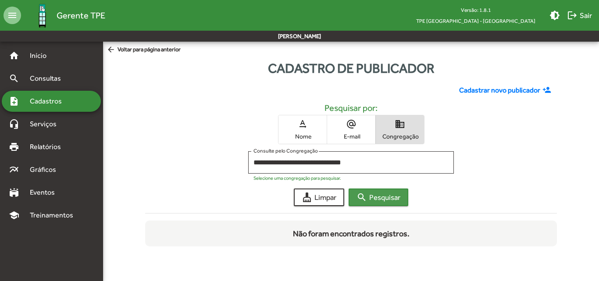
click at [386, 199] on span "search Pesquisar" at bounding box center [378, 197] width 44 height 16
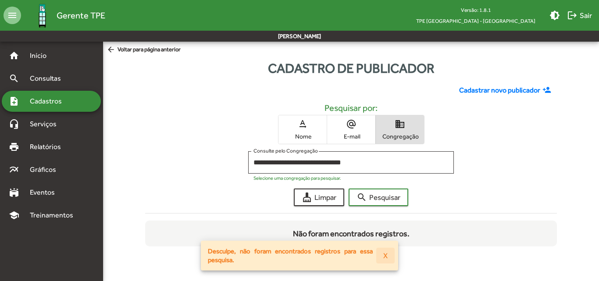
click at [384, 252] on span "X" at bounding box center [385, 256] width 4 height 16
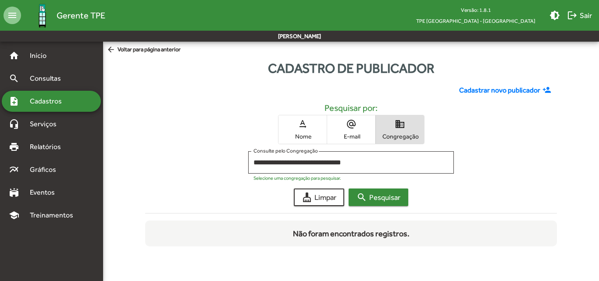
click at [384, 205] on span "search Pesquisar" at bounding box center [378, 197] width 44 height 16
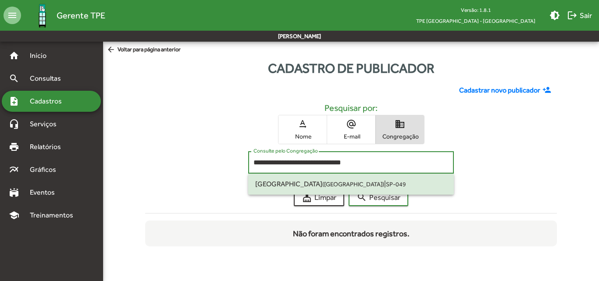
drag, startPoint x: 362, startPoint y: 162, endPoint x: 231, endPoint y: 159, distance: 131.6
click at [231, 159] on div "**********" at bounding box center [351, 164] width 412 height 27
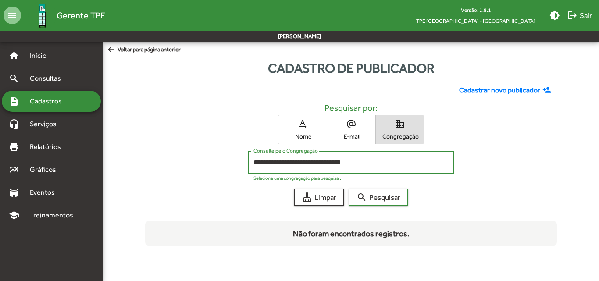
paste input
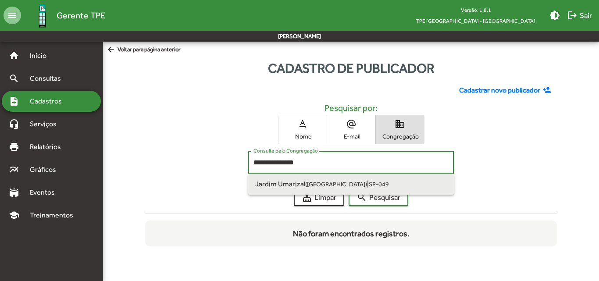
click at [342, 186] on small "([GEOGRAPHIC_DATA])" at bounding box center [336, 184] width 62 height 7
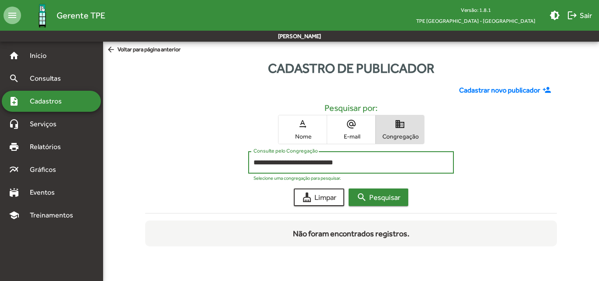
click at [393, 202] on span "search Pesquisar" at bounding box center [378, 197] width 44 height 16
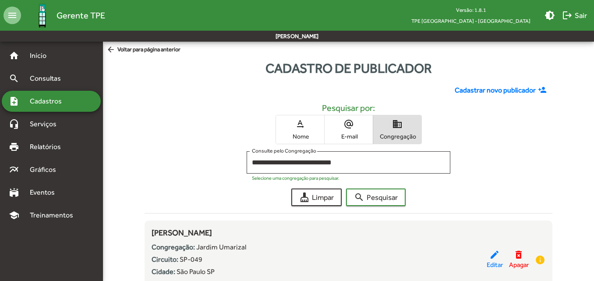
drag, startPoint x: 355, startPoint y: 156, endPoint x: 217, endPoint y: 157, distance: 137.7
click at [217, 157] on div "**********" at bounding box center [349, 164] width 408 height 27
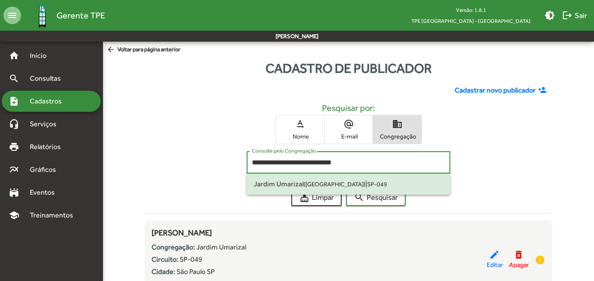
drag, startPoint x: 356, startPoint y: 164, endPoint x: 197, endPoint y: 160, distance: 159.2
click at [197, 160] on div "**********" at bounding box center [349, 164] width 408 height 27
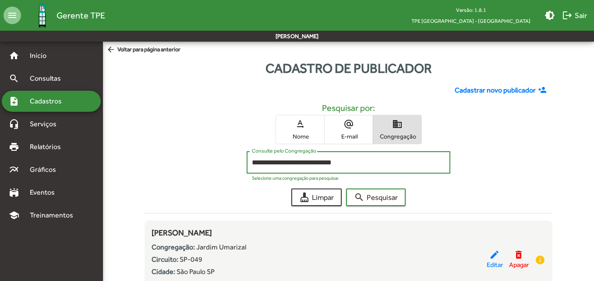
paste input
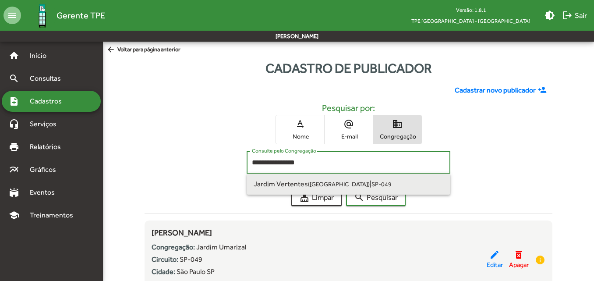
click at [332, 182] on small "([GEOGRAPHIC_DATA])" at bounding box center [339, 184] width 62 height 7
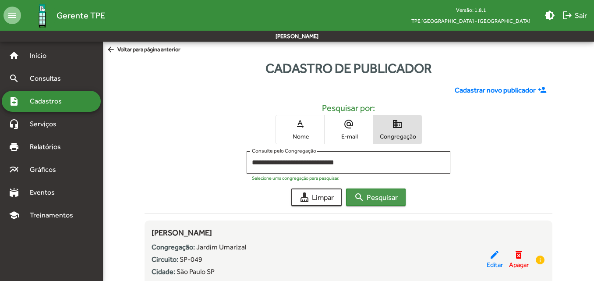
click at [370, 193] on span "search Pesquisar" at bounding box center [376, 197] width 44 height 16
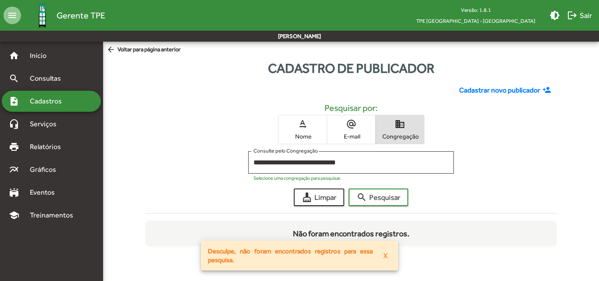
click at [384, 253] on span "X" at bounding box center [385, 256] width 4 height 16
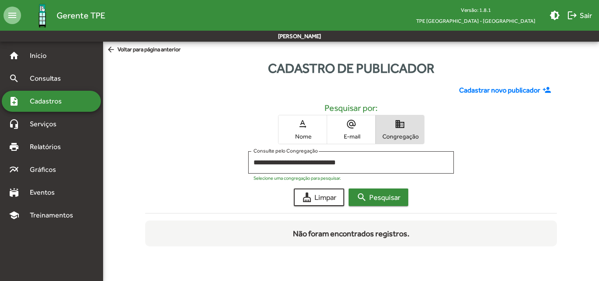
click at [368, 198] on span "search Pesquisar" at bounding box center [378, 197] width 44 height 16
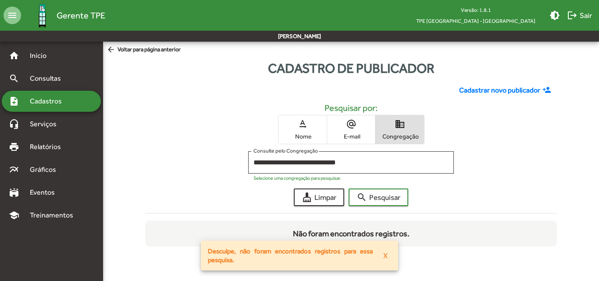
click at [386, 257] on span "X" at bounding box center [385, 256] width 4 height 16
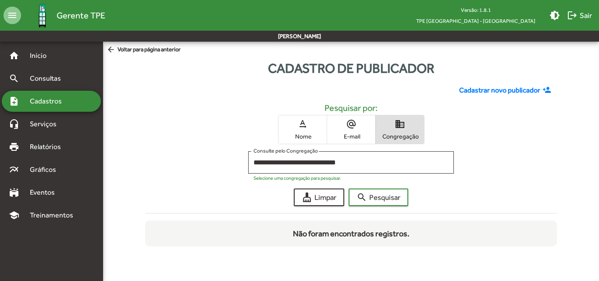
click at [396, 132] on span "domain Congregação" at bounding box center [400, 129] width 48 height 28
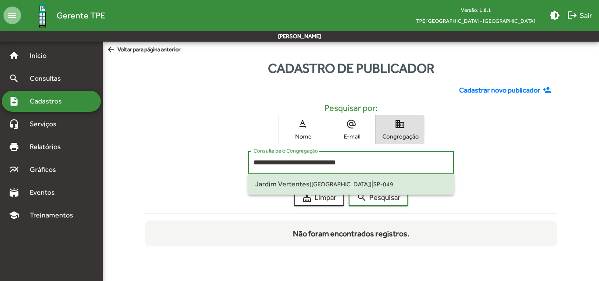
drag, startPoint x: 356, startPoint y: 160, endPoint x: 193, endPoint y: 165, distance: 163.2
click at [193, 165] on div "**********" at bounding box center [351, 164] width 412 height 27
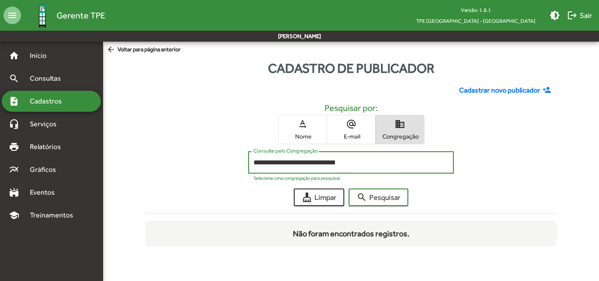
paste input
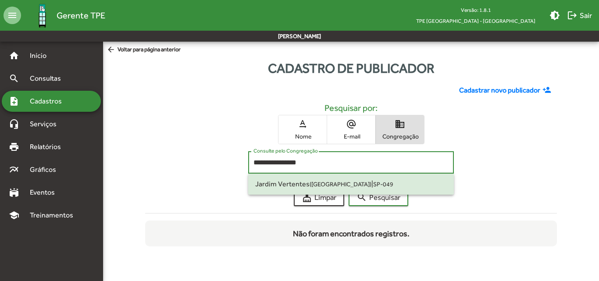
click at [373, 182] on span "Jardim Vertentes (São Paulo SP) | SP-049" at bounding box center [351, 184] width 192 height 21
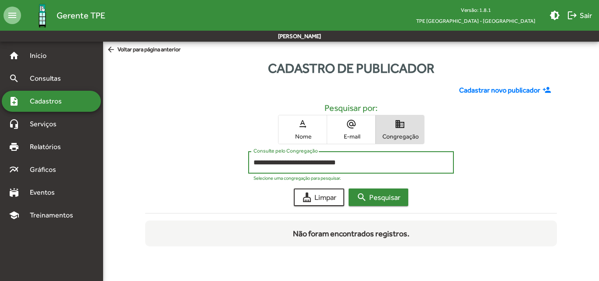
click at [379, 190] on span "search Pesquisar" at bounding box center [378, 197] width 44 height 16
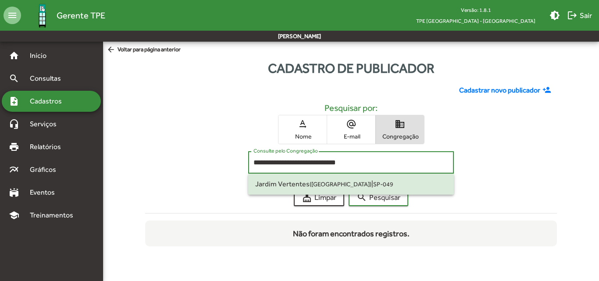
drag, startPoint x: 353, startPoint y: 163, endPoint x: 186, endPoint y: 141, distance: 168.8
click at [186, 141] on div "**********" at bounding box center [351, 162] width 422 height 168
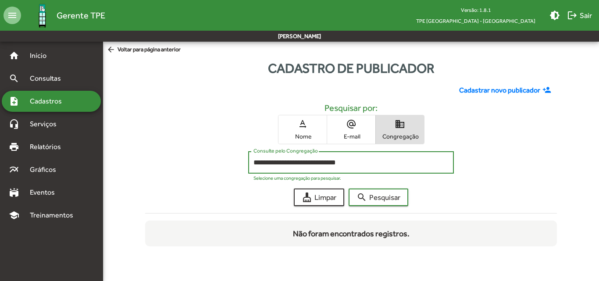
paste input
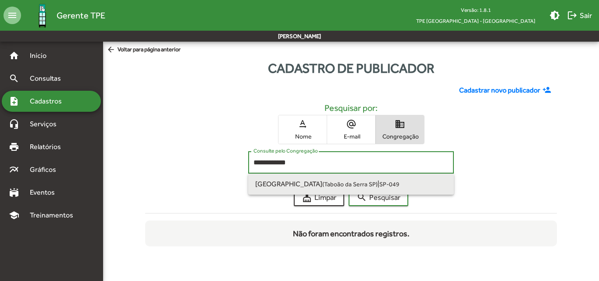
click at [322, 183] on small "(Taboão da Serra SP)" at bounding box center [349, 184] width 55 height 7
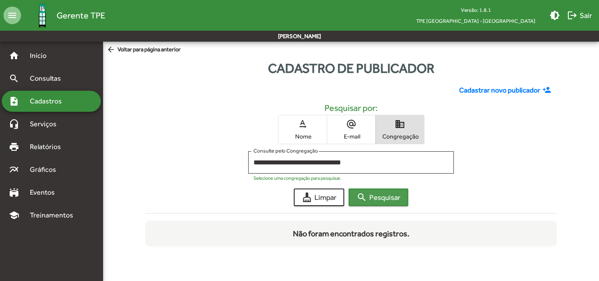
click at [370, 192] on span "search Pesquisar" at bounding box center [378, 197] width 44 height 16
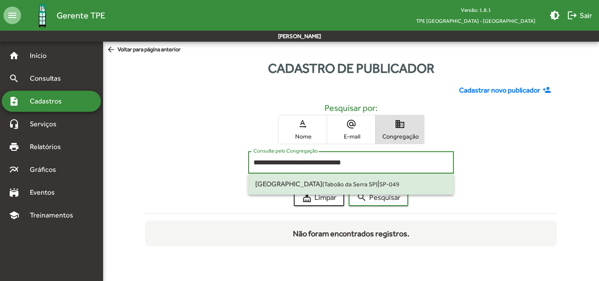
drag, startPoint x: 361, startPoint y: 162, endPoint x: 167, endPoint y: 154, distance: 193.5
click at [167, 154] on div "**********" at bounding box center [351, 164] width 412 height 27
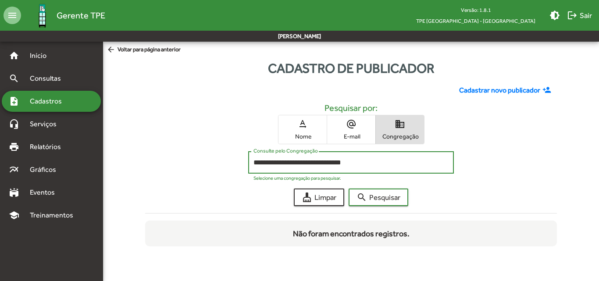
paste input
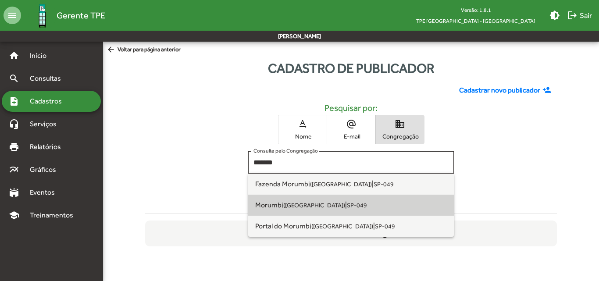
click at [286, 203] on small "([GEOGRAPHIC_DATA])" at bounding box center [314, 205] width 62 height 7
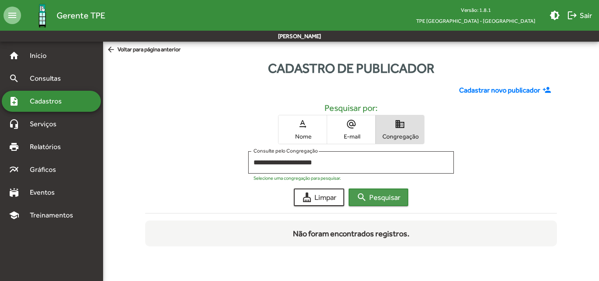
click at [359, 193] on mat-icon "search" at bounding box center [361, 197] width 11 height 11
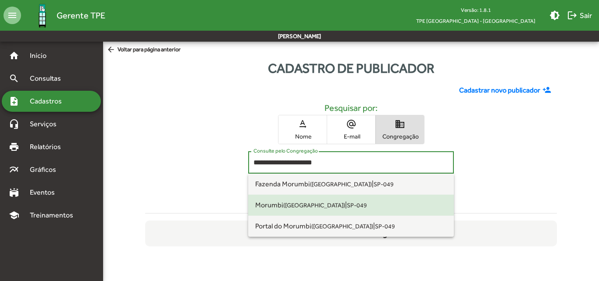
drag, startPoint x: 327, startPoint y: 159, endPoint x: 178, endPoint y: 157, distance: 149.5
click at [178, 157] on div "**********" at bounding box center [351, 164] width 412 height 27
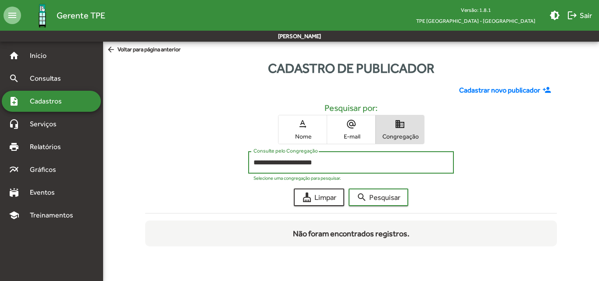
paste input
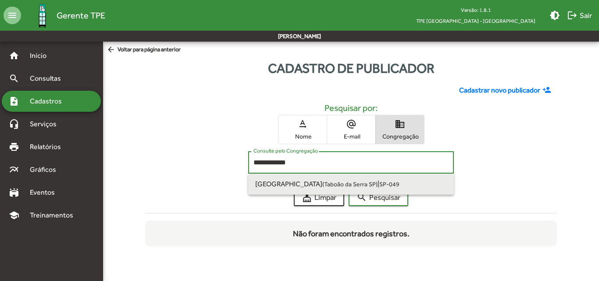
click at [277, 181] on span "Monte Alegre (Taboão da Serra SP)" at bounding box center [316, 184] width 122 height 8
type input "**********"
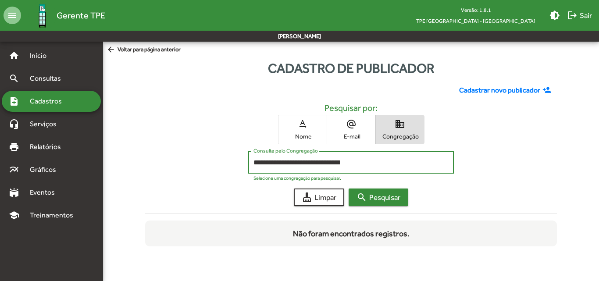
click at [360, 196] on mat-icon "search" at bounding box center [361, 197] width 11 height 11
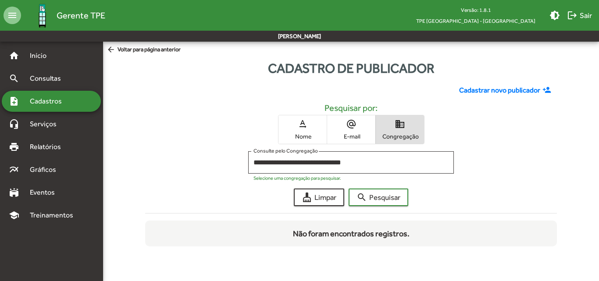
drag, startPoint x: 364, startPoint y: 168, endPoint x: 171, endPoint y: 167, distance: 193.3
click at [171, 167] on div "**********" at bounding box center [351, 164] width 412 height 27
click at [211, 161] on div "**********" at bounding box center [351, 164] width 412 height 27
click at [395, 130] on span "domain Congregação" at bounding box center [400, 129] width 48 height 28
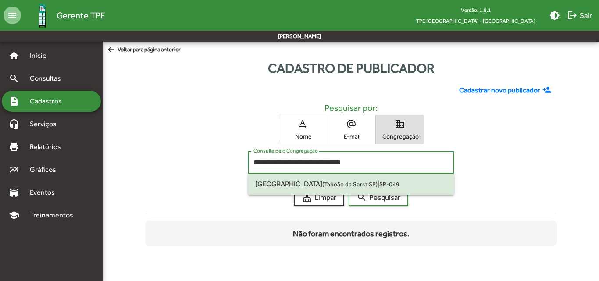
drag, startPoint x: 360, startPoint y: 160, endPoint x: 211, endPoint y: 155, distance: 149.2
click at [213, 159] on div "**********" at bounding box center [351, 164] width 412 height 27
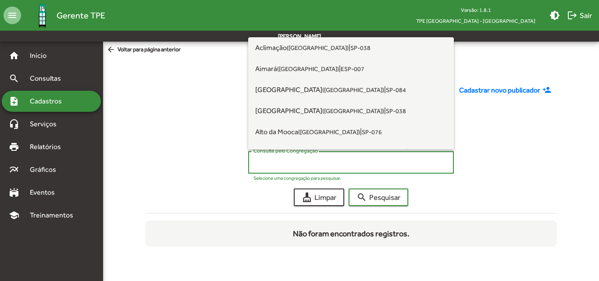
paste input "**********"
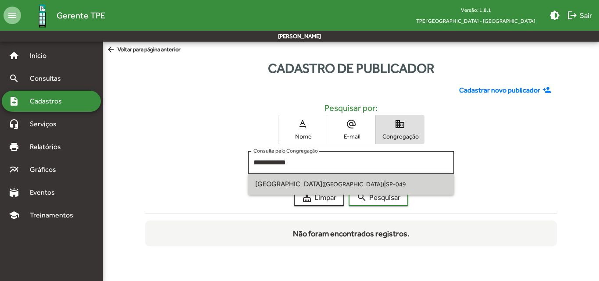
click at [281, 183] on span "Paraisópolis (São Paulo SP)" at bounding box center [319, 184] width 129 height 8
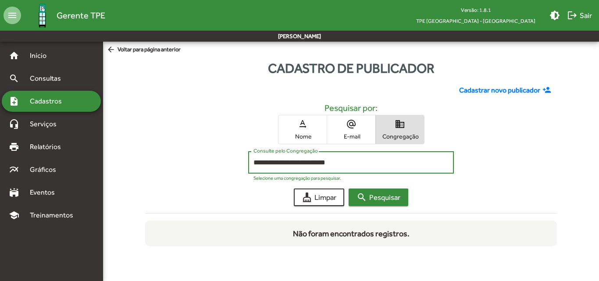
click at [382, 196] on span "search Pesquisar" at bounding box center [378, 197] width 44 height 16
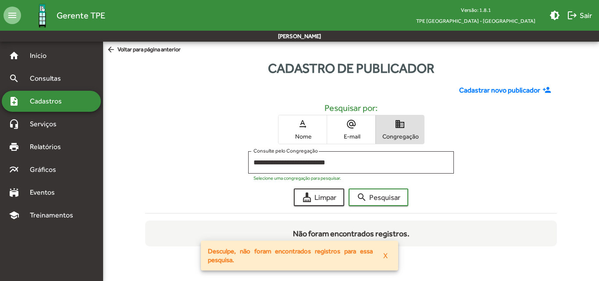
click at [388, 255] on button "X" at bounding box center [385, 256] width 18 height 16
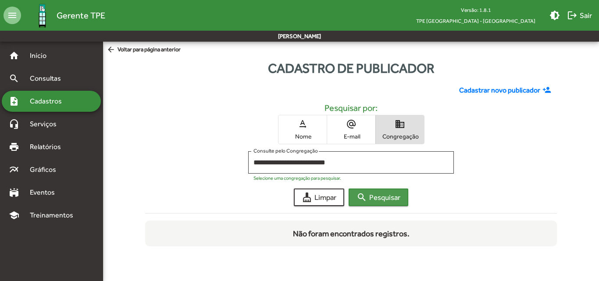
click at [371, 202] on span "search Pesquisar" at bounding box center [378, 197] width 44 height 16
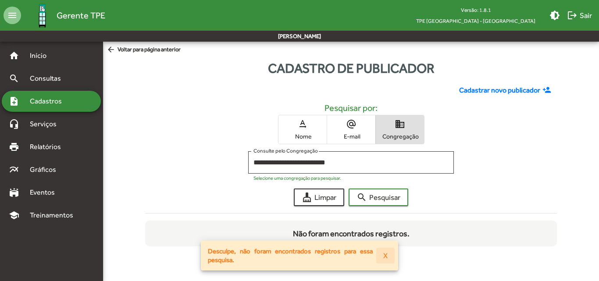
click at [387, 254] on span "X" at bounding box center [385, 256] width 4 height 16
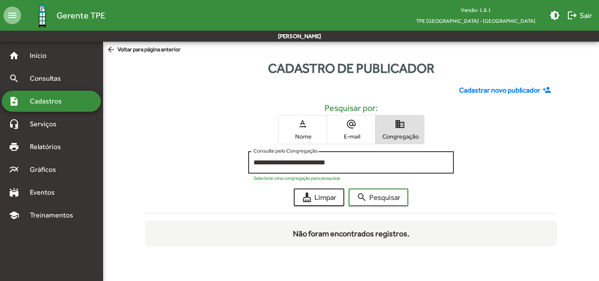
click at [348, 158] on div "**********" at bounding box center [350, 161] width 195 height 24
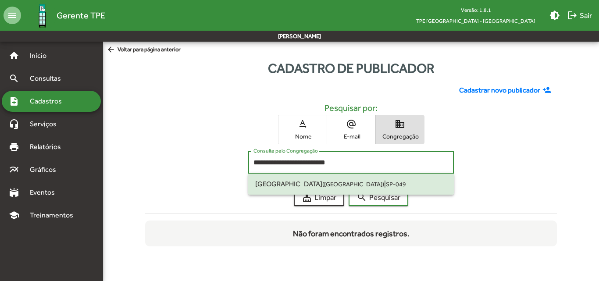
click at [386, 181] on small "SP-049" at bounding box center [396, 184] width 20 height 7
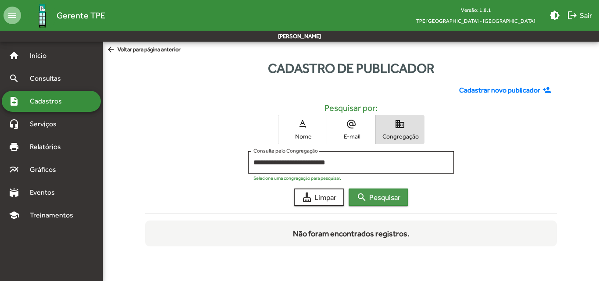
click at [384, 195] on span "search Pesquisar" at bounding box center [378, 197] width 44 height 16
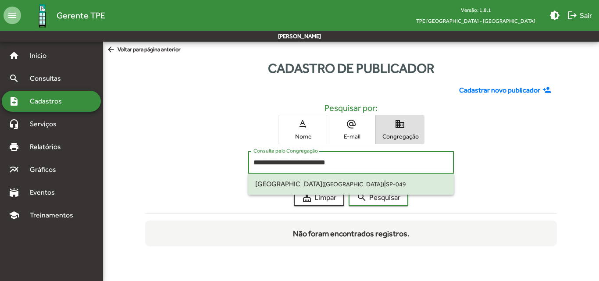
drag, startPoint x: 346, startPoint y: 164, endPoint x: 215, endPoint y: 166, distance: 131.1
click at [215, 166] on div "**********" at bounding box center [351, 164] width 412 height 27
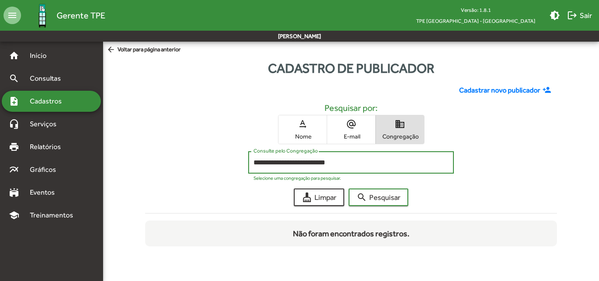
paste input
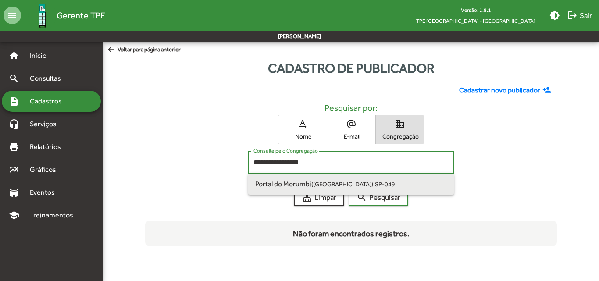
click at [352, 180] on span "Portal do Morumbi (São Paulo SP) | SP-049" at bounding box center [351, 184] width 192 height 21
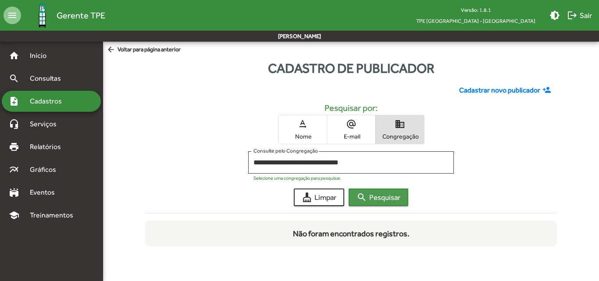
click at [375, 194] on span "search Pesquisar" at bounding box center [378, 197] width 44 height 16
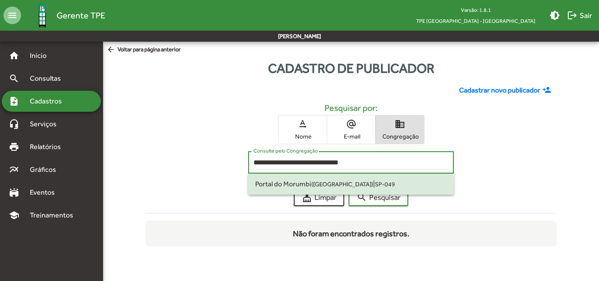
drag, startPoint x: 357, startPoint y: 159, endPoint x: 197, endPoint y: 160, distance: 159.6
click at [197, 160] on div "**********" at bounding box center [351, 164] width 412 height 27
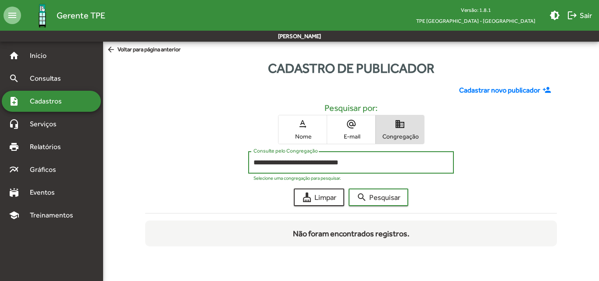
paste input
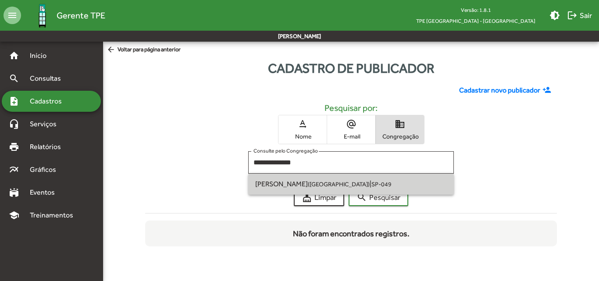
click at [310, 178] on span "Raposo Tavares (São Paulo SP) | SP-049" at bounding box center [351, 184] width 192 height 21
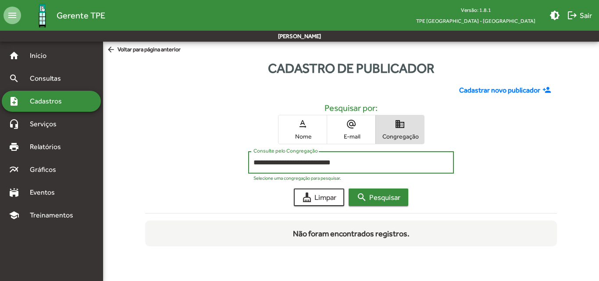
click at [375, 198] on span "search Pesquisar" at bounding box center [378, 197] width 44 height 16
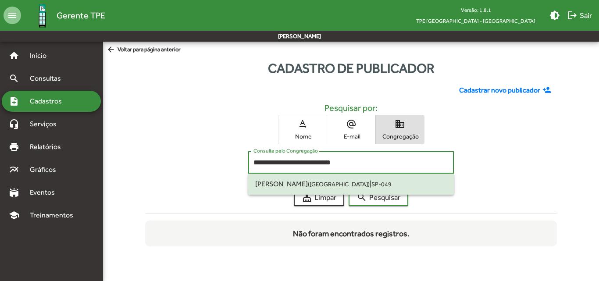
drag, startPoint x: 348, startPoint y: 164, endPoint x: 169, endPoint y: 165, distance: 179.3
click at [169, 165] on div "**********" at bounding box center [351, 164] width 412 height 27
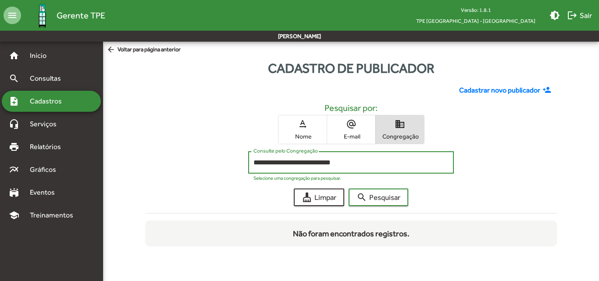
paste input
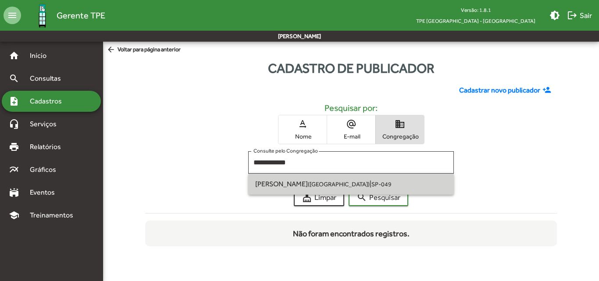
click at [308, 184] on small "([GEOGRAPHIC_DATA])" at bounding box center [339, 184] width 62 height 7
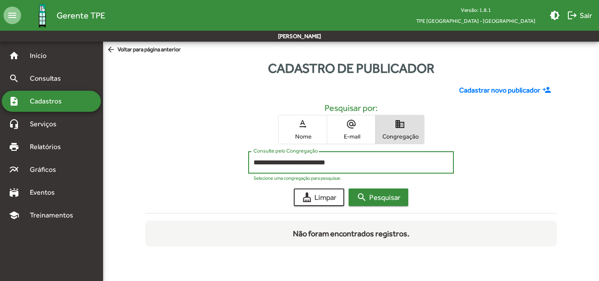
click at [382, 197] on span "search Pesquisar" at bounding box center [378, 197] width 44 height 16
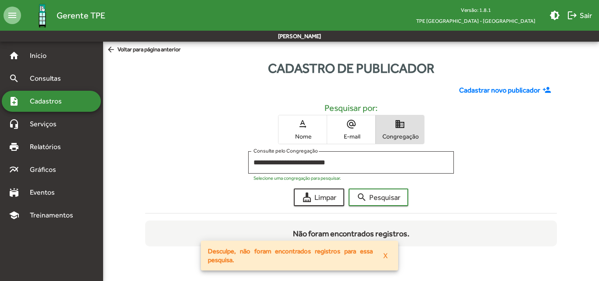
click at [388, 255] on button "X" at bounding box center [385, 256] width 18 height 16
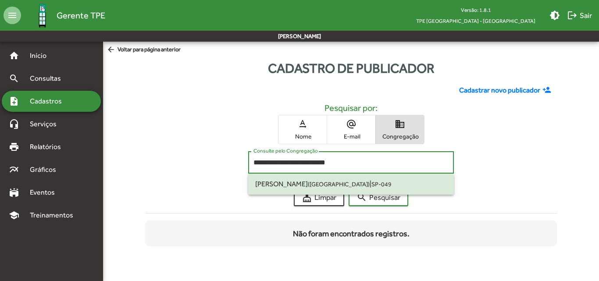
drag, startPoint x: 342, startPoint y: 162, endPoint x: 211, endPoint y: 161, distance: 130.7
click at [211, 161] on div "**********" at bounding box center [351, 164] width 412 height 27
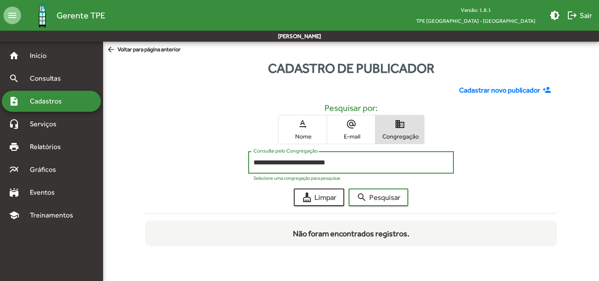
paste input
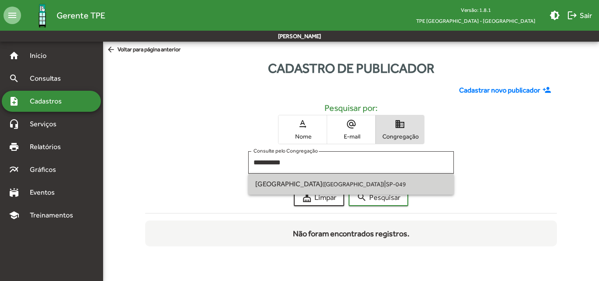
drag, startPoint x: 331, startPoint y: 182, endPoint x: 342, endPoint y: 182, distance: 10.1
click at [386, 182] on small "SP-049" at bounding box center [396, 184] width 20 height 7
type input "**********"
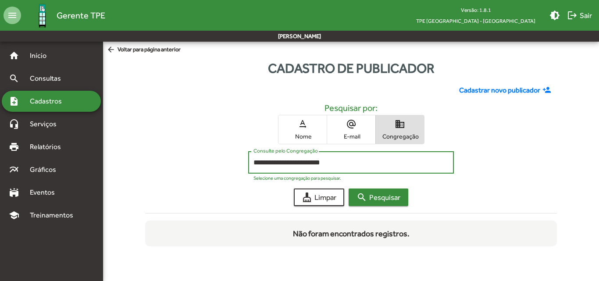
click at [381, 193] on span "search Pesquisar" at bounding box center [378, 197] width 44 height 16
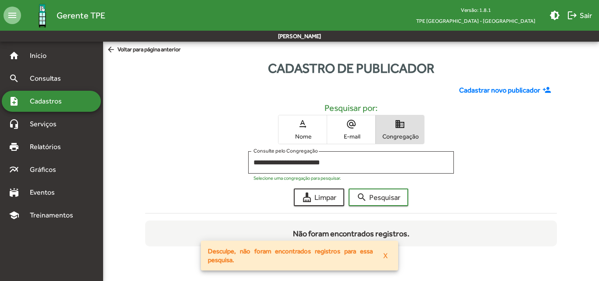
click at [384, 255] on span "X" at bounding box center [385, 256] width 4 height 16
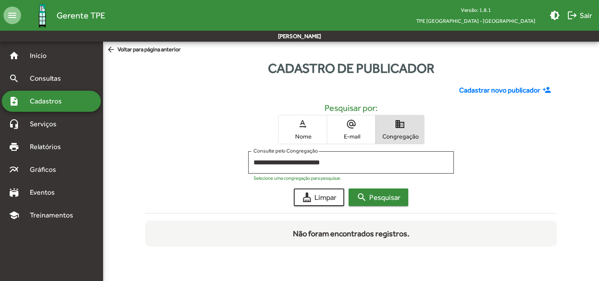
click at [388, 190] on span "search Pesquisar" at bounding box center [378, 197] width 44 height 16
click at [365, 196] on mat-icon "search" at bounding box center [361, 197] width 11 height 11
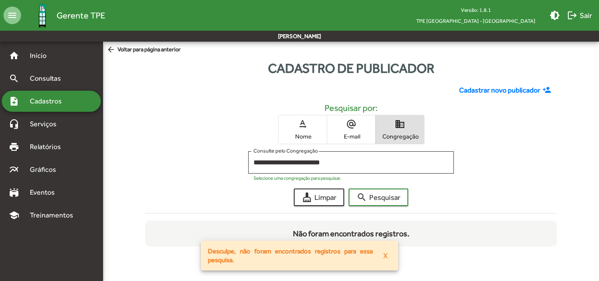
click at [387, 259] on span "X" at bounding box center [385, 256] width 4 height 16
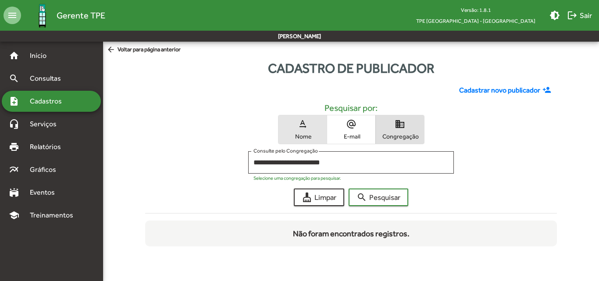
click at [305, 131] on span "text_rotation_none Nome" at bounding box center [302, 129] width 48 height 28
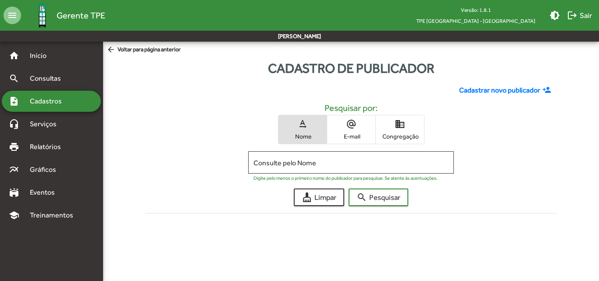
click at [67, 103] on span "Cadastros" at bounding box center [49, 101] width 49 height 11
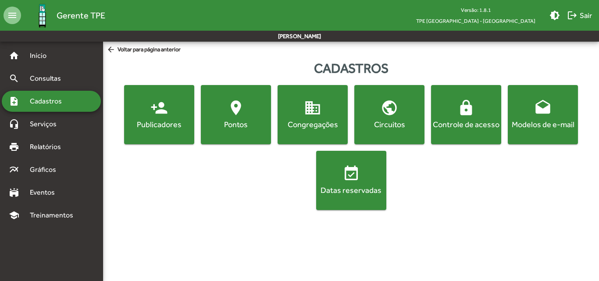
click at [65, 104] on span "Cadastros" at bounding box center [49, 101] width 49 height 11
click at [325, 124] on div "Congregações" at bounding box center [312, 124] width 67 height 11
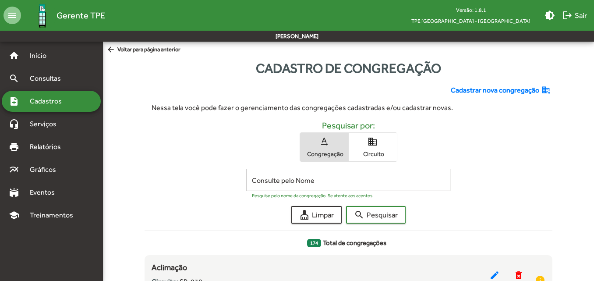
click at [364, 140] on span "domain Circuito" at bounding box center [373, 147] width 48 height 28
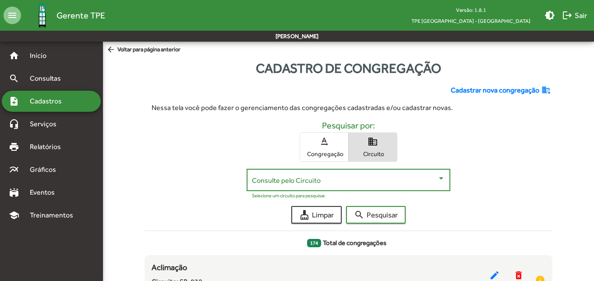
click at [352, 180] on span at bounding box center [344, 180] width 185 height 8
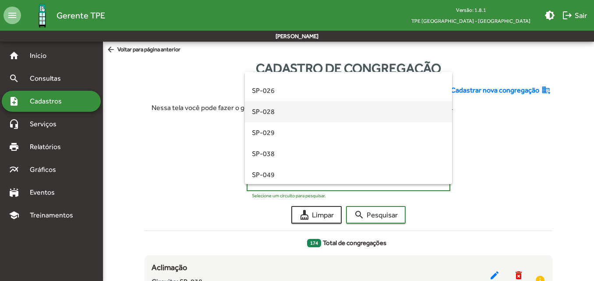
scroll to position [175, 0]
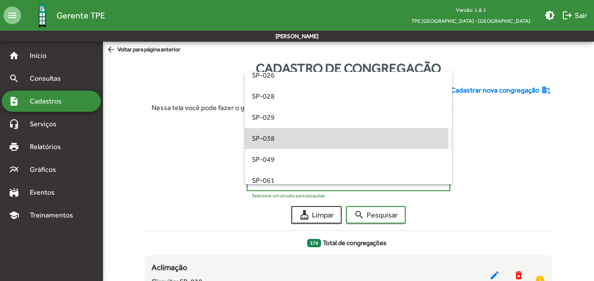
click at [286, 137] on span "SP-038" at bounding box center [348, 138] width 193 height 21
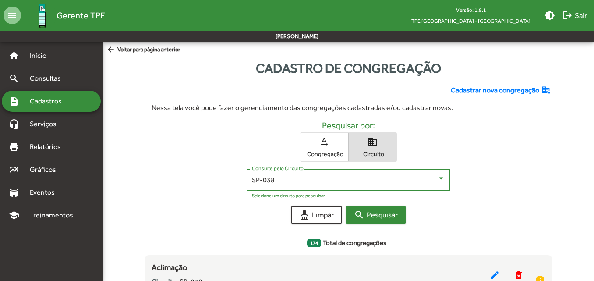
click at [376, 209] on span "search Pesquisar" at bounding box center [376, 215] width 44 height 16
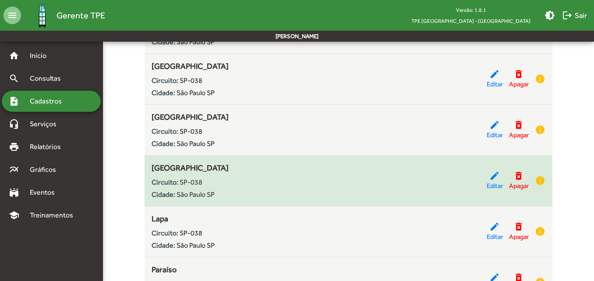
scroll to position [745, 0]
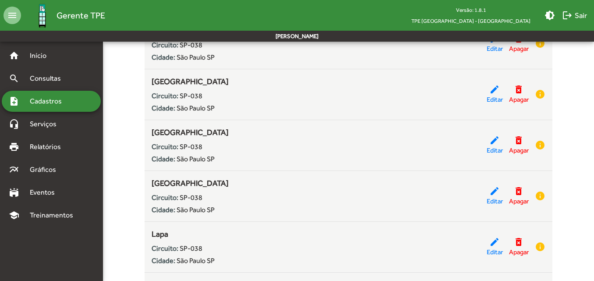
drag, startPoint x: 205, startPoint y: 130, endPoint x: 142, endPoint y: 133, distance: 62.8
copy span "[GEOGRAPHIC_DATA]"
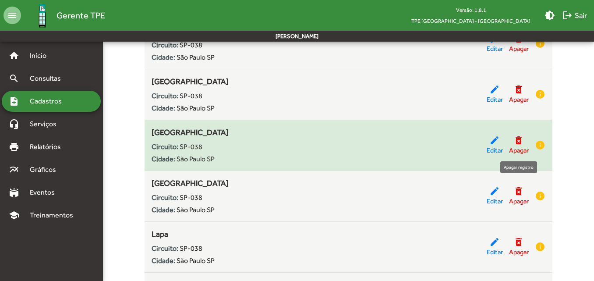
click at [516, 141] on mat-icon "delete_forever" at bounding box center [519, 140] width 11 height 11
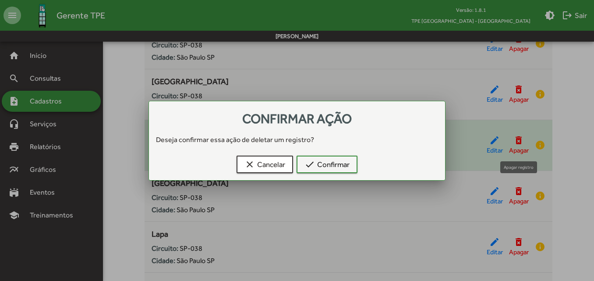
scroll to position [0, 0]
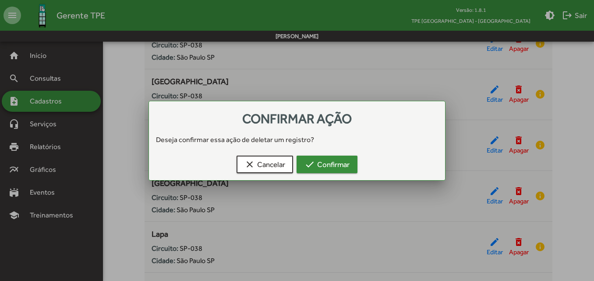
click at [341, 164] on span "check Confirmar" at bounding box center [327, 165] width 45 height 16
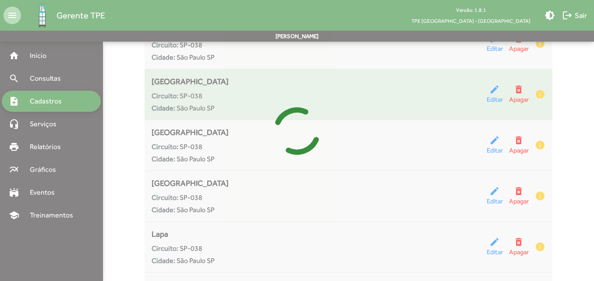
scroll to position [2, 0]
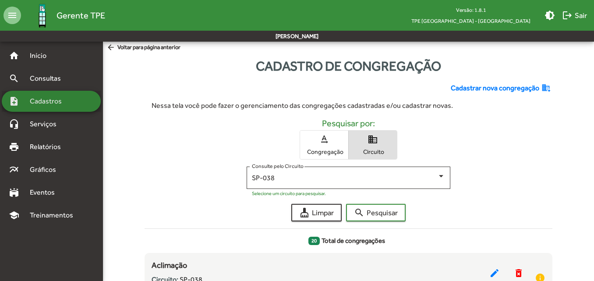
click at [50, 106] on span "Cadastros" at bounding box center [49, 101] width 49 height 11
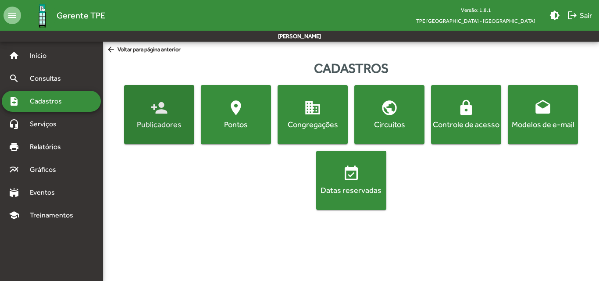
click at [126, 124] on div "Publicadores" at bounding box center [159, 124] width 67 height 11
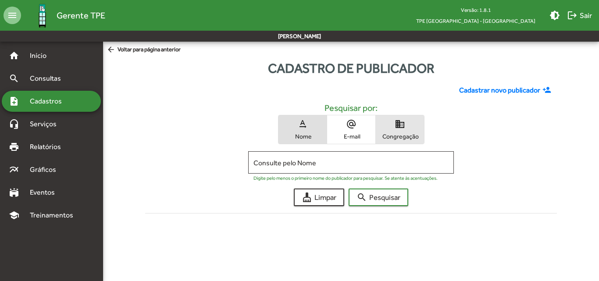
click at [420, 135] on span "Congregação" at bounding box center [400, 136] width 44 height 8
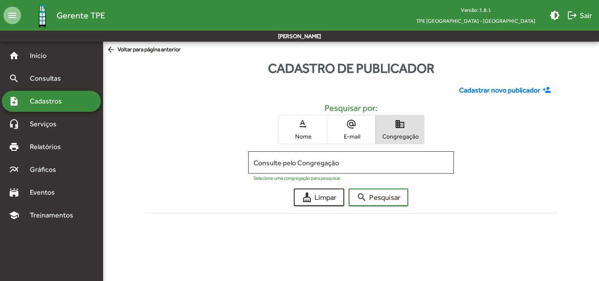
click at [374, 157] on div "Consulte pelo Congregação" at bounding box center [350, 161] width 195 height 24
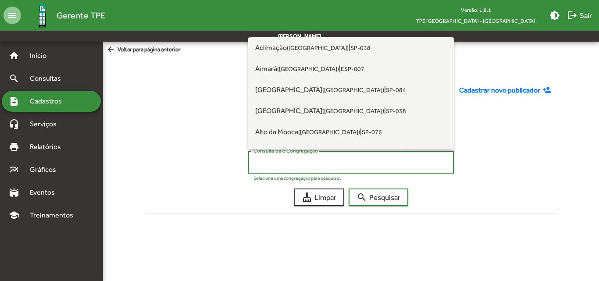
paste input "**********"
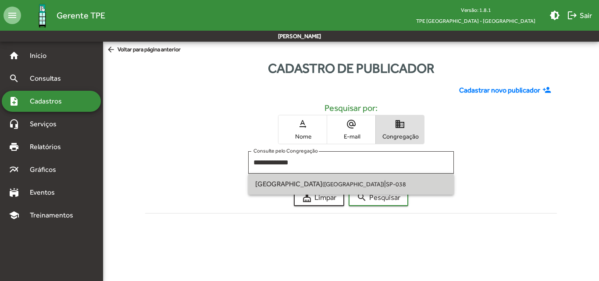
click at [366, 181] on span "Jardim Europa (São Paulo SP) | SP-038" at bounding box center [351, 184] width 192 height 21
type input "**********"
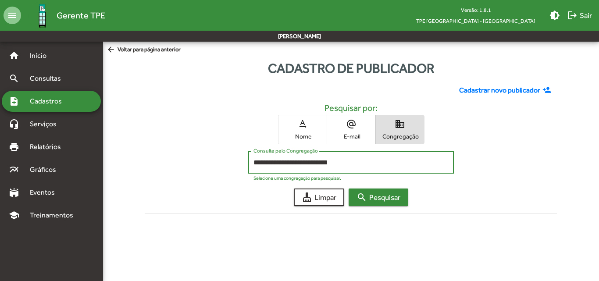
click at [378, 199] on span "search Pesquisar" at bounding box center [378, 197] width 44 height 16
